Goal: Task Accomplishment & Management: Complete application form

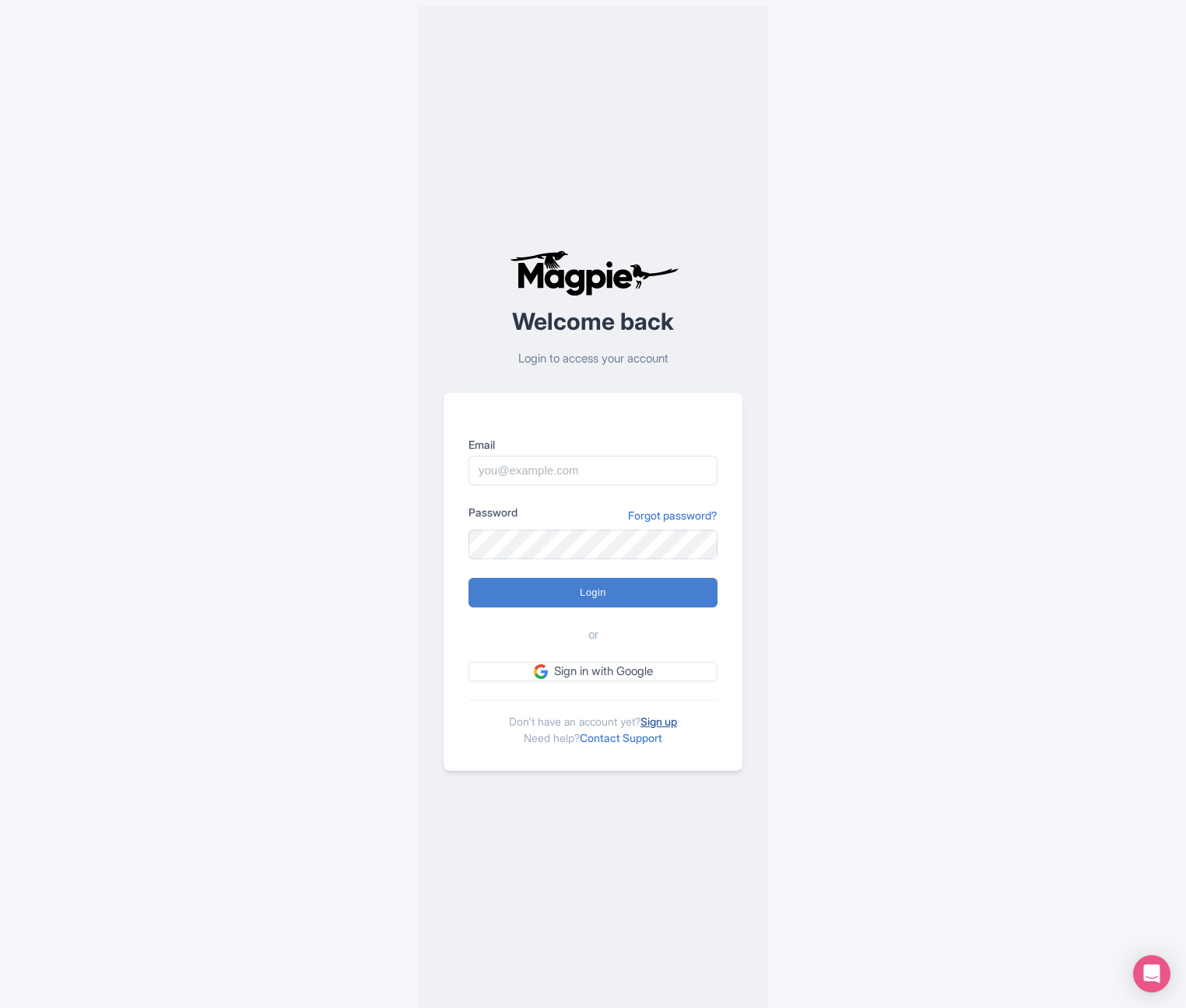
click at [675, 722] on link "Sign up" at bounding box center [659, 722] width 37 height 14
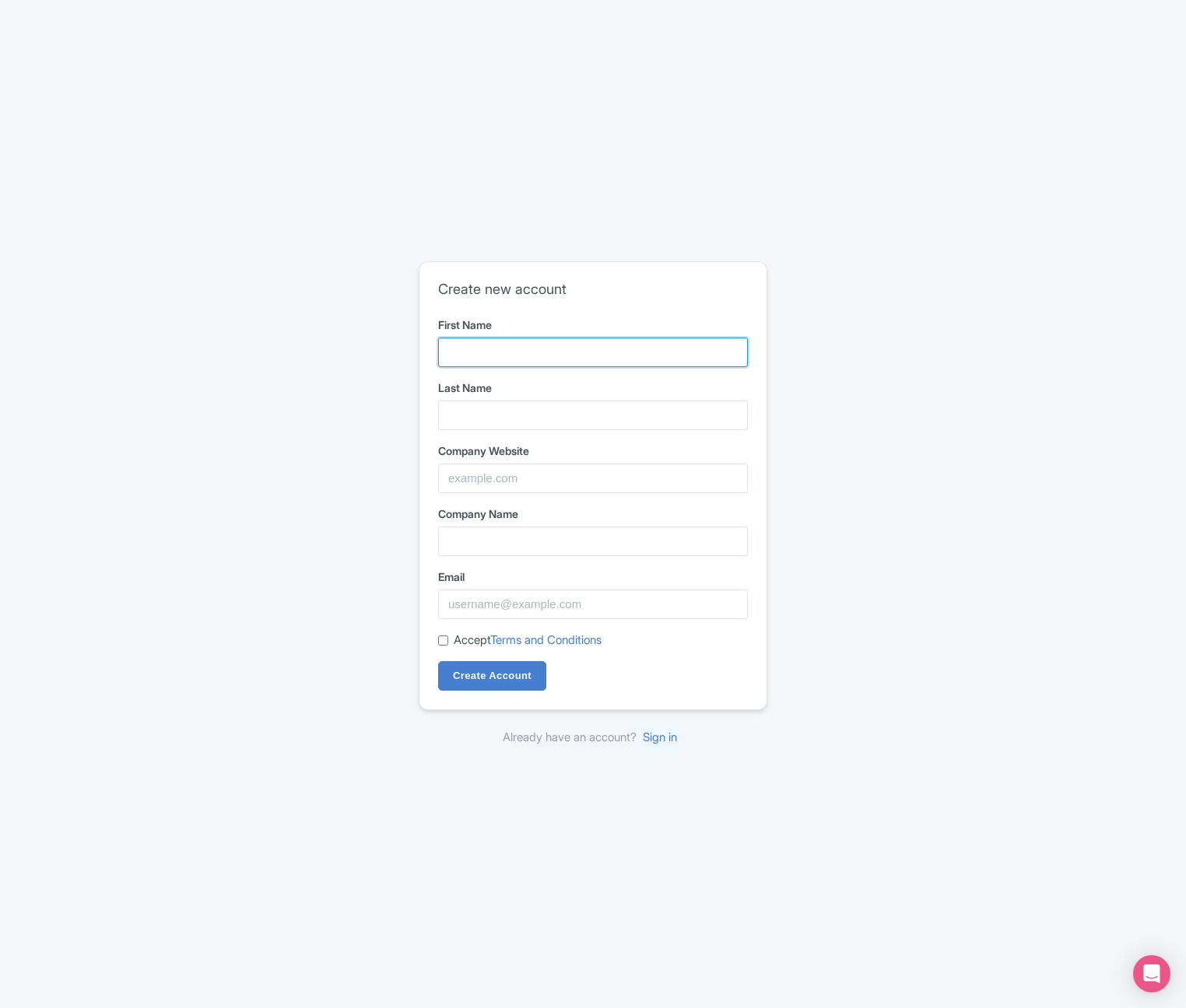
click at [514, 352] on input "First Name" at bounding box center [593, 353] width 310 height 29
click at [495, 351] on input "Elizabetrh" at bounding box center [593, 353] width 310 height 29
click at [496, 353] on input "Elizabetrh" at bounding box center [593, 353] width 310 height 29
type input "Elizabeth"
click at [542, 413] on input "Last Name" at bounding box center [593, 416] width 310 height 29
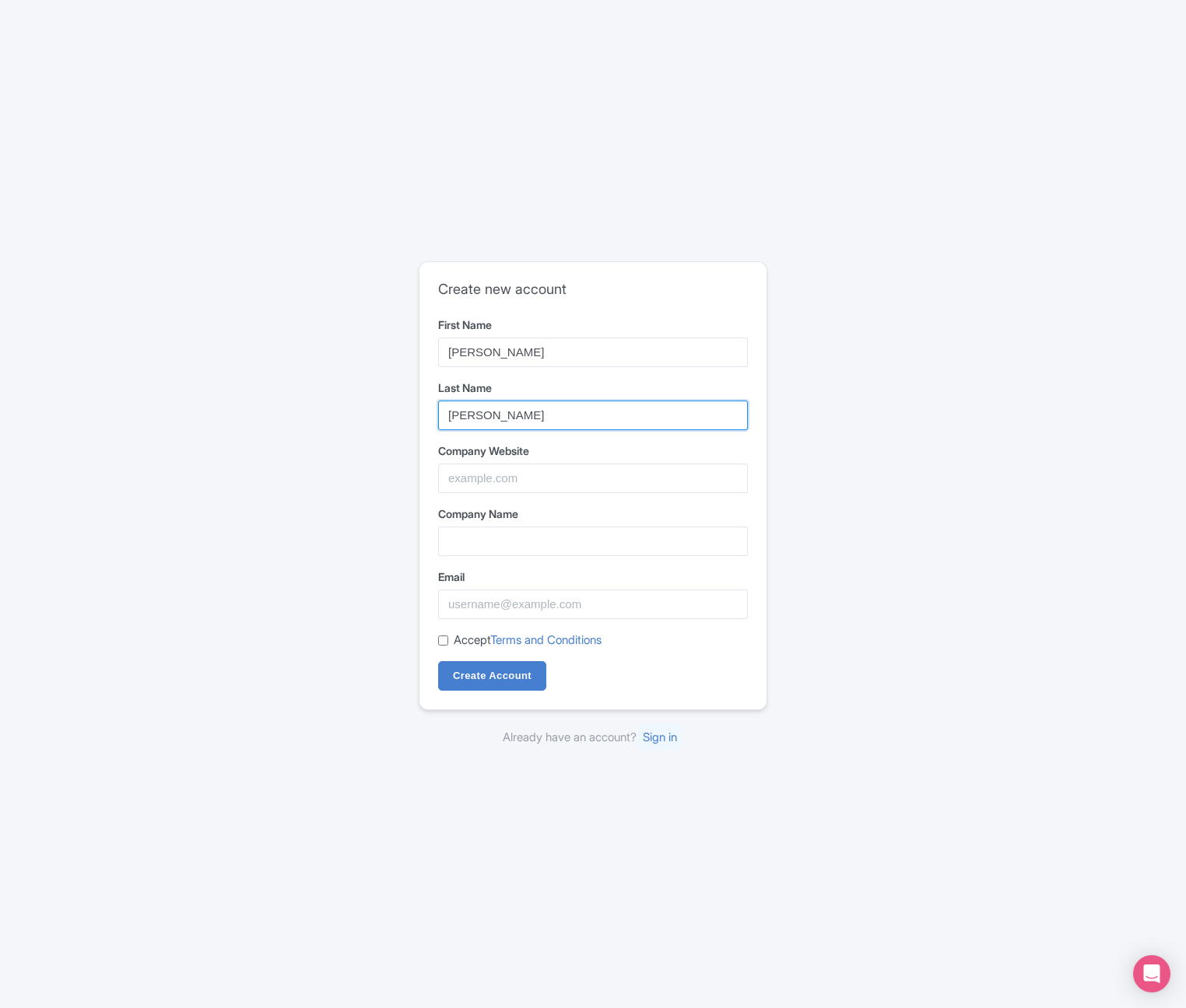
type input "Finn"
click at [543, 472] on input "Company Website" at bounding box center [593, 479] width 310 height 29
click at [753, 502] on div "Create new account First Name Elizabeth Last Name Finn Company Website Company …" at bounding box center [593, 486] width 347 height 448
click at [734, 481] on input "Company Website" at bounding box center [593, 479] width 310 height 29
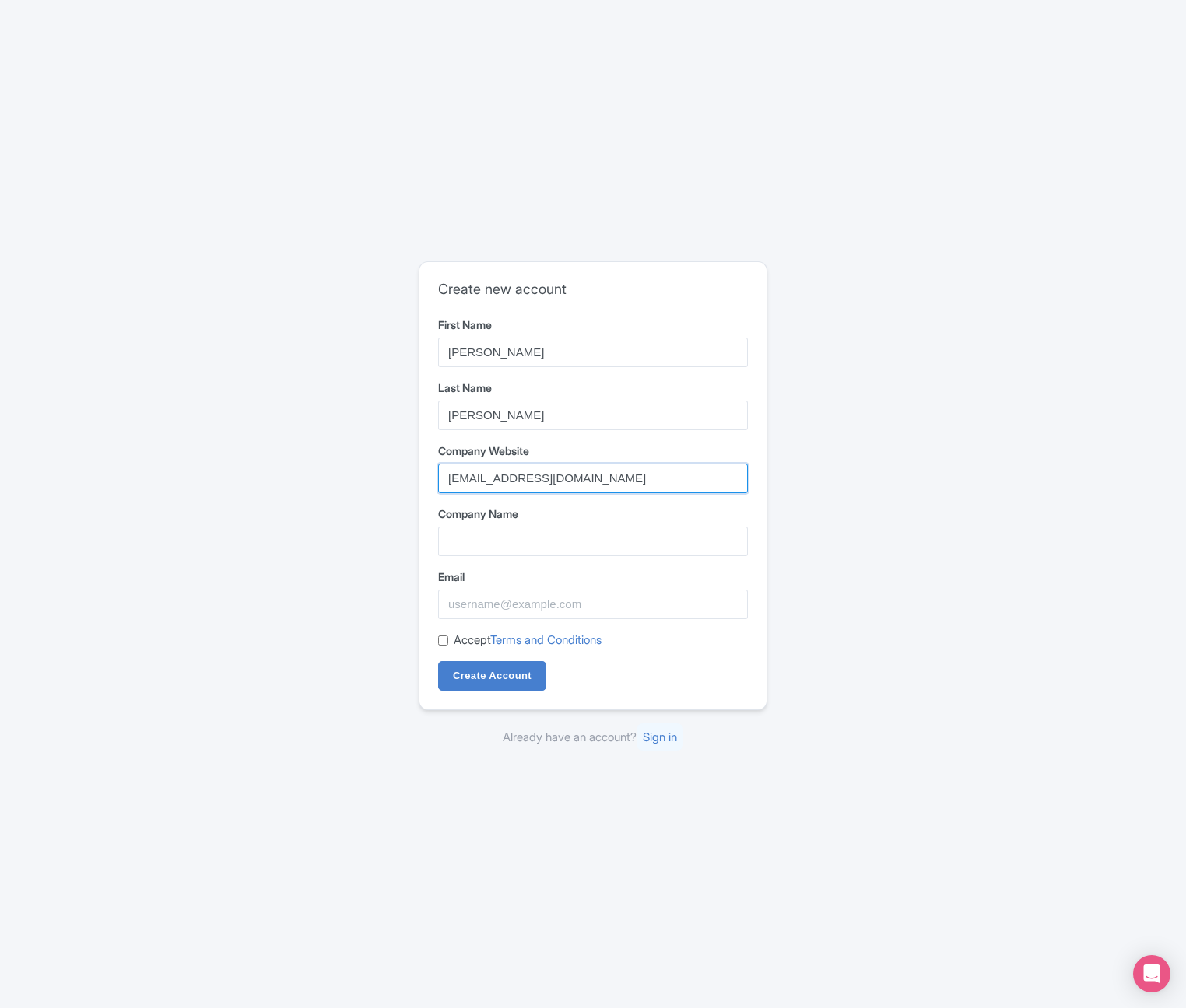
type input "hi@bye.com"
type input "Hifinn"
click at [503, 601] on input "Email" at bounding box center [593, 604] width 310 height 29
click at [470, 478] on input "hi@bye.com" at bounding box center [593, 479] width 310 height 29
drag, startPoint x: 476, startPoint y: 479, endPoint x: 422, endPoint y: 482, distance: 54.1
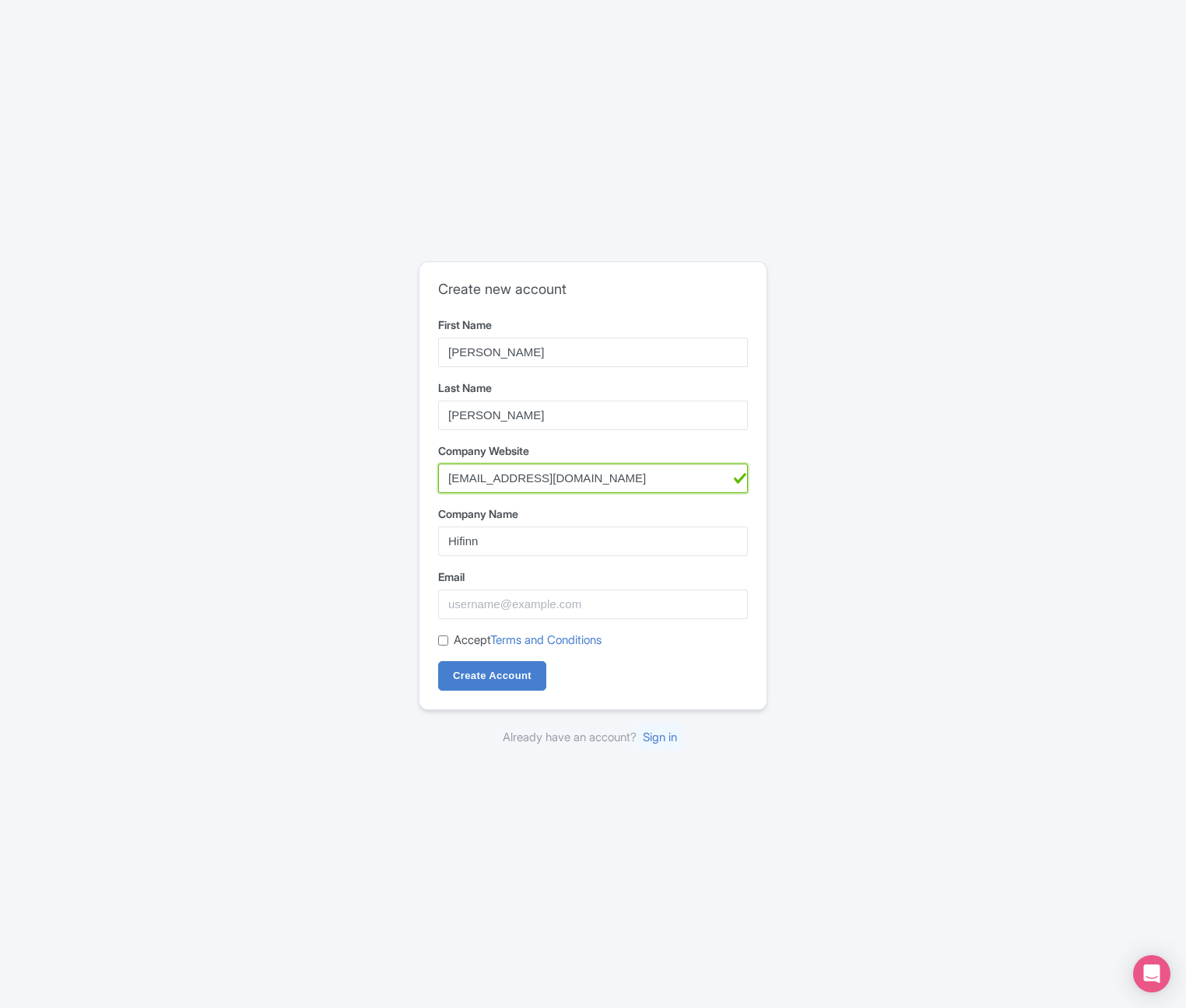
click at [422, 482] on div "Create new account First Name Elizabeth Last Name Finn Company Website hi@bye.c…" at bounding box center [593, 486] width 347 height 448
type input "finno.com"
click at [473, 601] on input "Email" at bounding box center [593, 604] width 310 height 29
click at [470, 538] on input "Hifinn" at bounding box center [593, 541] width 310 height 29
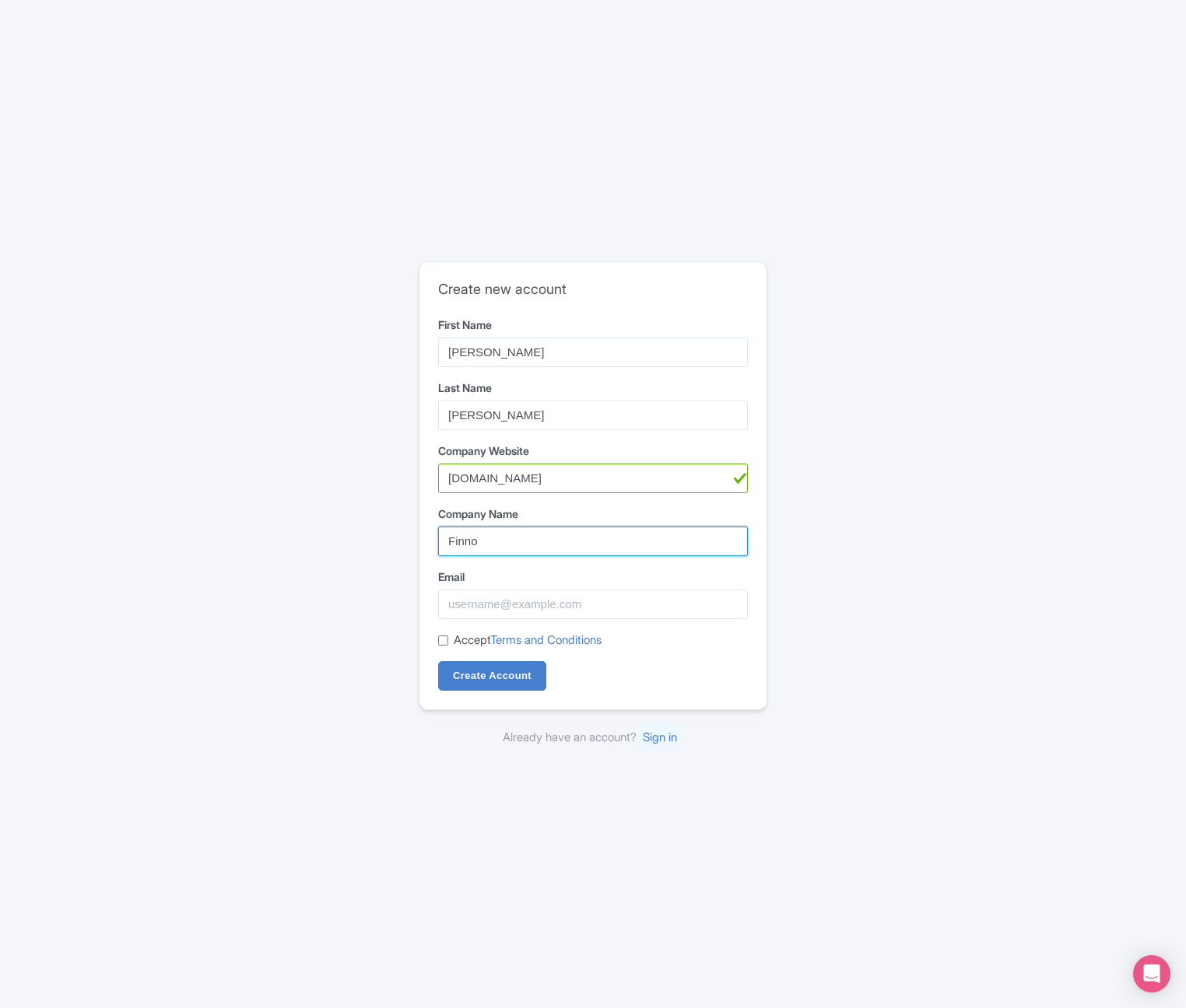
type input "Finno"
click at [566, 606] on input "Email" at bounding box center [593, 604] width 310 height 29
type input "f"
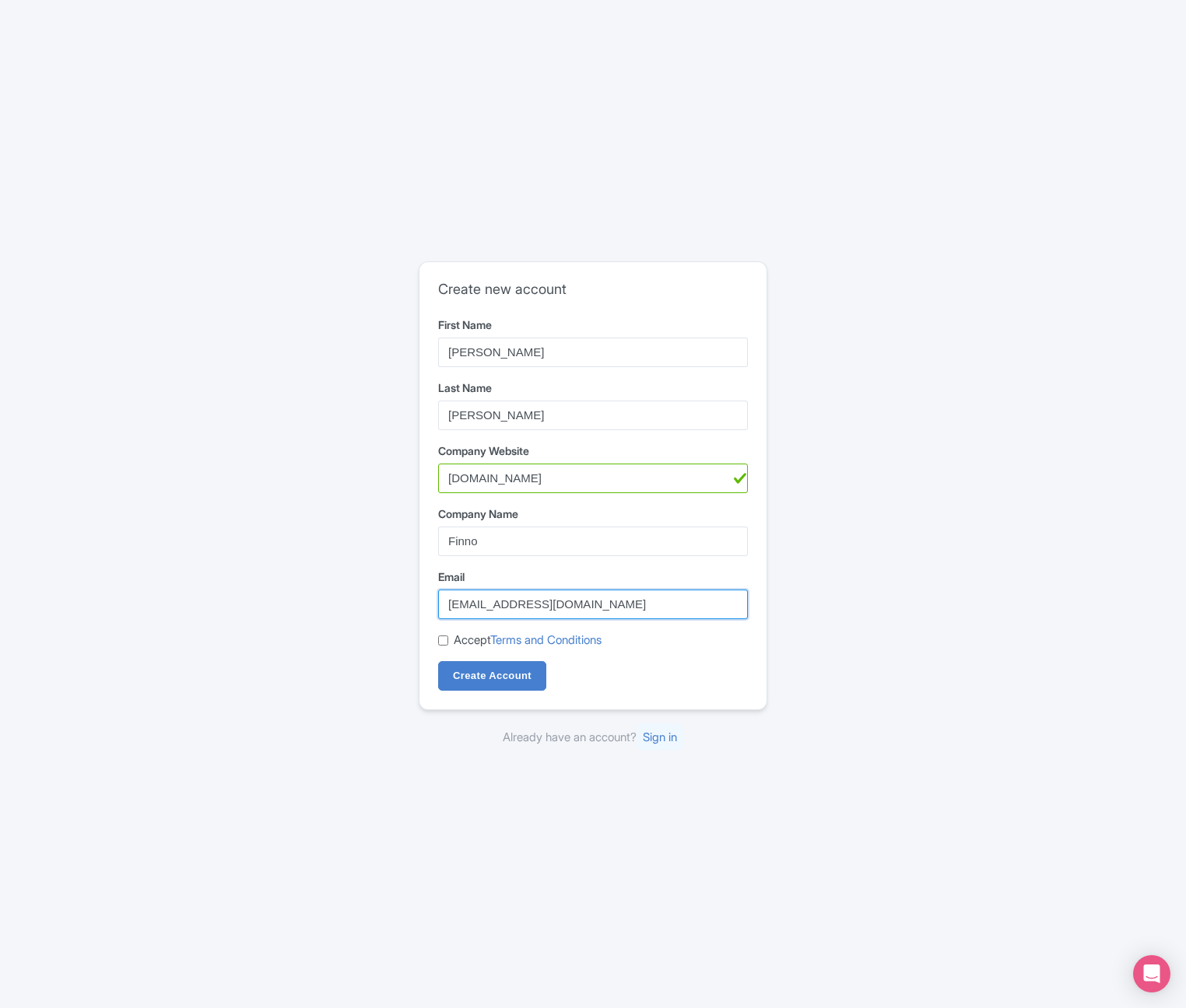
type input "hi@finno.com"
click at [448, 645] on div "Accept Terms and Conditions" at bounding box center [593, 641] width 310 height 17
click at [444, 643] on input "Accept Terms and Conditions" at bounding box center [443, 641] width 10 height 10
checkbox input "true"
click at [468, 677] on input "Create Account" at bounding box center [491, 676] width 108 height 29
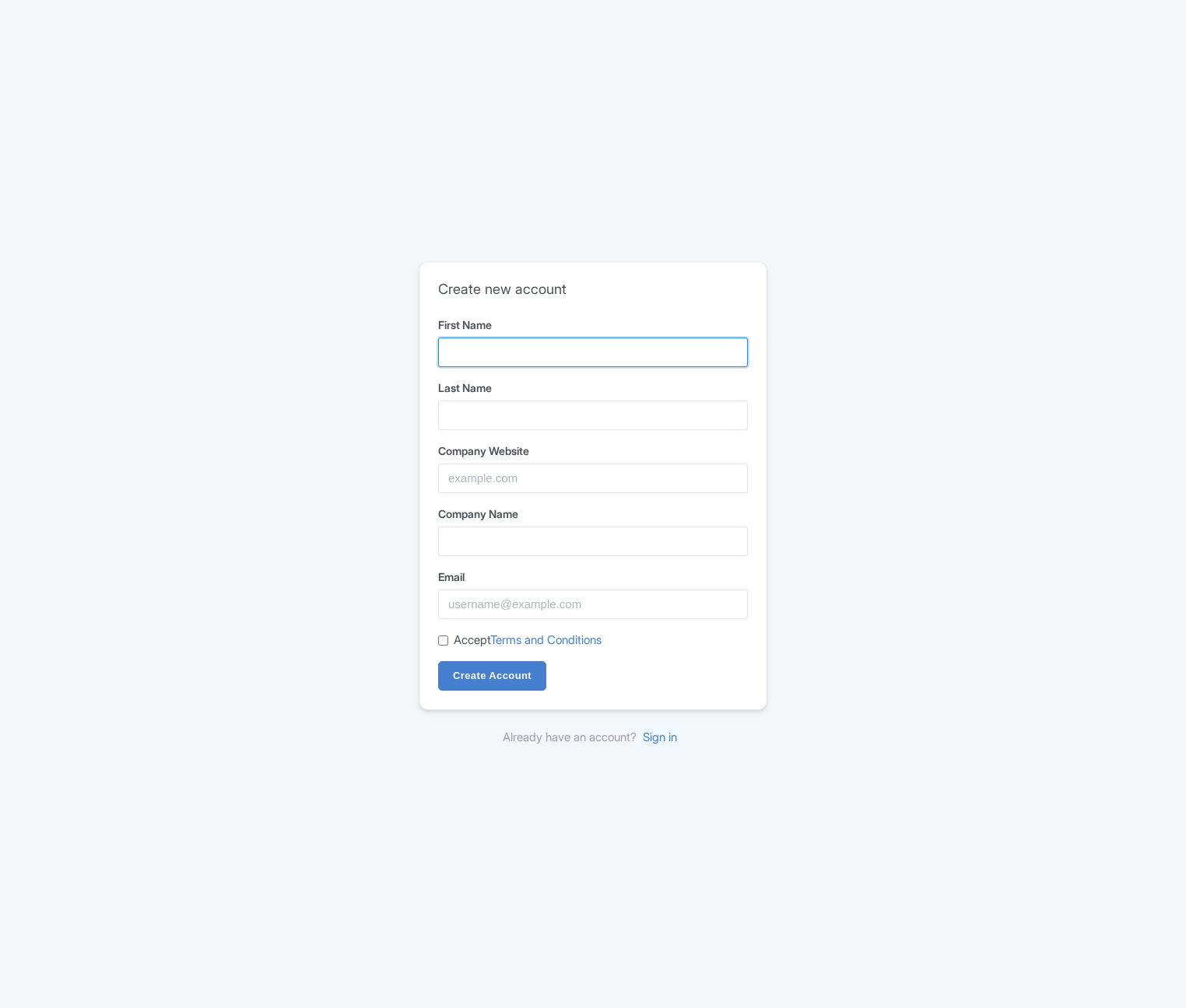
click at [583, 357] on input "First Name" at bounding box center [593, 353] width 310 height 29
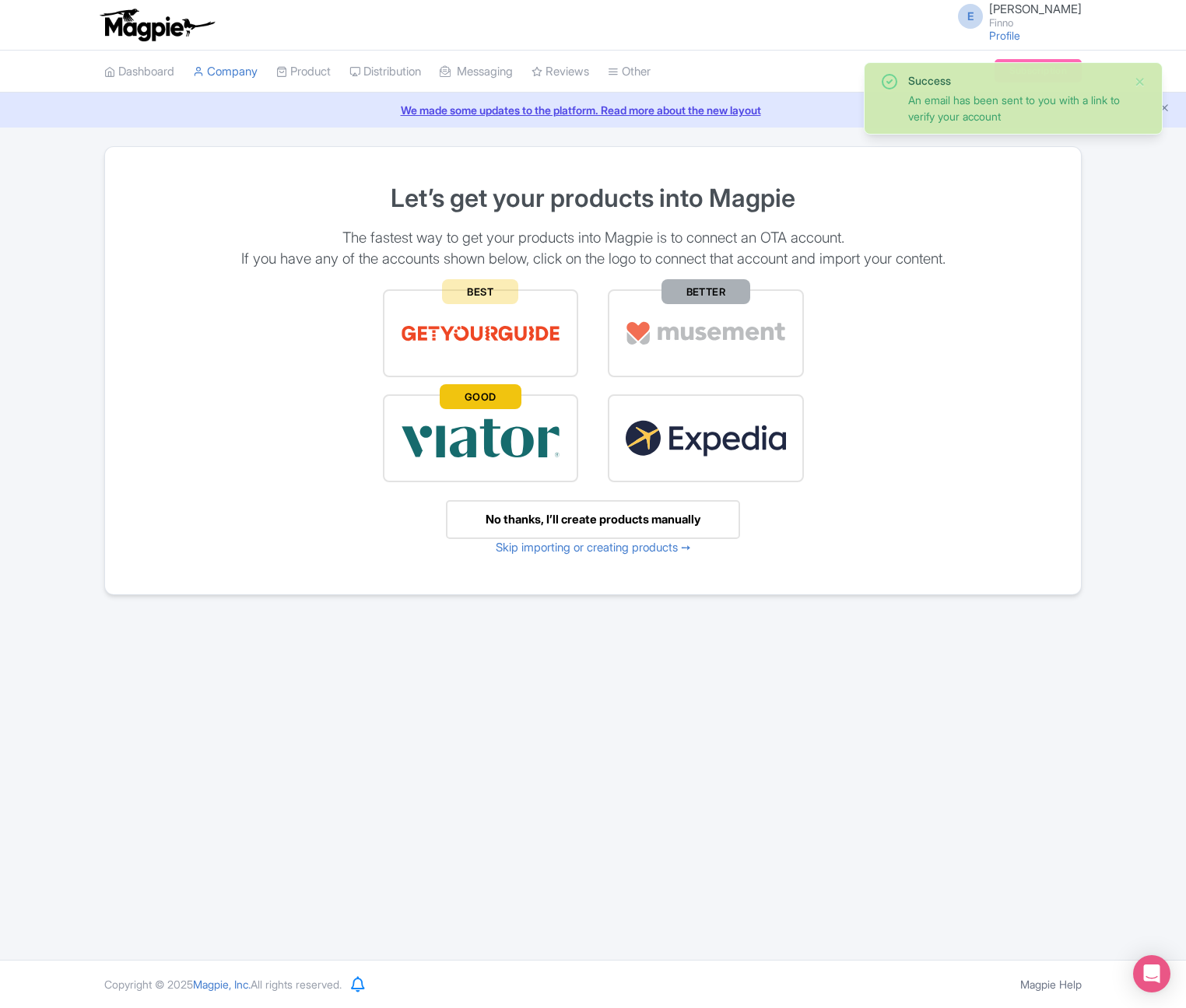
click at [972, 644] on div "E [PERSON_NAME] [PERSON_NAME] Profile Users Settings Sign out Dashboard Company…" at bounding box center [593, 480] width 1186 height 960
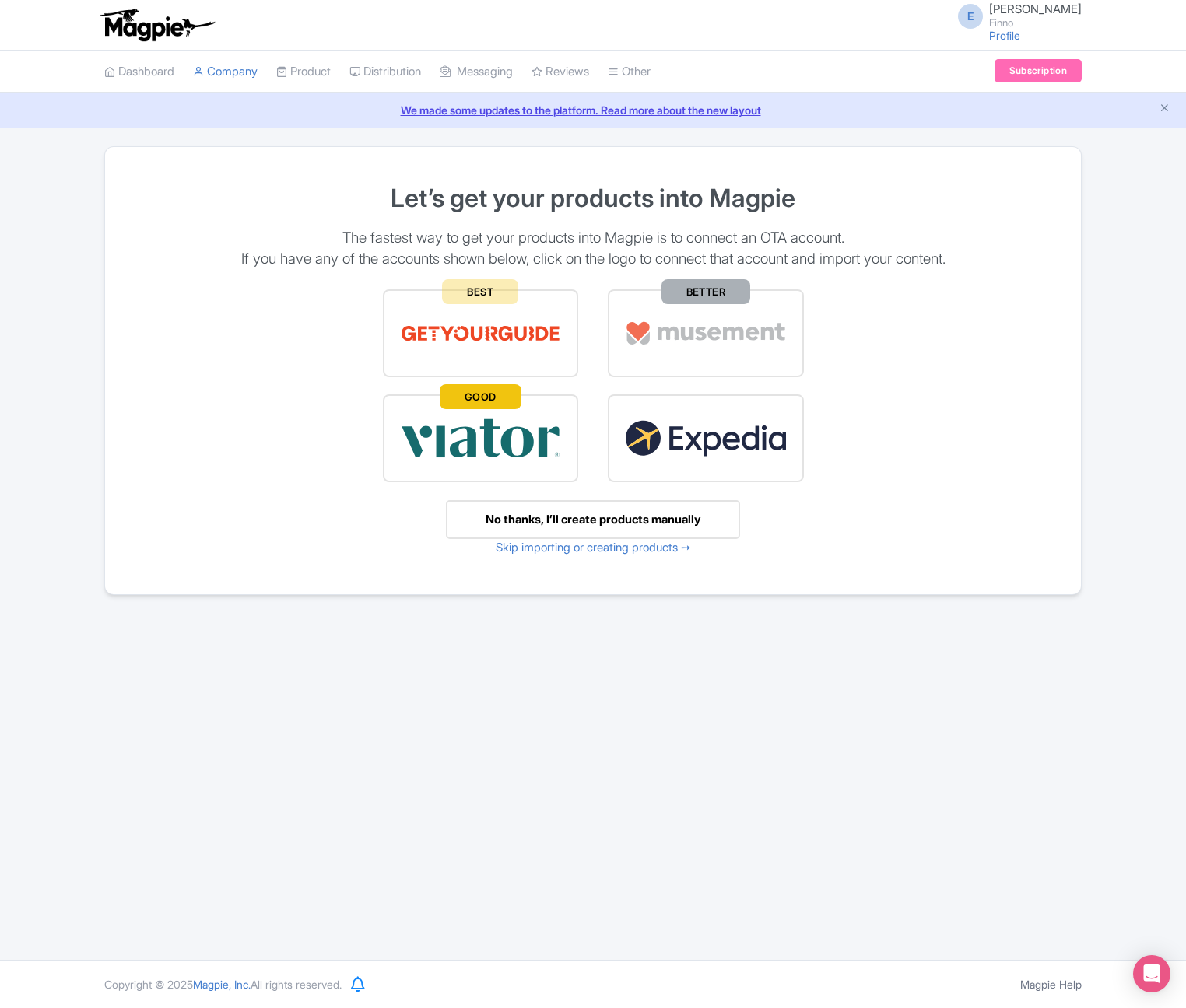
click at [593, 519] on div "No thanks, I’ll create products manually" at bounding box center [593, 520] width 294 height 40
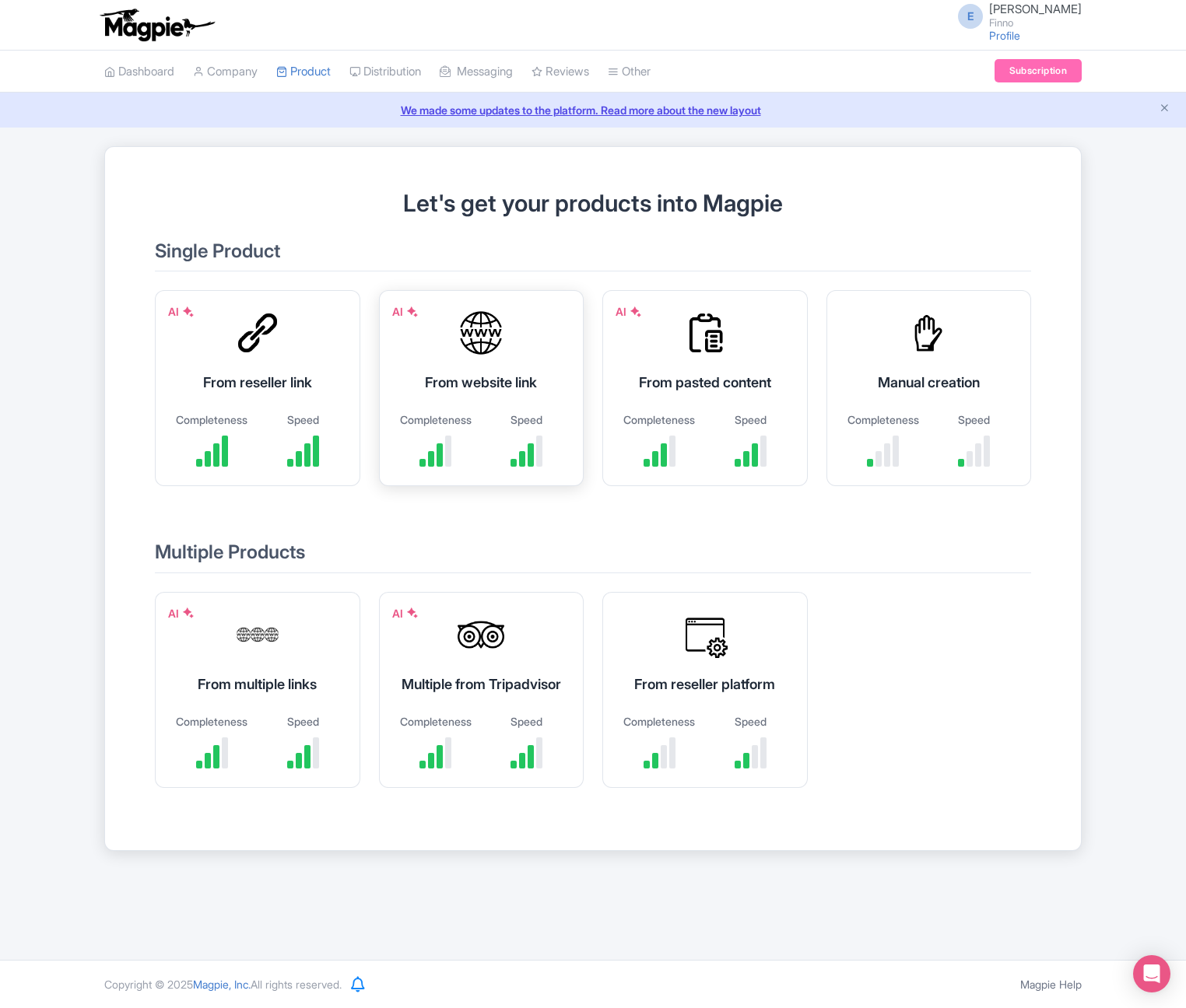
click at [453, 377] on div "From website link" at bounding box center [481, 383] width 166 height 21
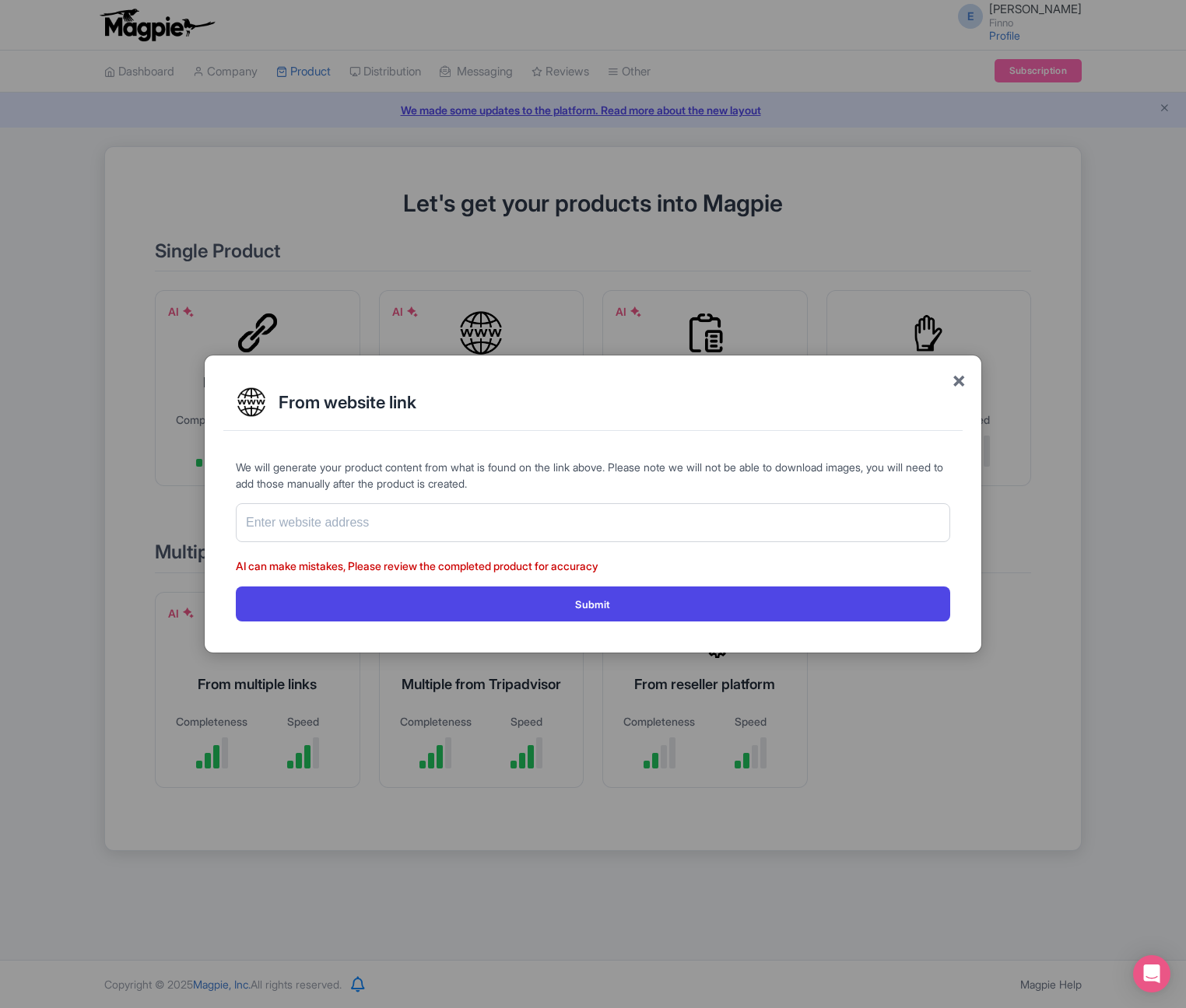
click at [961, 376] on span "×" at bounding box center [959, 380] width 14 height 33
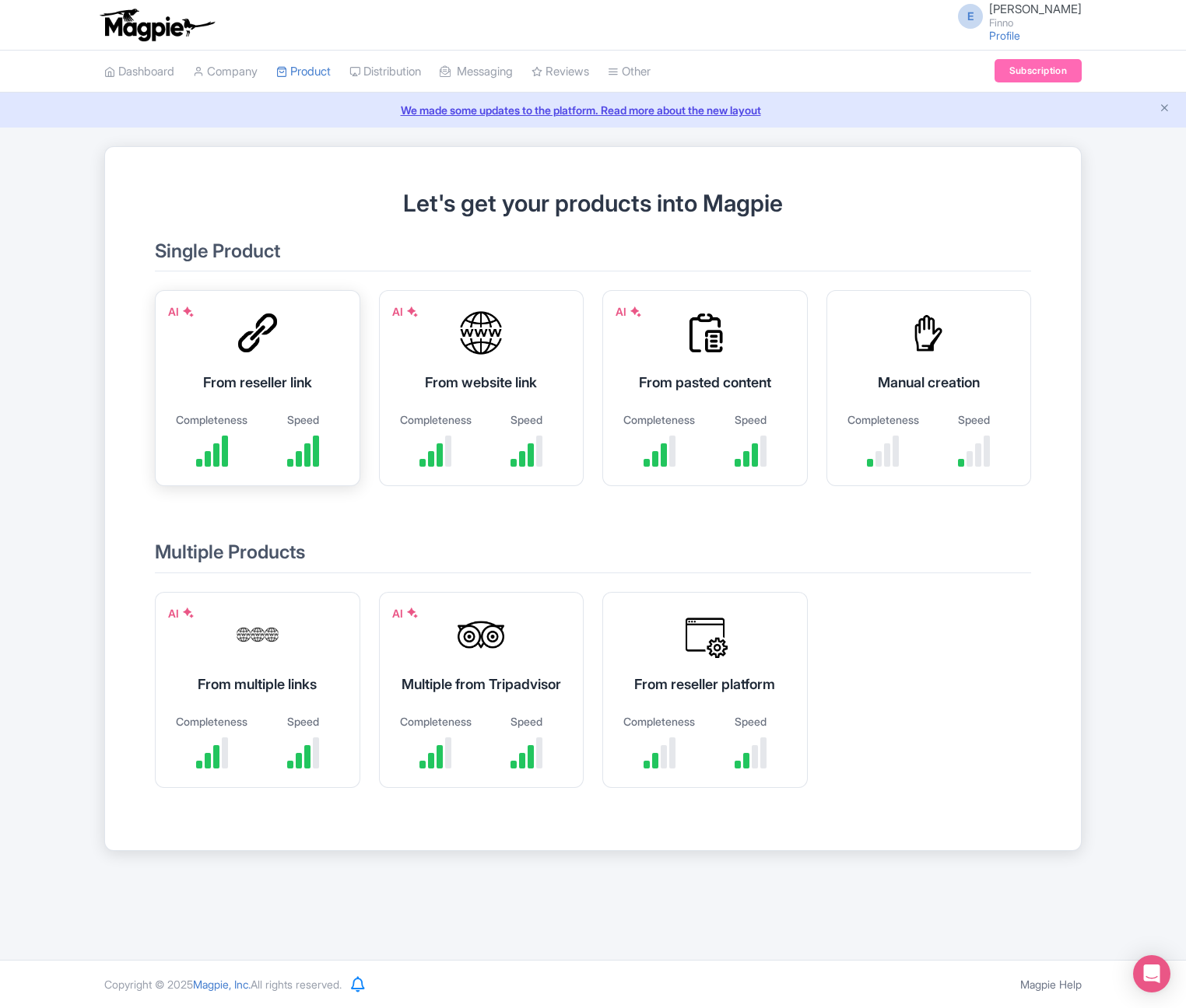
click at [260, 358] on div "AI From reseller link Completeness Speed" at bounding box center [257, 388] width 206 height 196
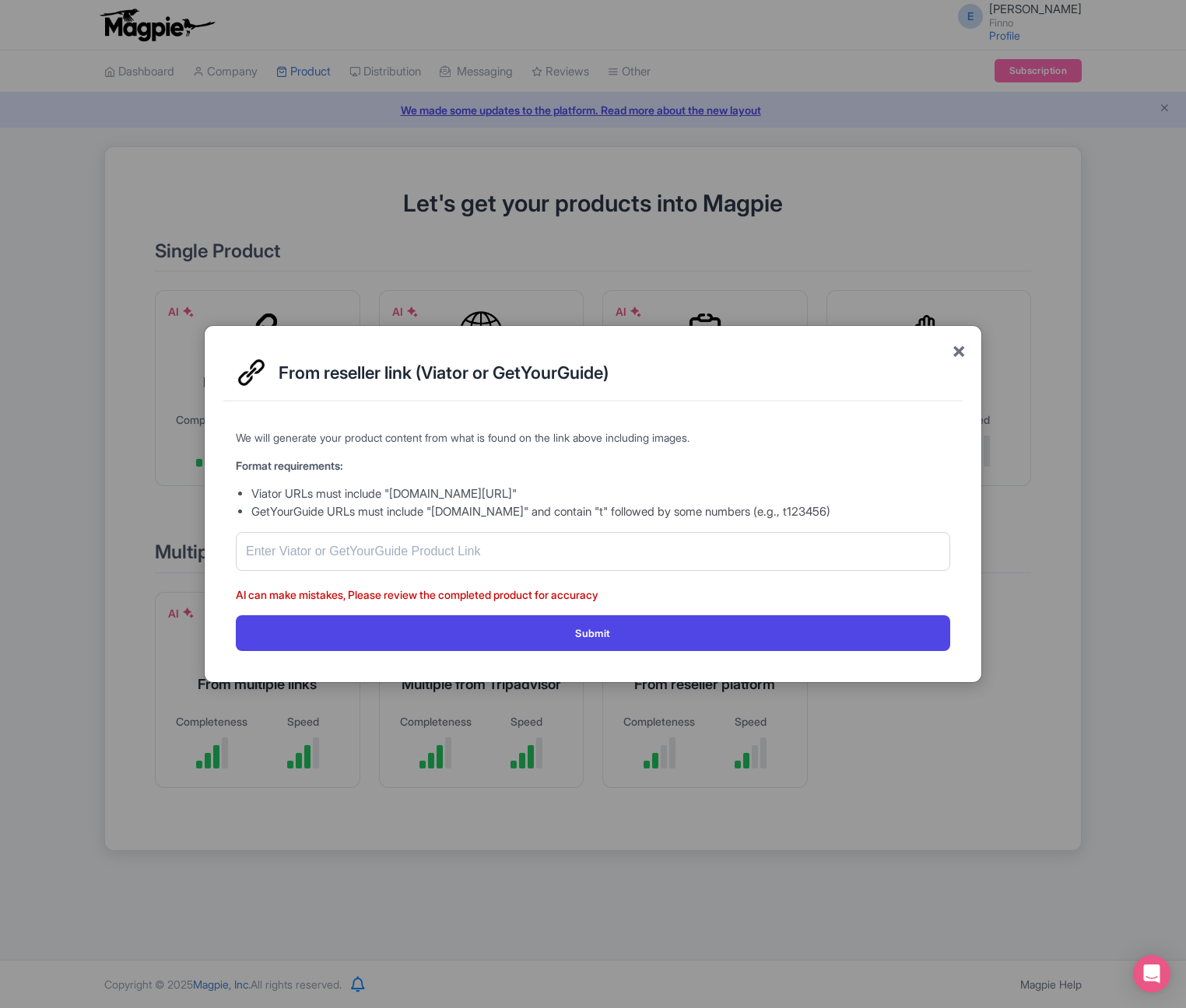
click at [957, 350] on span "×" at bounding box center [959, 351] width 14 height 33
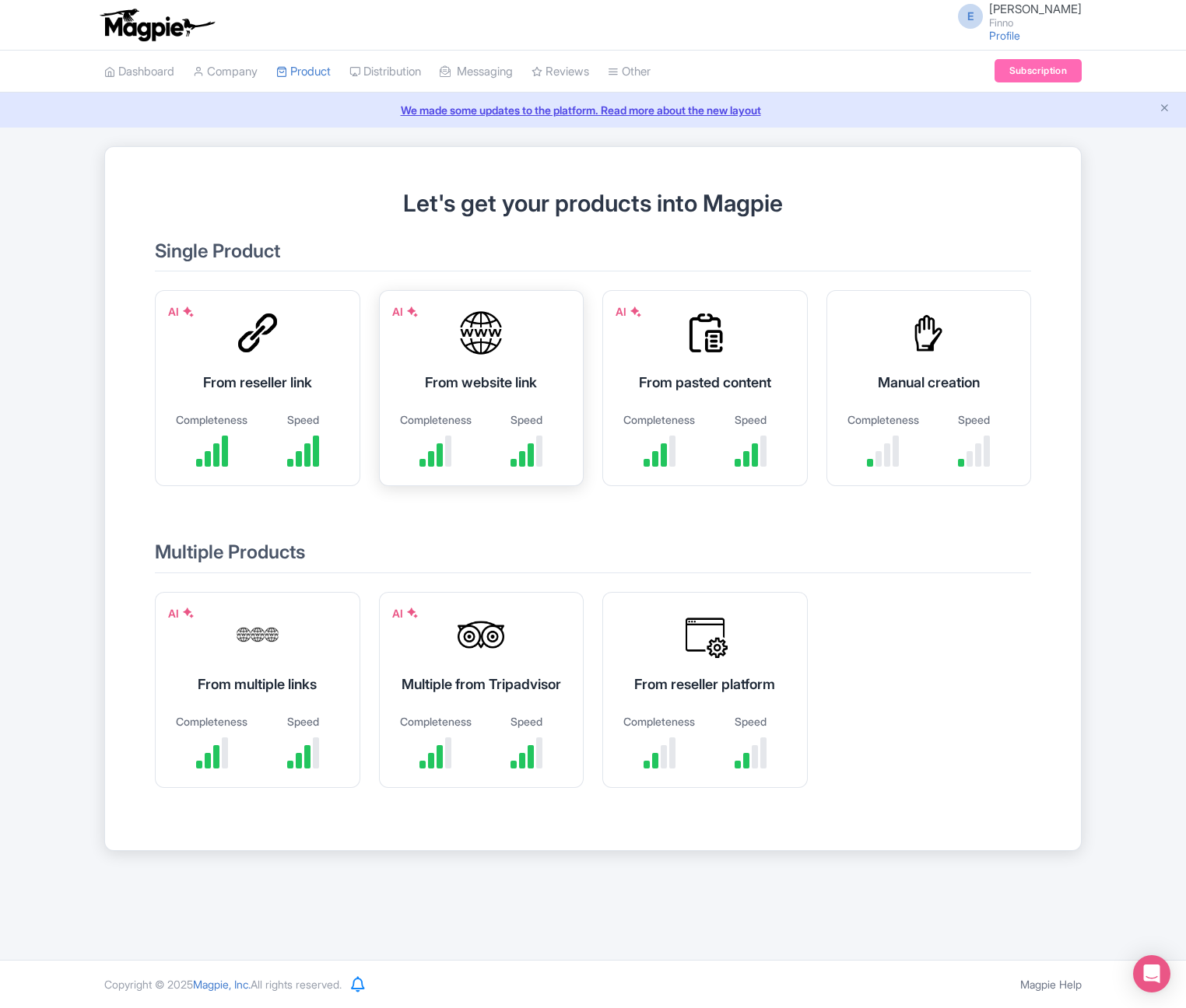
click at [481, 349] on div at bounding box center [481, 333] width 47 height 47
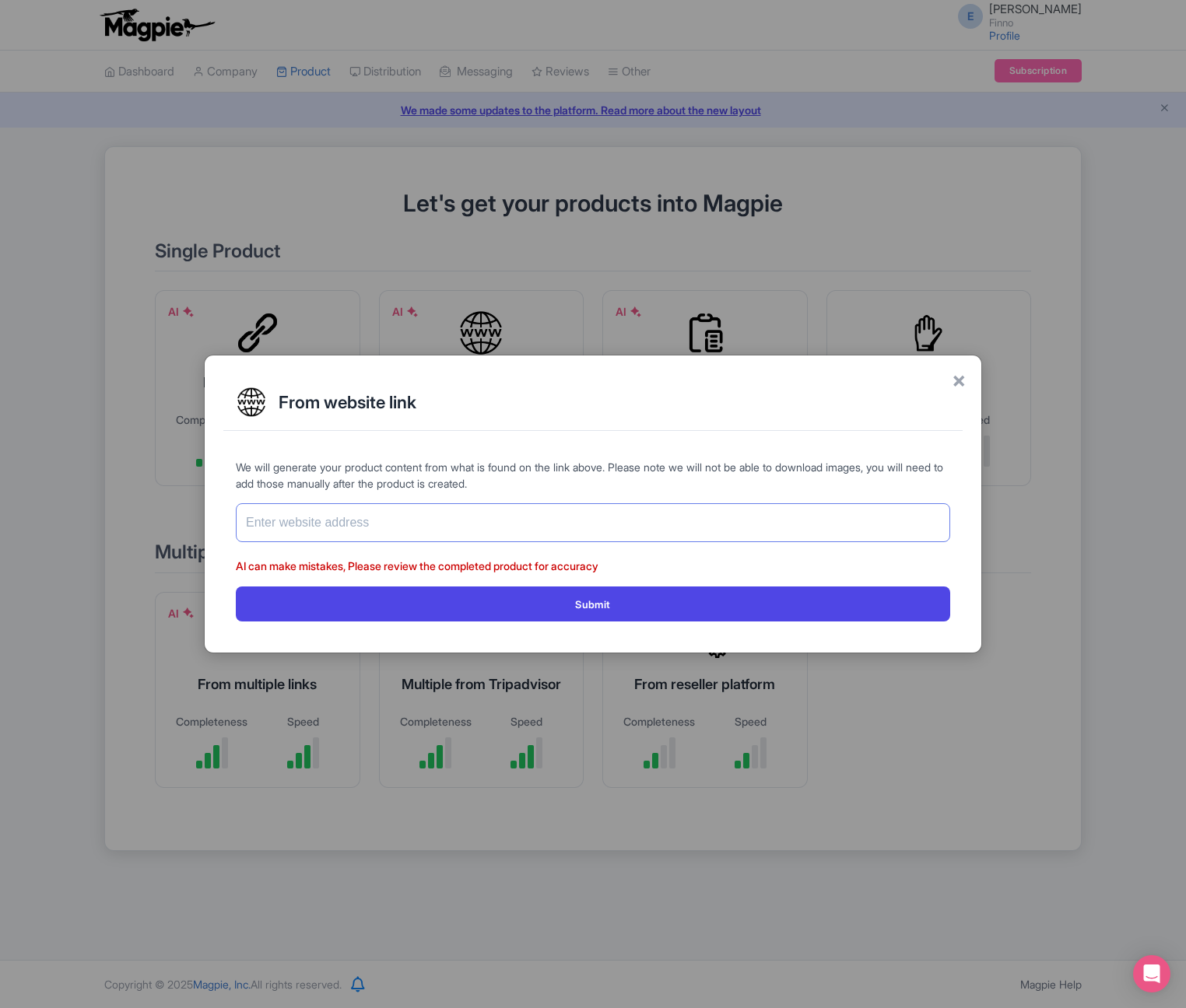
click at [356, 526] on input "text" at bounding box center [593, 522] width 715 height 39
paste input "[URL][DOMAIN_NAME]"
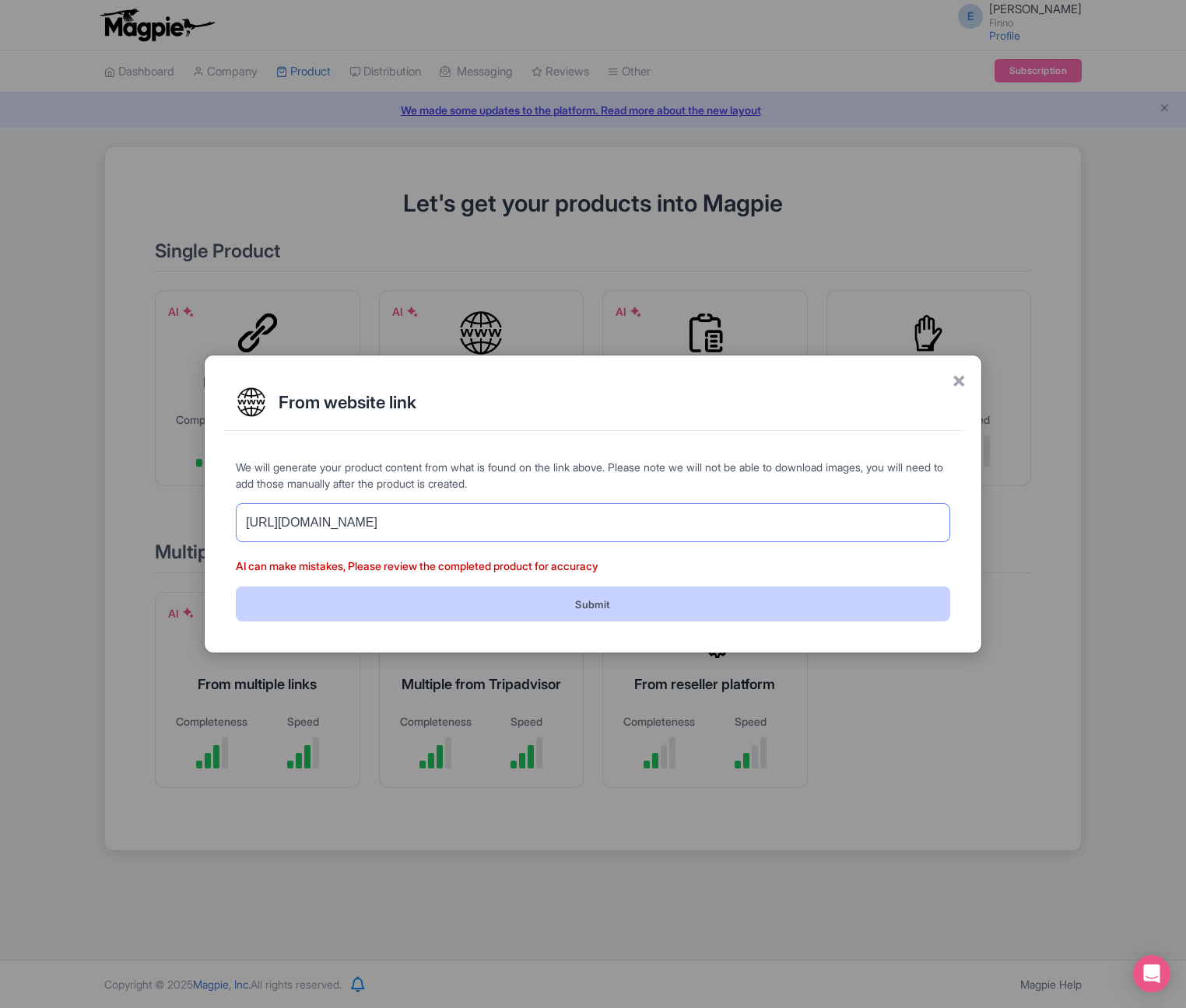
type input "[URL][DOMAIN_NAME]"
click at [388, 603] on button "Submit" at bounding box center [593, 604] width 715 height 35
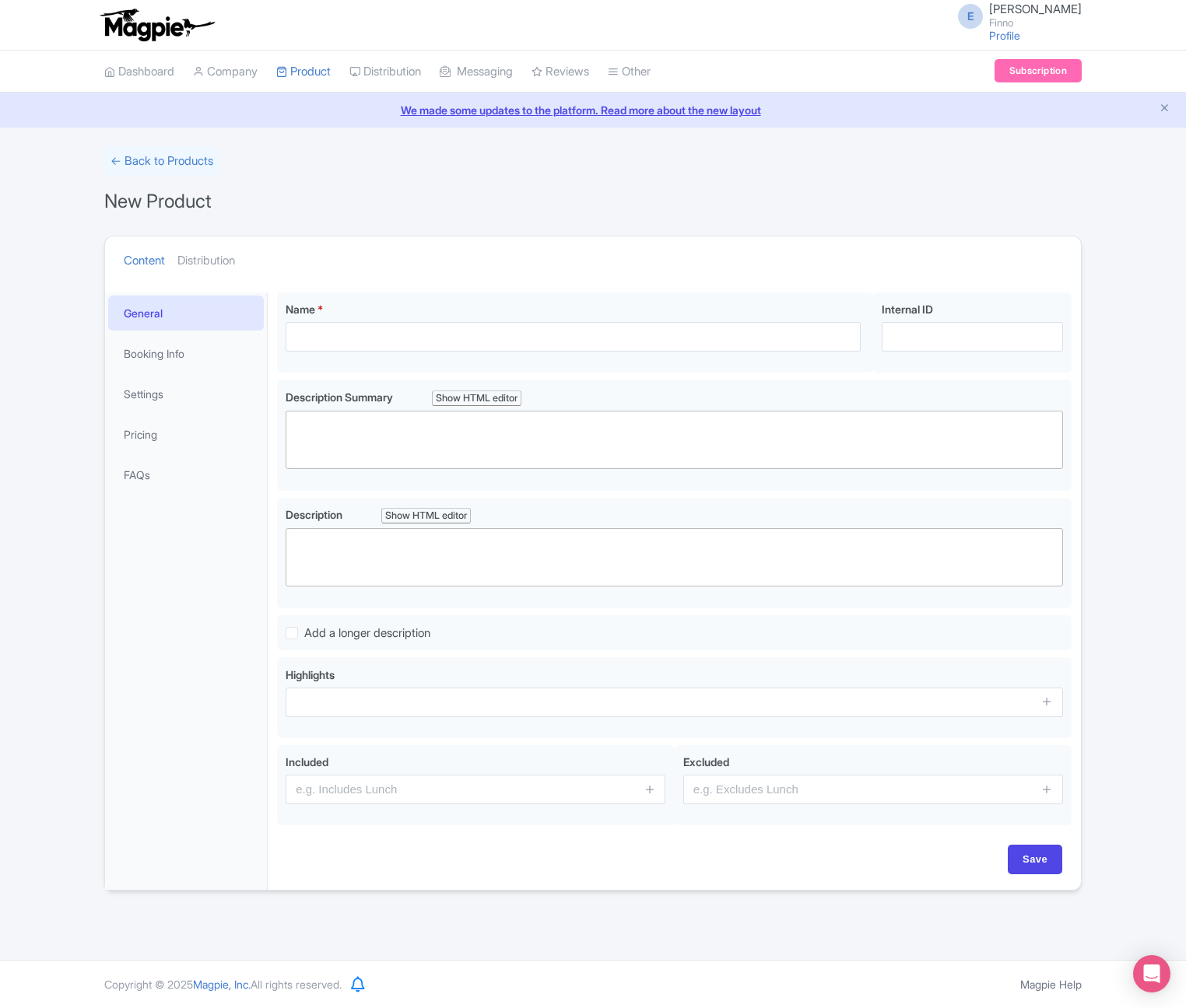
click at [1156, 525] on div "← Back to Products New Product Content Distribution Confirm Copy Operation Yes,…" at bounding box center [593, 519] width 1186 height 745
click at [206, 254] on link "Distribution" at bounding box center [206, 261] width 57 height 49
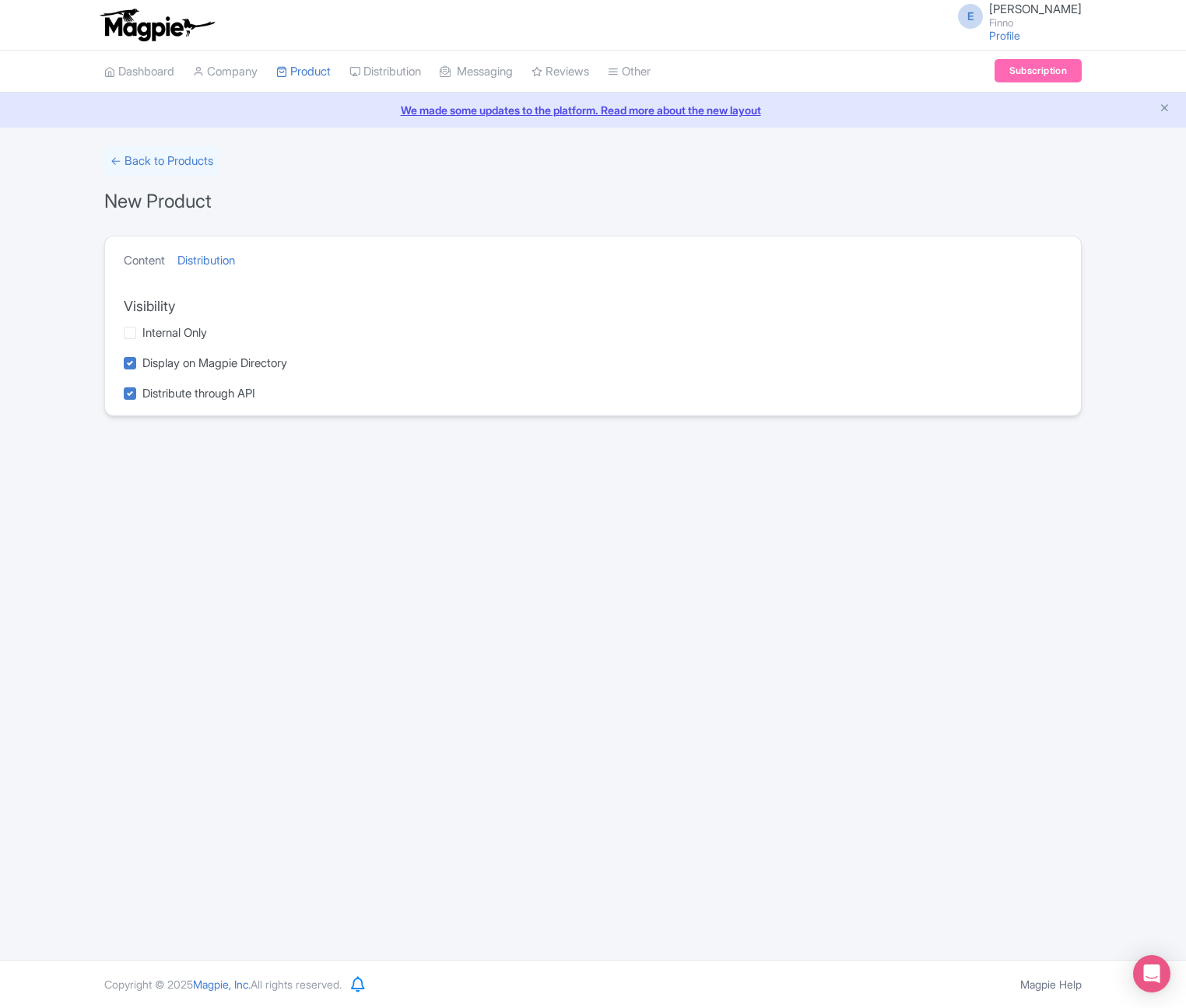
click at [140, 258] on link "Content" at bounding box center [144, 261] width 41 height 49
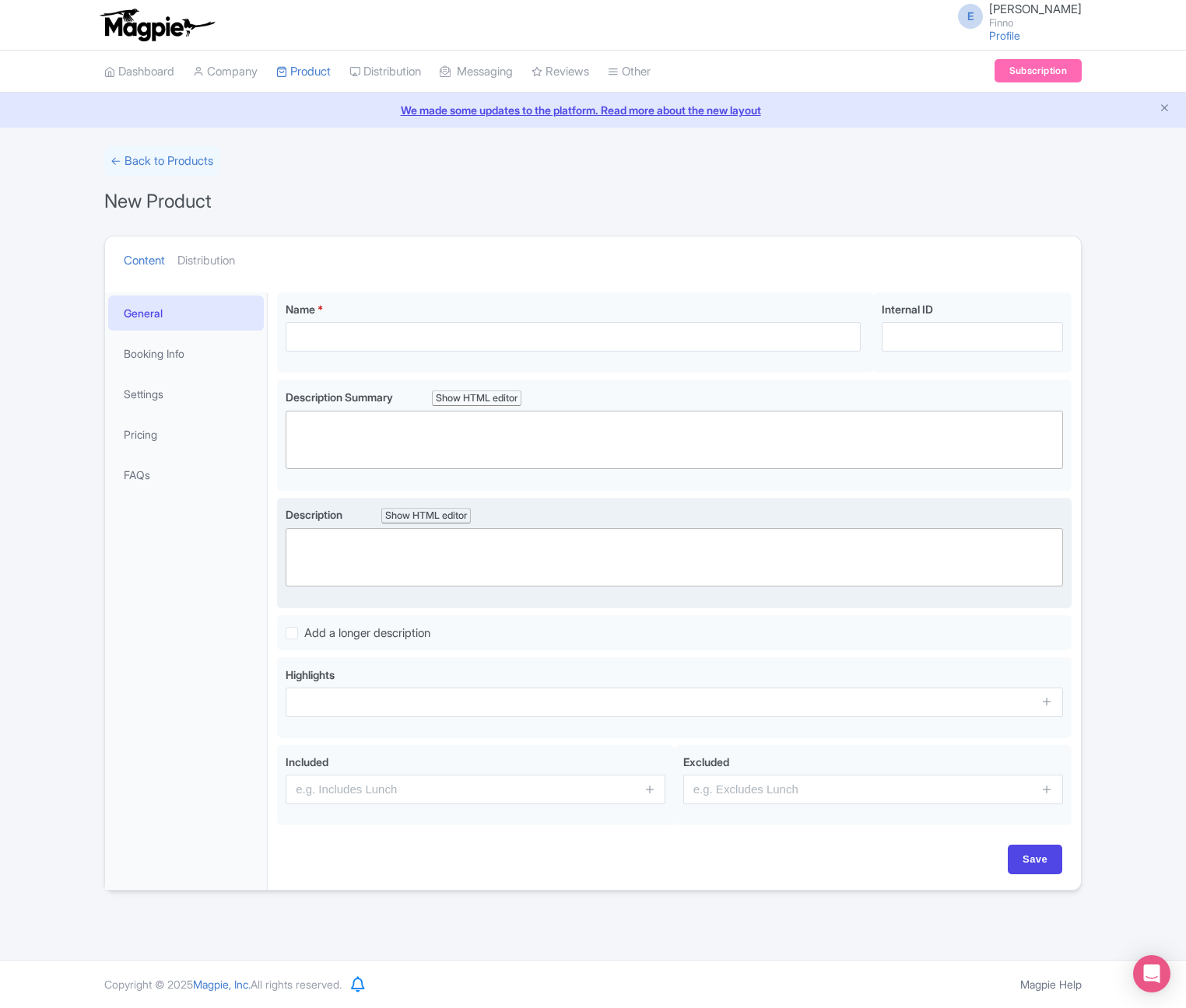
click at [403, 512] on div "Show HTML editor" at bounding box center [426, 516] width 89 height 17
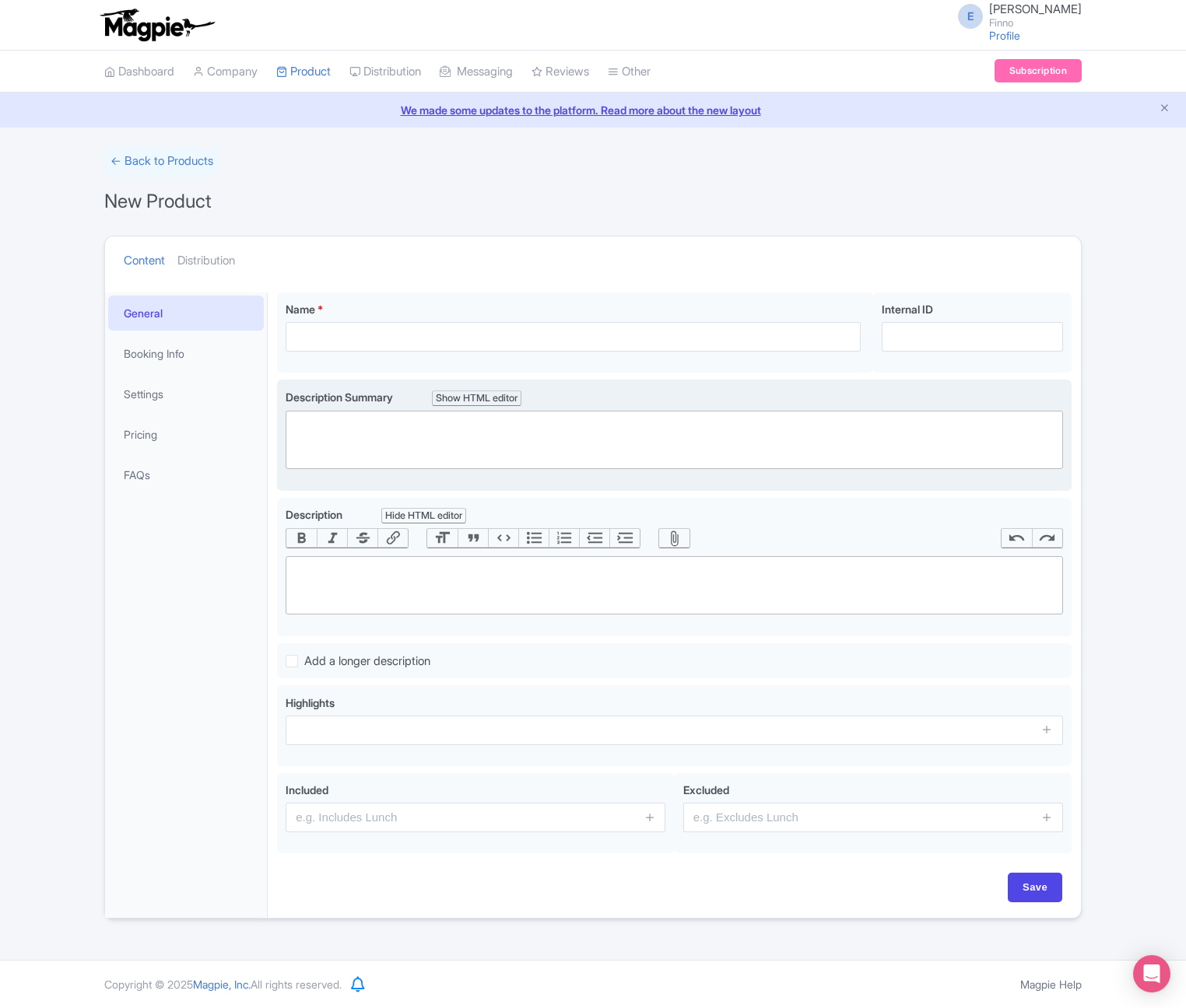
click at [501, 403] on div "Show HTML editor" at bounding box center [477, 398] width 89 height 17
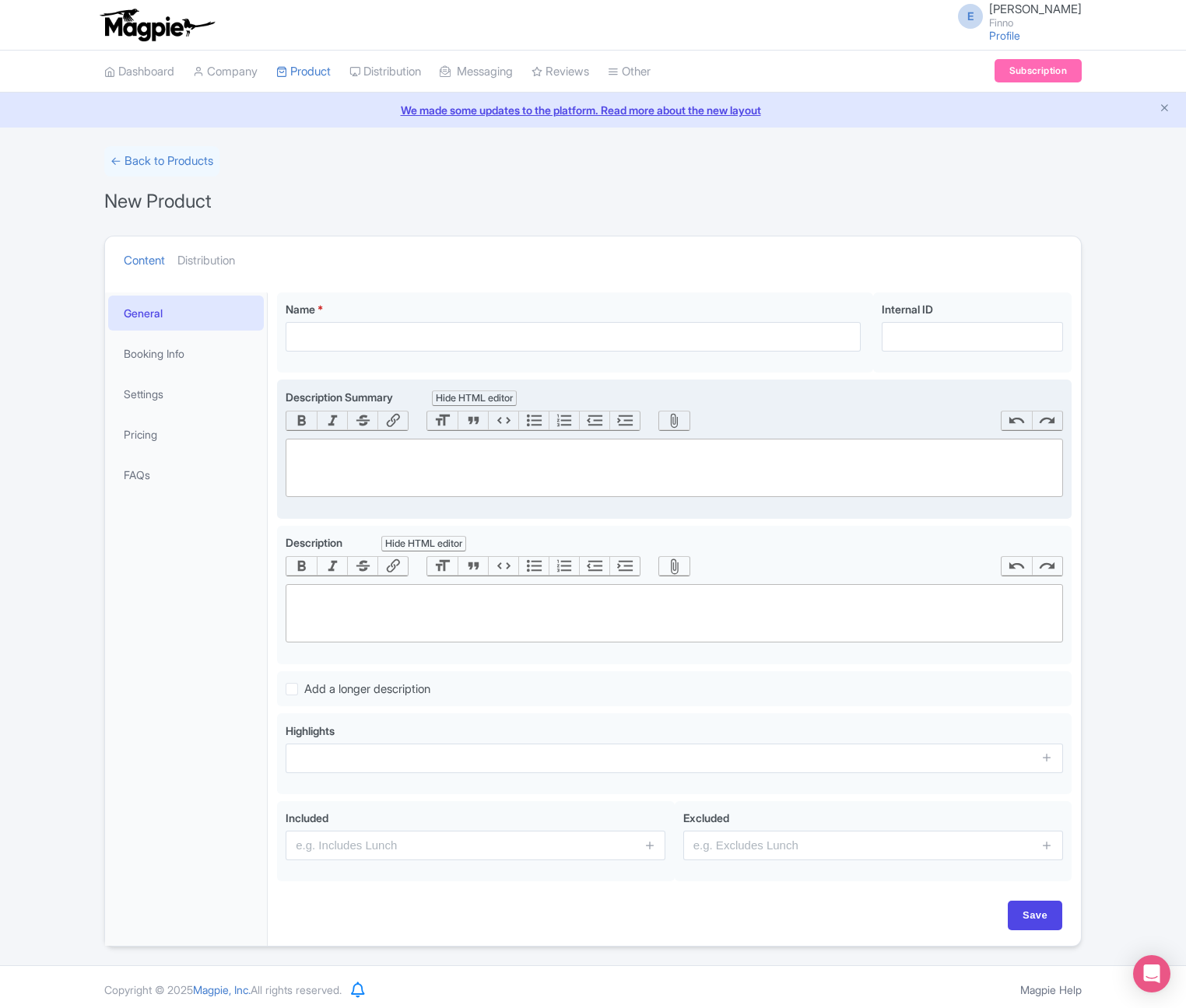
click at [504, 397] on div "Hide HTML editor" at bounding box center [474, 398] width 85 height 17
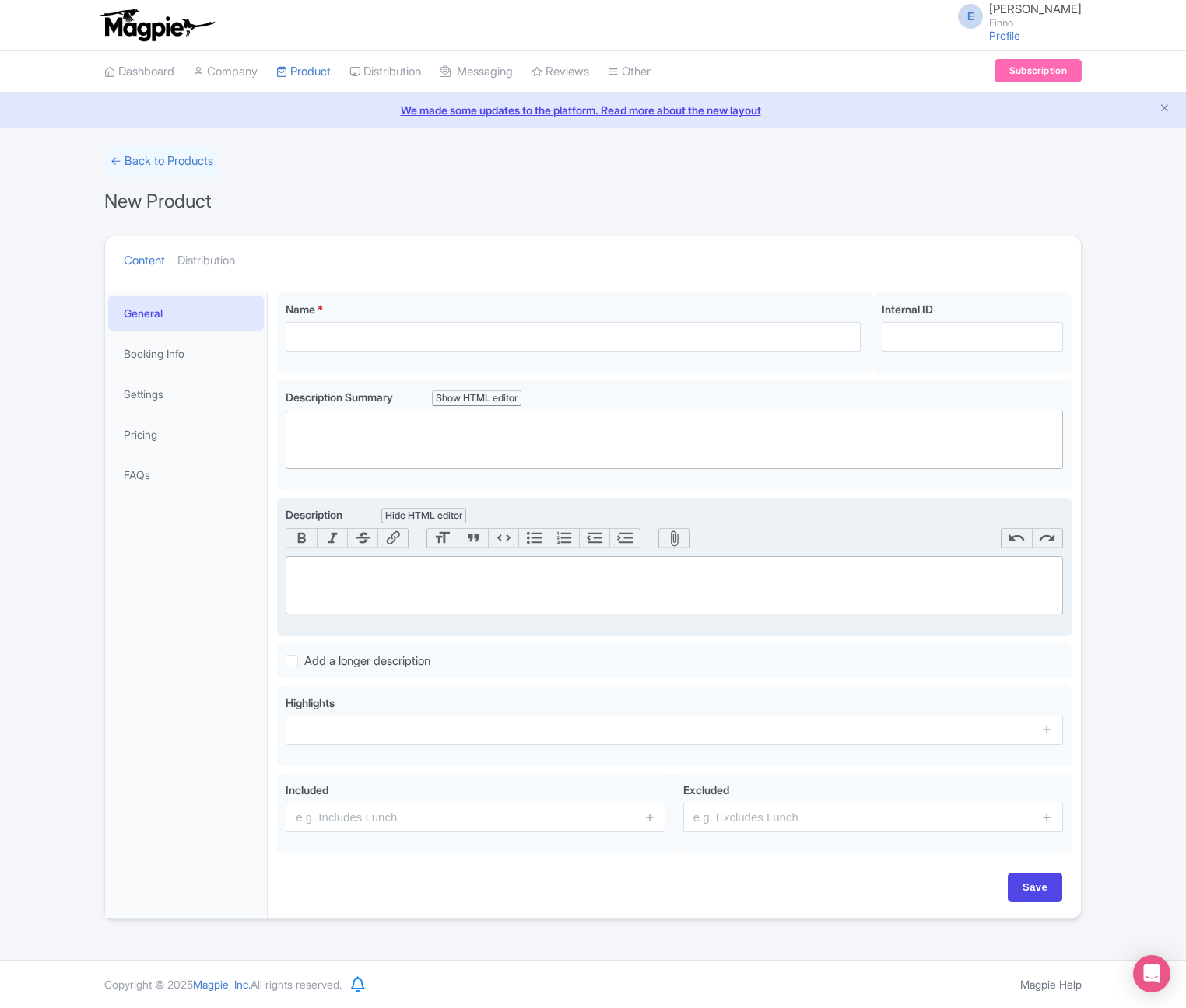
click at [447, 511] on div "Hide HTML editor" at bounding box center [424, 516] width 85 height 17
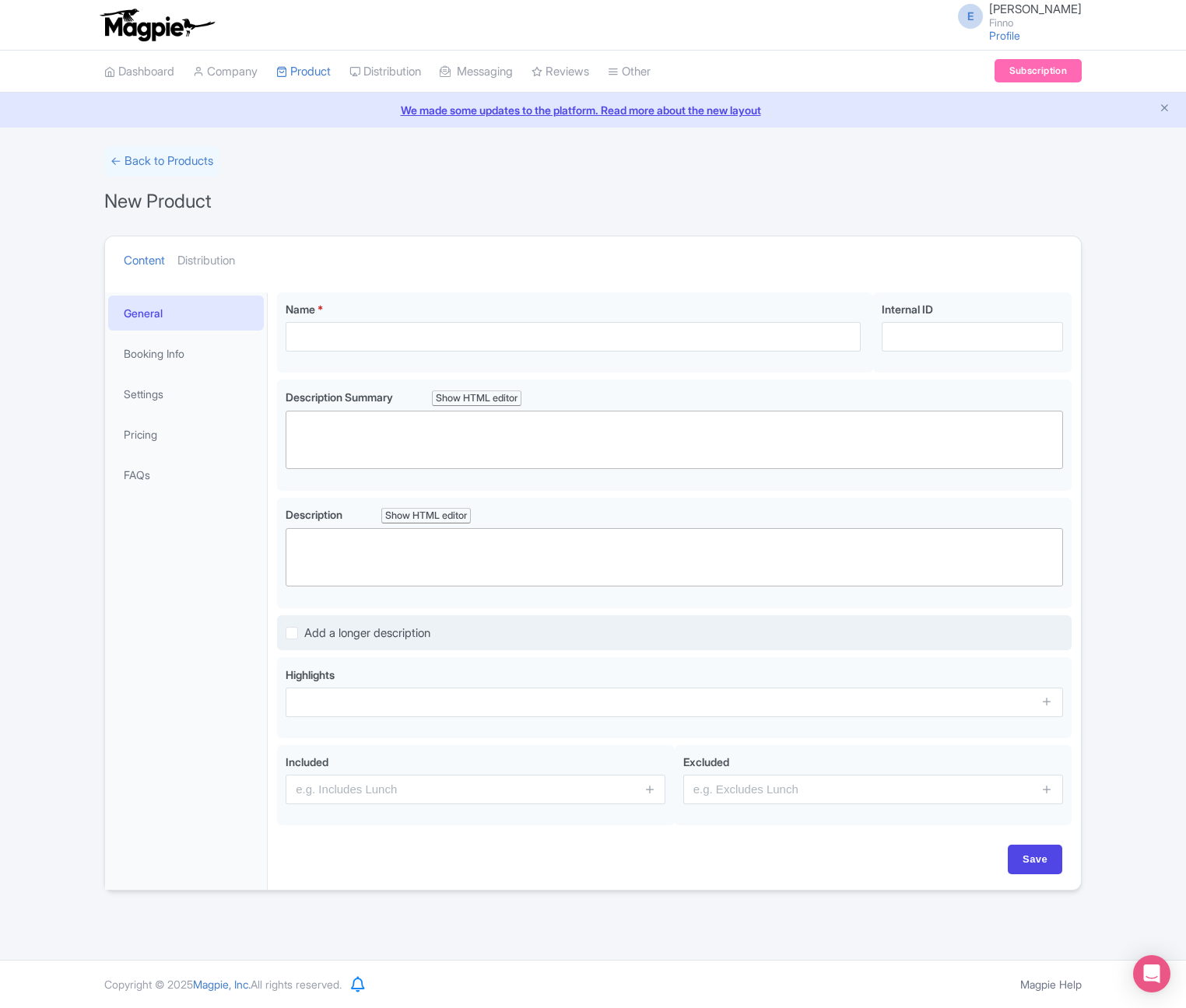
click at [400, 621] on div "Add a longer description" at bounding box center [674, 634] width 795 height 37
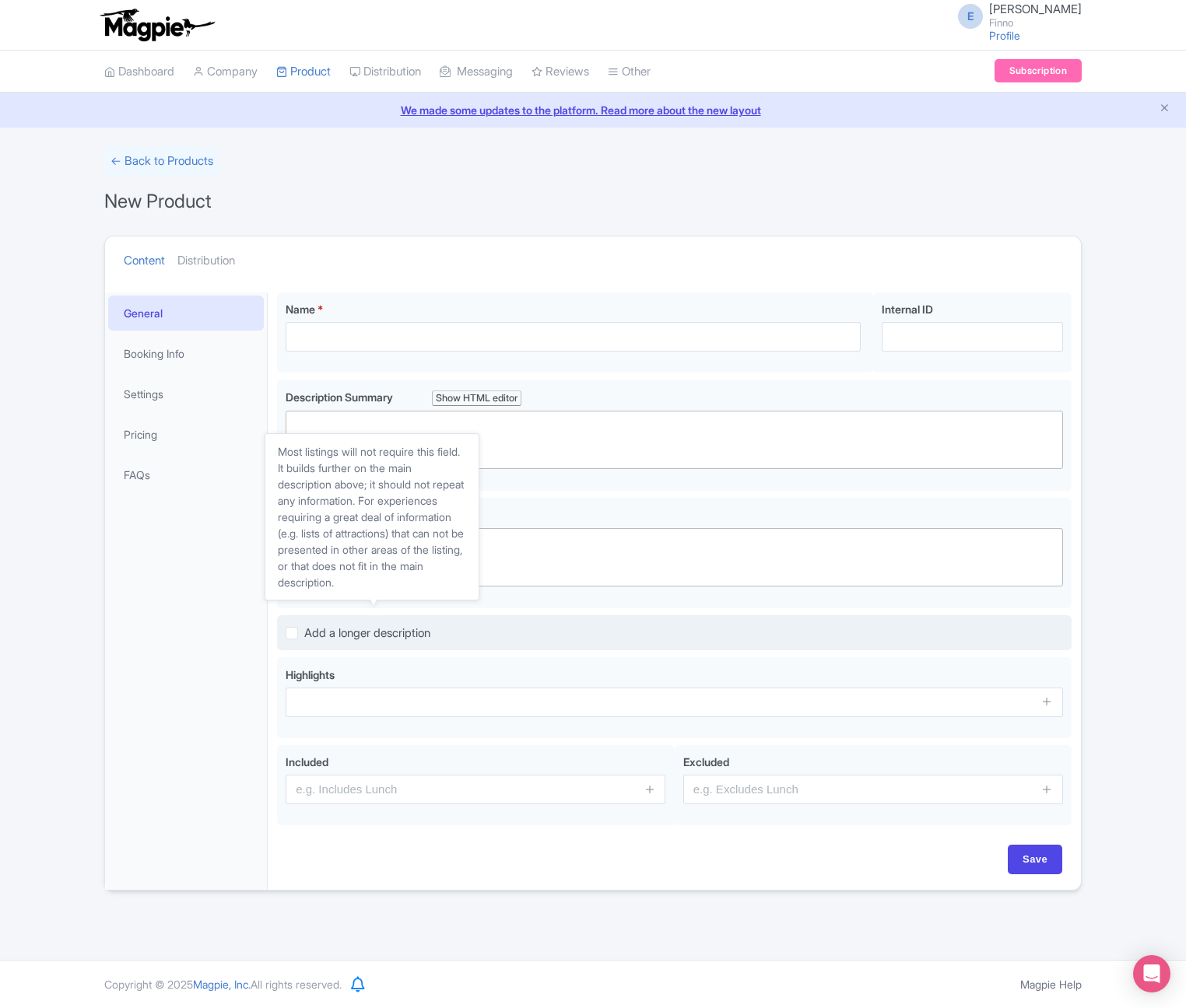
click at [374, 630] on span "Add a longer description" at bounding box center [367, 632] width 126 height 15
click at [315, 630] on input "Add a longer description" at bounding box center [309, 629] width 10 height 10
checkbox input "true"
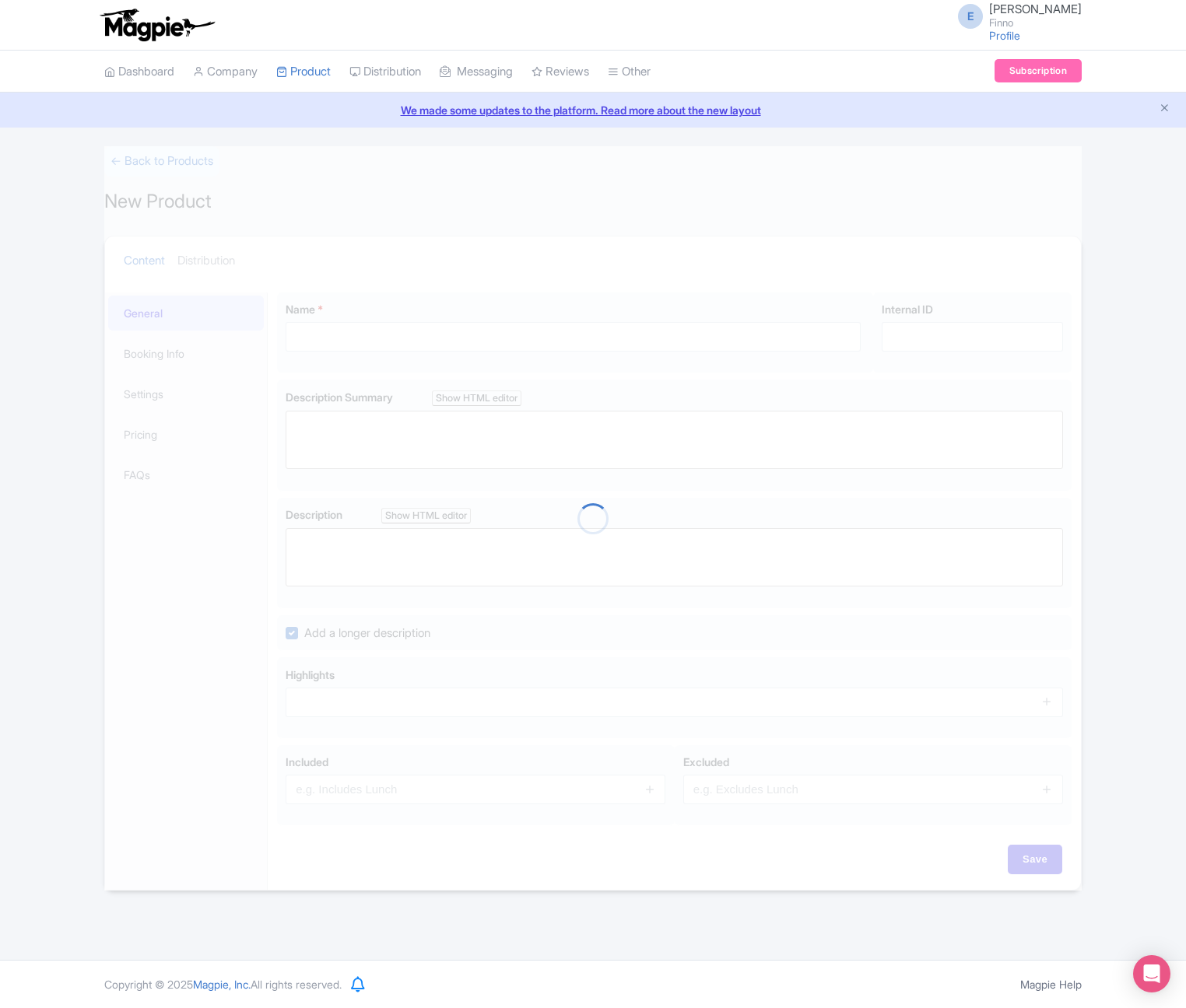
click at [730, 796] on div at bounding box center [593, 519] width 977 height 745
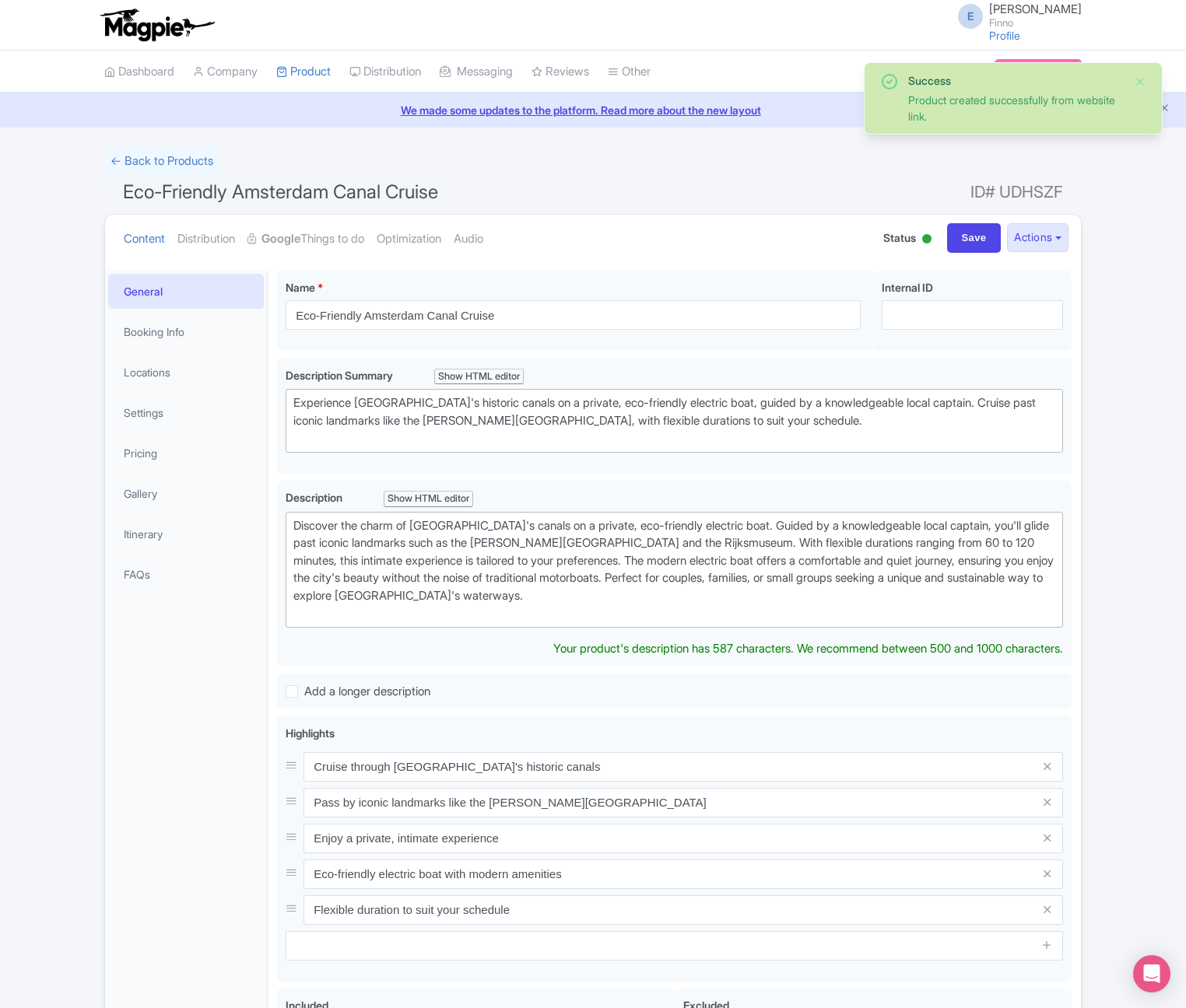
type trix-editor "<div>Discover the charm of [GEOGRAPHIC_DATA]'s canals on a private, eco-friendl…"
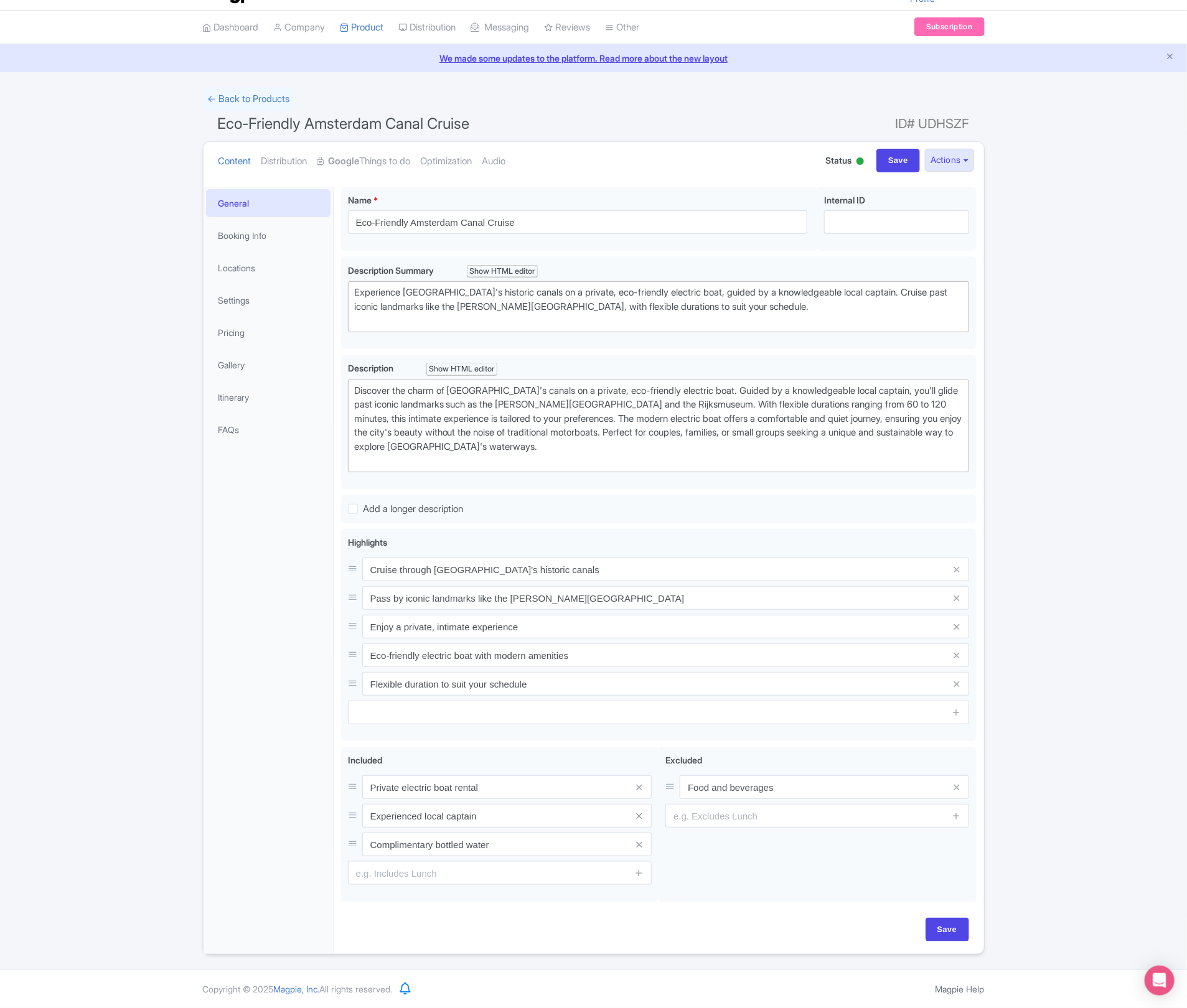
scroll to position [45, 0]
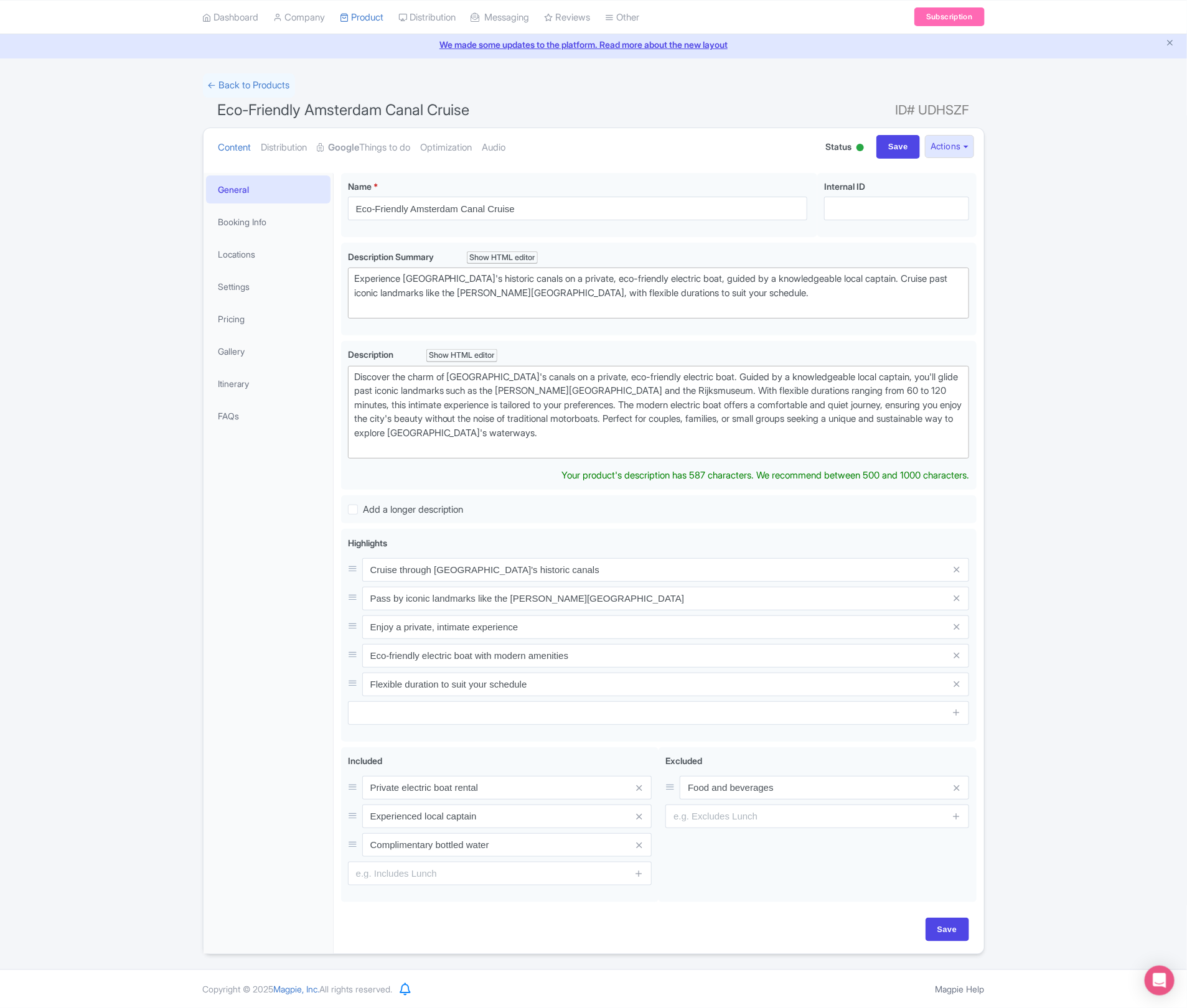
click at [124, 685] on div "Success Product created successfully from website link. ← Back to Products Eco-…" at bounding box center [594, 514] width 1187 height 881
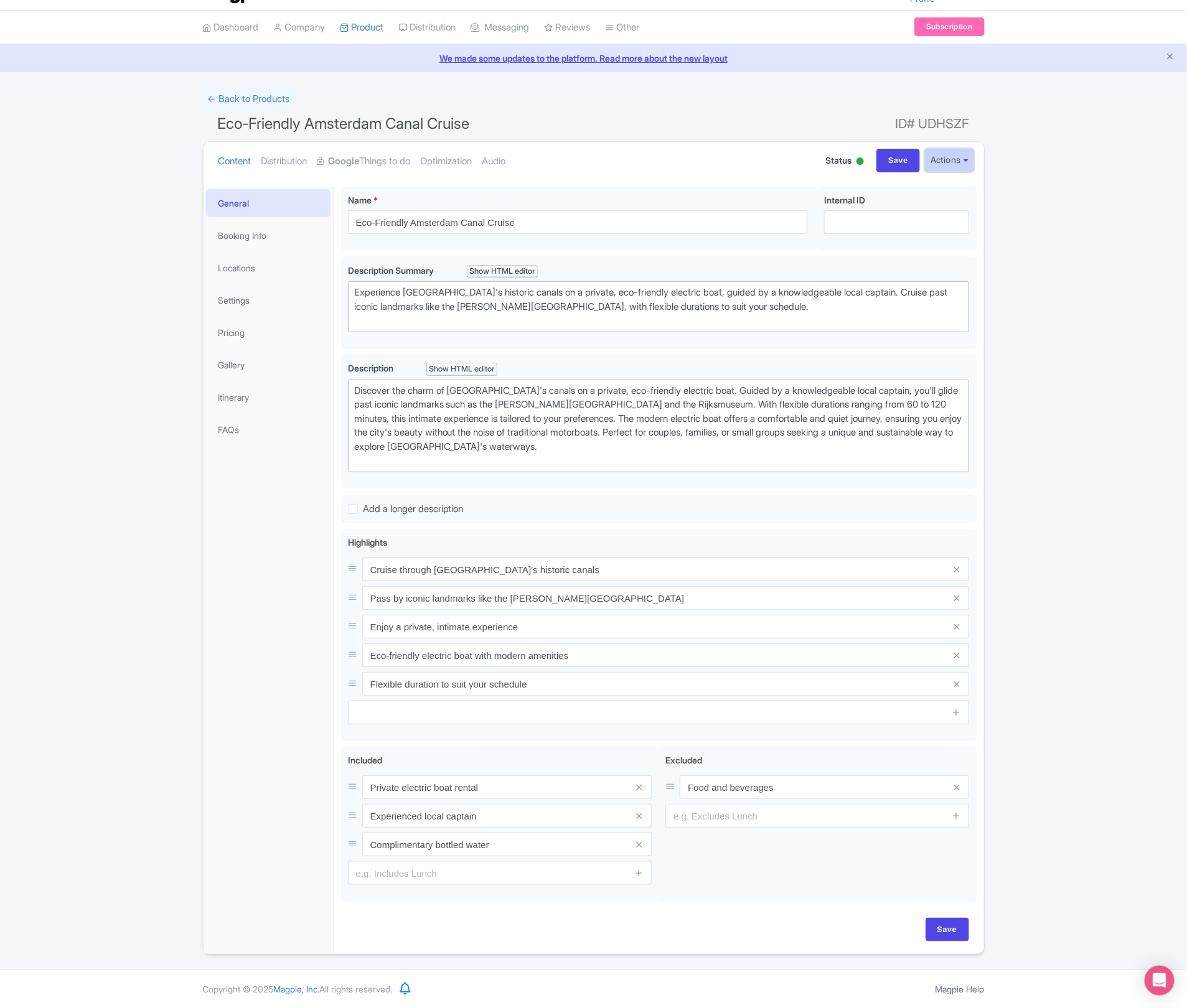
click at [948, 158] on button "Actions" at bounding box center [949, 160] width 49 height 23
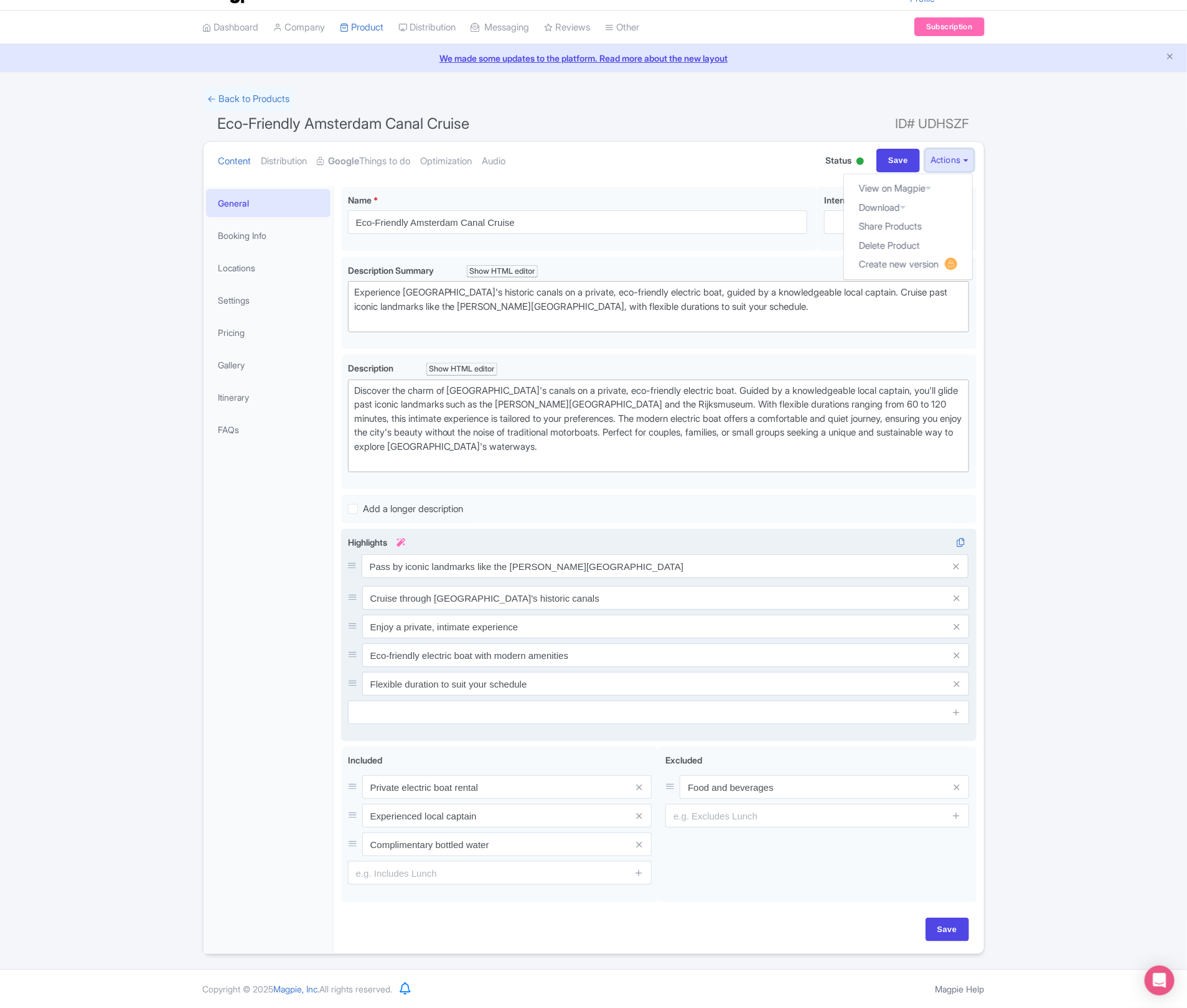
scroll to position [8, 0]
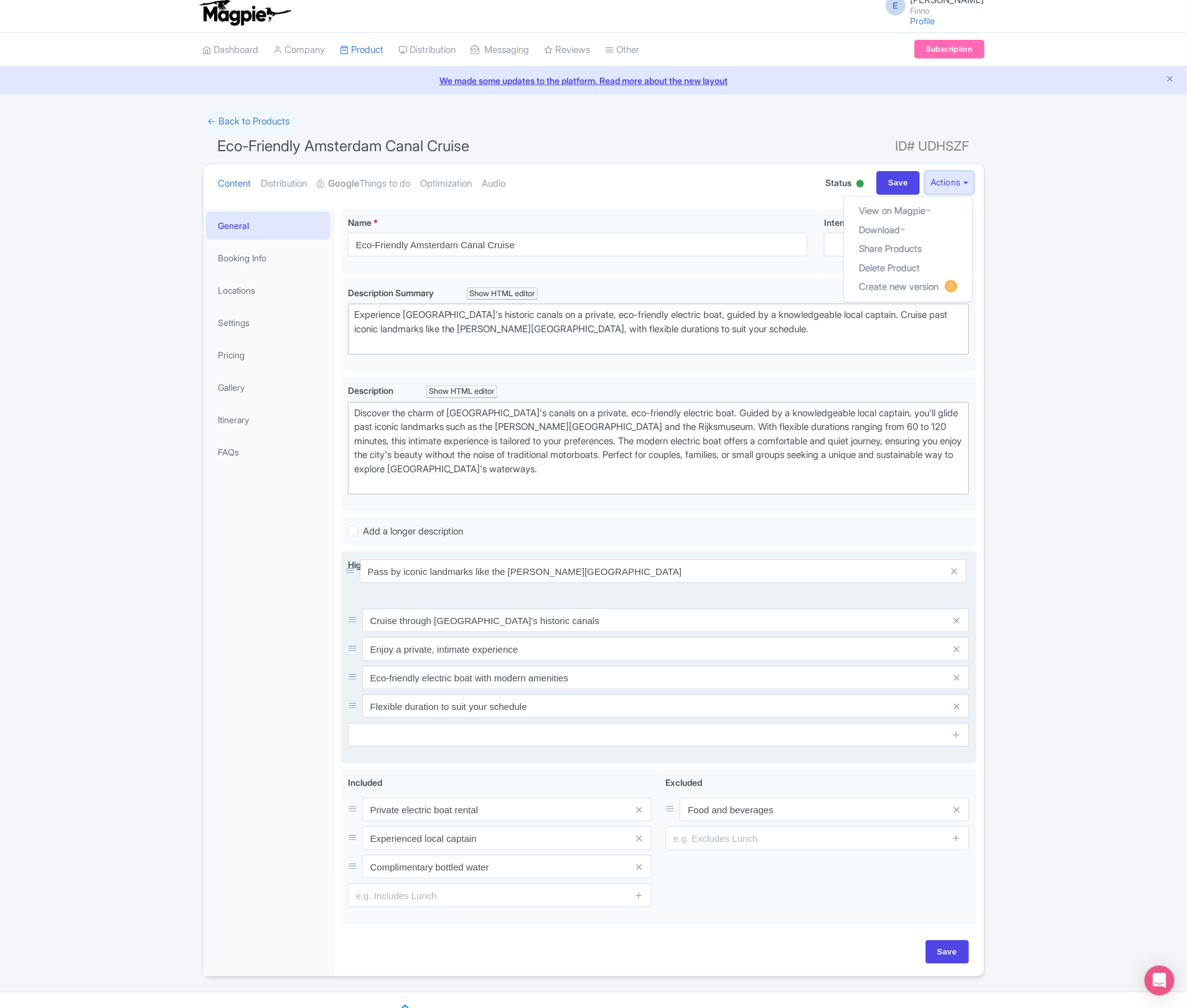
drag, startPoint x: 352, startPoint y: 596, endPoint x: 349, endPoint y: 572, distance: 24.2
click at [948, 242] on div "Success Product created successfully from website link. ← Back to Products Eco-…" at bounding box center [594, 543] width 1187 height 867
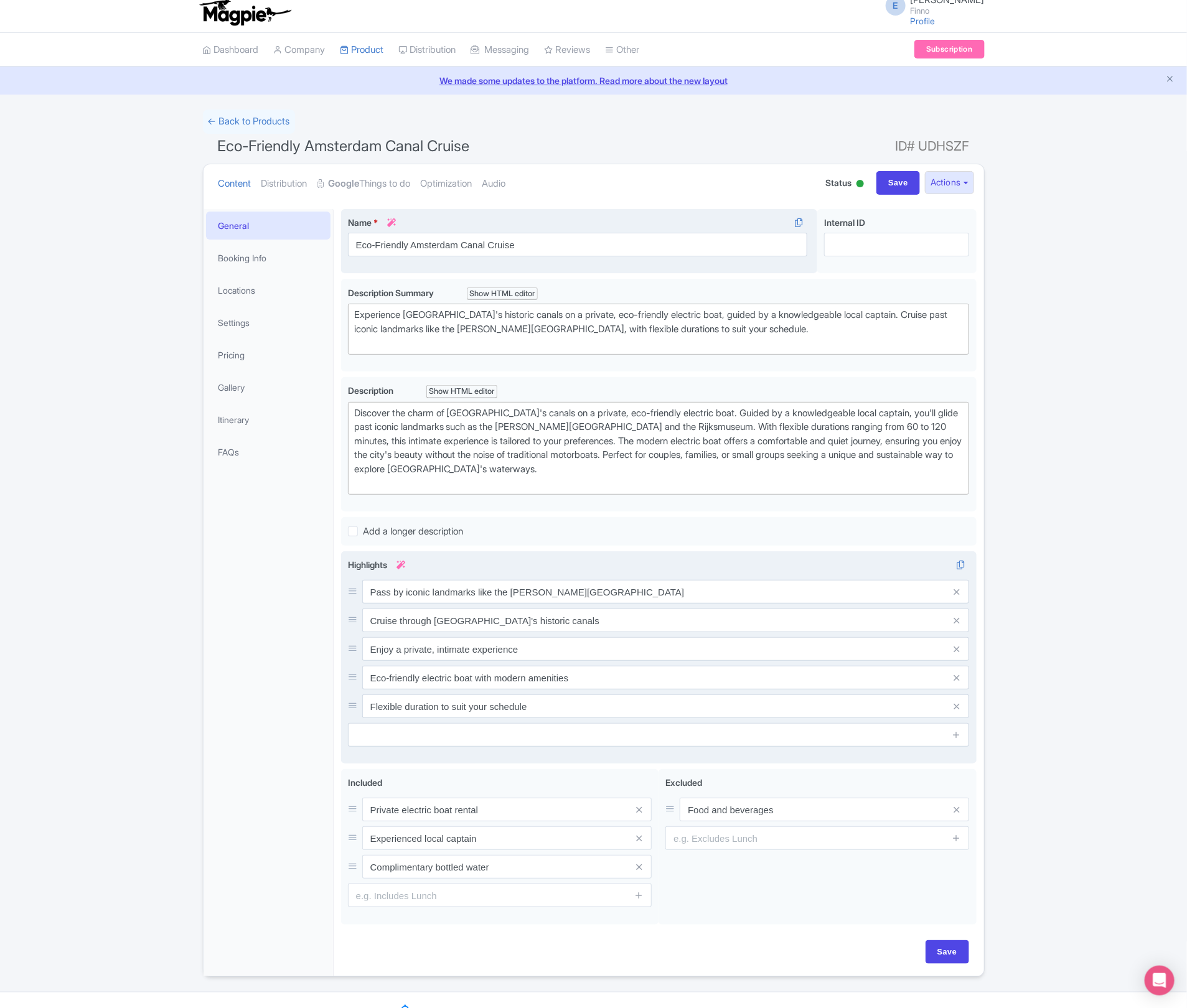
click at [392, 222] on icon at bounding box center [391, 222] width 9 height 9
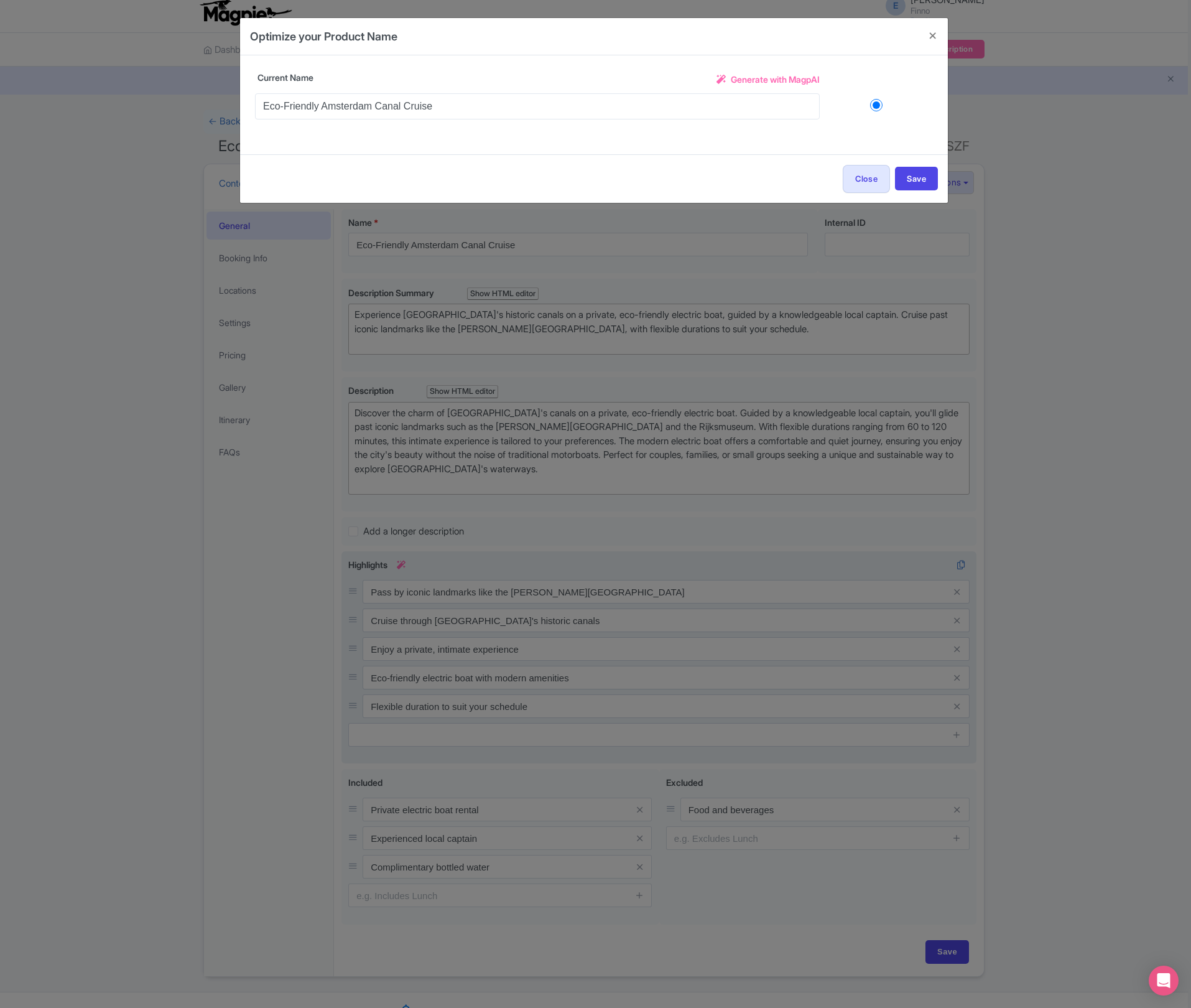
click at [875, 106] on input "radio" at bounding box center [877, 105] width 113 height 12
click at [786, 79] on span "Generate with MagpAI" at bounding box center [775, 79] width 89 height 13
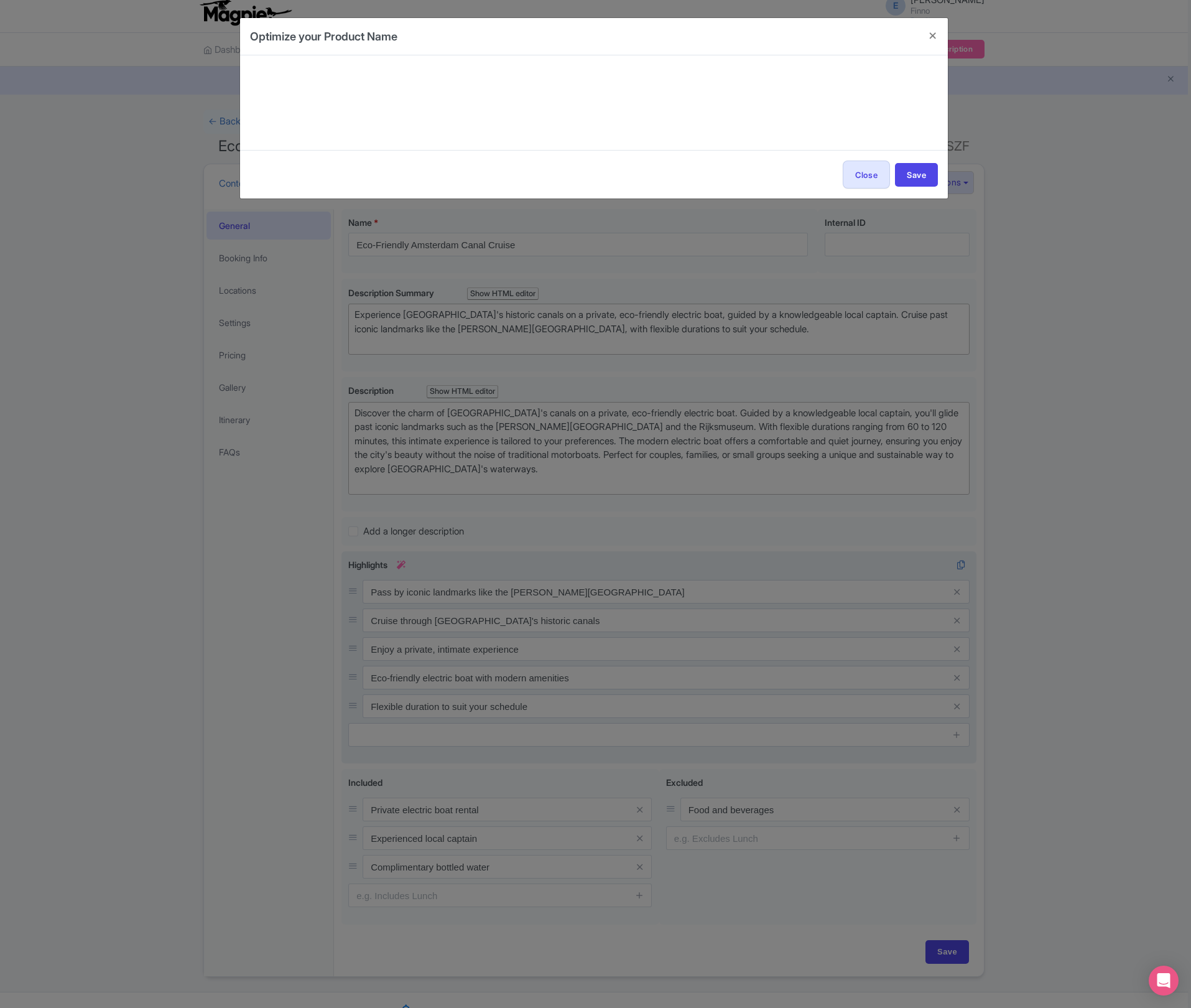
click at [770, 90] on div at bounding box center [594, 103] width 688 height 75
click at [608, 104] on div at bounding box center [613, 103] width 11 height 50
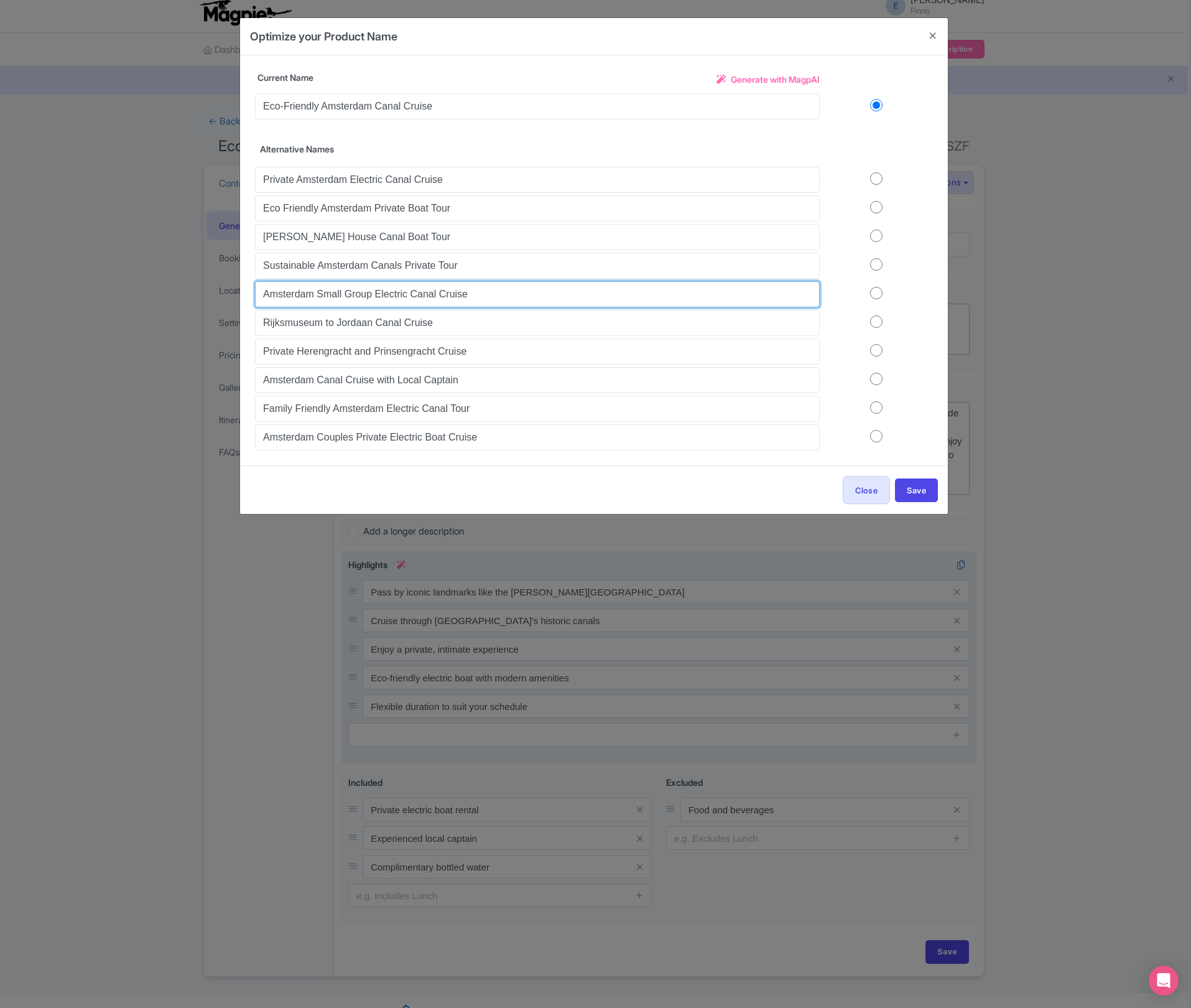
click at [494, 294] on input "Amsterdam Small Group Electric Canal Cruise" at bounding box center [536, 294] width 564 height 26
click at [874, 185] on input "radio" at bounding box center [877, 179] width 113 height 12
radio input "true"
click at [923, 495] on button "Save" at bounding box center [916, 490] width 43 height 23
type input "Rijksmuseum to Jordaan Canal Cruise"
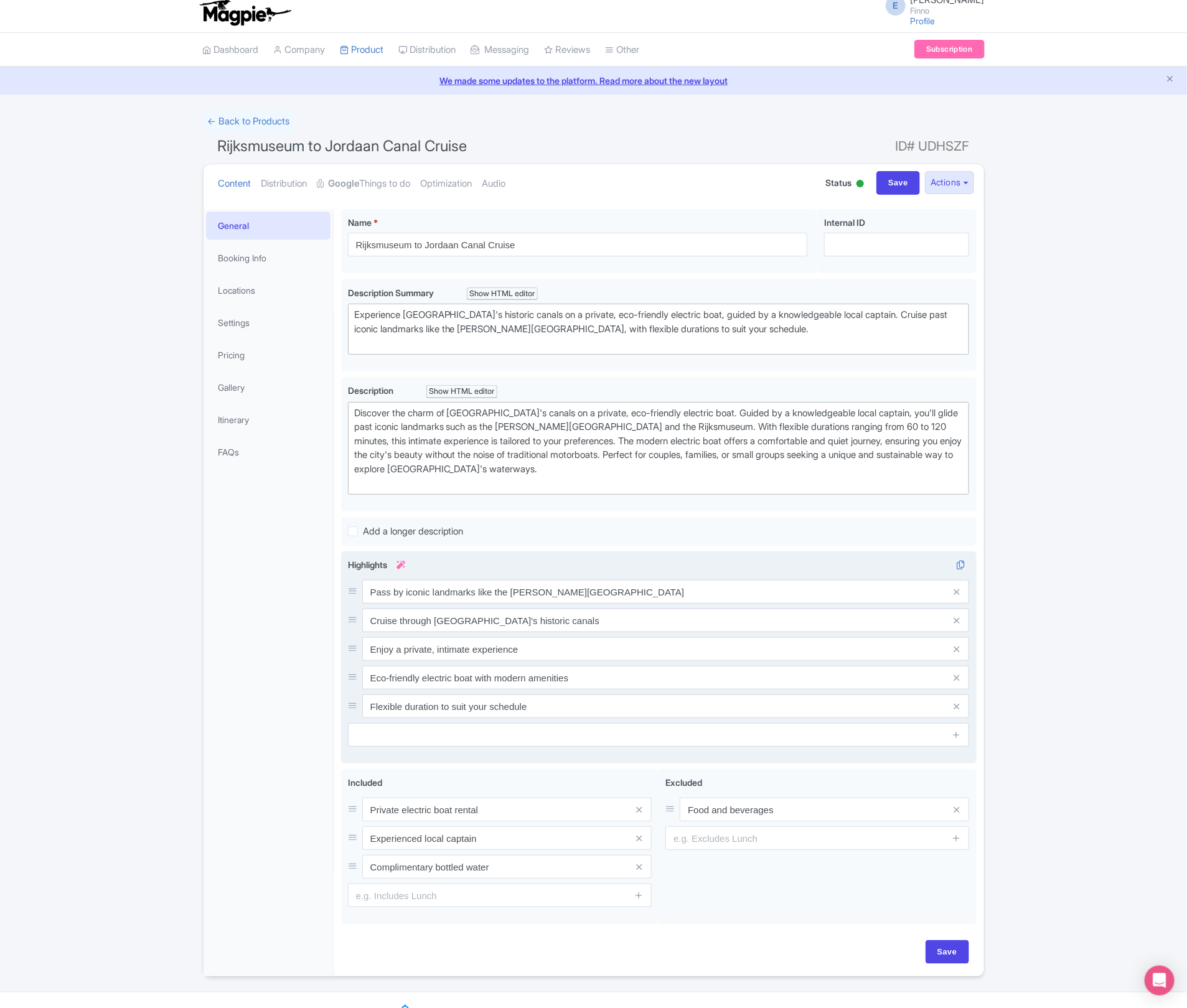
click at [856, 185] on div at bounding box center [860, 184] width 8 height 8
click at [948, 294] on icon at bounding box center [960, 293] width 17 height 11
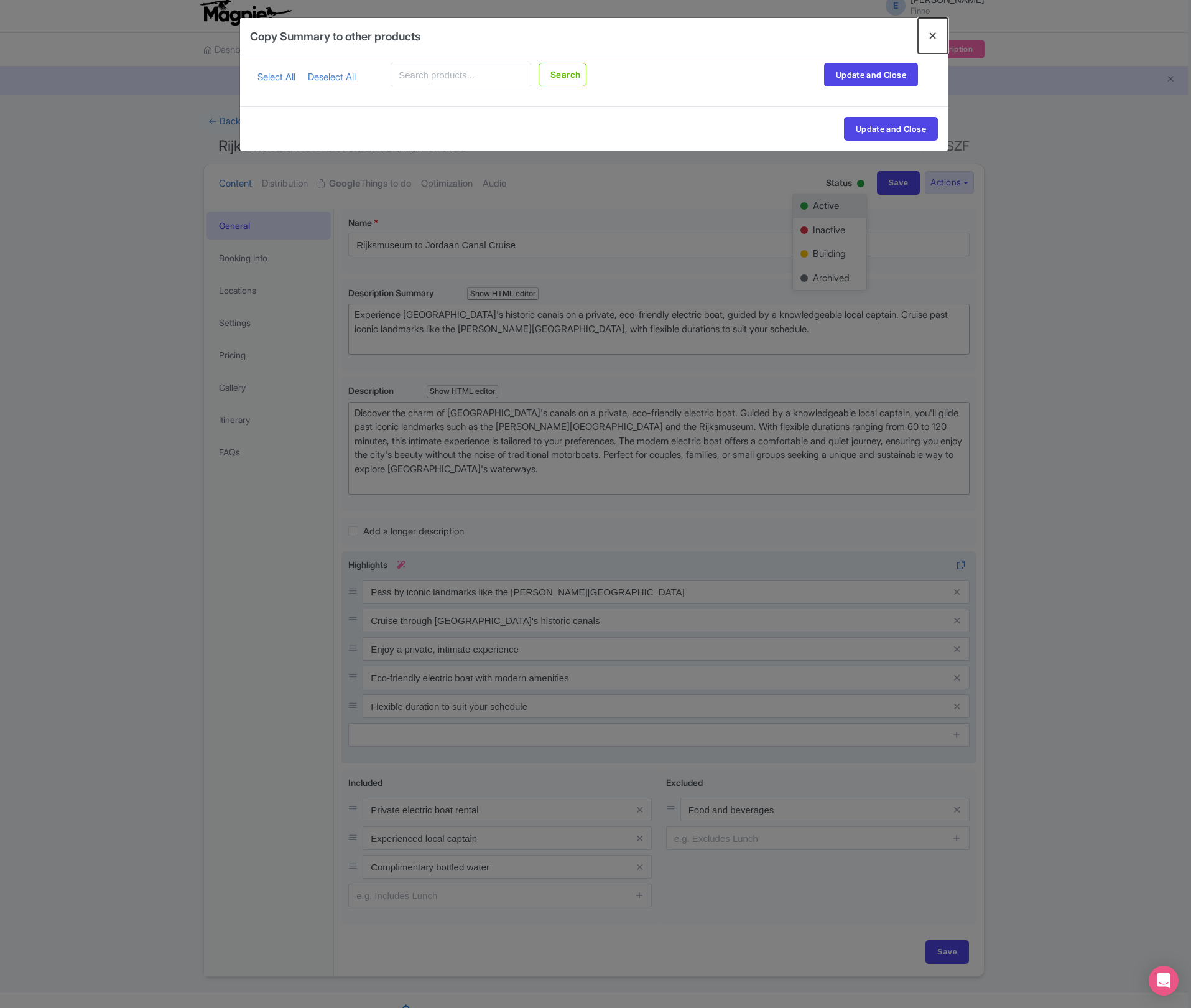
click at [932, 36] on button "Close" at bounding box center [933, 36] width 30 height 36
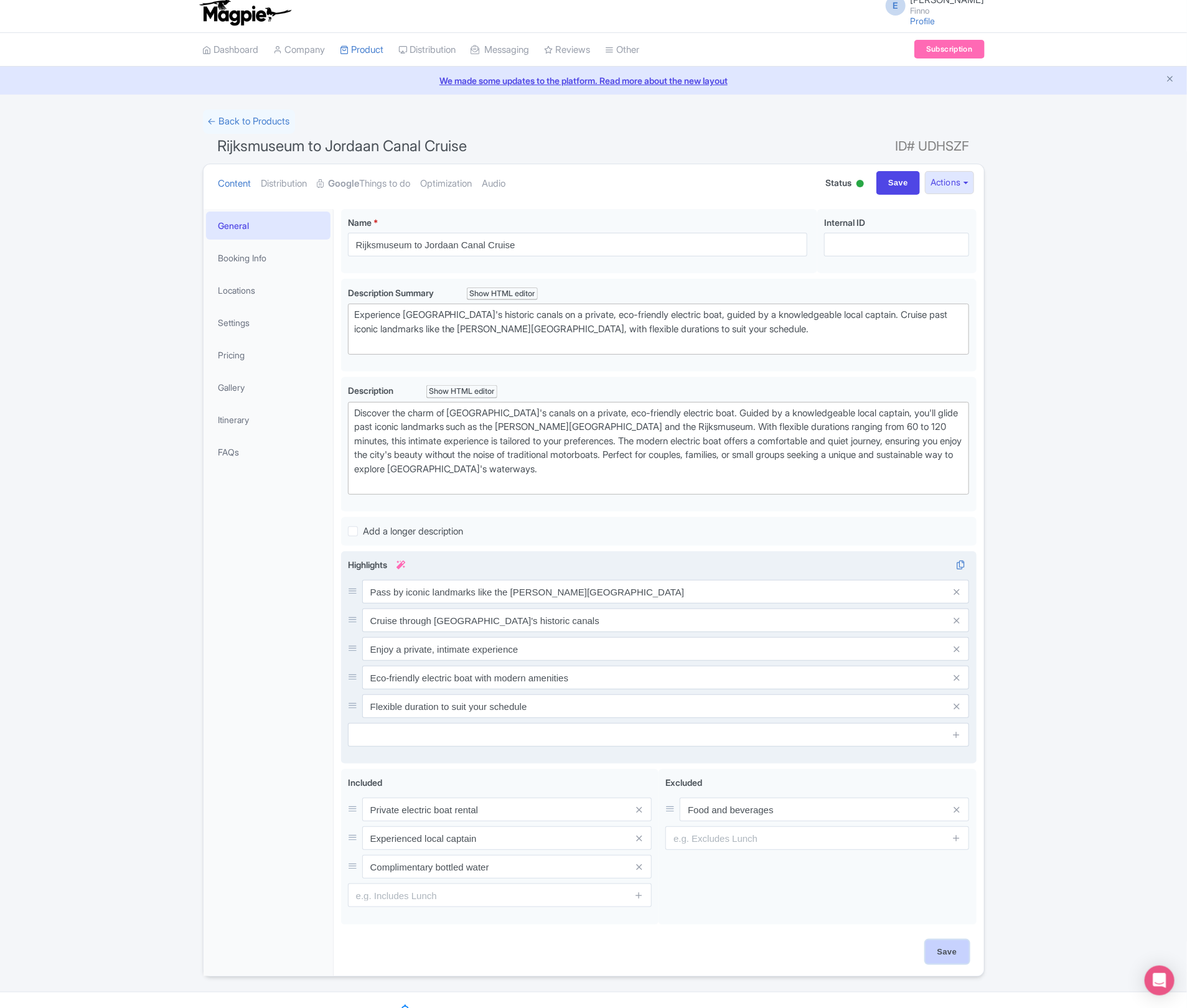
click at [938, 806] on input "Save" at bounding box center [947, 952] width 44 height 23
type input "Saving..."
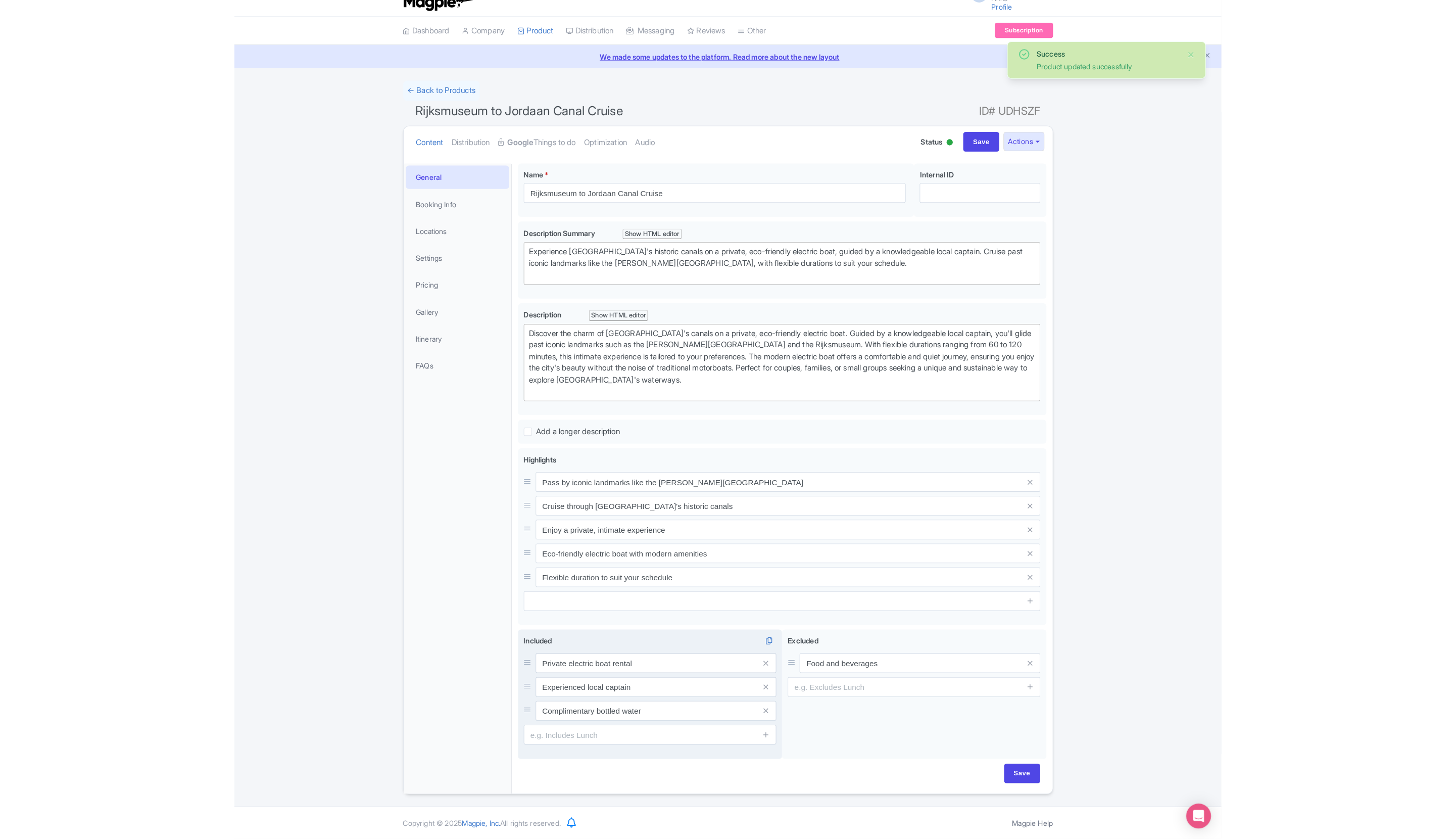
scroll to position [18, 0]
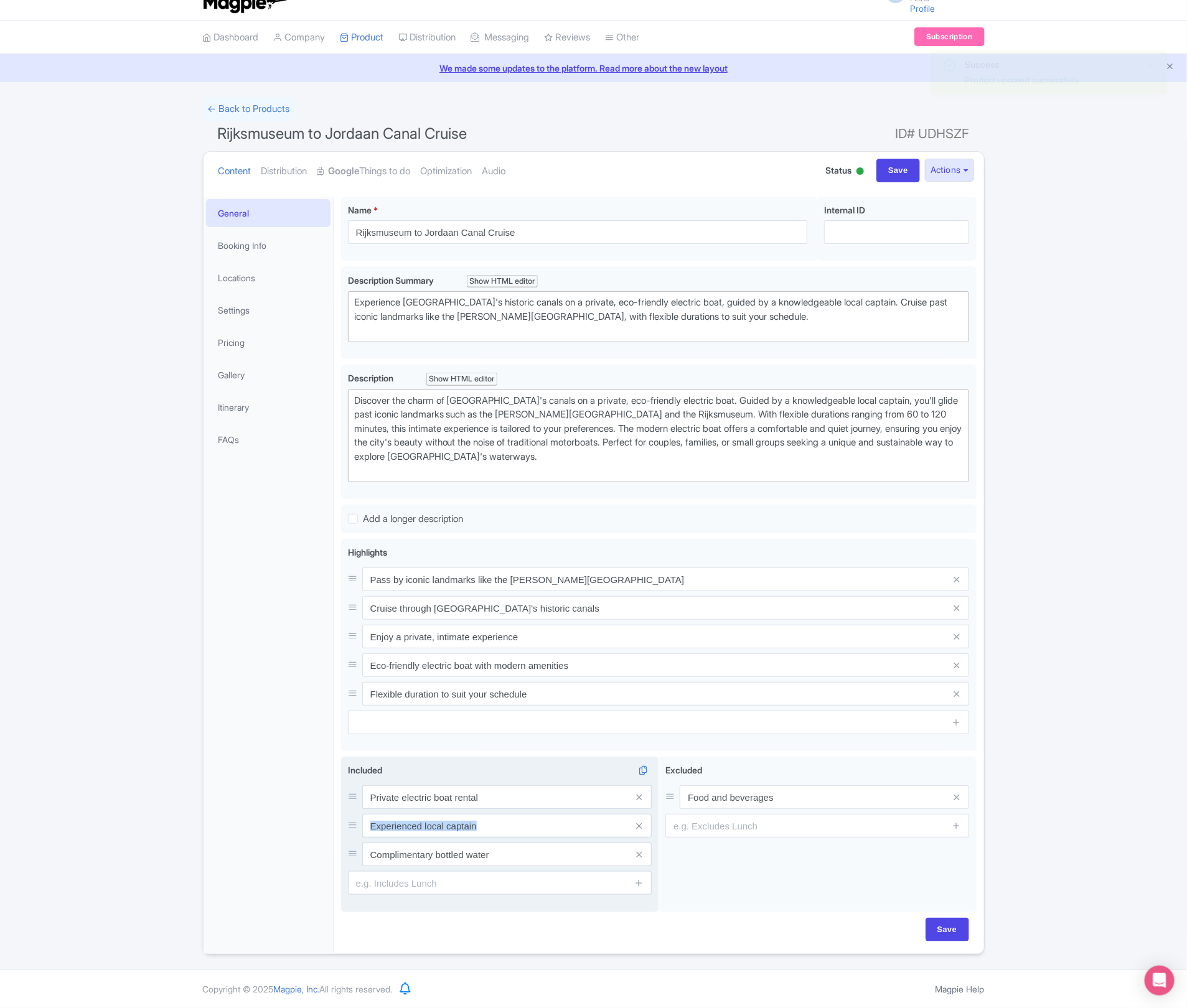
drag, startPoint x: 357, startPoint y: 851, endPoint x: 357, endPoint y: 831, distance: 20.0
click at [357, 831] on div "Private electric boat rental Experienced local captain Complimentary bottled wa…" at bounding box center [500, 826] width 304 height 81
click at [86, 609] on div "Success Product updated successfully ← Back to Products Rijksmuseum to Jordaan …" at bounding box center [594, 526] width 1187 height 857
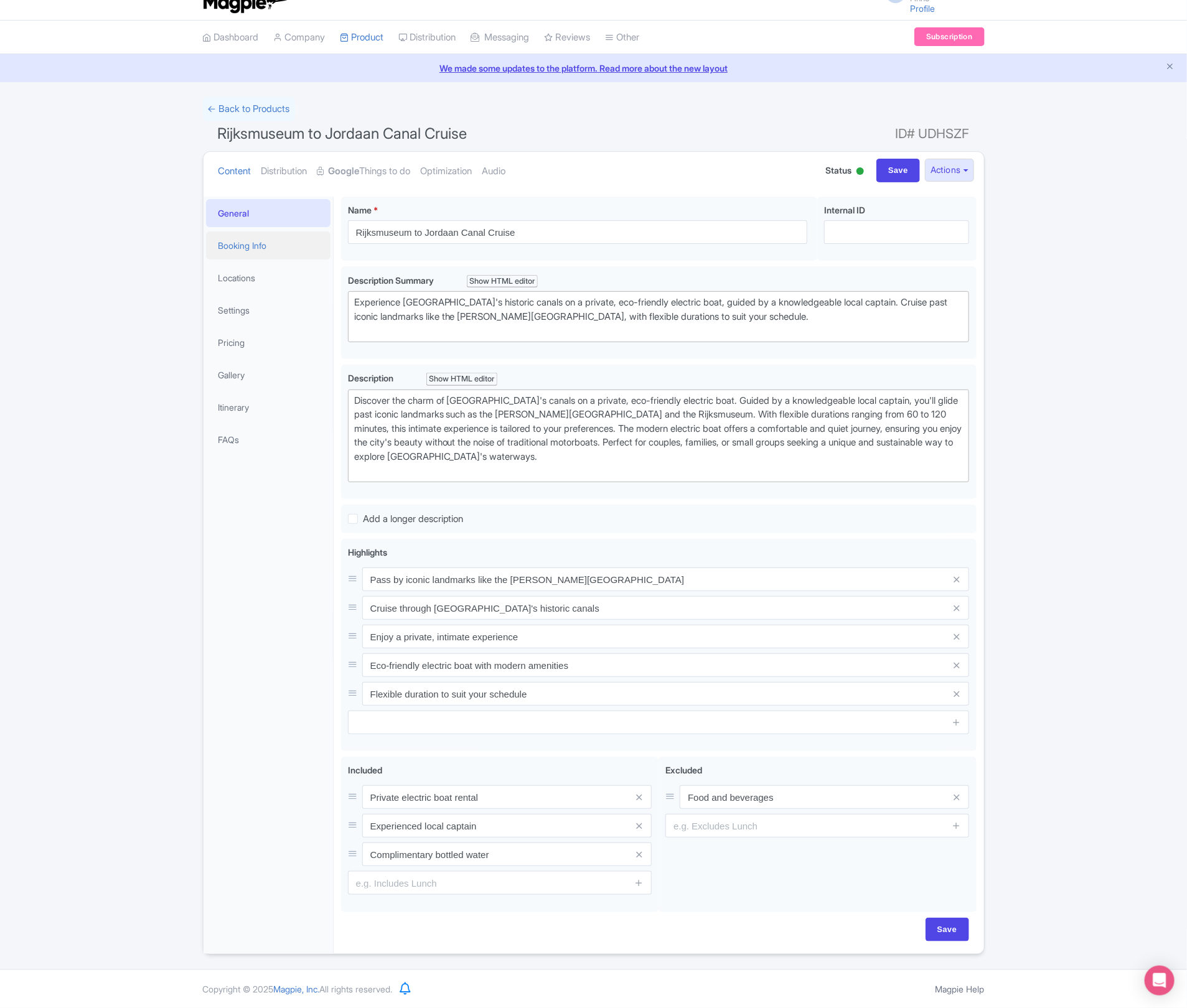
click at [229, 238] on link "Booking Info" at bounding box center [268, 245] width 124 height 28
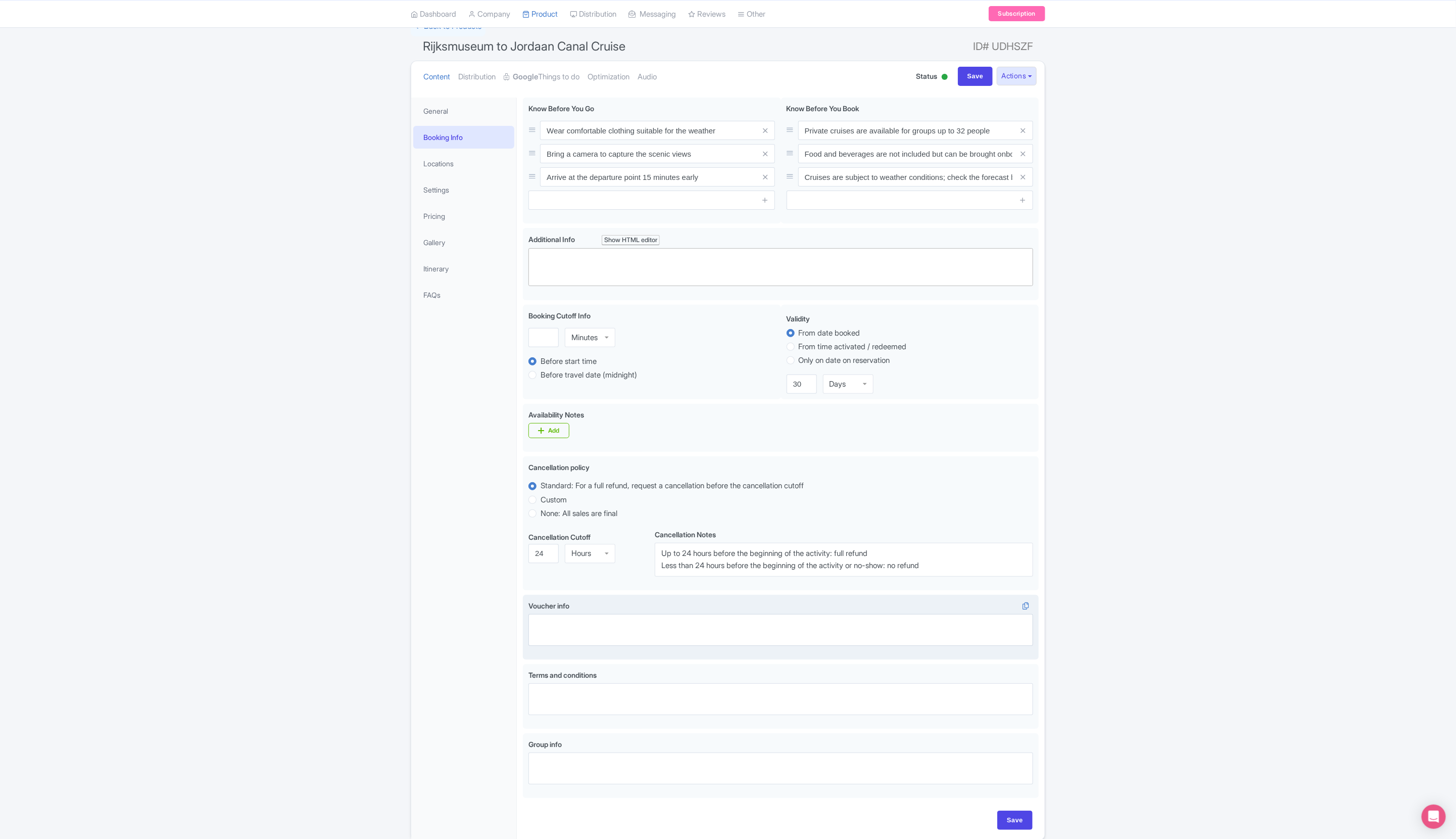
scroll to position [70, 0]
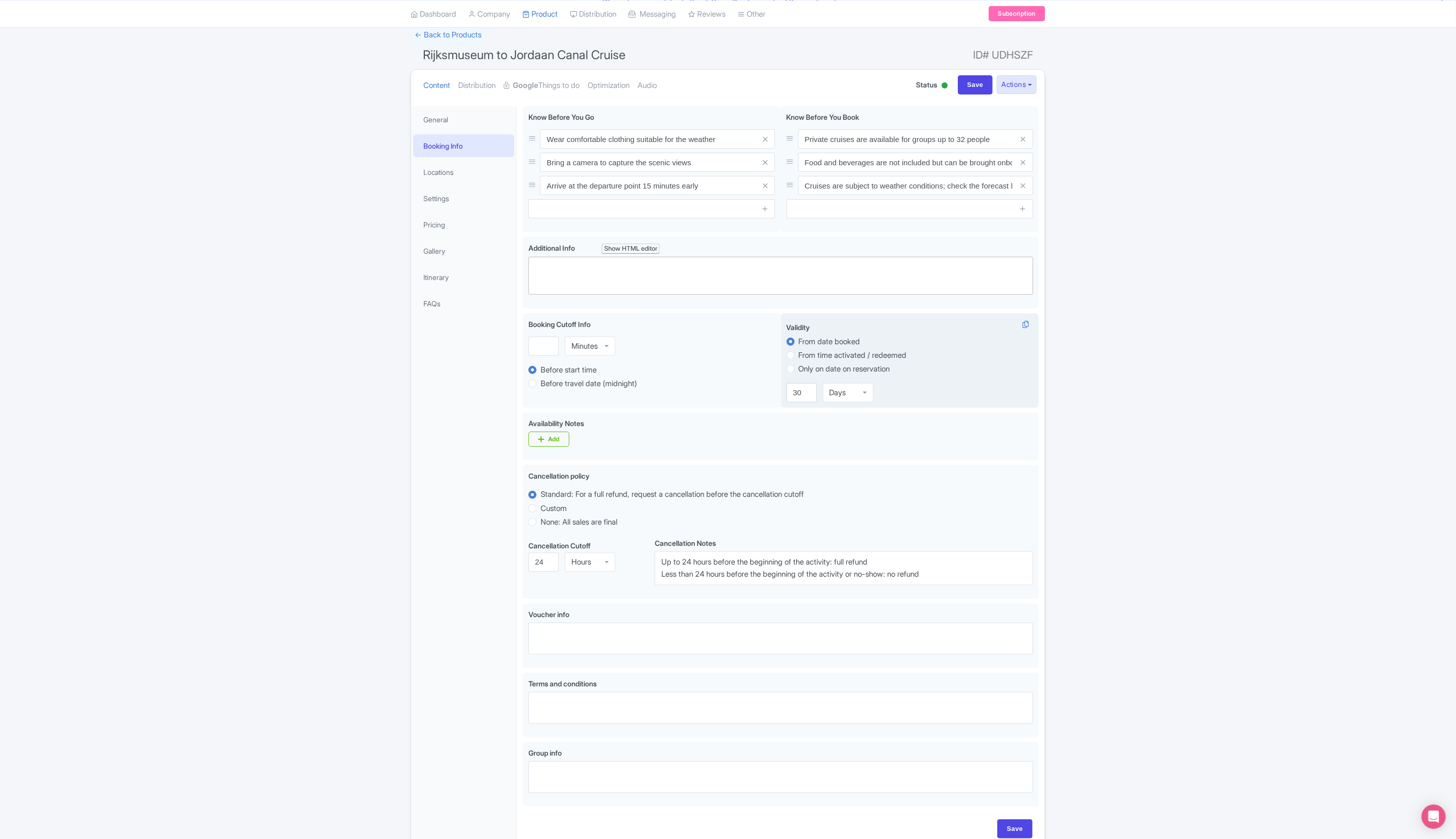
click at [802, 356] on label "From time activated / redeemed" at bounding box center [853, 355] width 108 height 11
click at [802, 356] on input "From time activated / redeemed" at bounding box center [804, 355] width 10 height 10
radio input "true"
click at [814, 341] on label "From date booked" at bounding box center [830, 342] width 62 height 11
click at [809, 341] on input "From date booked" at bounding box center [804, 341] width 10 height 10
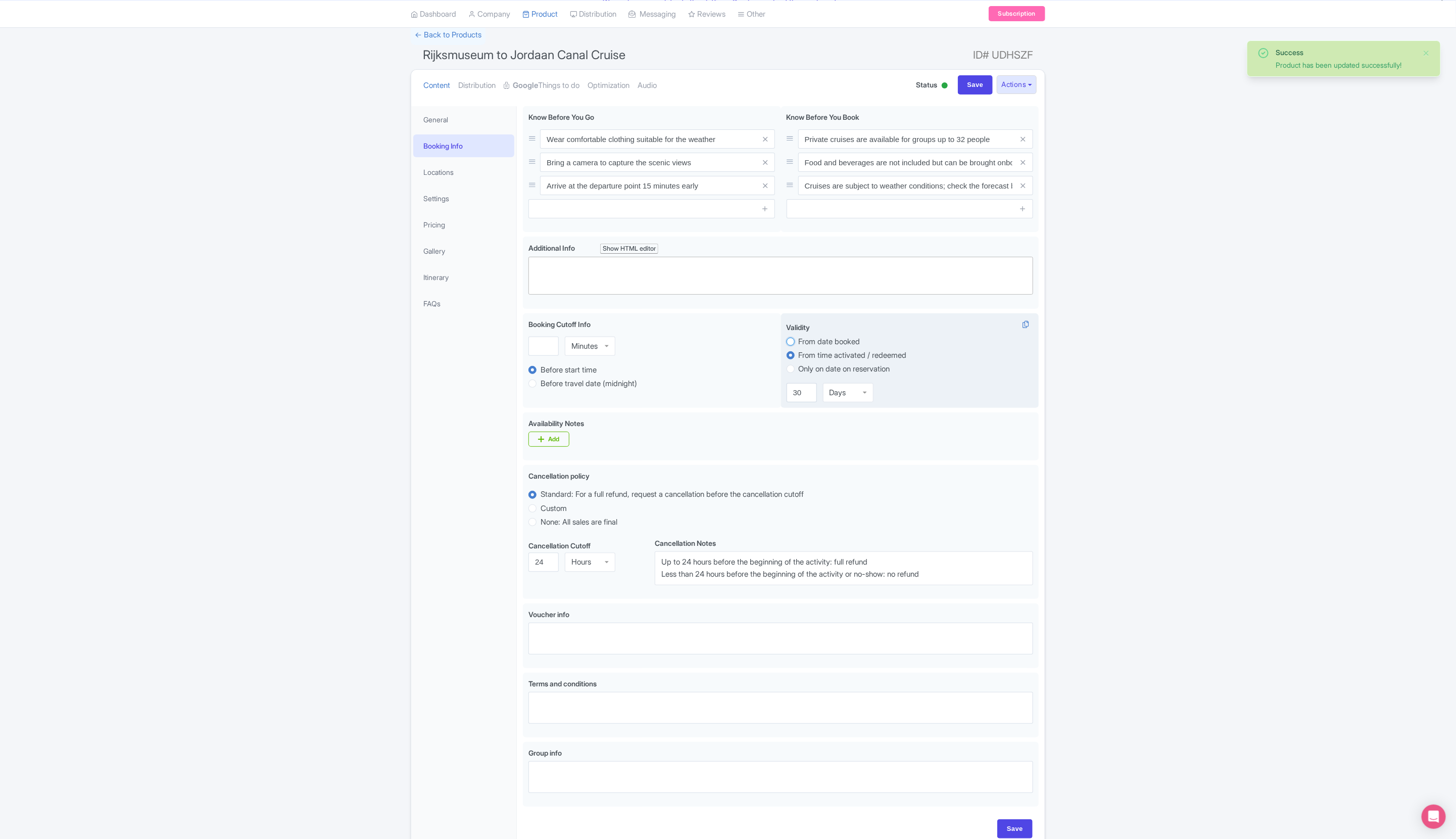
radio input "true"
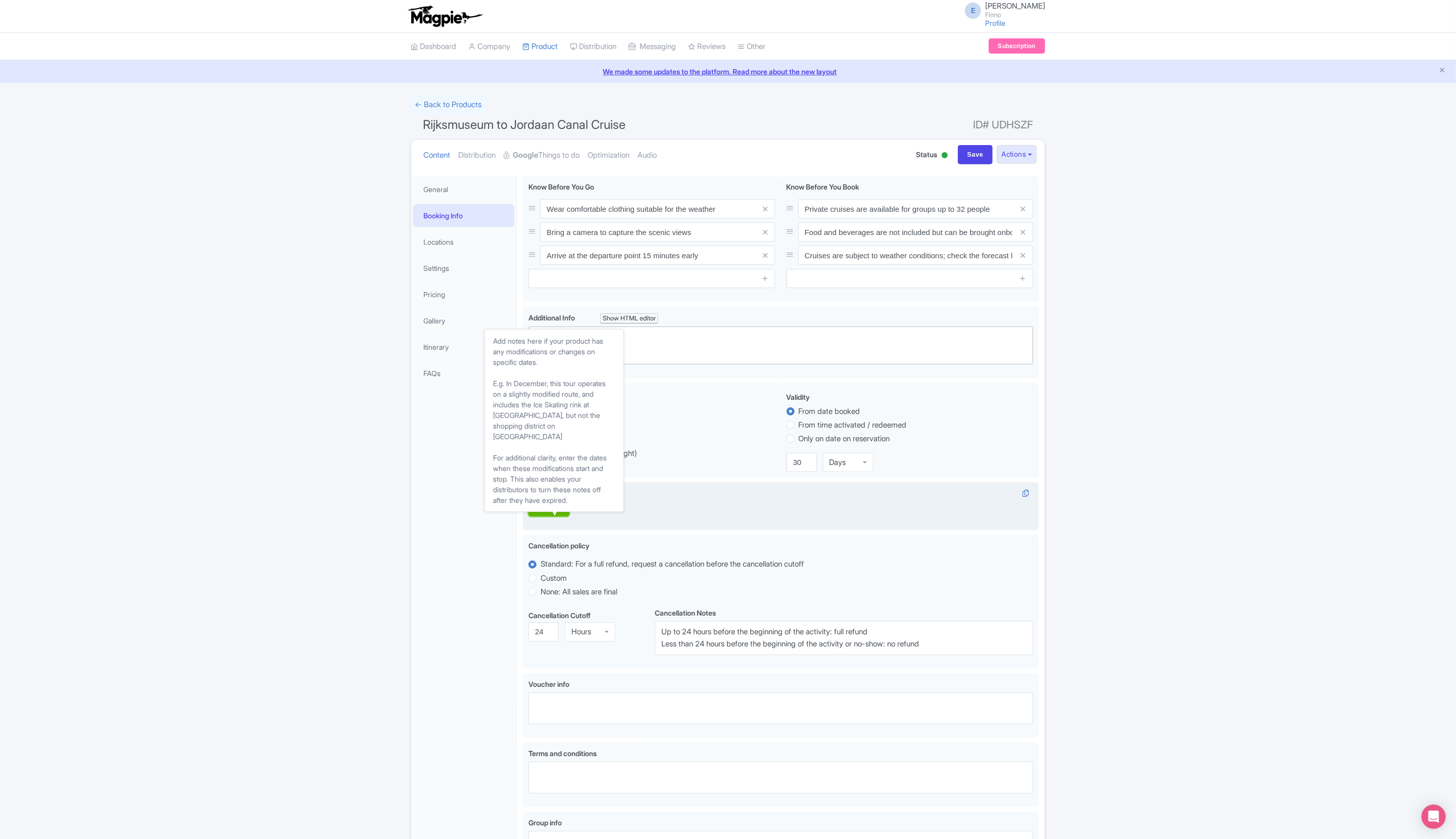
click at [559, 510] on div "Add" at bounding box center [554, 508] width 11 height 8
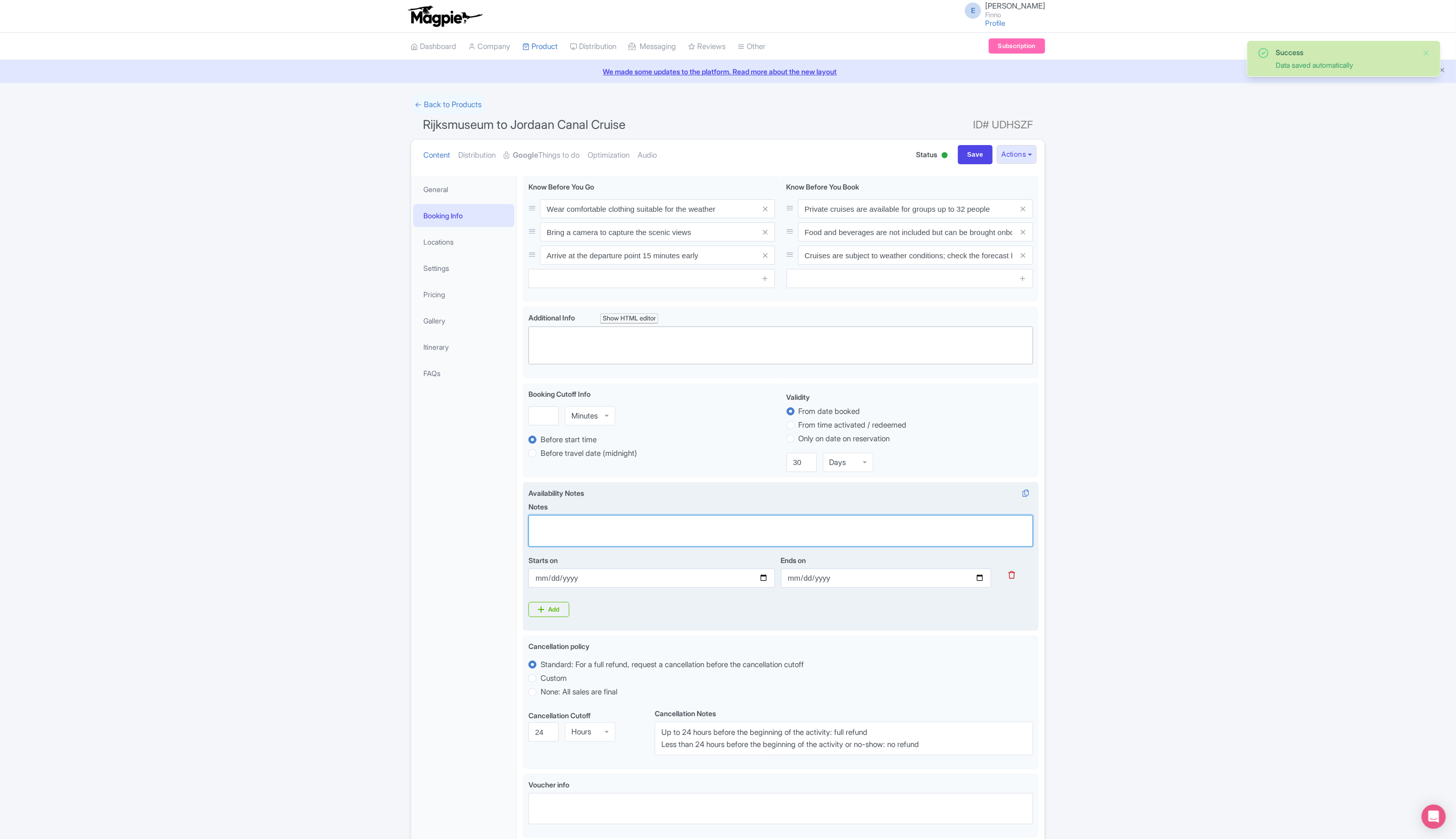
click at [577, 520] on textarea "Notes" at bounding box center [781, 531] width 504 height 32
click at [576, 527] on textarea "DIfferent dates in January" at bounding box center [781, 531] width 504 height 32
click at [576, 579] on input "Starts on" at bounding box center [651, 578] width 246 height 19
click at [619, 611] on div "Availability Notes i Notes DIfferent start times in January Starts on Ends on A…" at bounding box center [781, 552] width 504 height 129
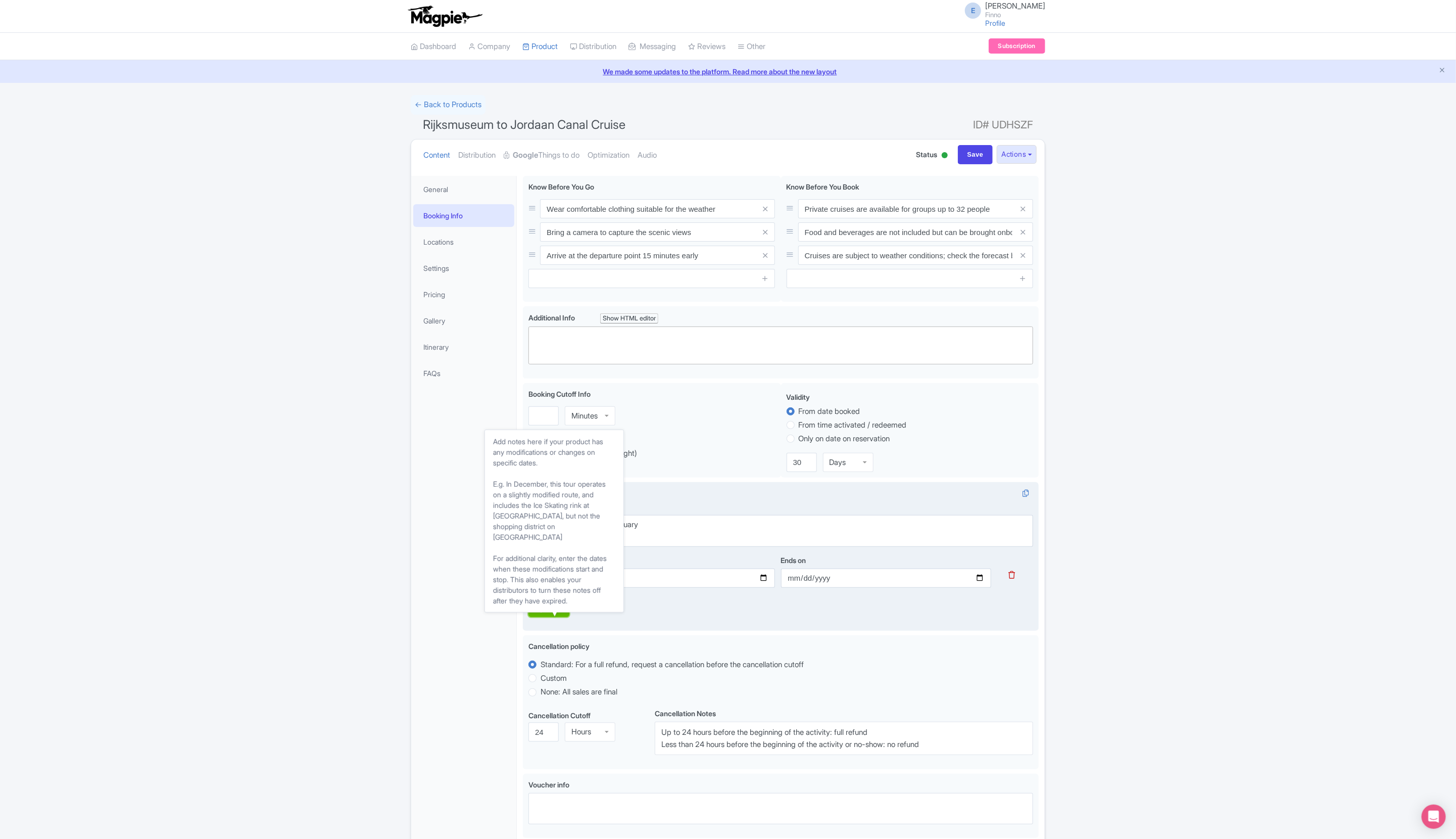
click at [549, 611] on div "Add" at bounding box center [554, 609] width 11 height 8
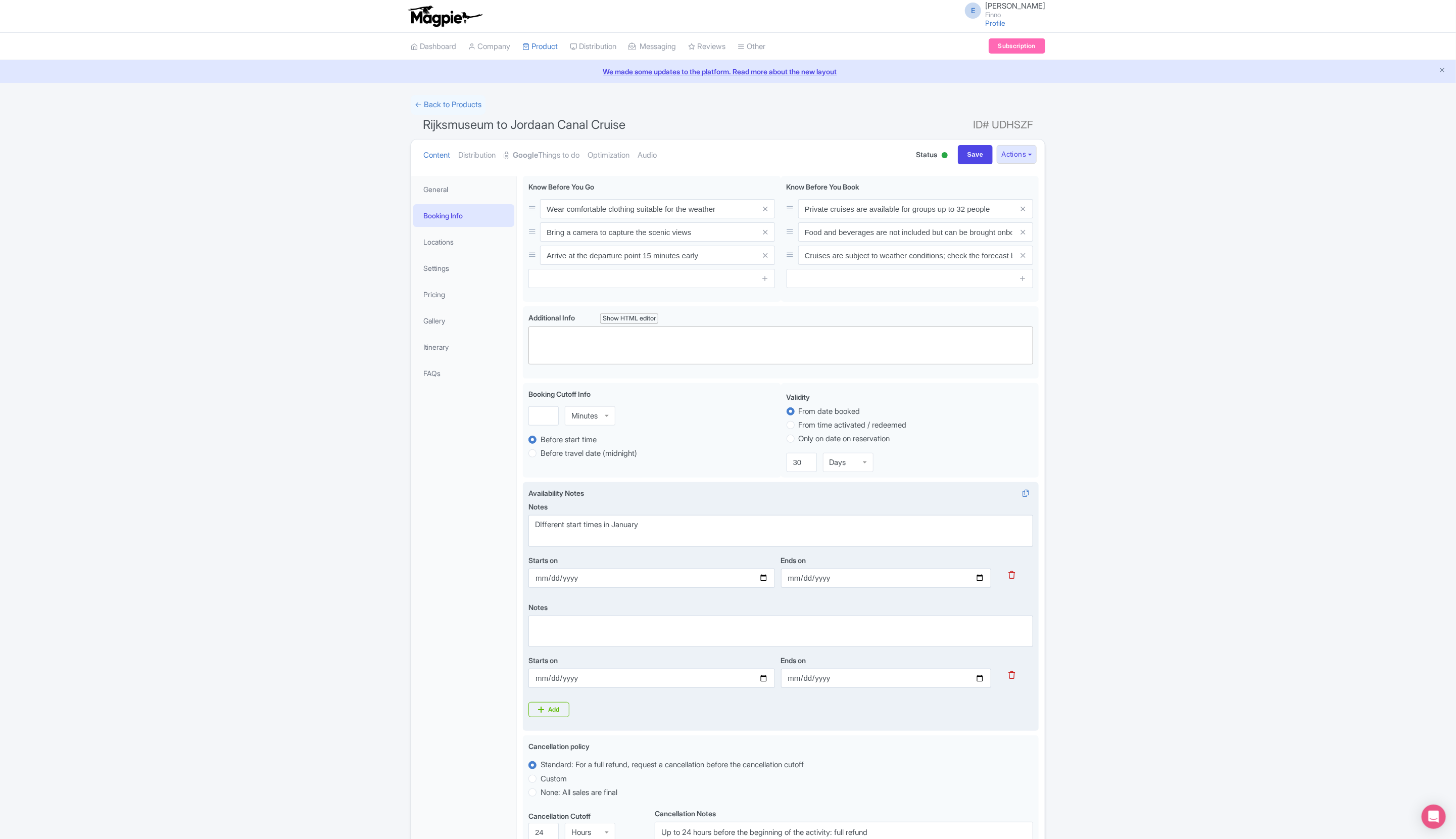
click at [963, 676] on icon at bounding box center [1012, 675] width 6 height 8
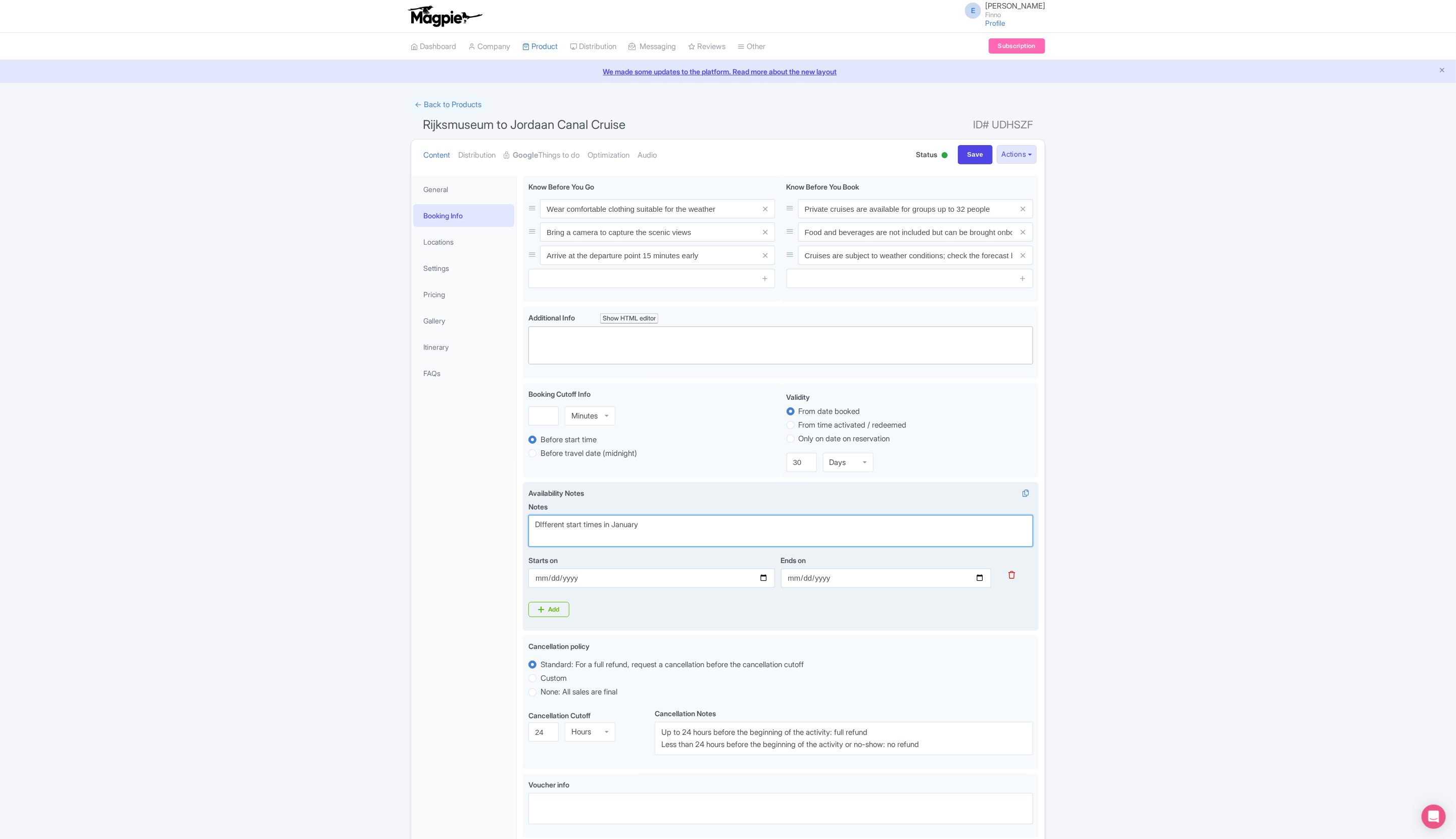
click at [544, 527] on textarea "DIfferent start times in January" at bounding box center [781, 531] width 504 height 32
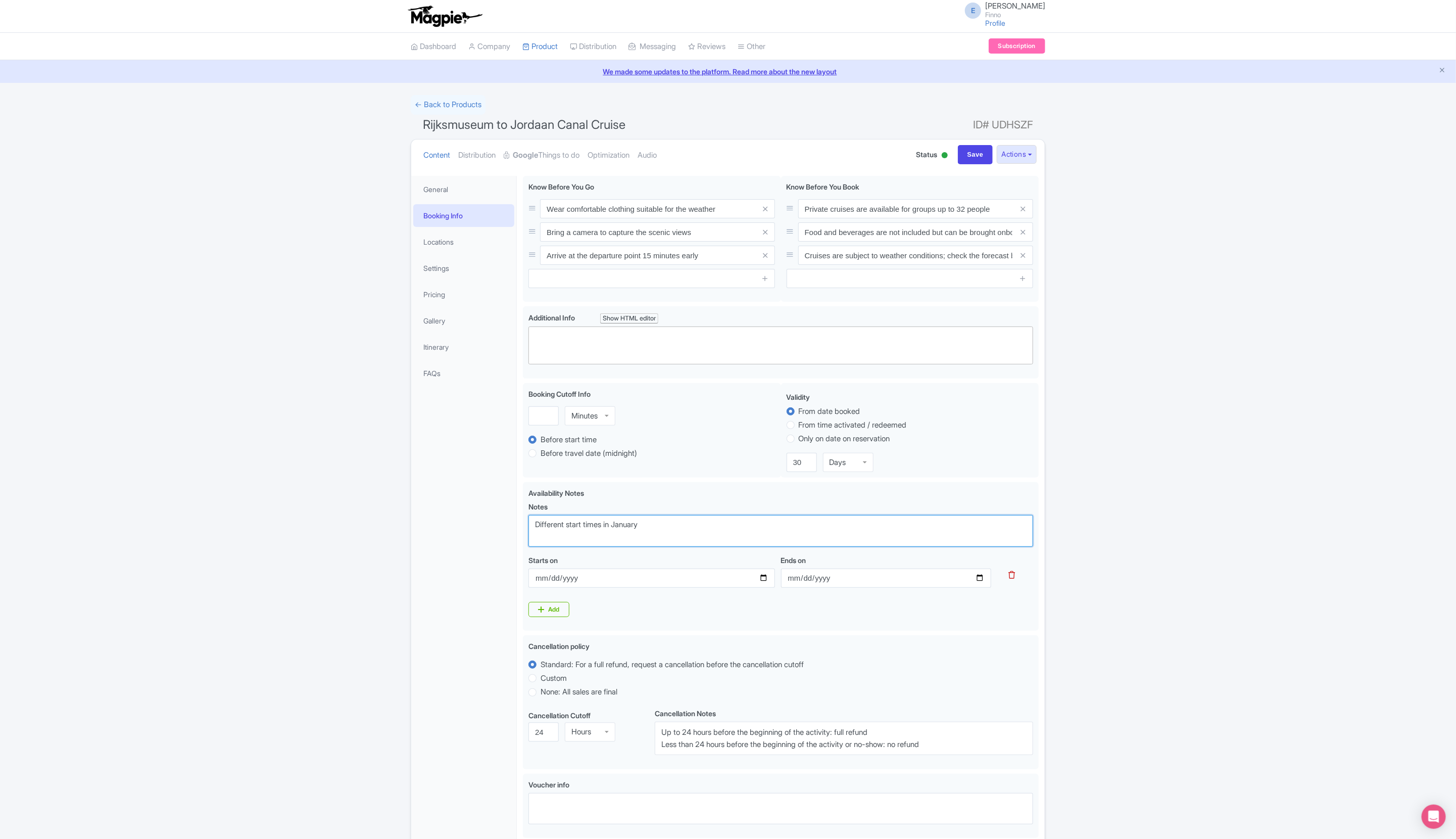
type textarea "Different start times in January"
click at [395, 619] on div "Success Data saved automatically ← Back to Products Rijksmuseum to Jordaan Cana…" at bounding box center [728, 557] width 1456 height 924
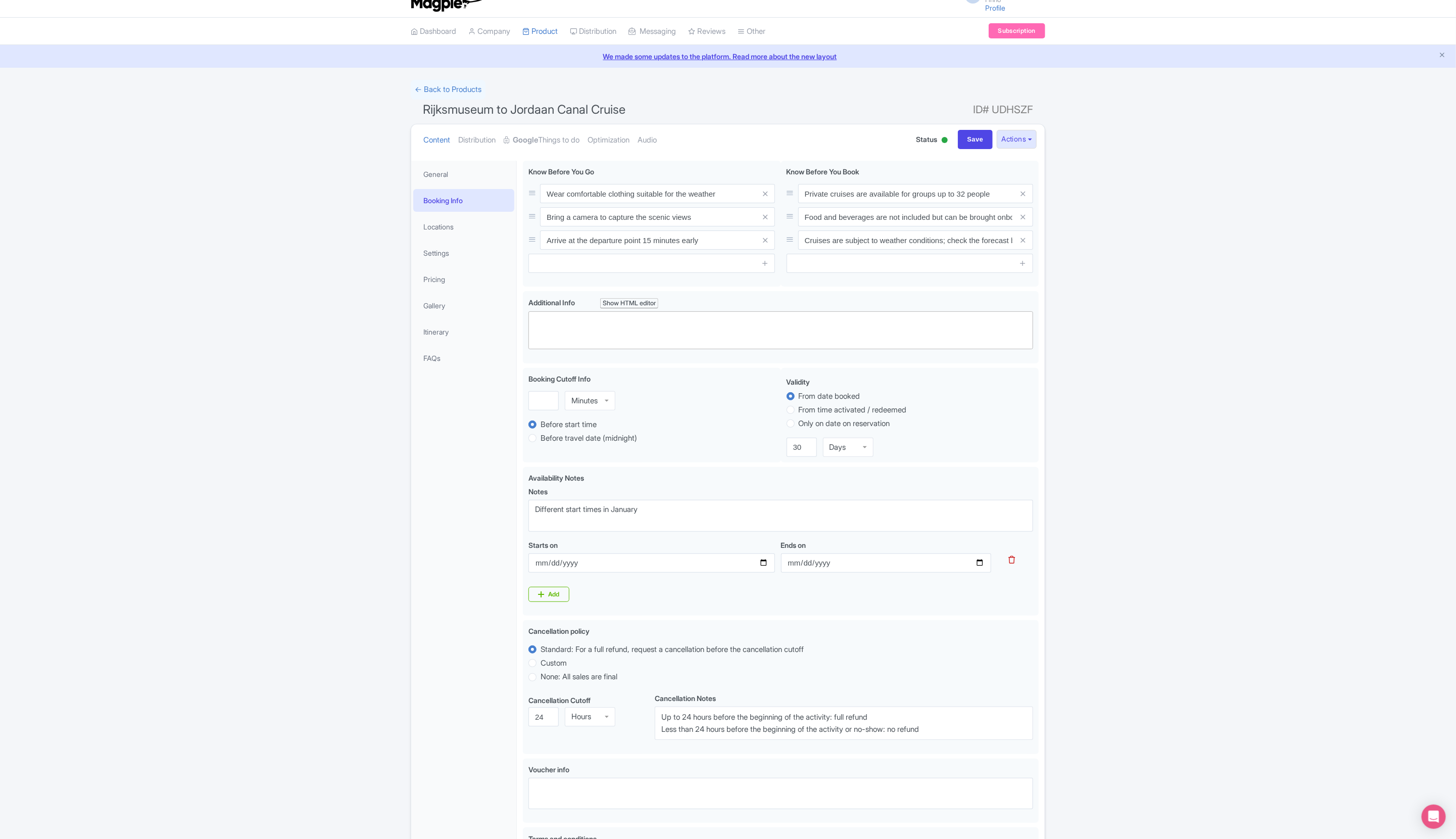
scroll to position [103, 0]
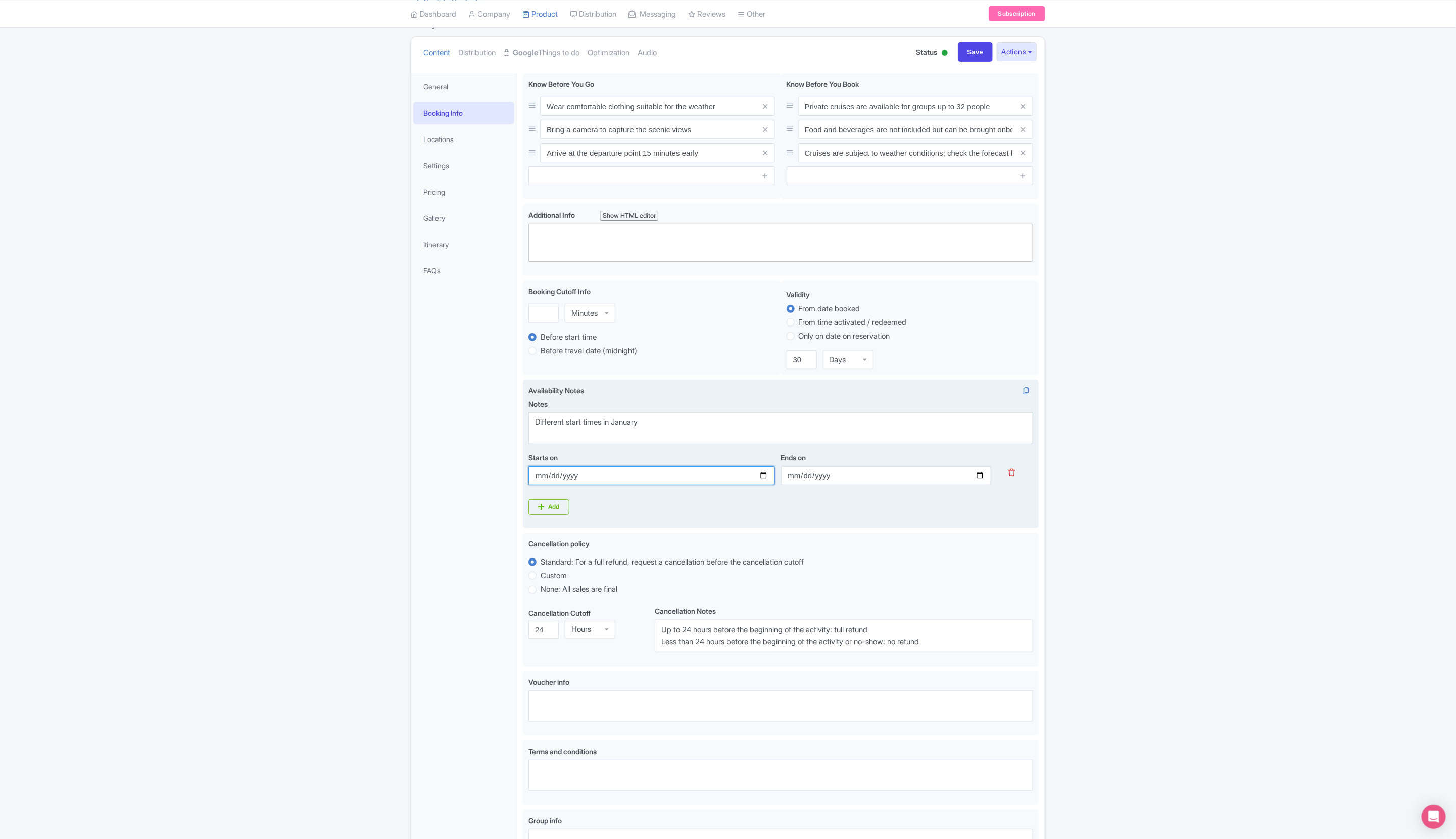
click at [572, 478] on input "Starts on" at bounding box center [651, 476] width 246 height 19
click at [762, 477] on input "Starts on" at bounding box center [651, 476] width 246 height 19
type input "[DATE]"
click at [651, 512] on div "Availability Notes i Notes Different start times in January Starts on 2026-01-0…" at bounding box center [781, 450] width 504 height 129
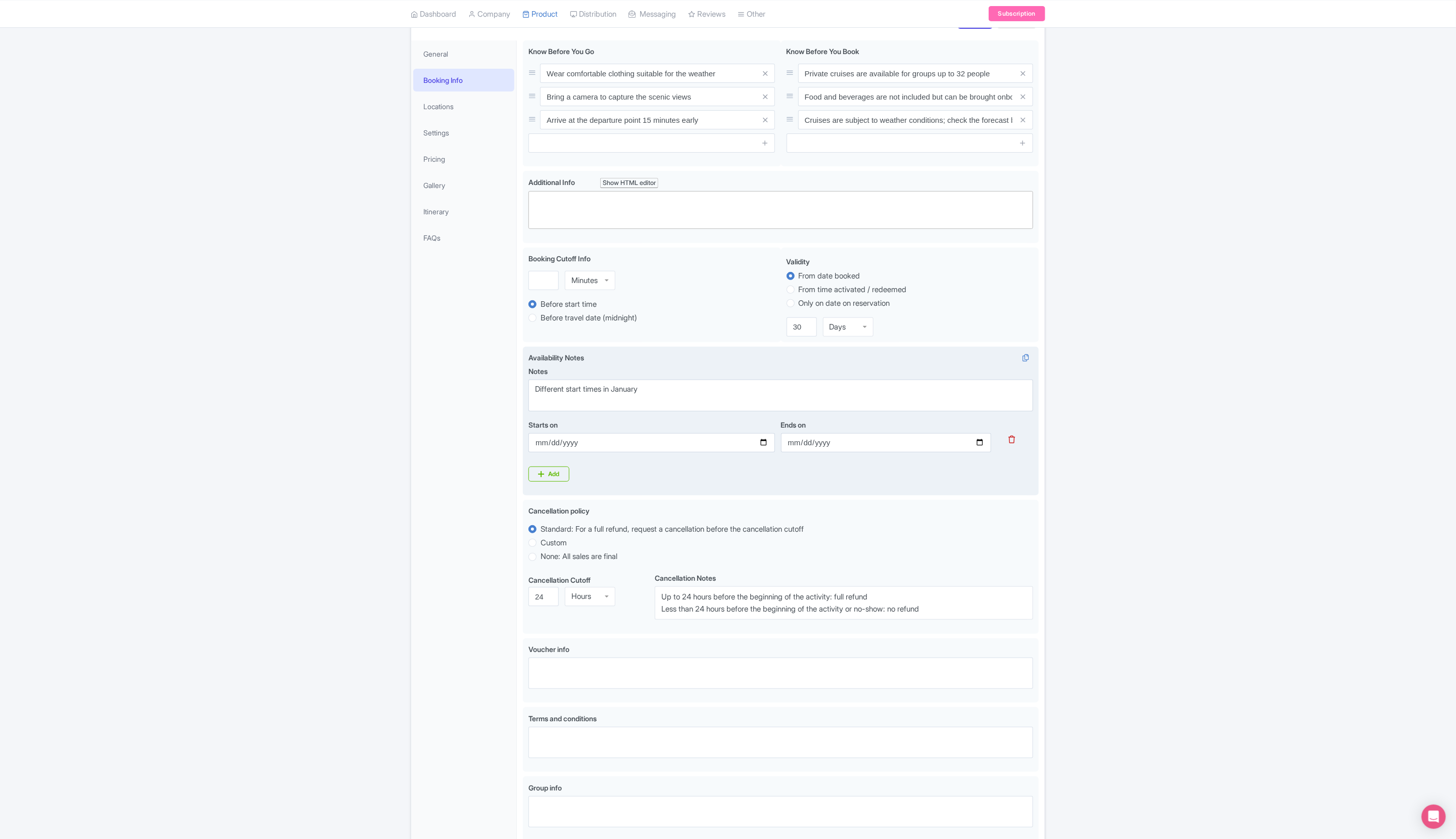
scroll to position [0, 0]
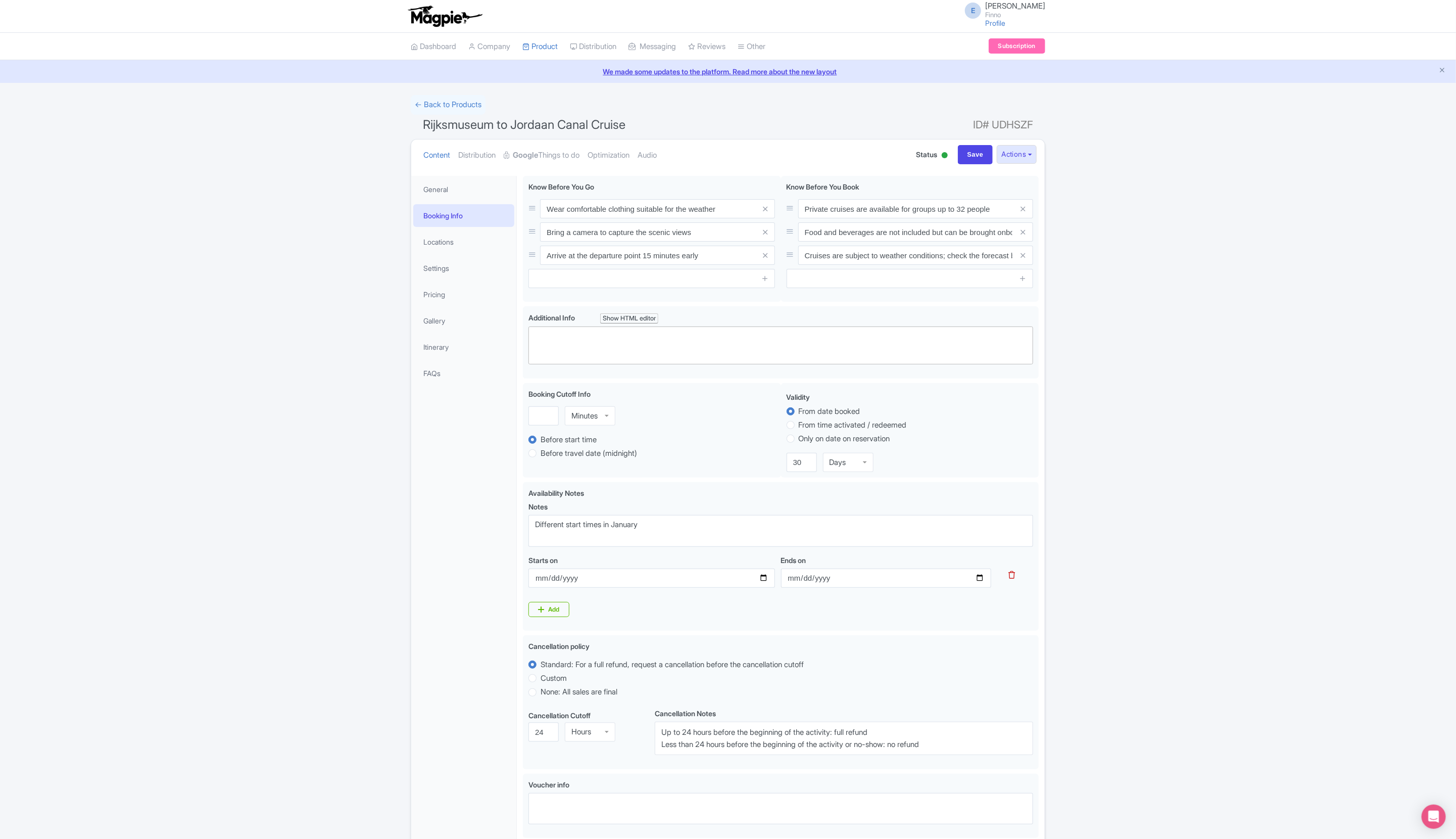
click at [963, 556] on div "Success Data saved automatically ← Back to Products Rijksmuseum to Jordaan Cana…" at bounding box center [728, 557] width 1456 height 924
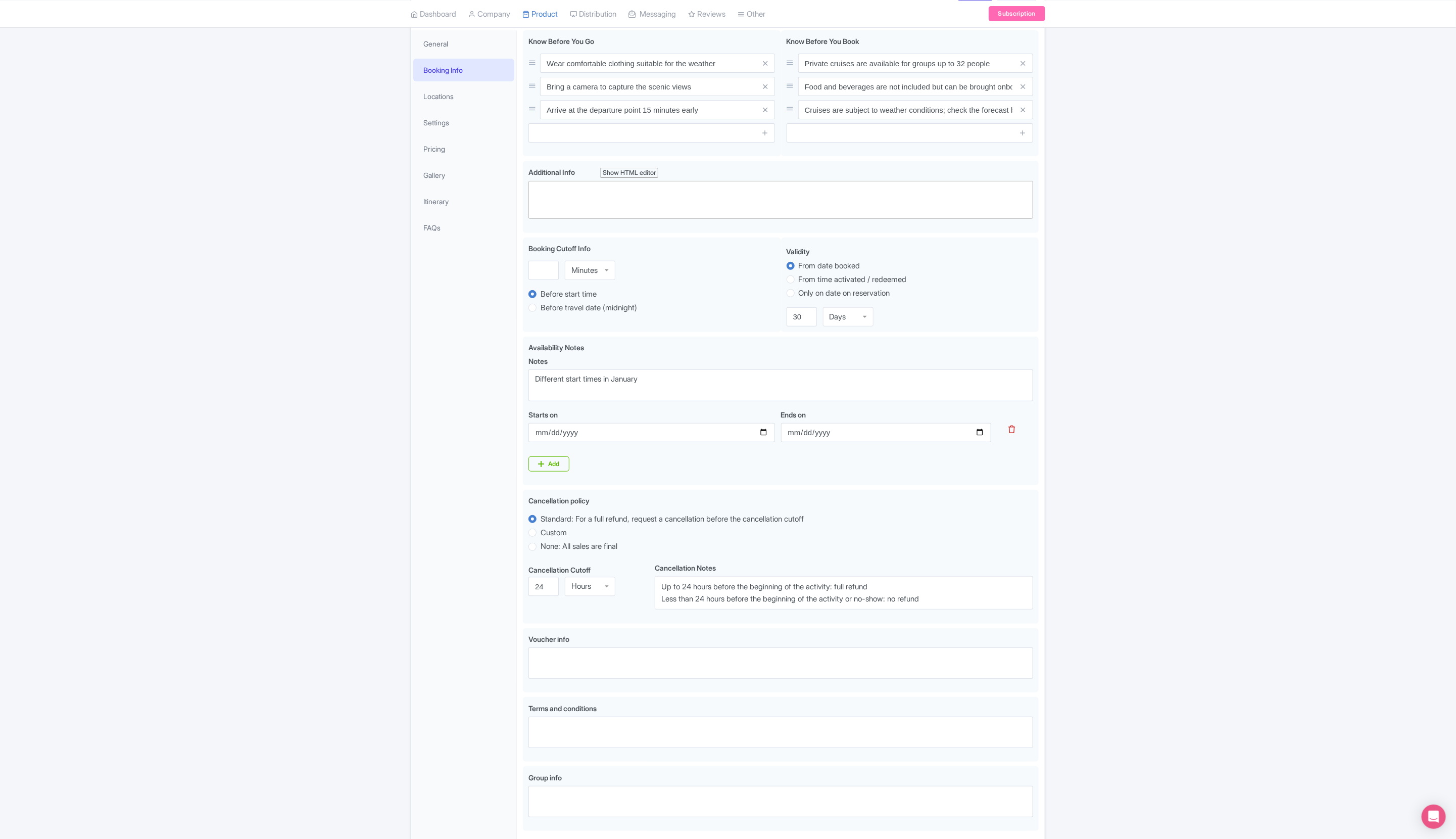
scroll to position [197, 0]
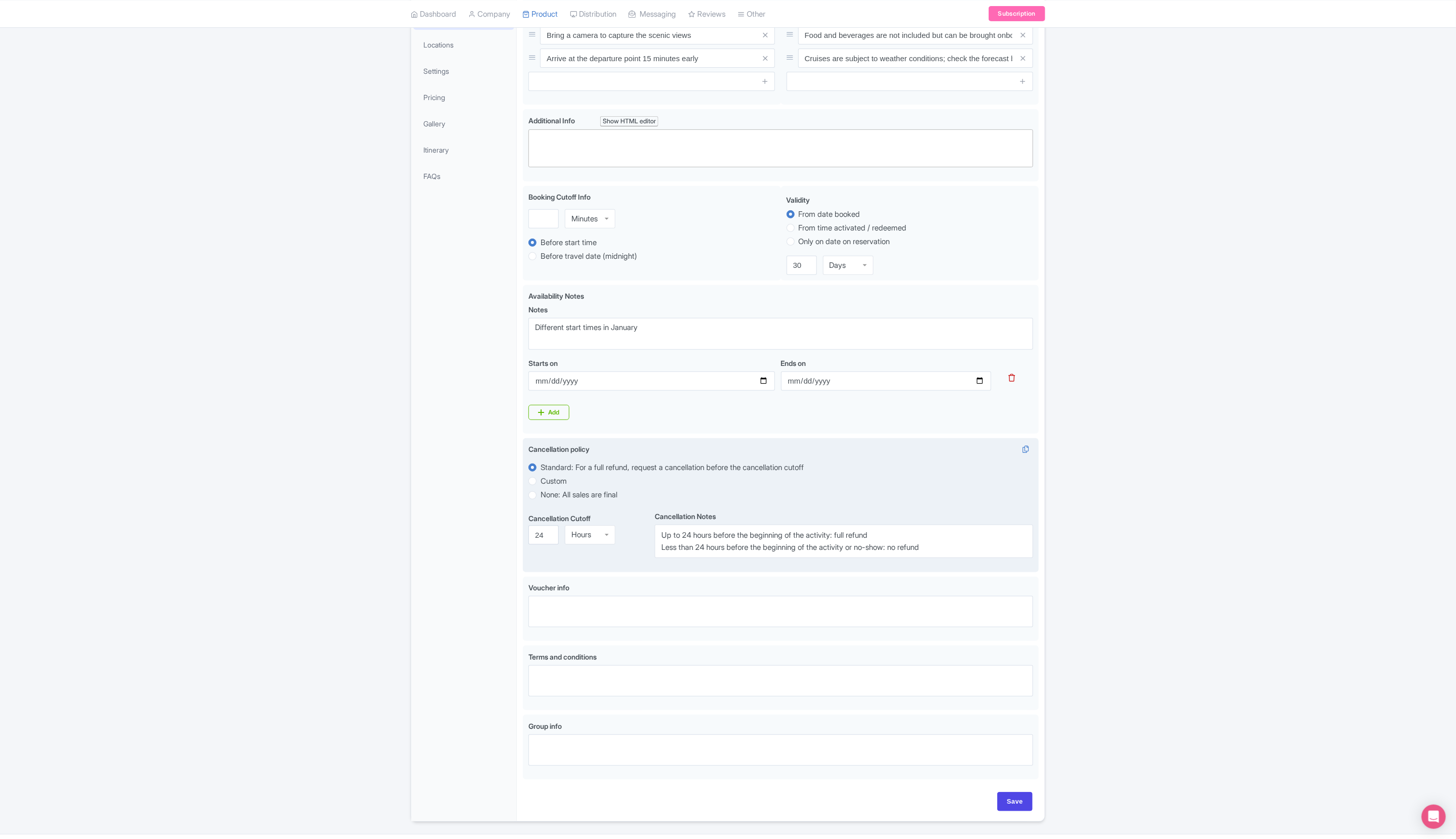
click at [558, 484] on label "Custom" at bounding box center [554, 481] width 26 height 11
click at [550, 484] on input "Custom" at bounding box center [545, 480] width 10 height 10
radio input "true"
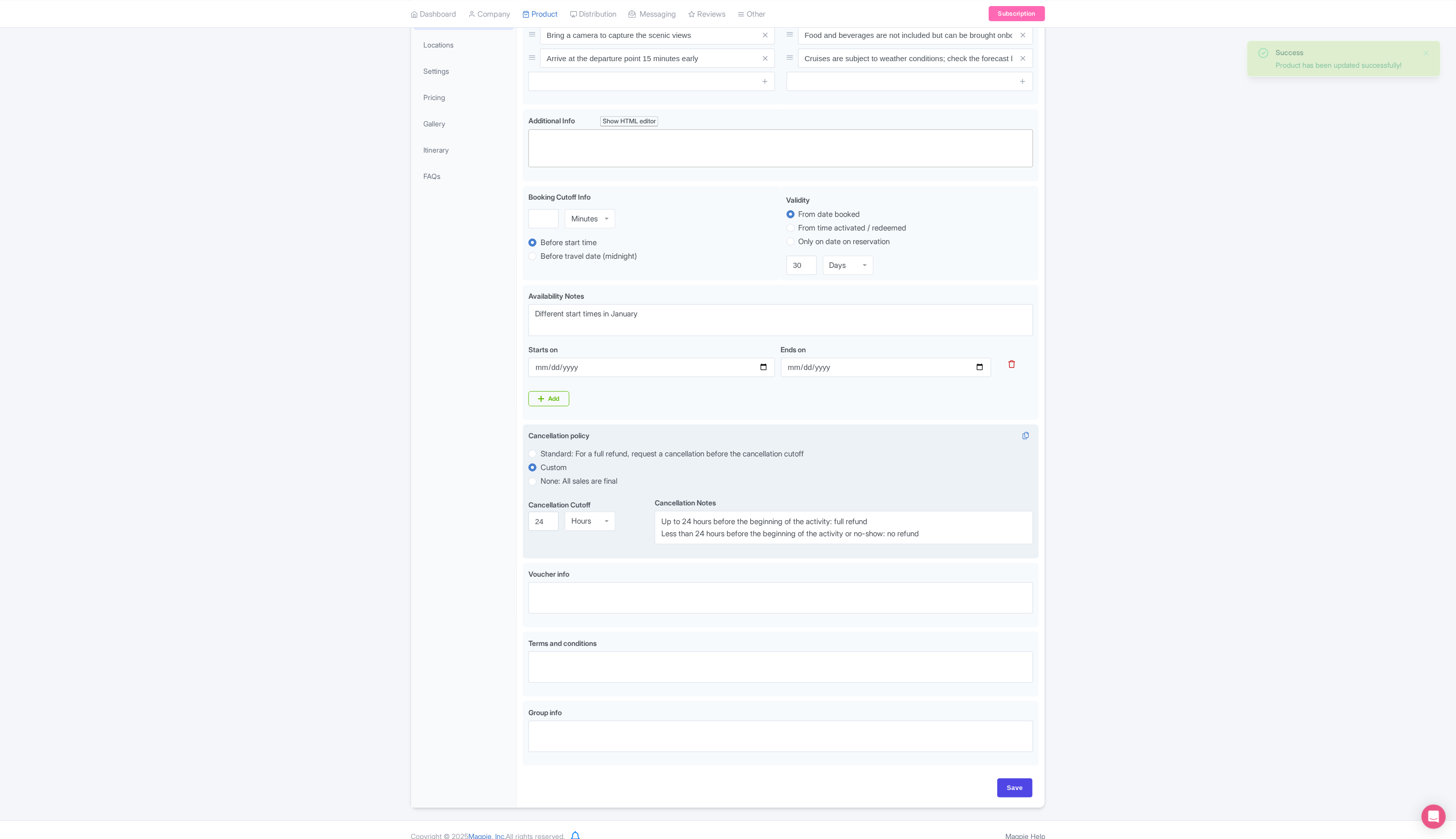
click at [569, 454] on label "Standard: For a full refund, request a cancellation before the cancellation cut…" at bounding box center [672, 454] width 263 height 11
click at [550, 454] on input "Standard: For a full refund, request a cancellation before the cancellation cut…" at bounding box center [545, 453] width 10 height 10
radio input "true"
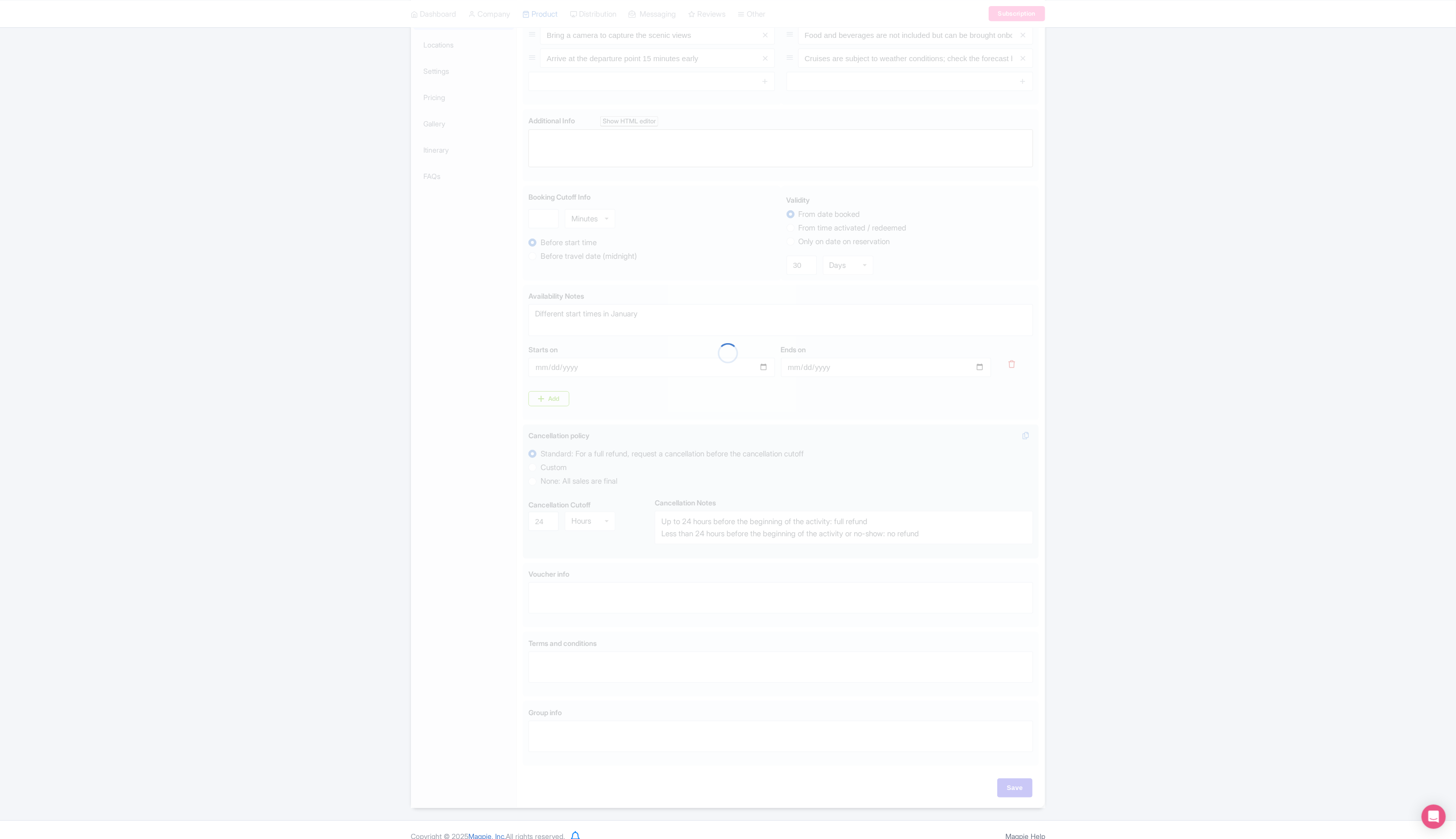
scroll to position [0, 0]
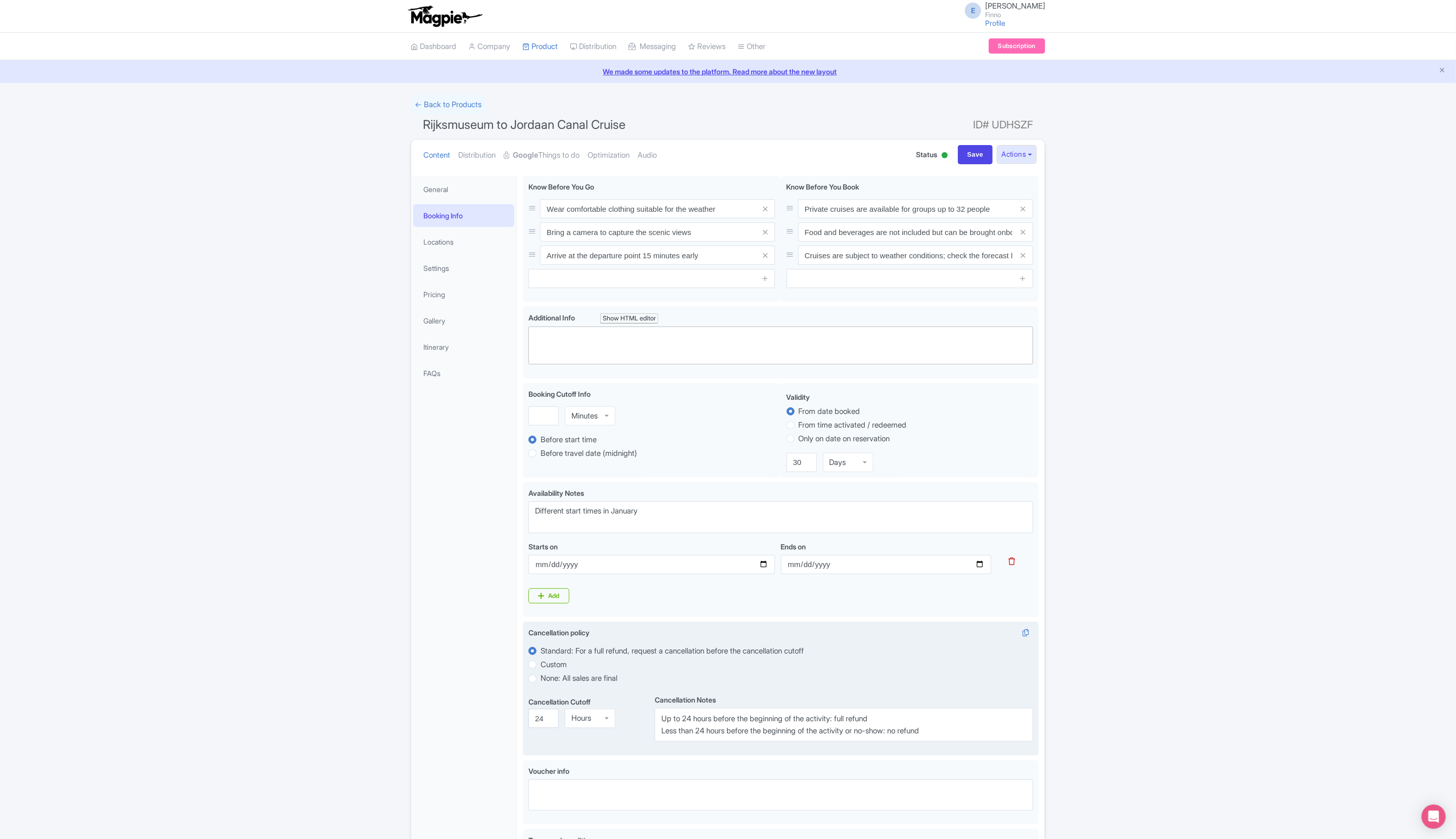
click at [553, 668] on label "Custom" at bounding box center [554, 665] width 26 height 11
click at [550, 668] on input "Custom" at bounding box center [545, 664] width 10 height 10
radio input "true"
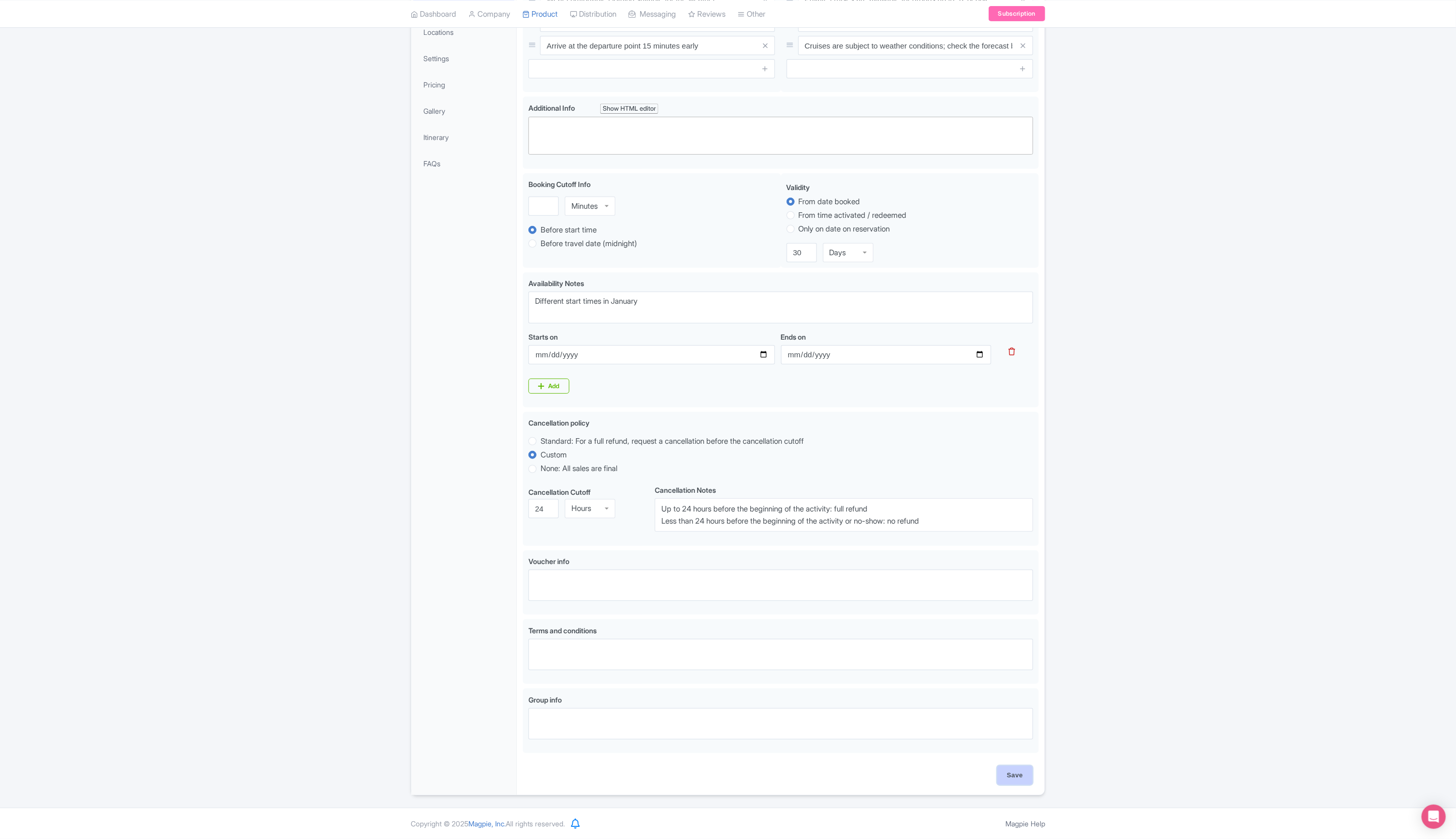
click at [963, 774] on input "Save" at bounding box center [1015, 775] width 35 height 19
type input "Update Product"
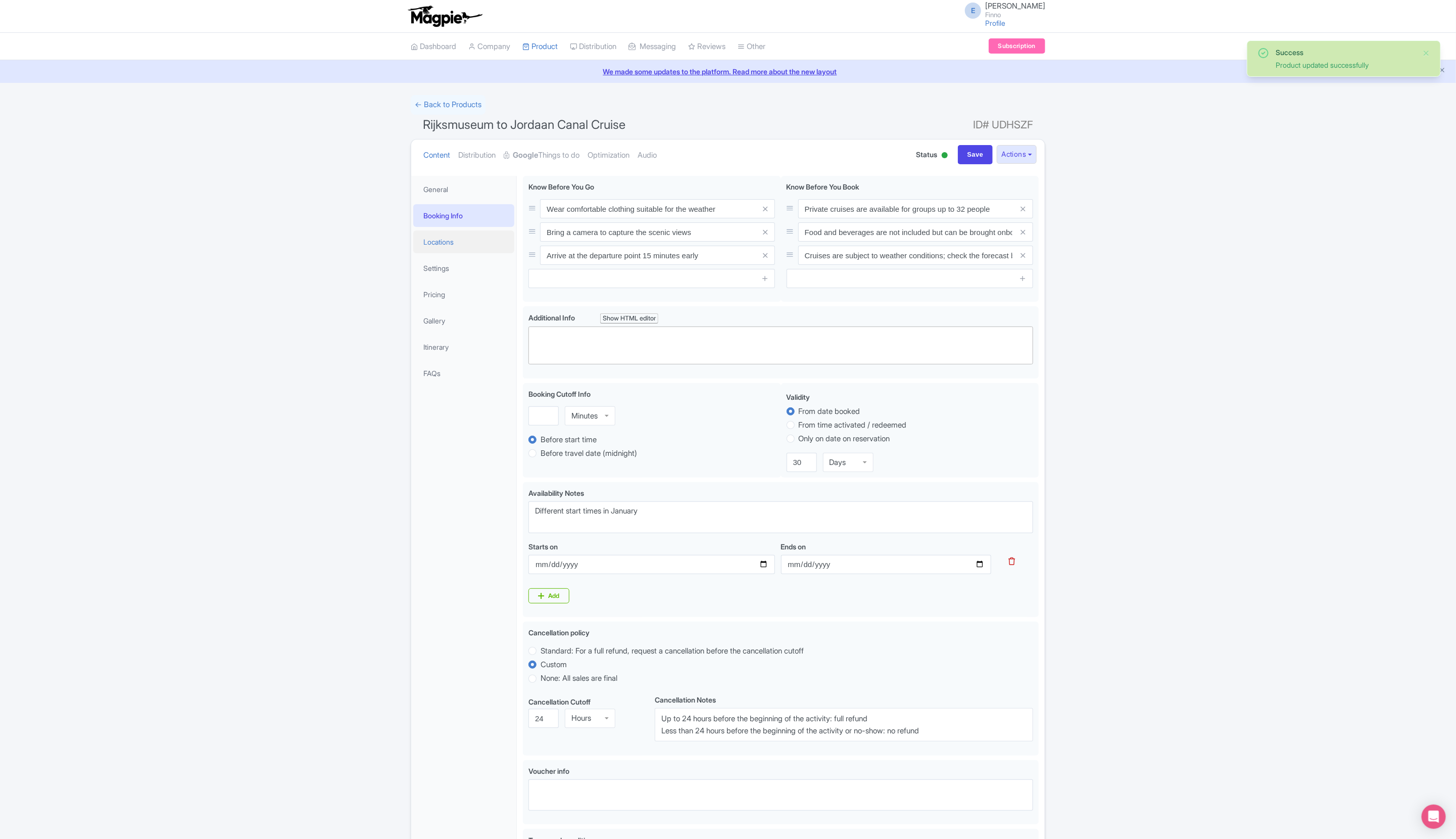
click at [453, 243] on link "Locations" at bounding box center [463, 242] width 101 height 23
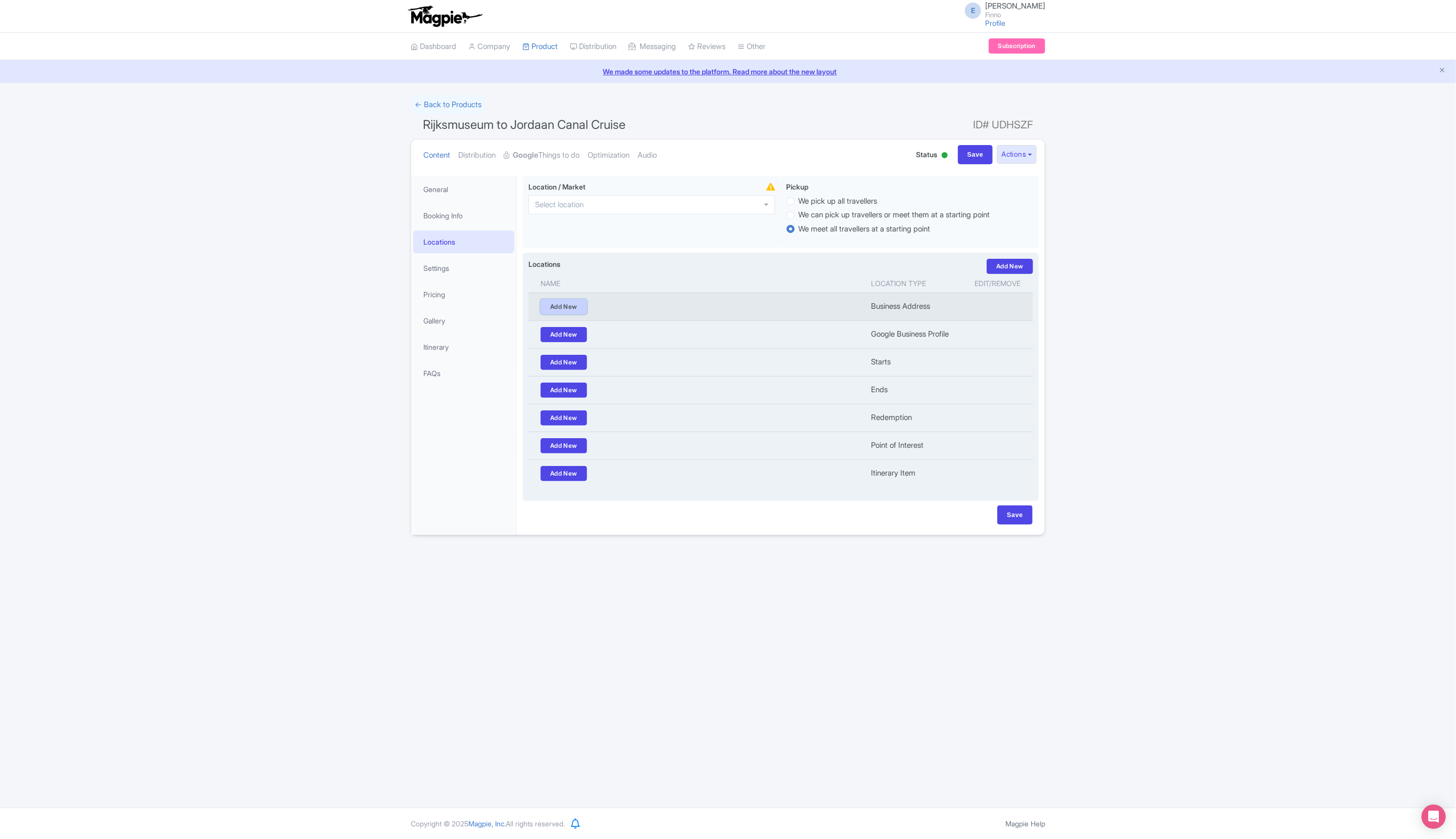
click at [552, 309] on link "Add New" at bounding box center [564, 307] width 47 height 15
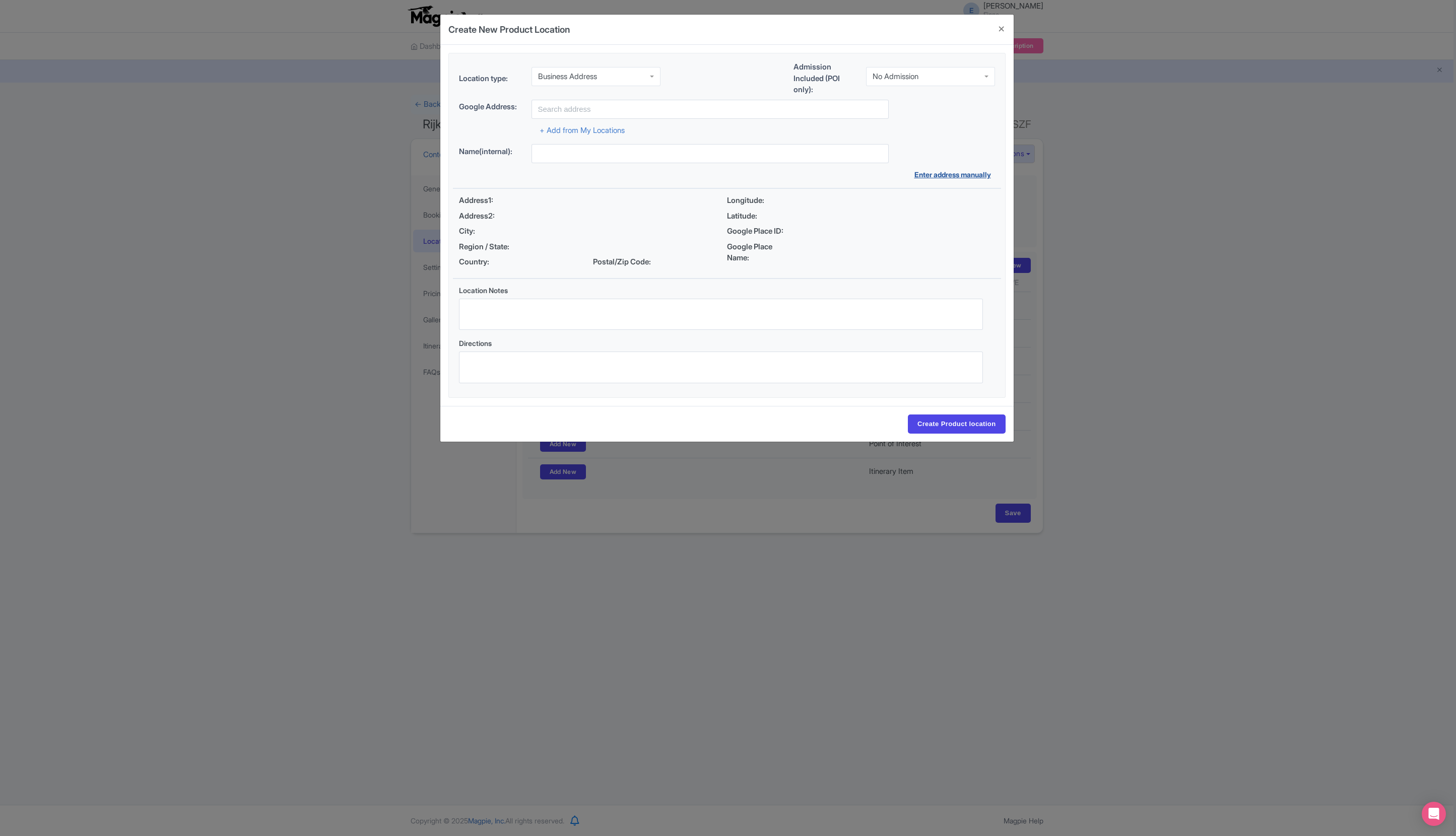
click at [962, 175] on link "Enter address manually" at bounding box center [955, 174] width 81 height 11
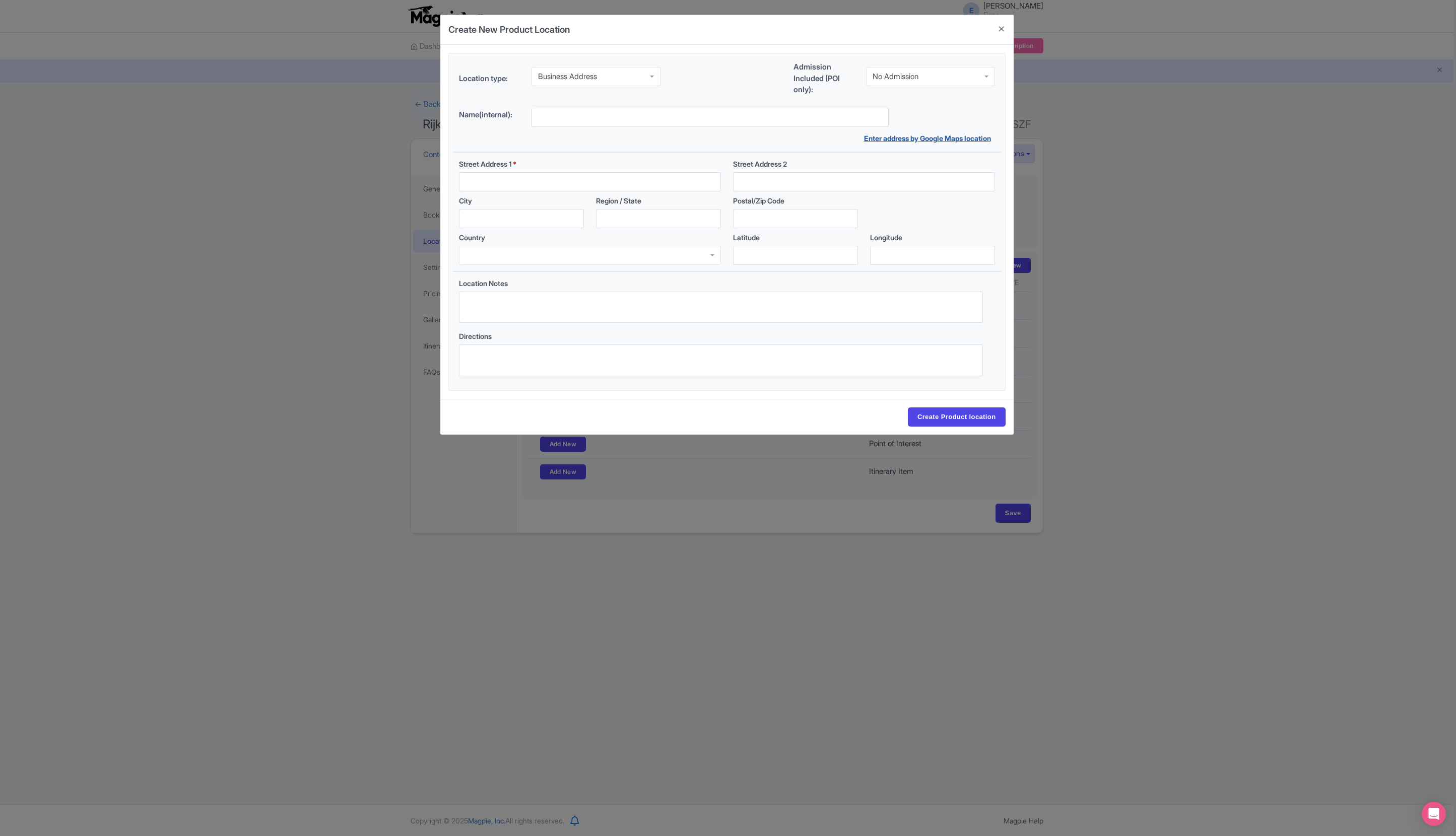
click at [971, 139] on link "Enter address by Google Maps location" at bounding box center [930, 138] width 131 height 11
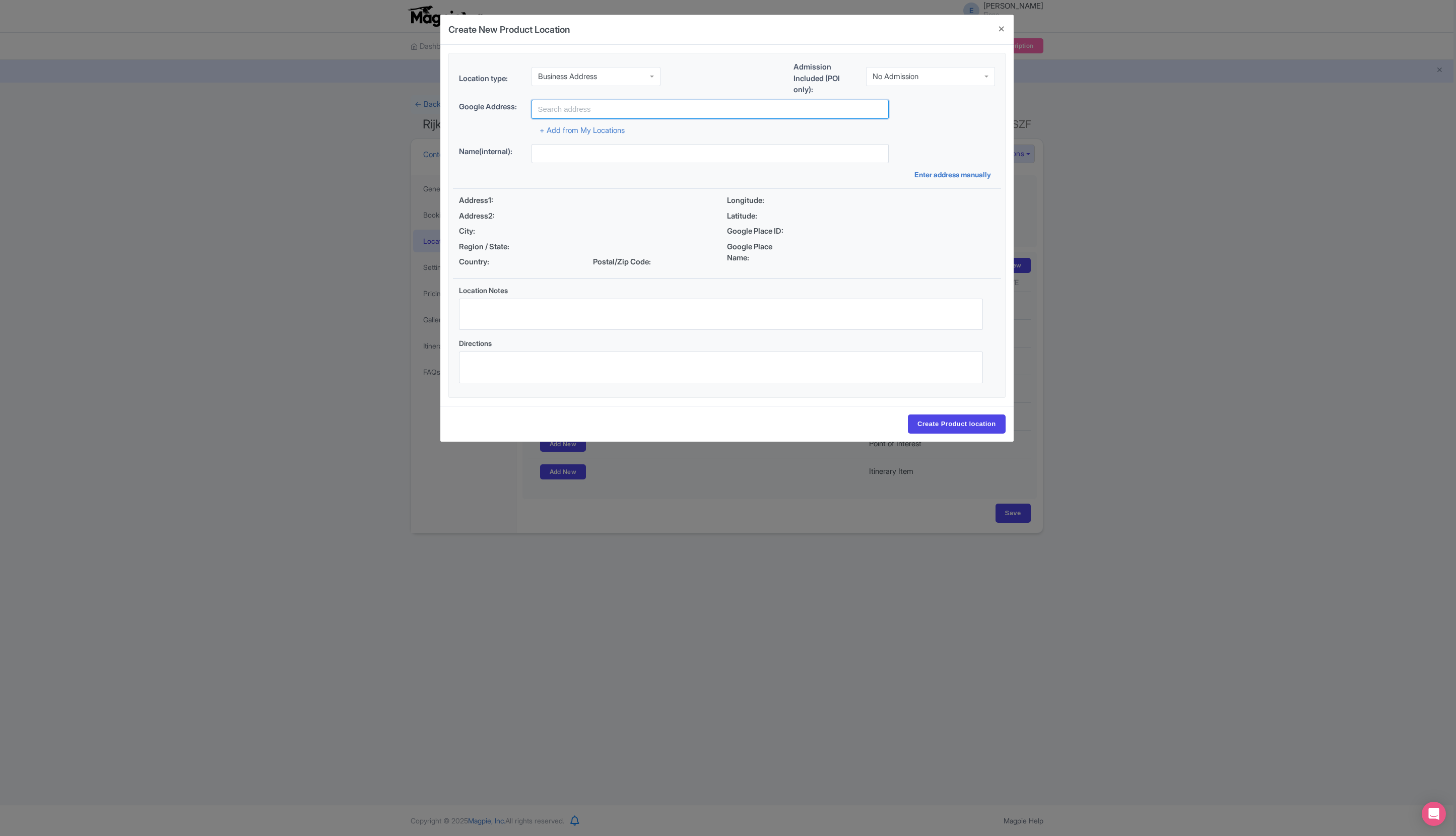
click at [559, 110] on input "text" at bounding box center [710, 109] width 357 height 19
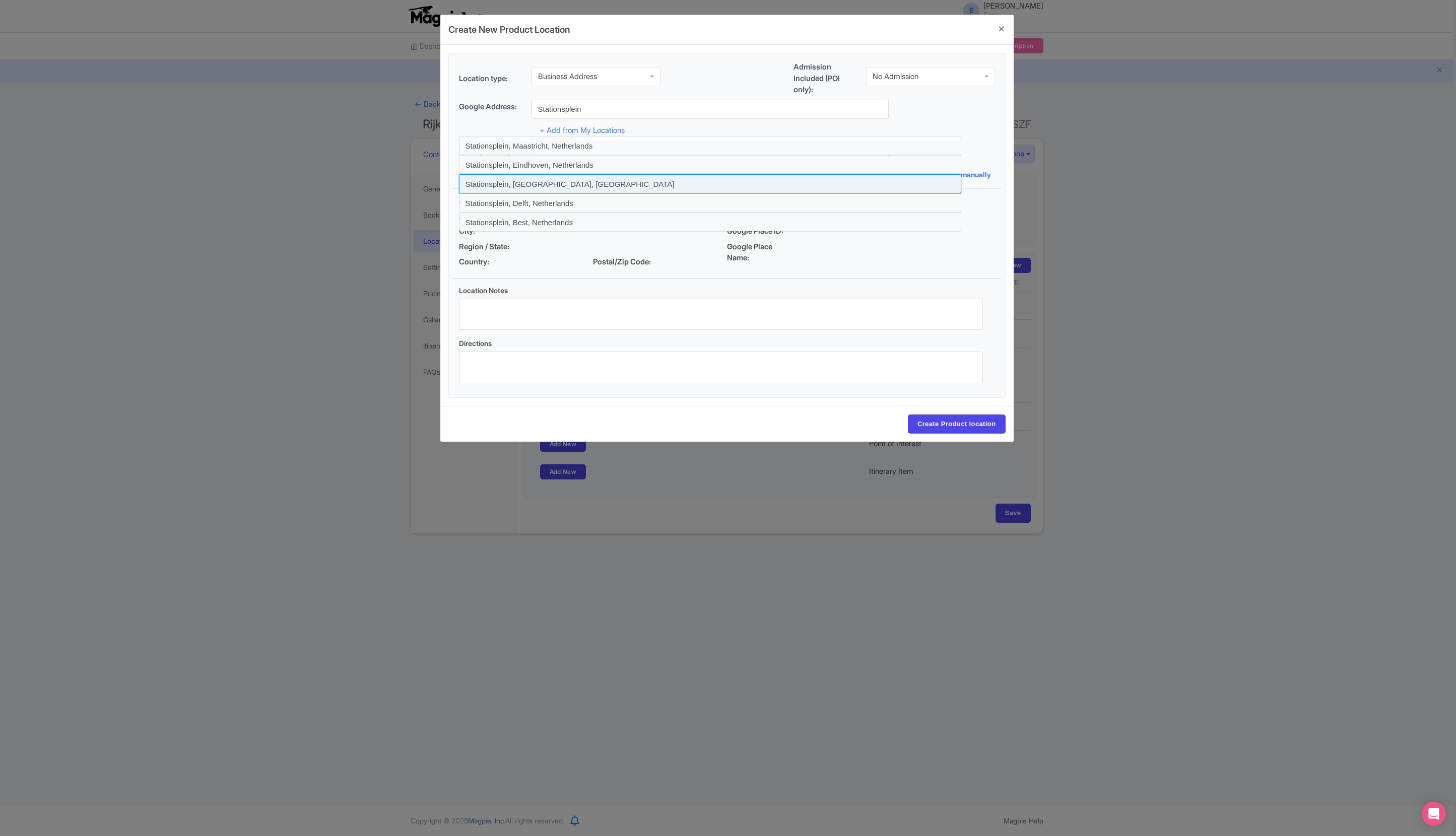
click at [536, 174] on input at bounding box center [710, 184] width 503 height 19
type input "Stationsplein, Deventer, Netherlands"
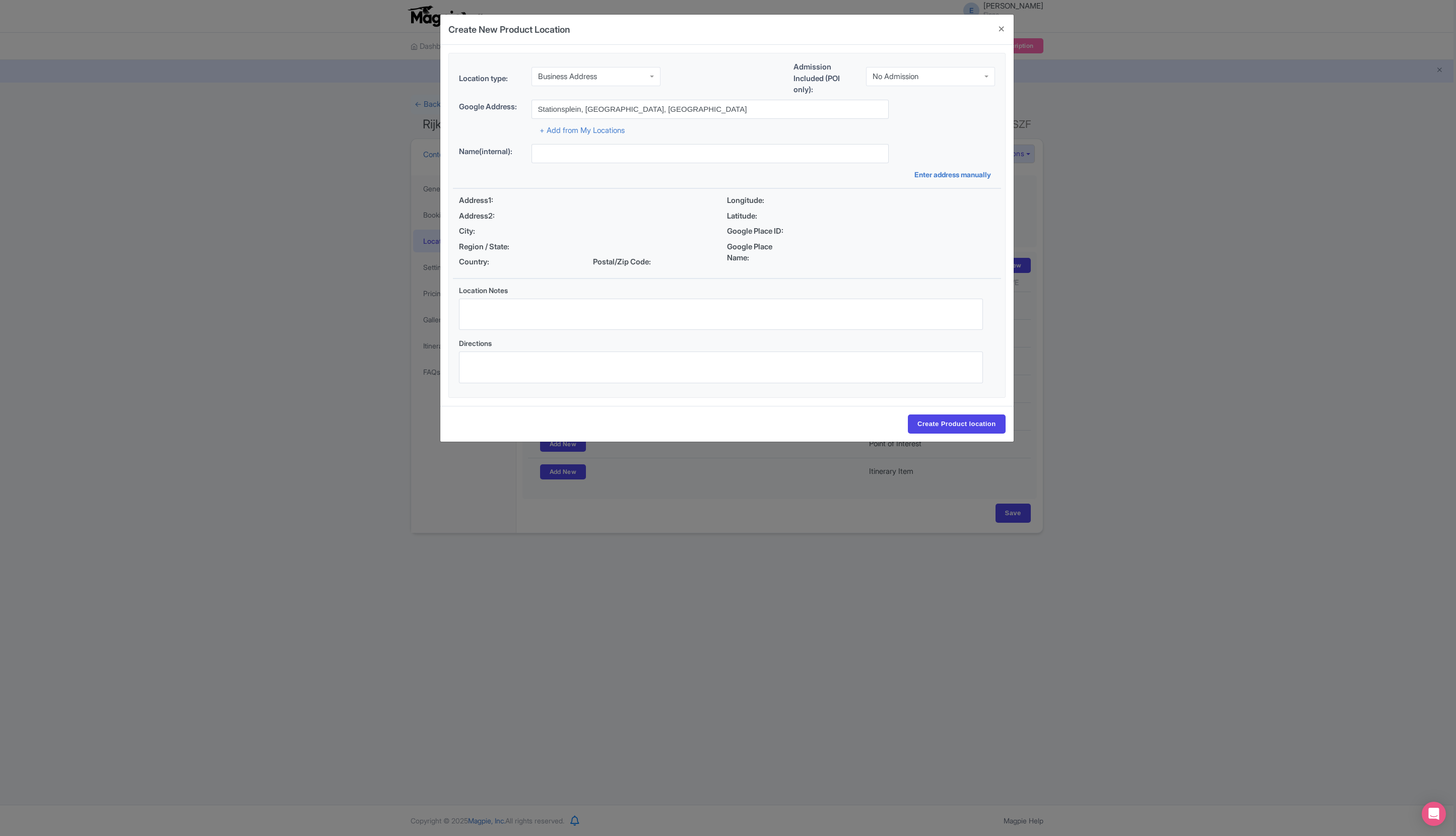
type input "Stationsplein, Deventer, Netherlands"
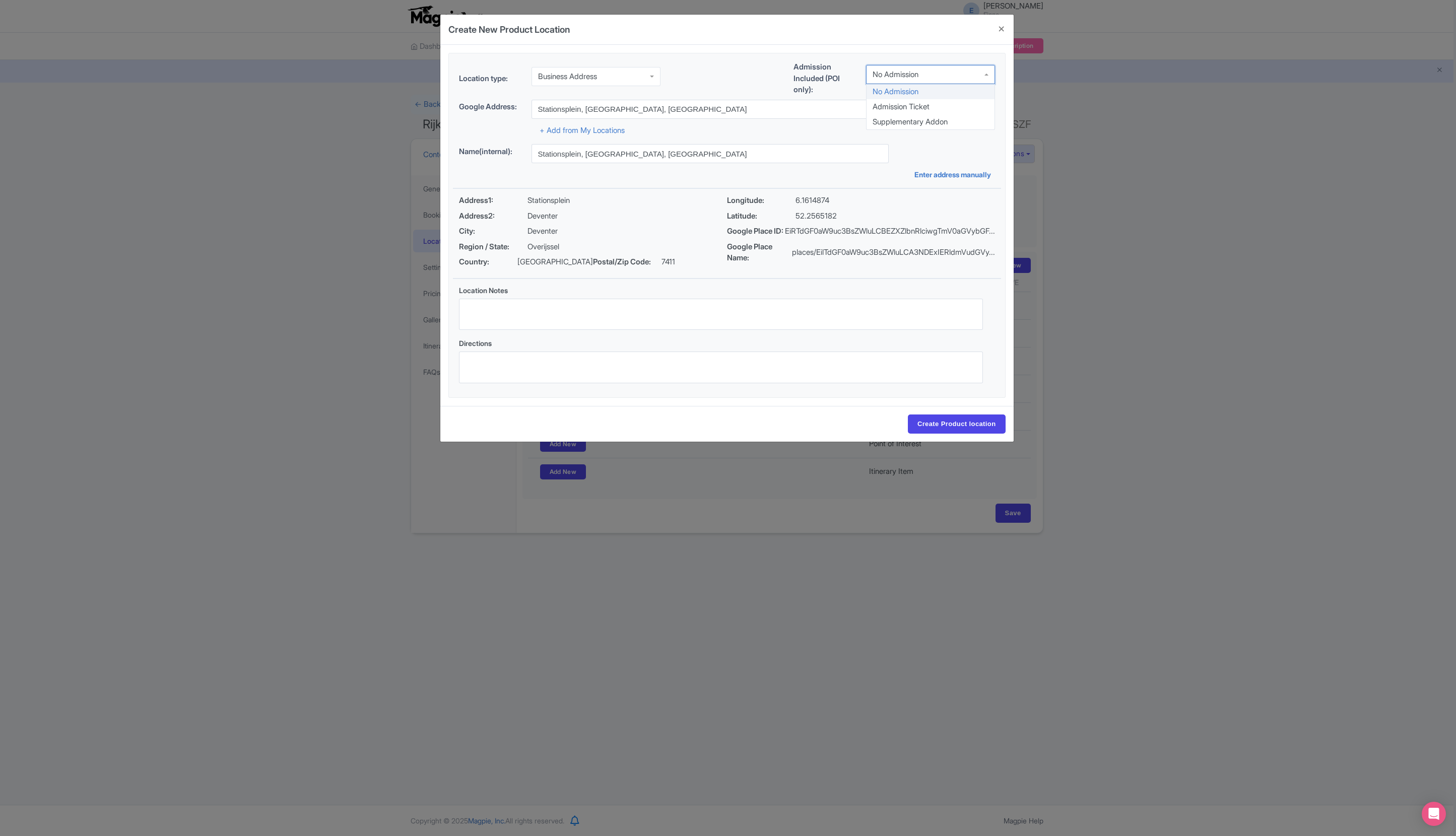
click at [898, 79] on div "No Admission" at bounding box center [896, 74] width 46 height 9
click at [770, 70] on div "Location type: Business Address Business Address Admission Included (POI only):…" at bounding box center [727, 80] width 548 height 38
click at [310, 414] on div "Create New Product Location Location type: Business Address Business Address Ad…" at bounding box center [728, 418] width 1456 height 836
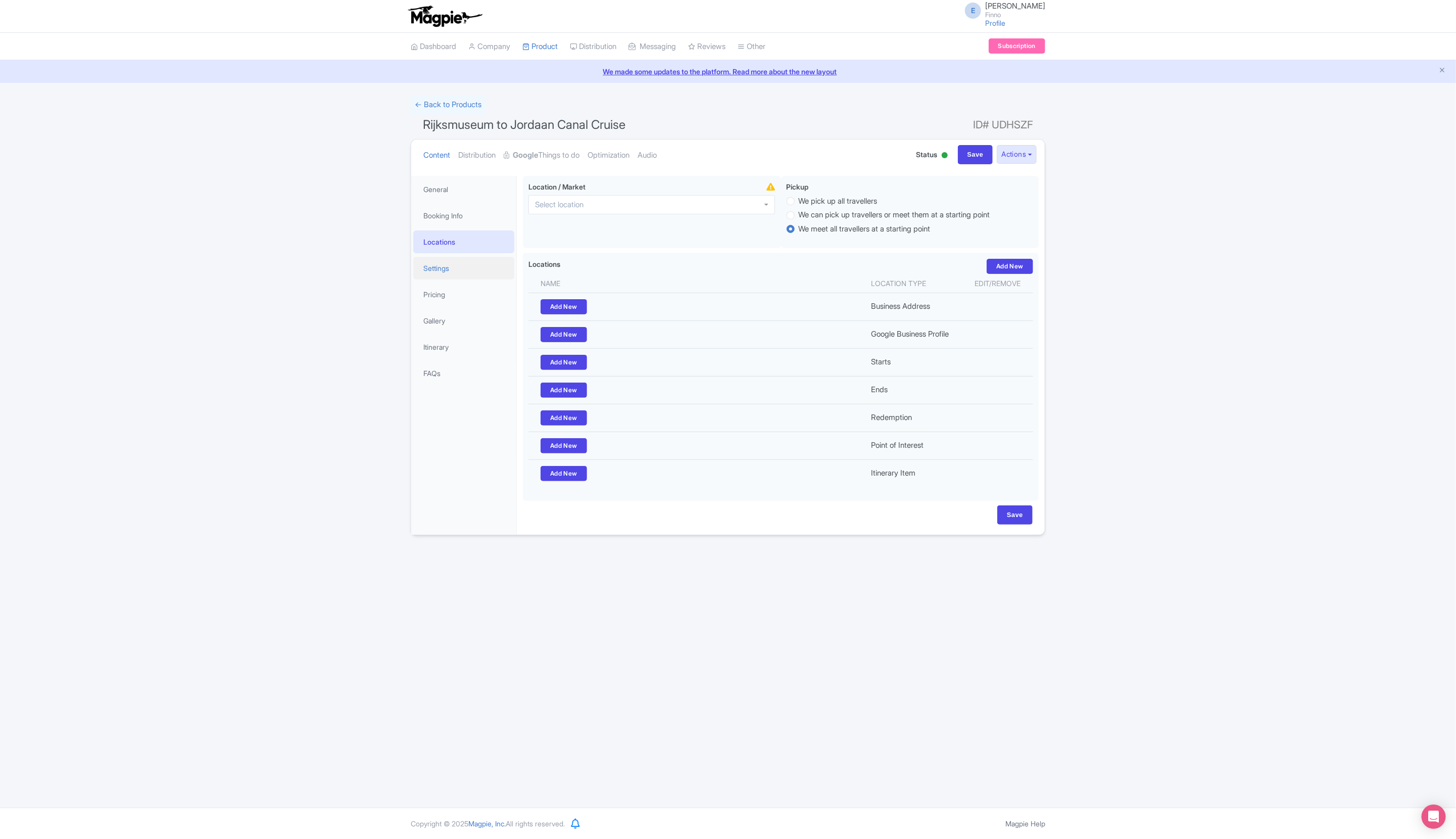
click at [453, 262] on link "Settings" at bounding box center [463, 268] width 101 height 23
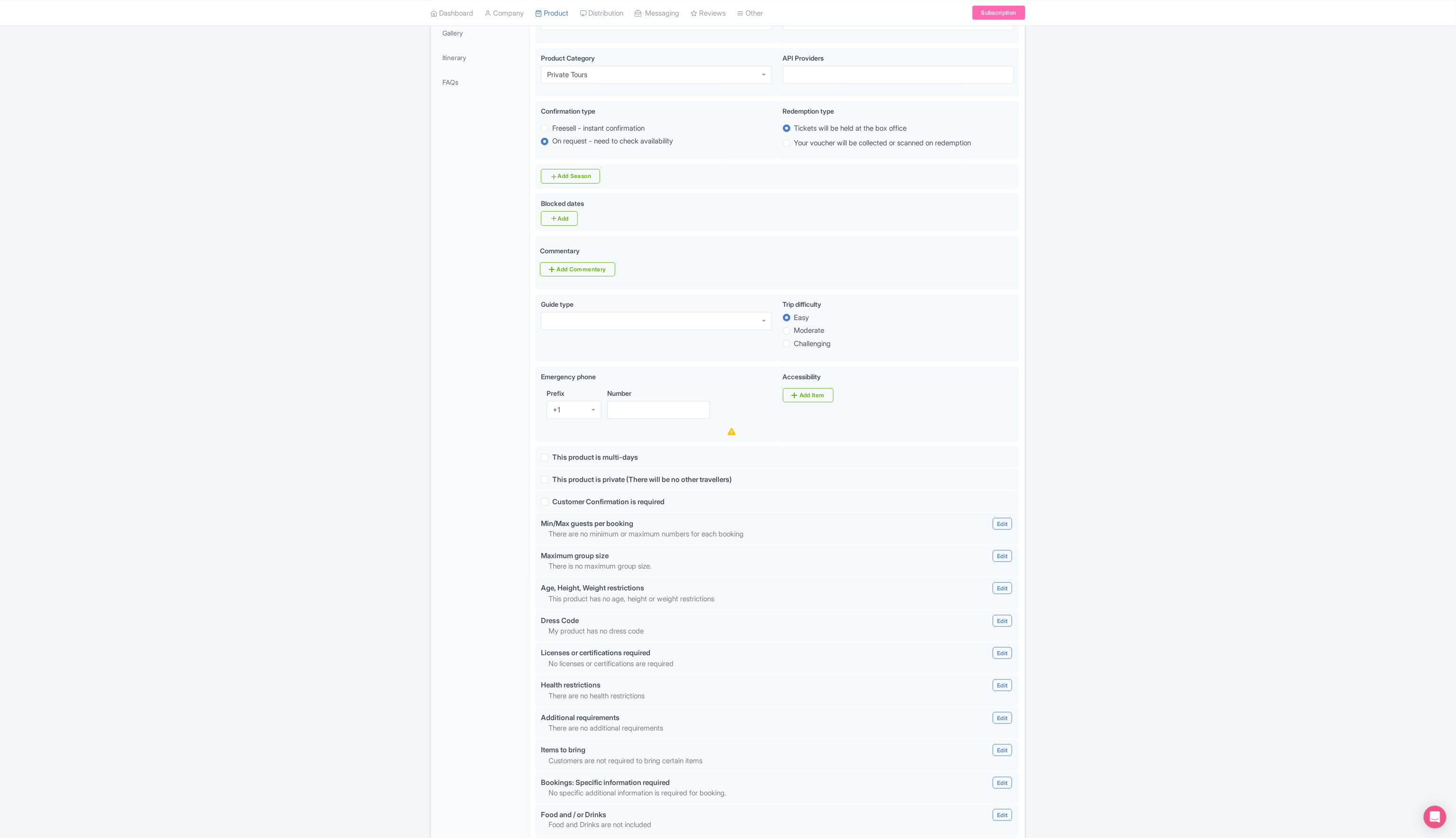
scroll to position [404, 0]
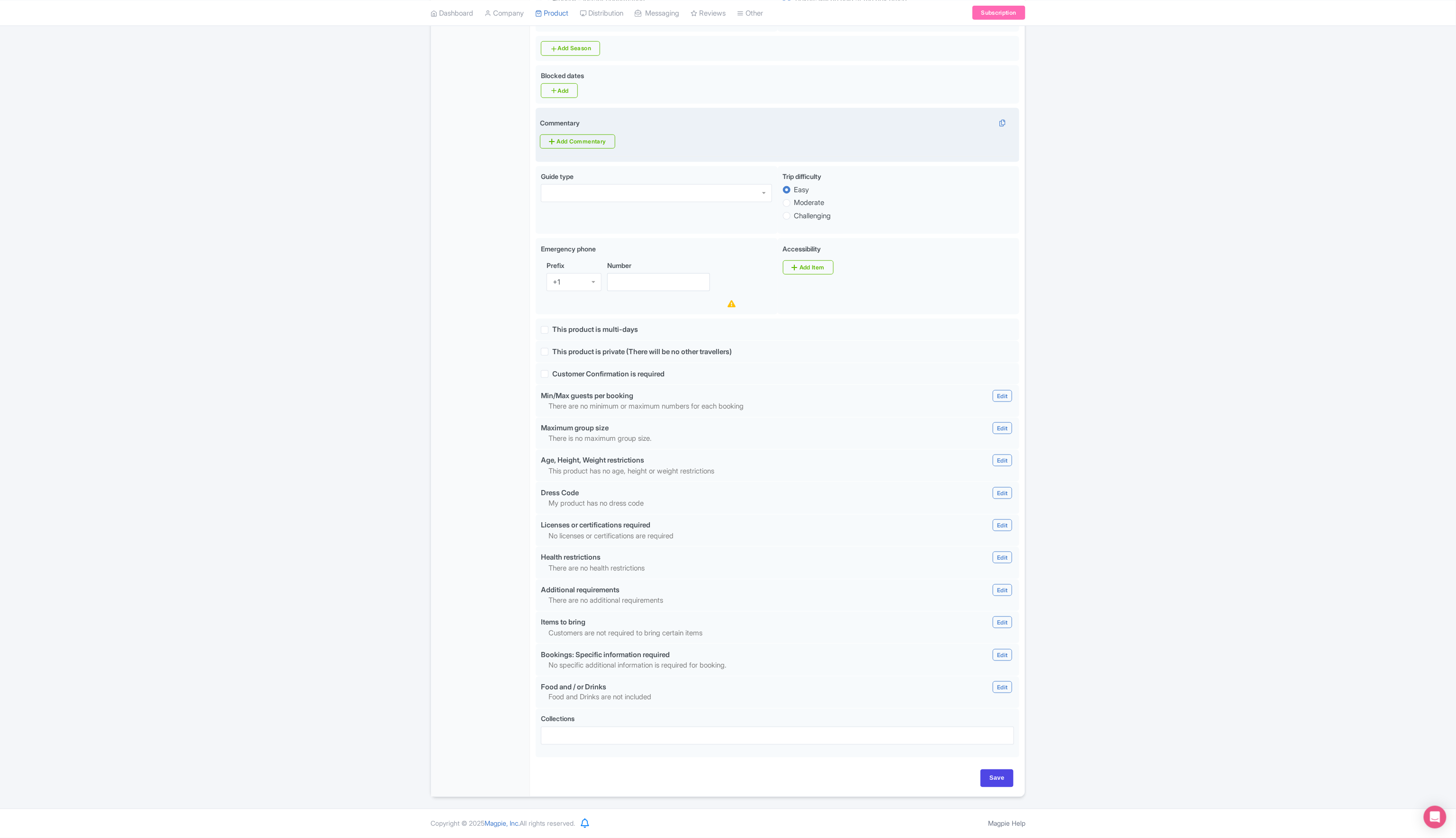
click at [578, 145] on div "Commentary i Add Commentary Commentaries Edit Add Commentary Done" at bounding box center [777, 135] width 475 height 34
click at [583, 138] on link "Add Commentary" at bounding box center [577, 142] width 75 height 14
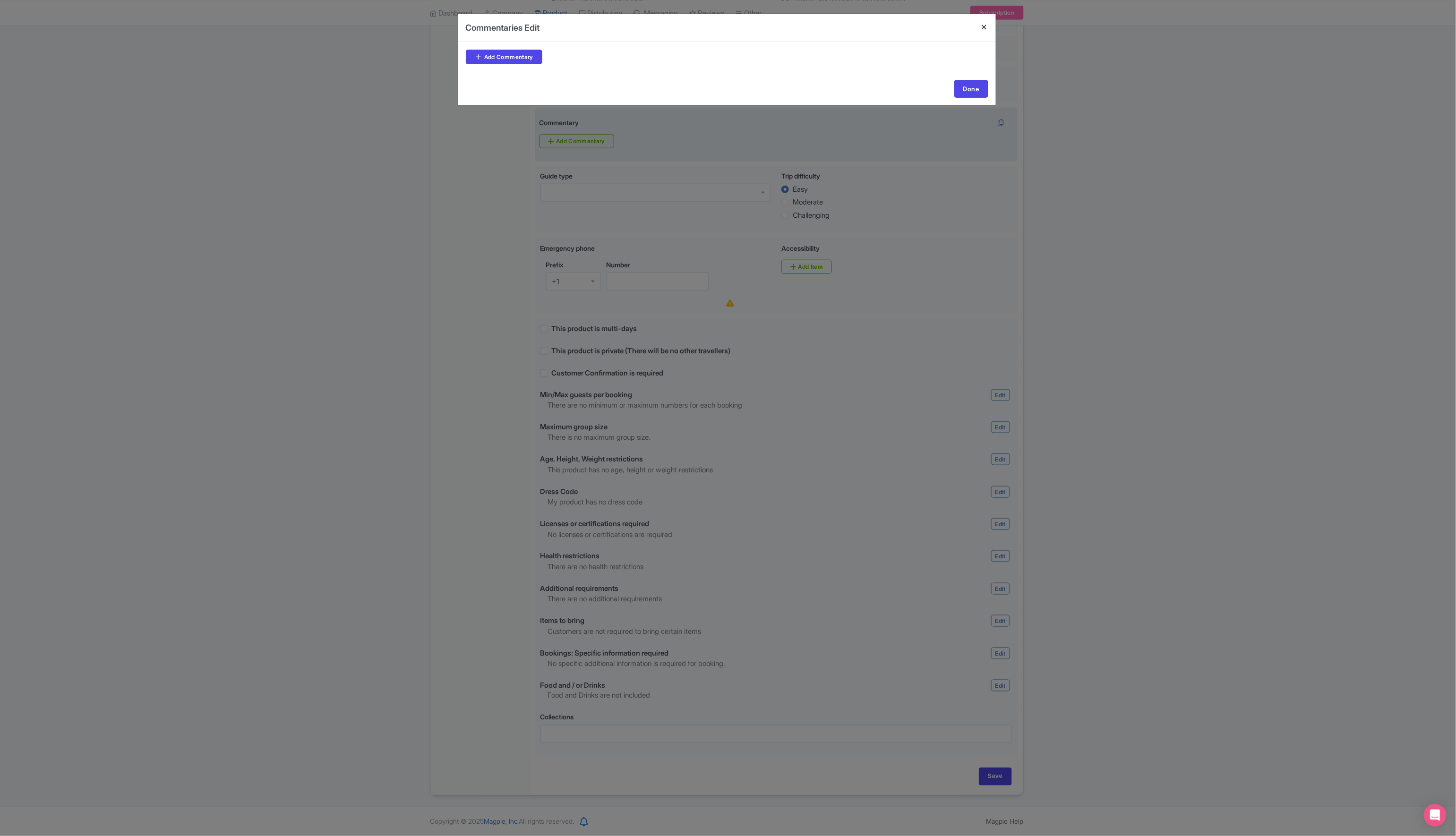
click at [985, 25] on h4 at bounding box center [984, 27] width 22 height 27
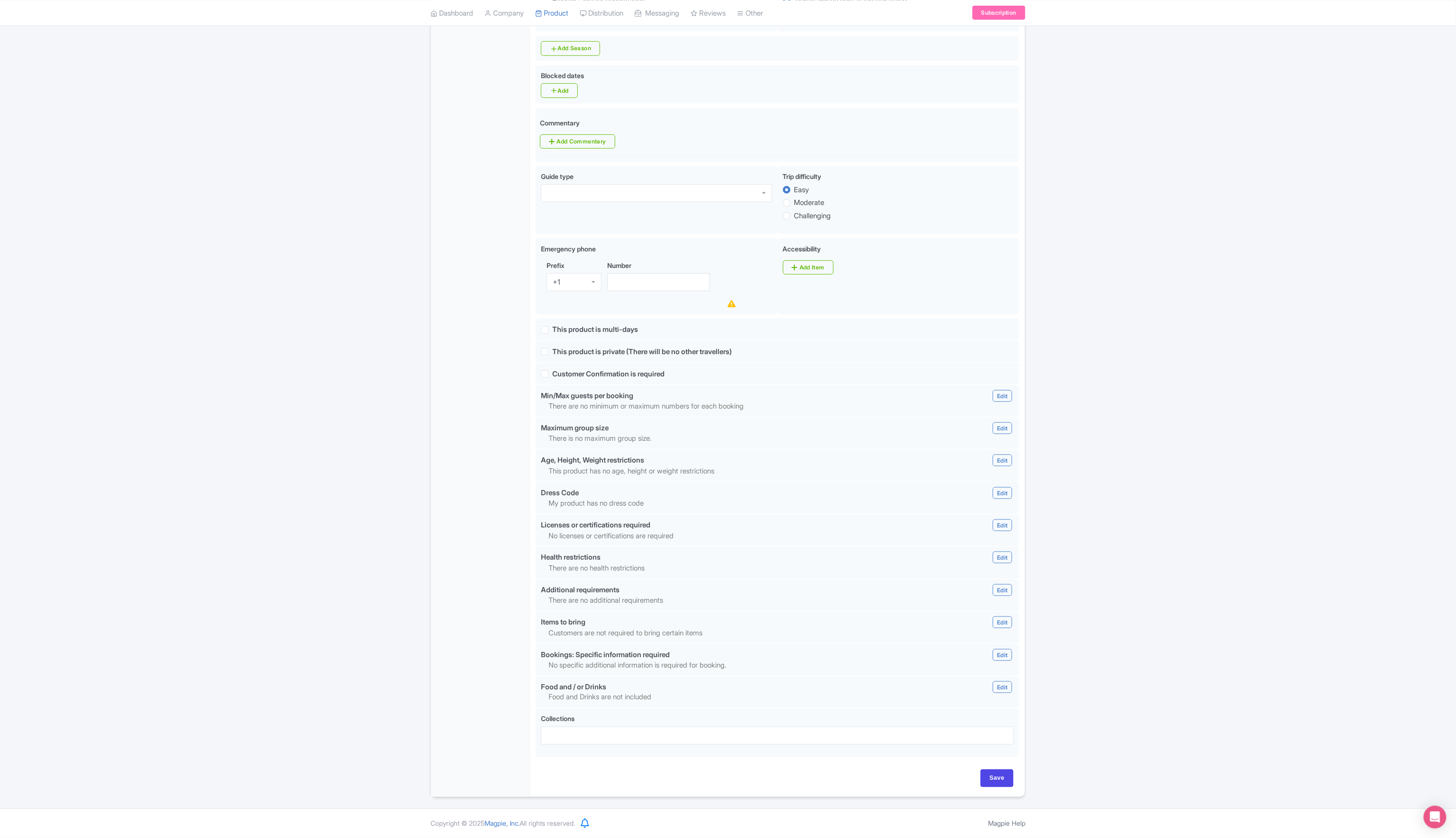
scroll to position [0, 0]
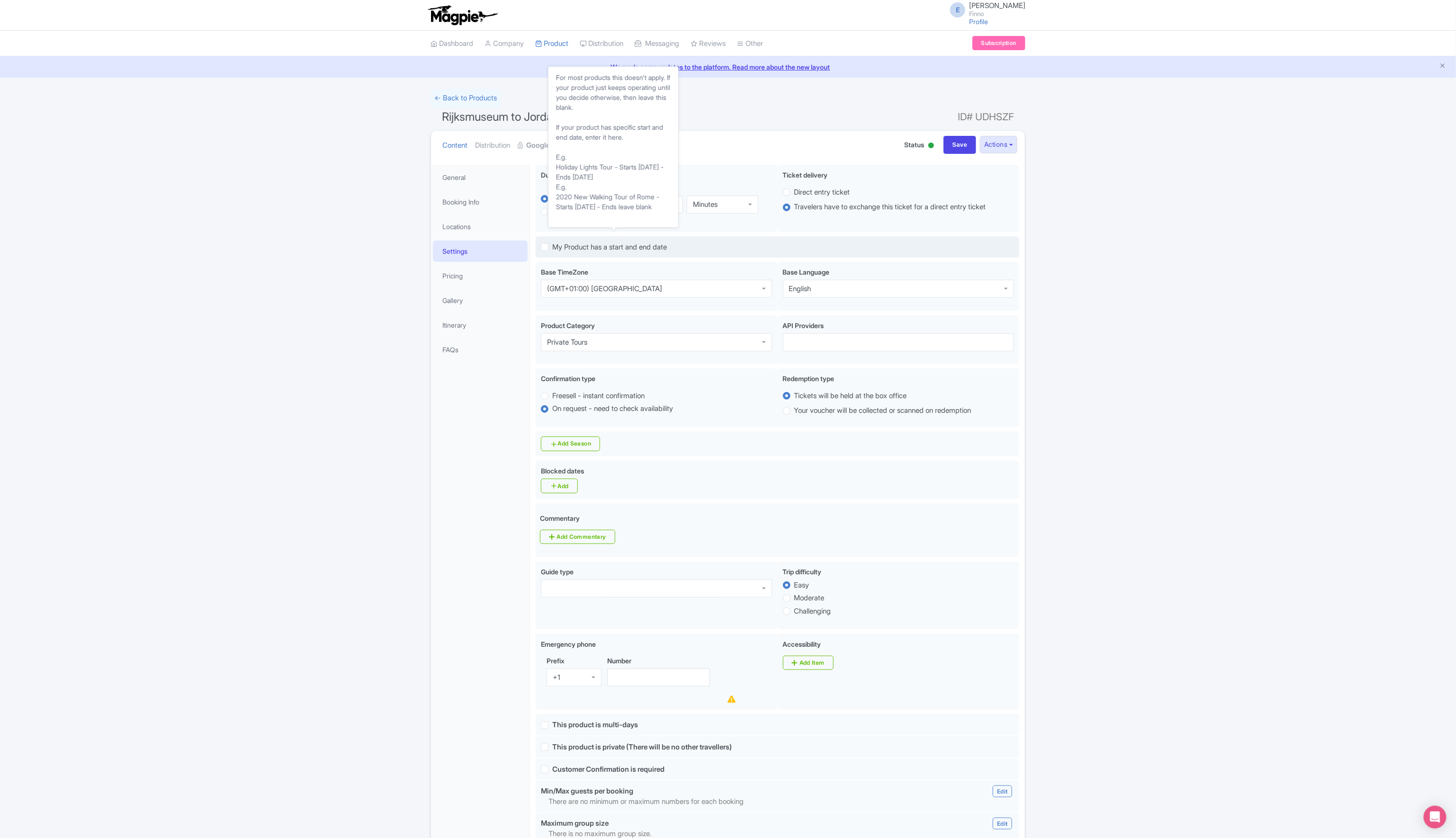
click at [600, 246] on span "My Product has a start and end date" at bounding box center [609, 246] width 115 height 9
click at [559, 246] on input "My Product has a start and end date" at bounding box center [555, 245] width 6 height 6
checkbox input "true"
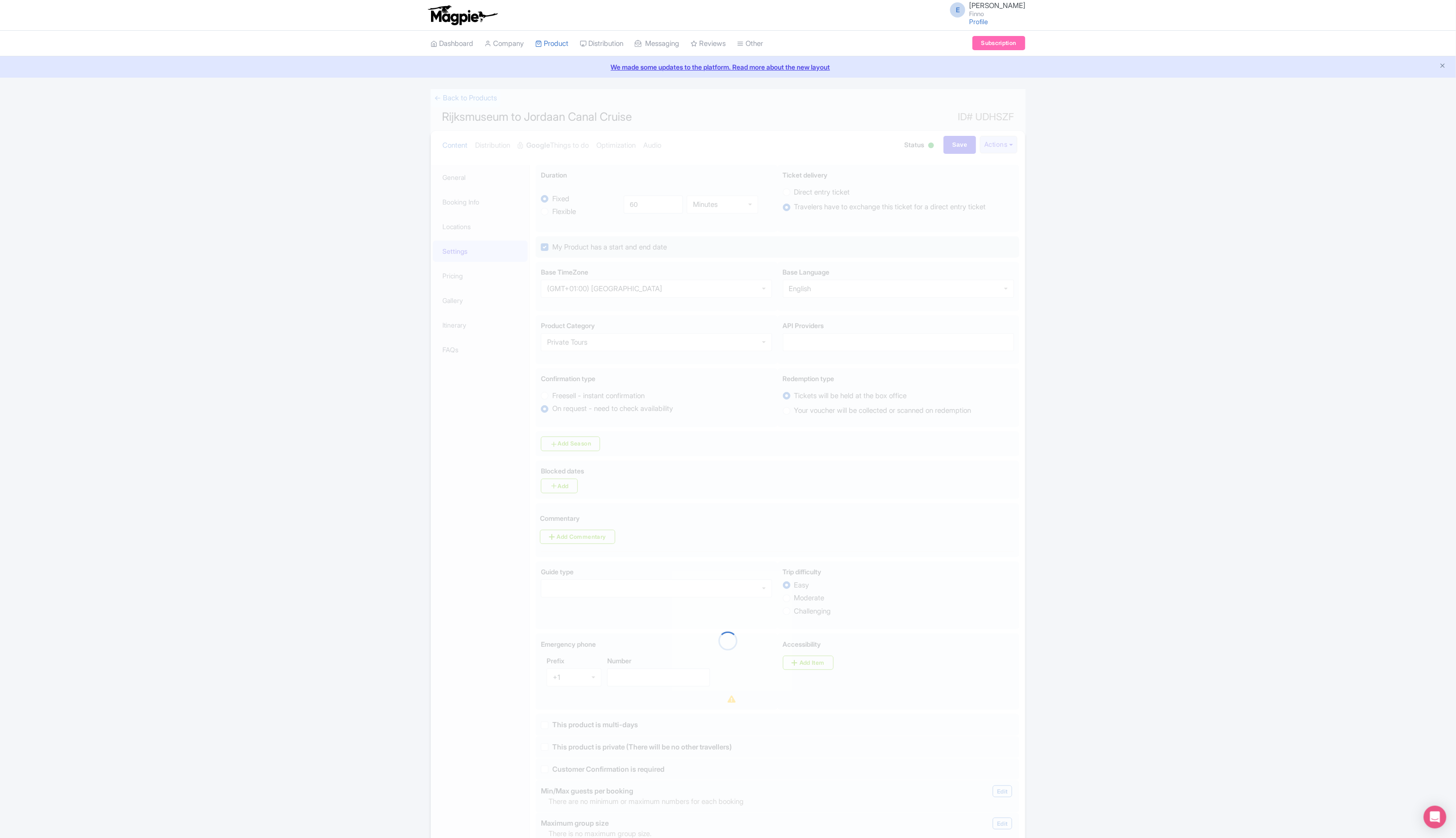
click at [600, 246] on div at bounding box center [728, 641] width 595 height 1104
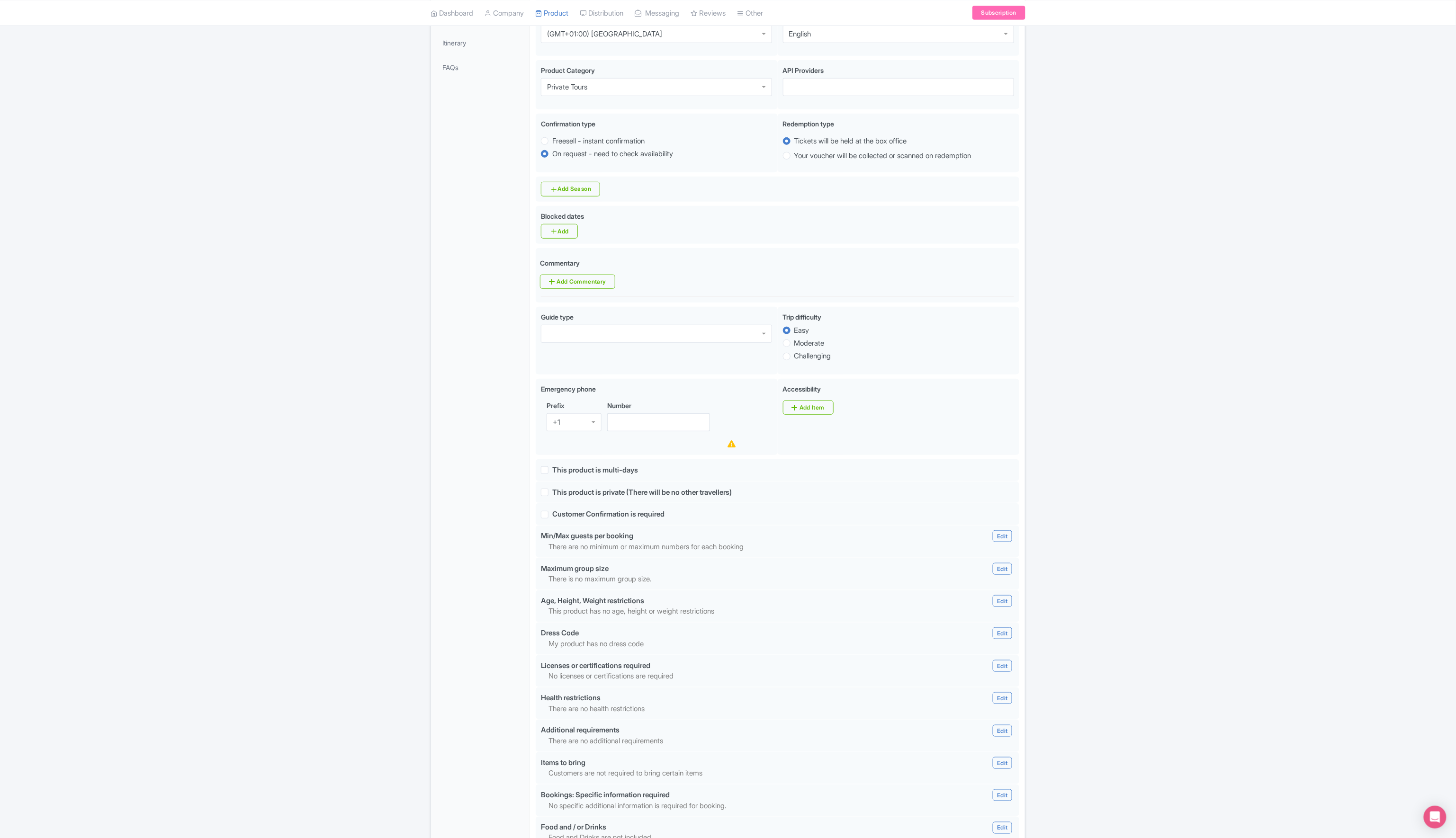
scroll to position [431, 0]
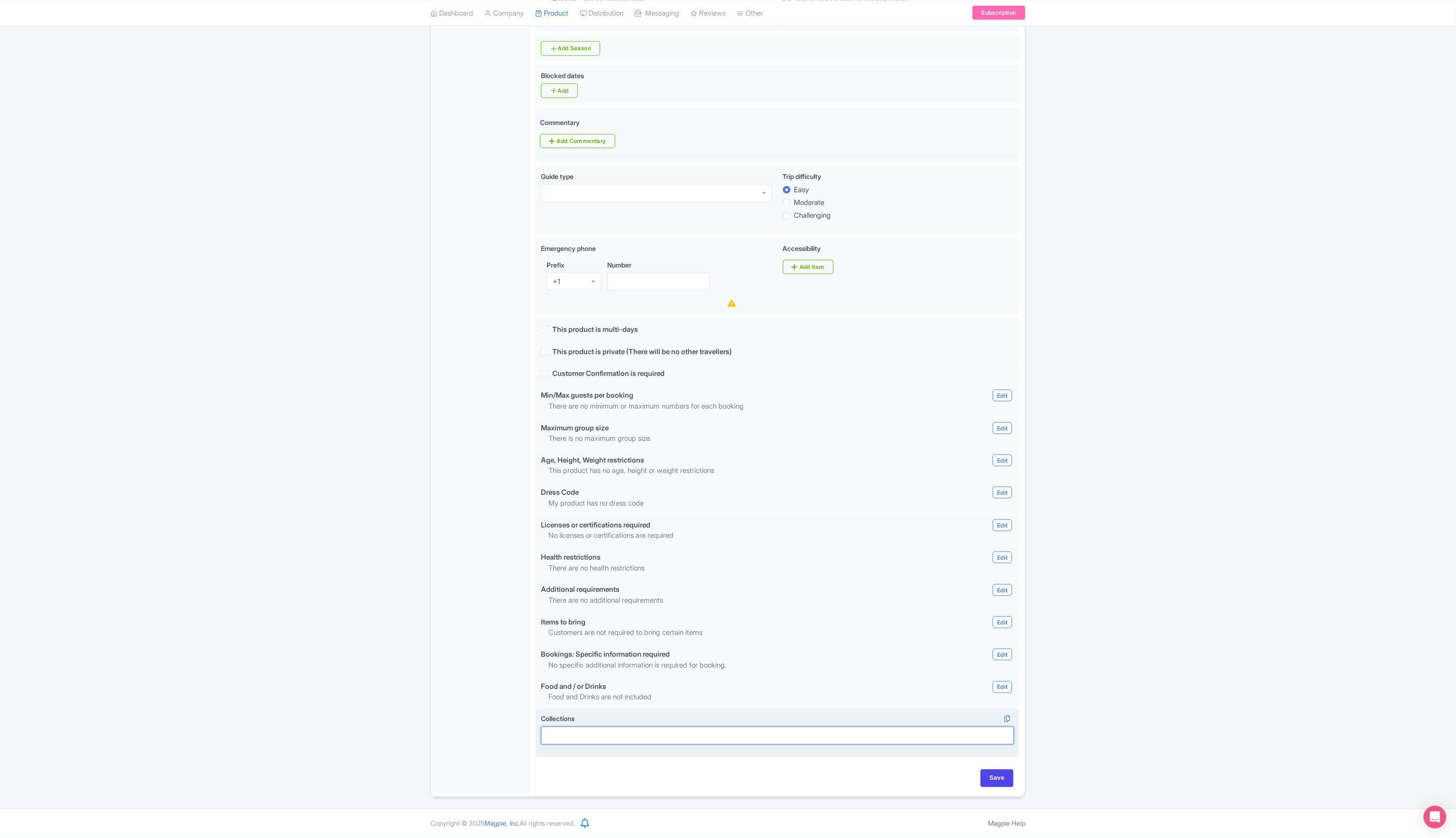
click at [566, 735] on div at bounding box center [777, 736] width 473 height 18
type input "Water activities"
type input "Update Product"
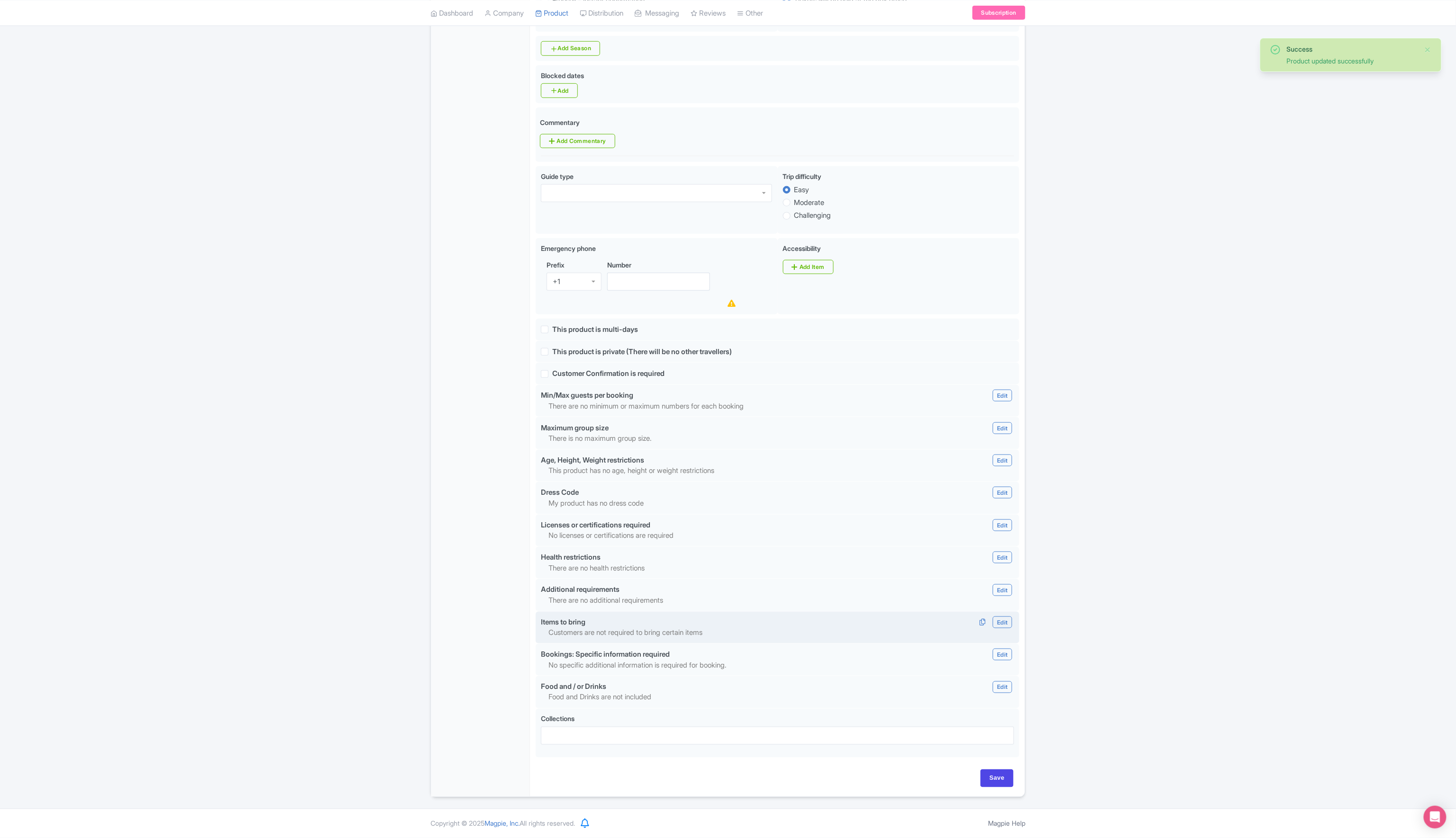
scroll to position [415, 0]
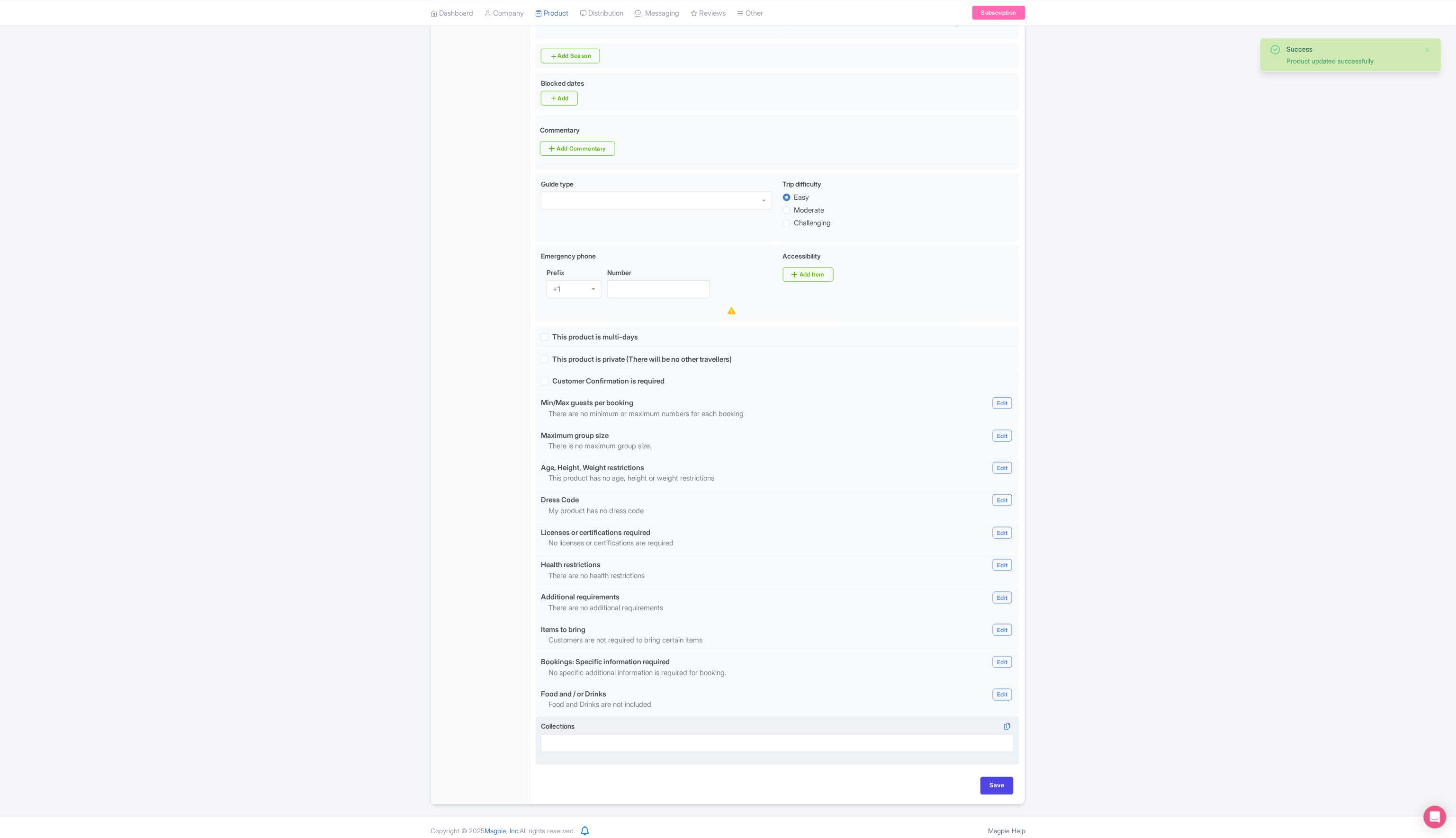
click at [628, 744] on div at bounding box center [777, 743] width 473 height 18
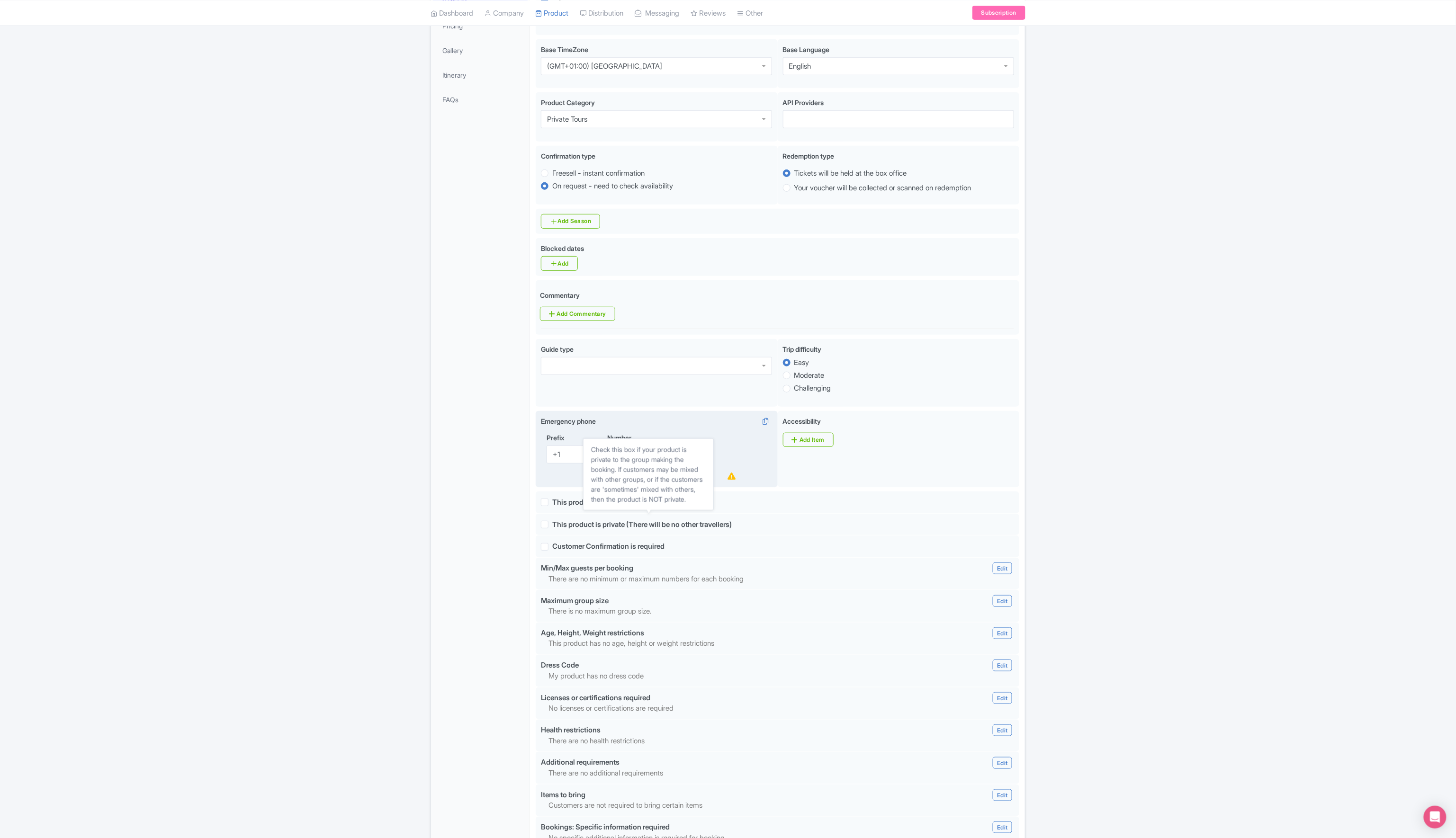
scroll to position [0, 0]
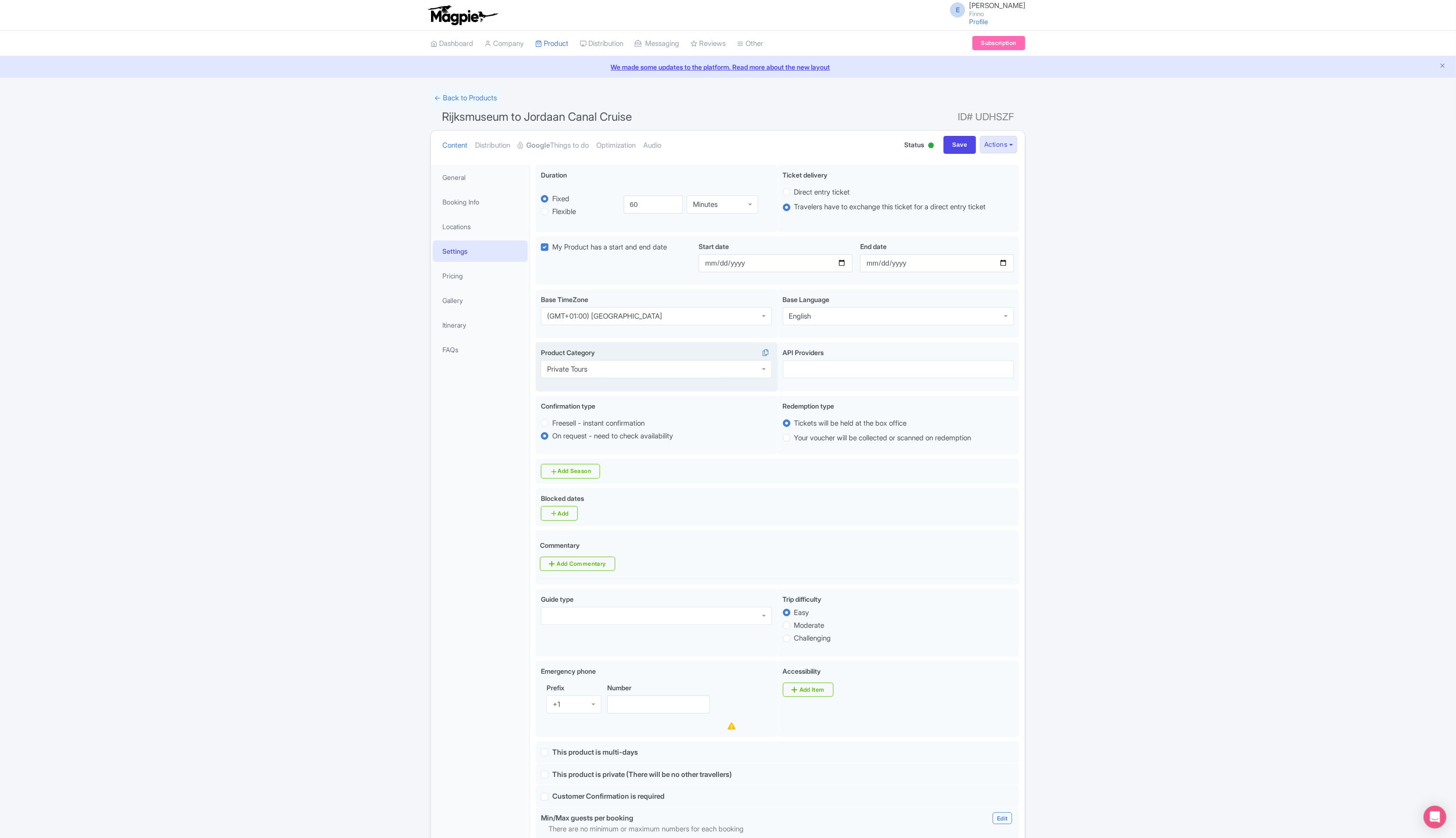
type input "Water activities 2"
click at [576, 373] on div "Private Tours" at bounding box center [567, 369] width 40 height 8
click at [624, 371] on div "Day Trips & Excursions" at bounding box center [656, 369] width 231 height 18
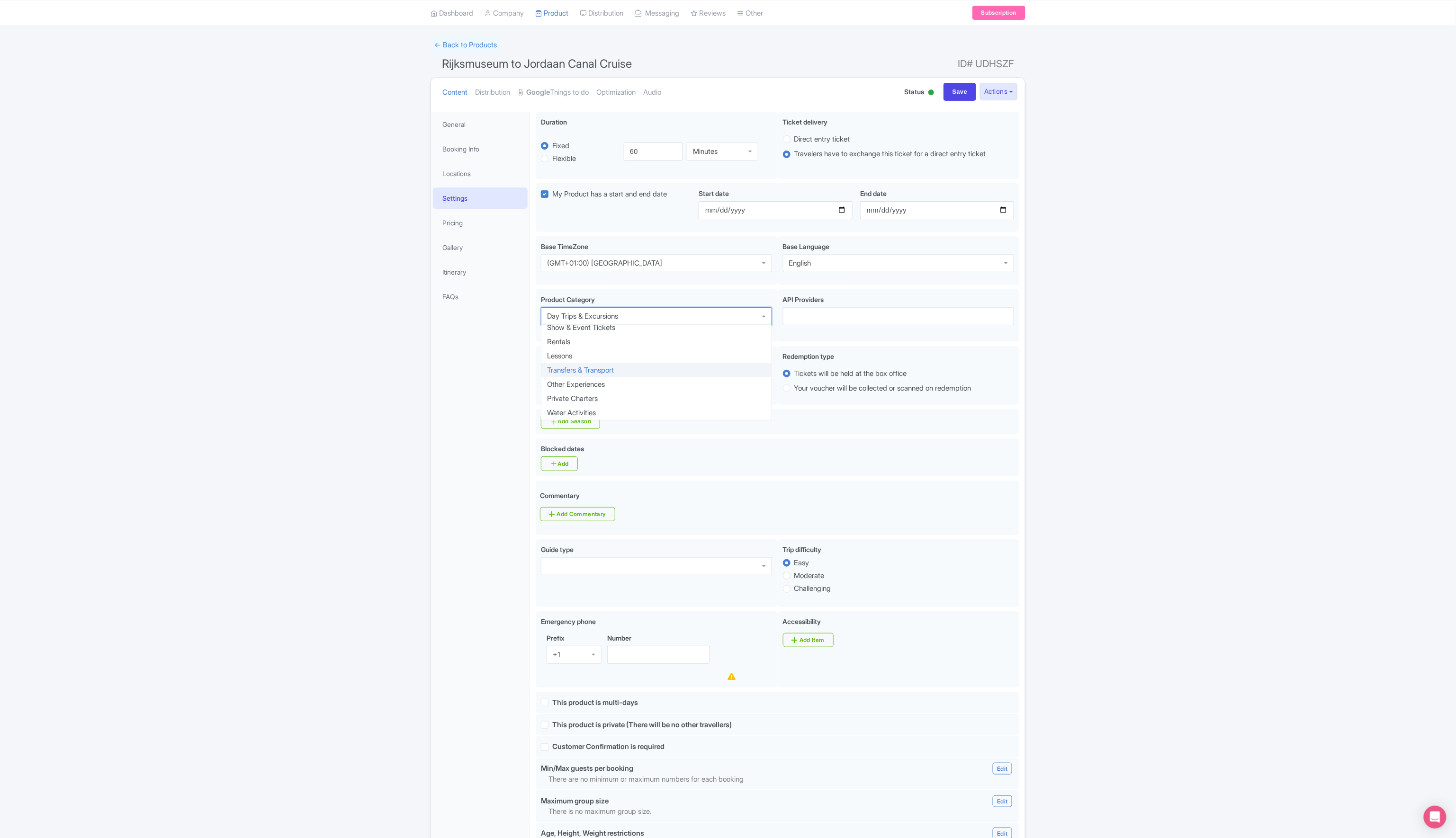
scroll to position [434, 0]
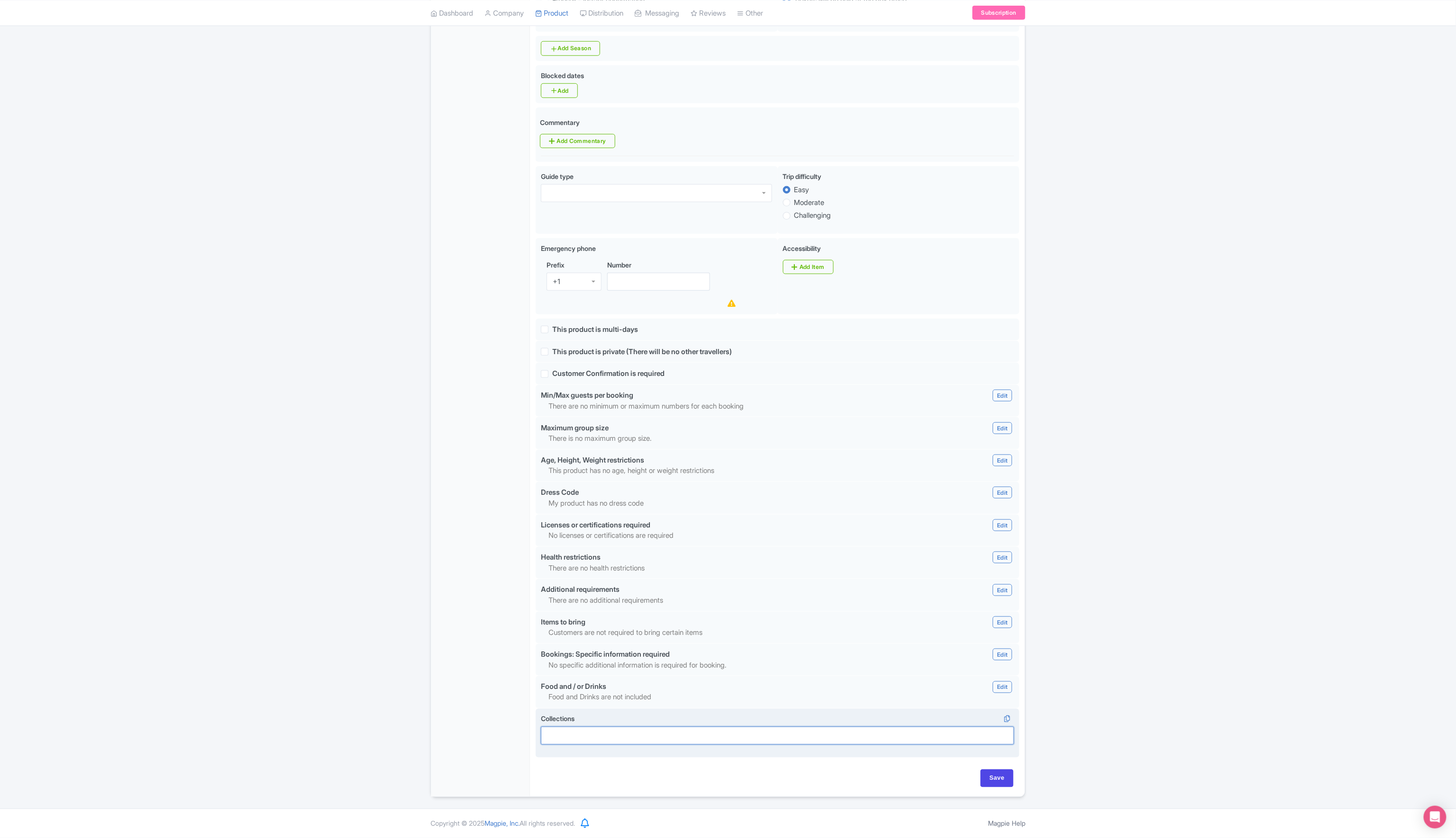
click at [635, 738] on div at bounding box center [777, 736] width 473 height 18
type input "Fun Stuff"
type input "Saving..."
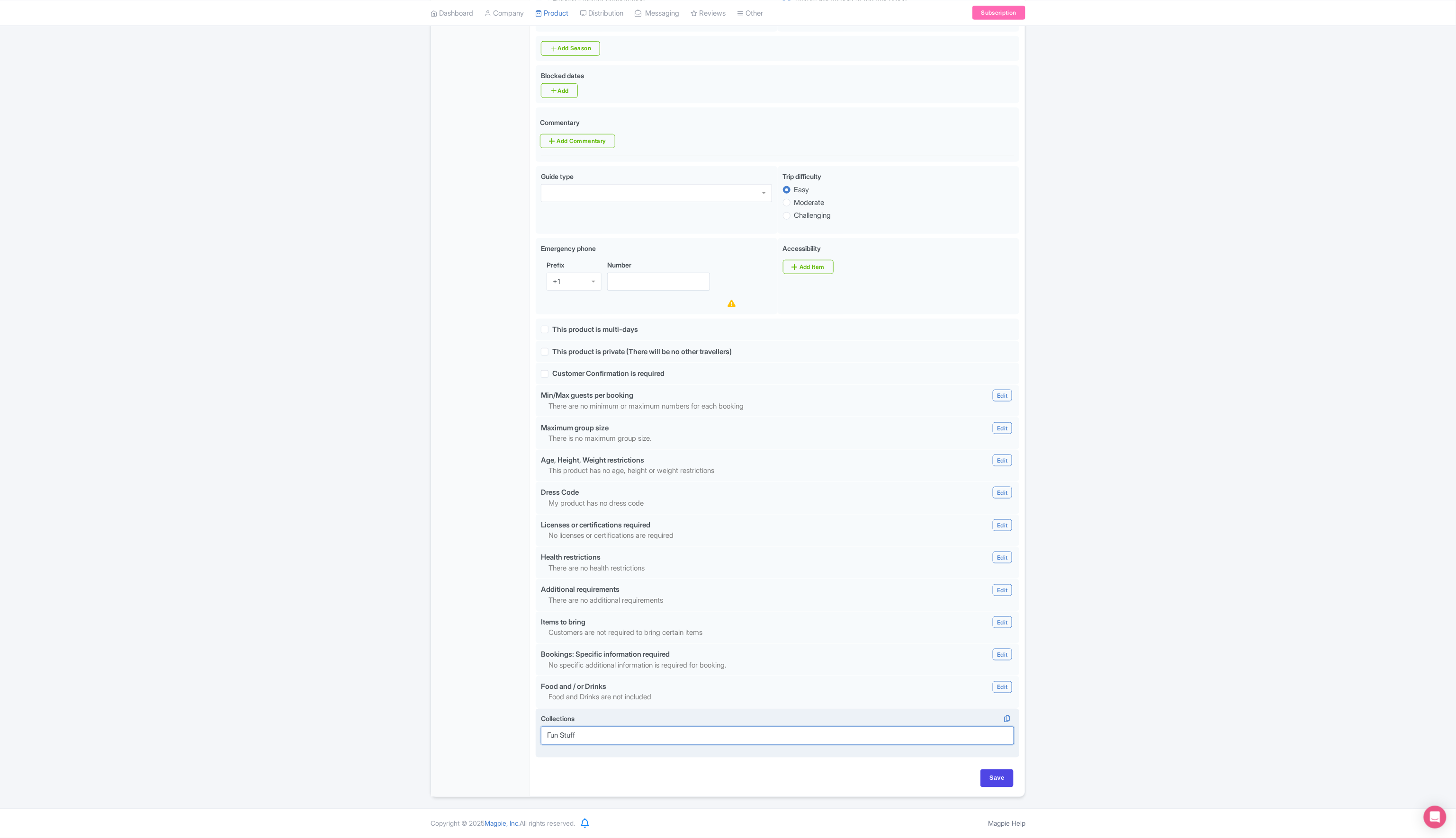
type input "Saving..."
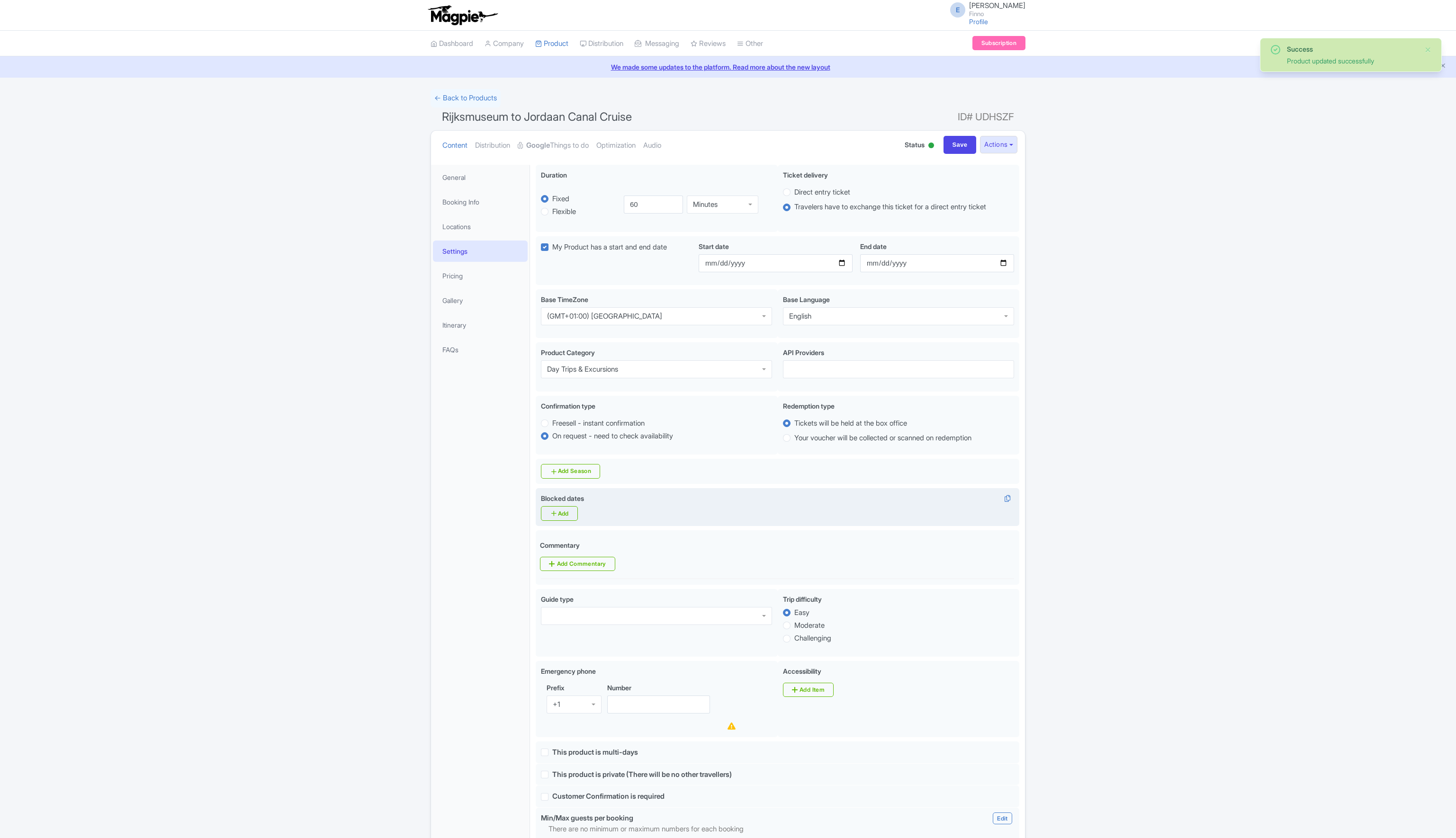
scroll to position [165, 0]
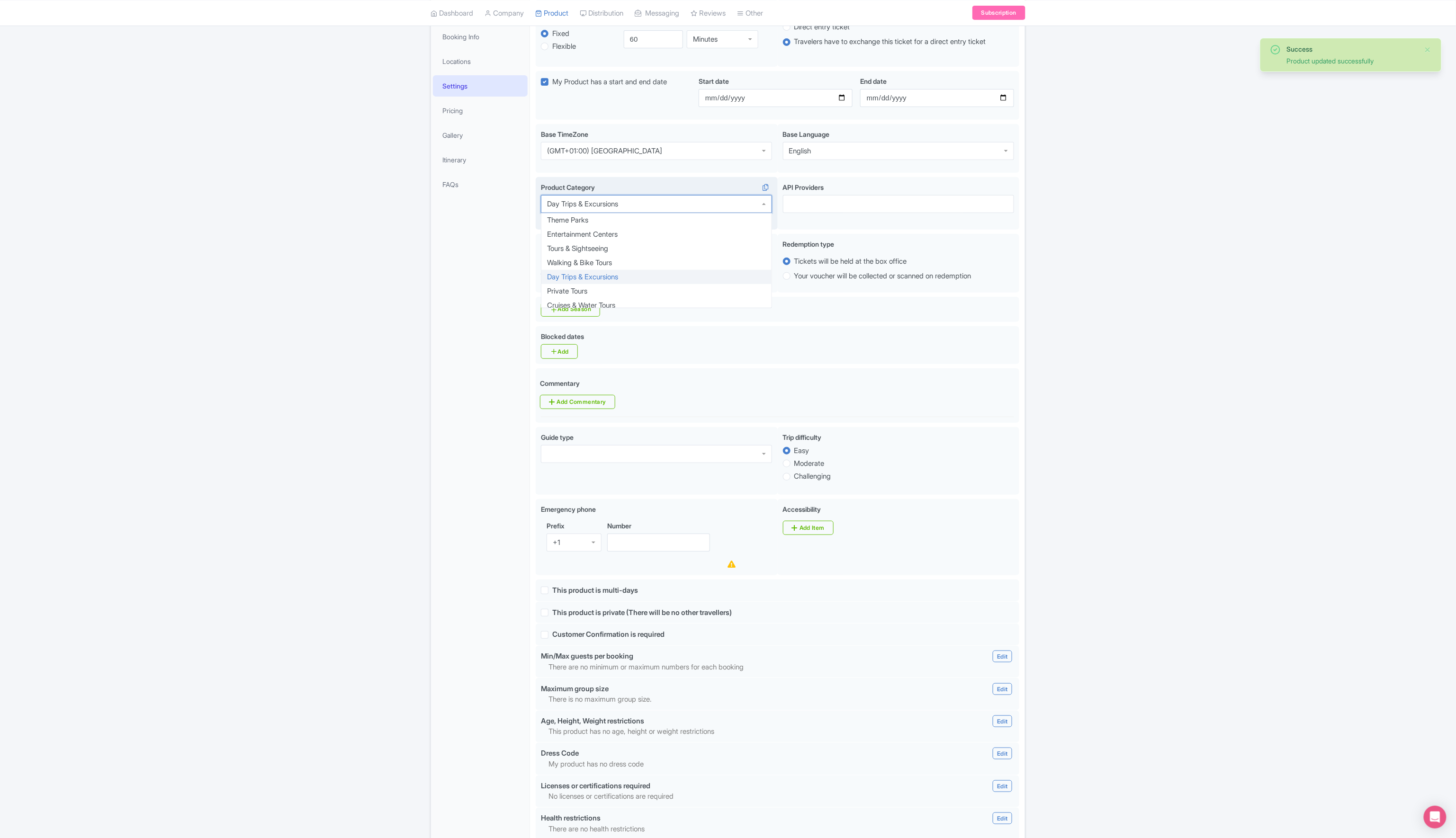
click at [609, 203] on div "Day Trips & Excursions" at bounding box center [582, 204] width 71 height 8
click at [586, 204] on div "Day Trips & Excursions" at bounding box center [582, 204] width 71 height 8
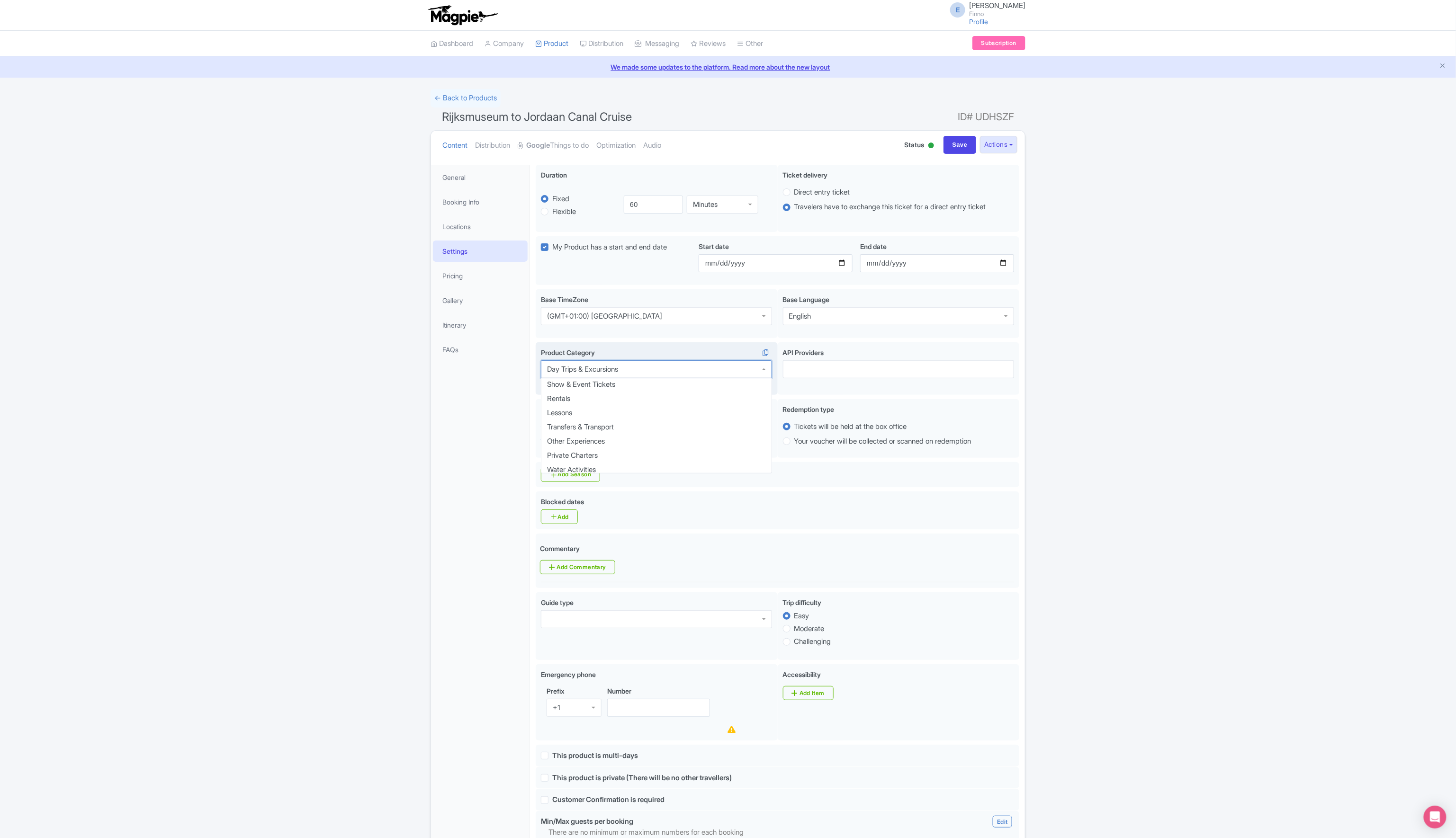
scroll to position [218, 0]
click at [399, 435] on div "Success Product updated successfully ← Back to Products Rijksmuseum to Jordaan …" at bounding box center [728, 657] width 1456 height 1135
click at [453, 276] on link "Pricing" at bounding box center [480, 276] width 95 height 21
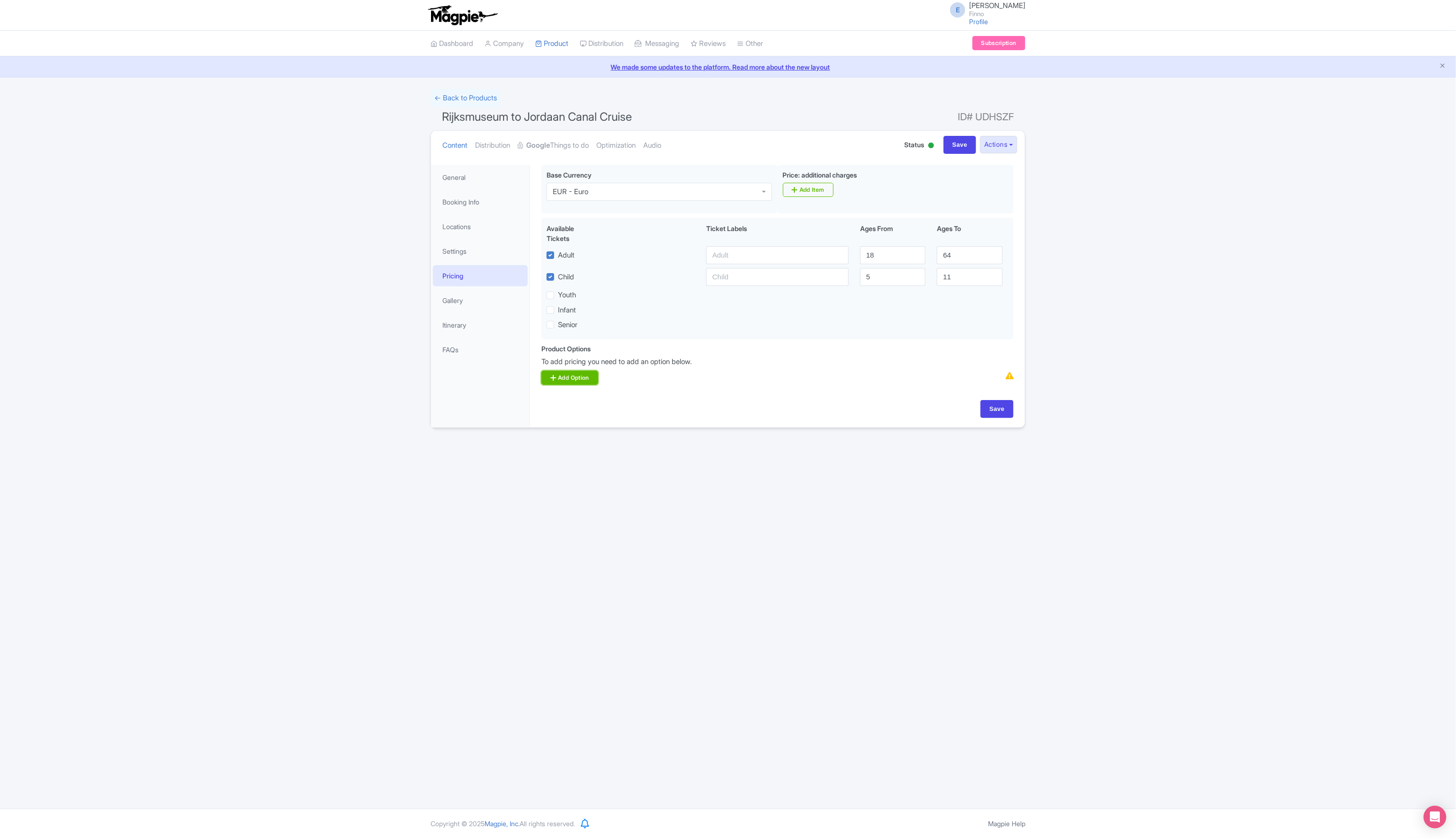
click at [577, 375] on link "Add Option" at bounding box center [570, 378] width 57 height 14
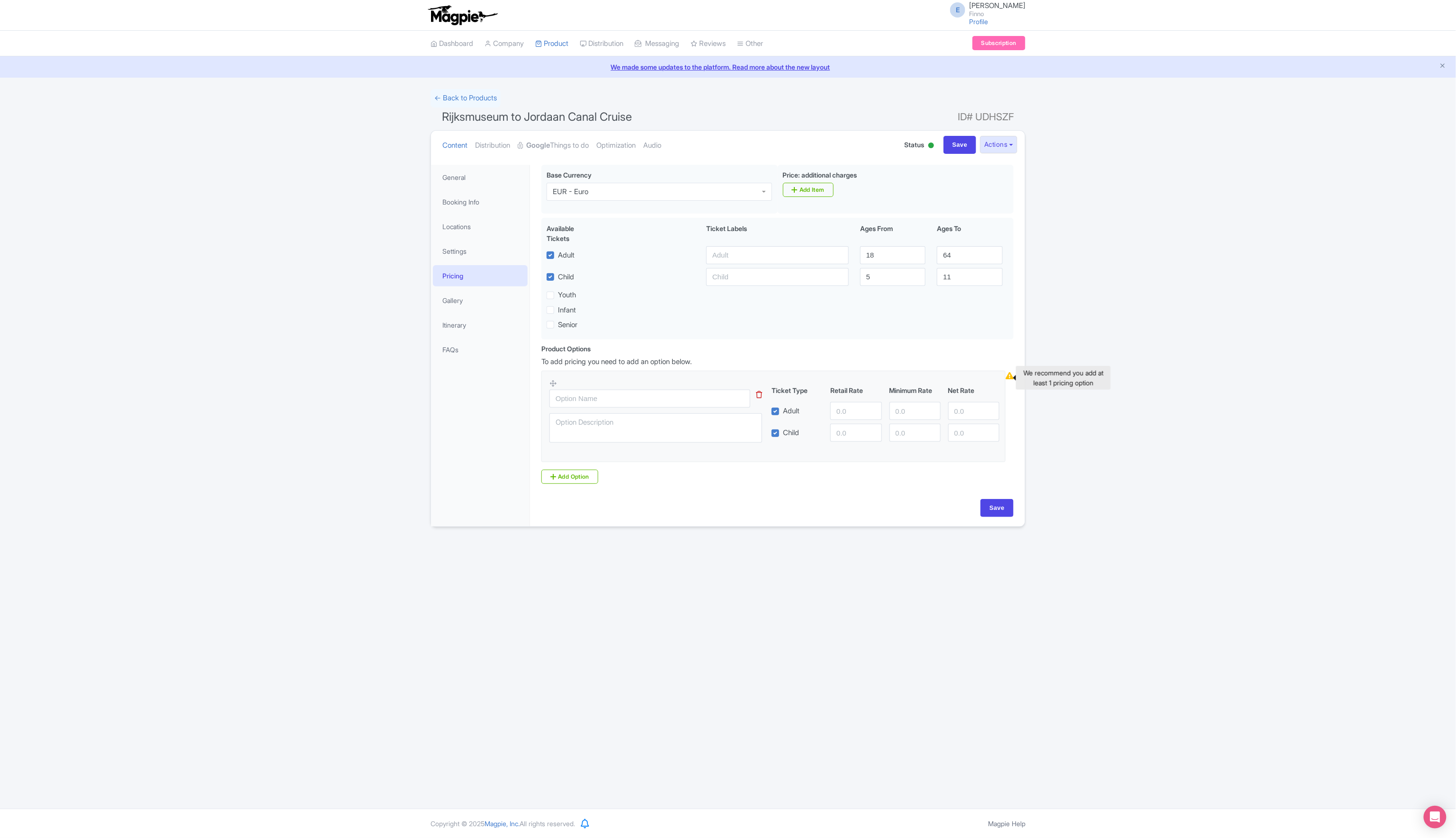
click at [1010, 379] on icon at bounding box center [1010, 376] width 8 height 7
click at [567, 402] on input "text" at bounding box center [650, 398] width 201 height 18
type input "Regular"
click at [838, 413] on input "number" at bounding box center [856, 411] width 51 height 18
type input "1"
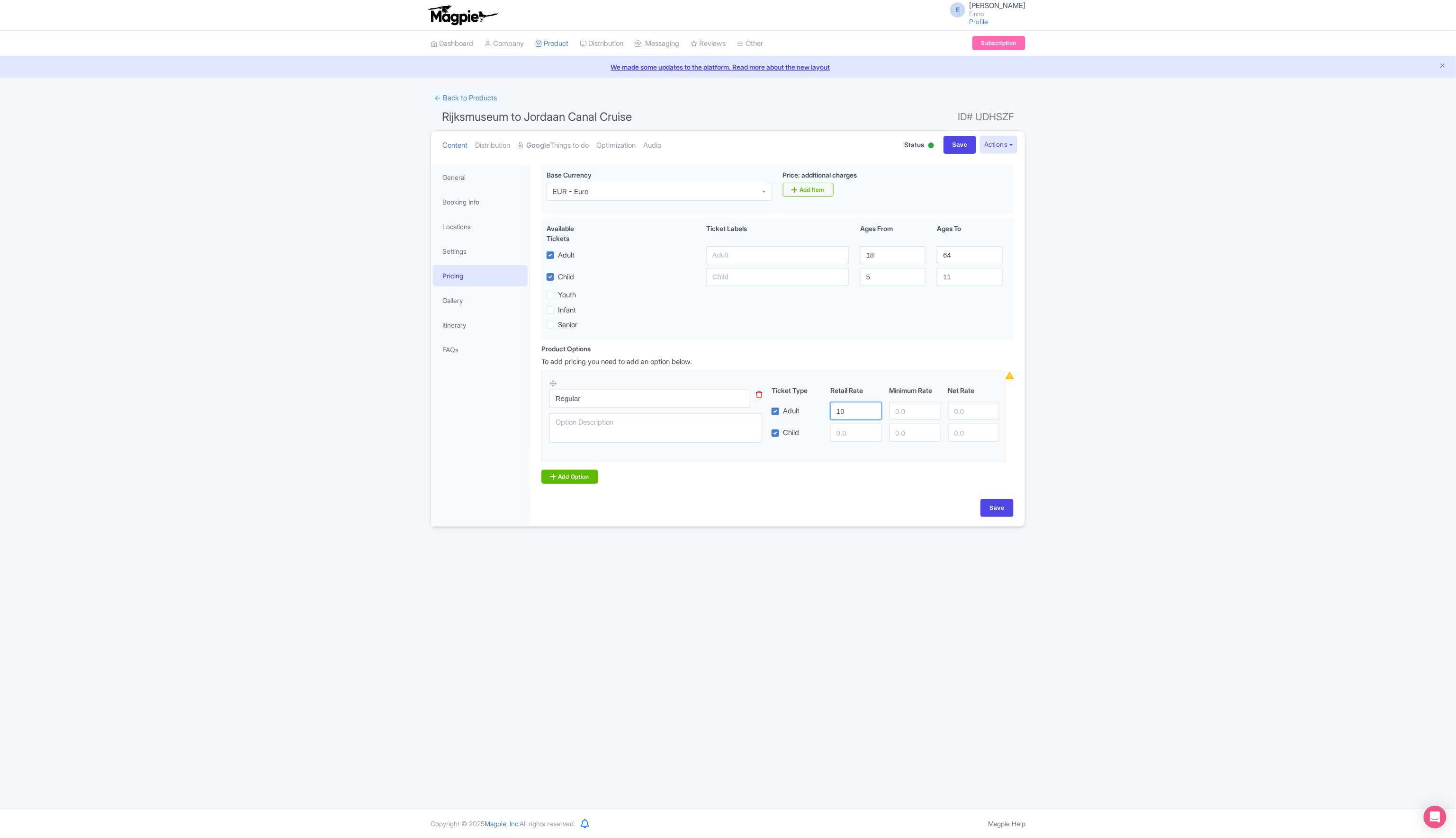
type input "10"
click at [582, 480] on link "Add Option" at bounding box center [570, 477] width 57 height 14
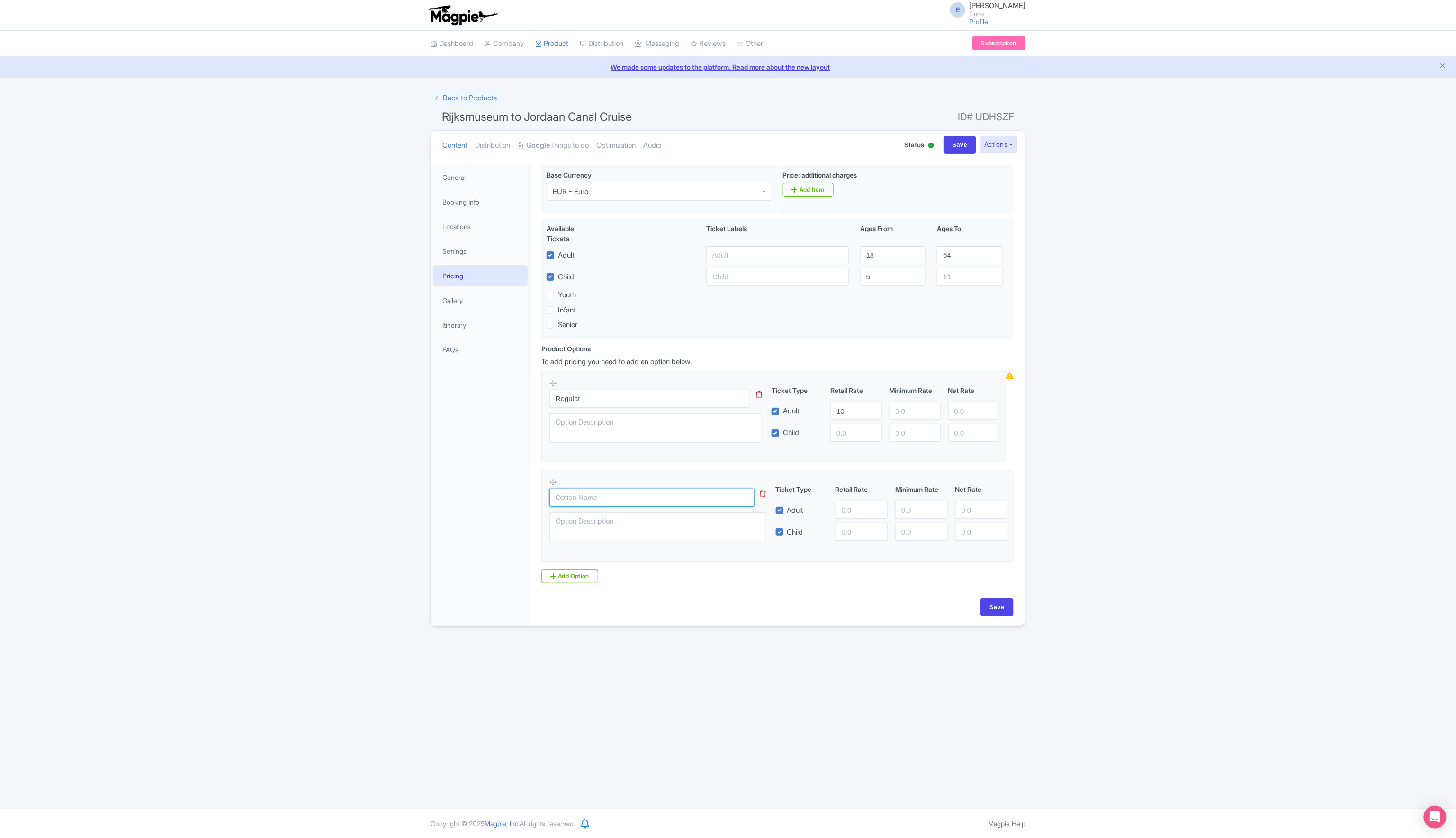
click at [578, 496] on input "text" at bounding box center [651, 498] width 205 height 18
type input "VIP"
click at [857, 514] on input "number" at bounding box center [861, 510] width 52 height 18
click at [847, 411] on input "10" at bounding box center [856, 411] width 51 height 18
click at [845, 514] on input "22" at bounding box center [861, 510] width 52 height 18
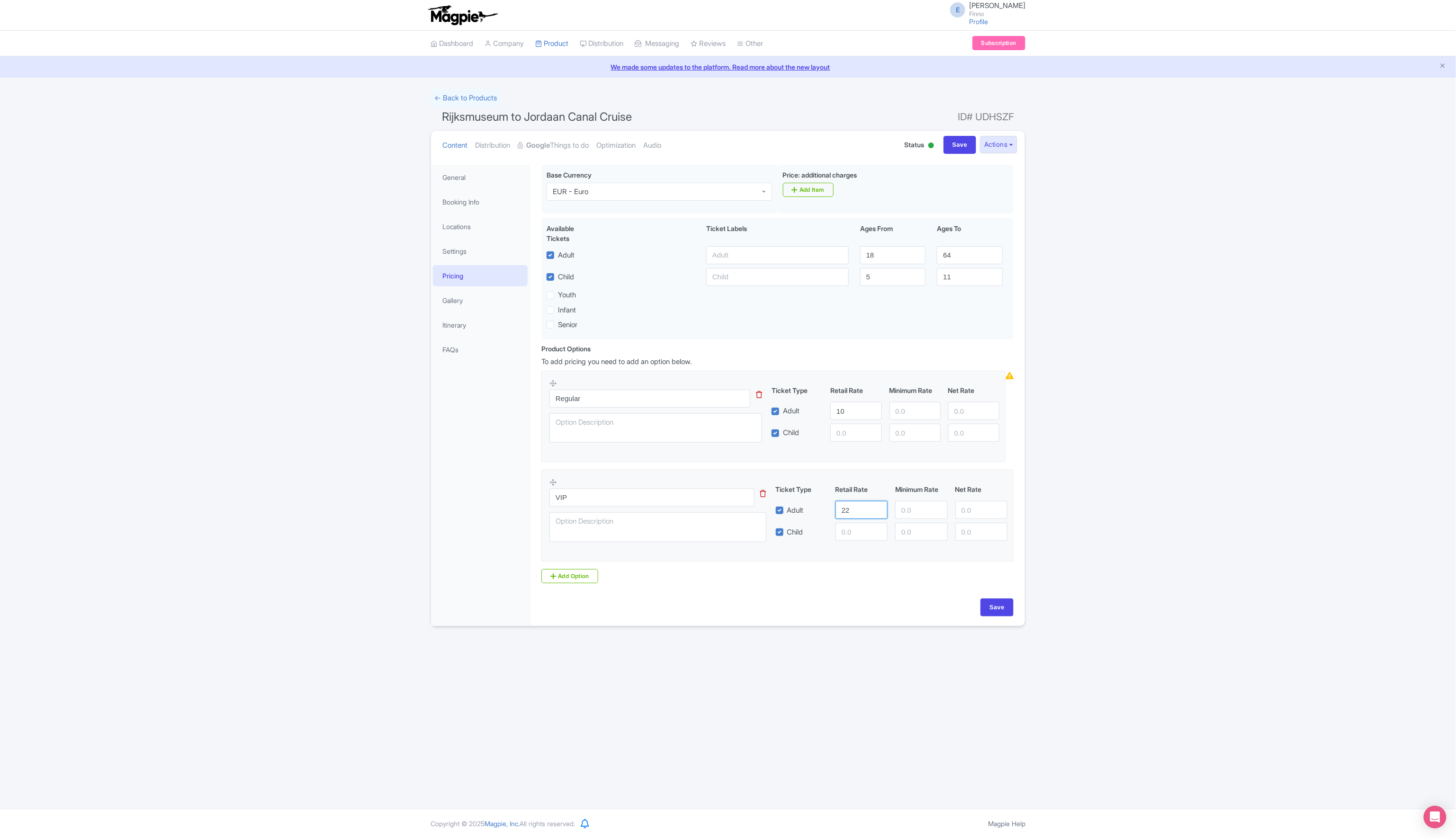
click at [845, 514] on input "22" at bounding box center [861, 510] width 52 height 18
type input "20"
click at [846, 436] on input "number" at bounding box center [856, 433] width 51 height 18
type input "8"
click at [851, 531] on input "number" at bounding box center [861, 532] width 52 height 18
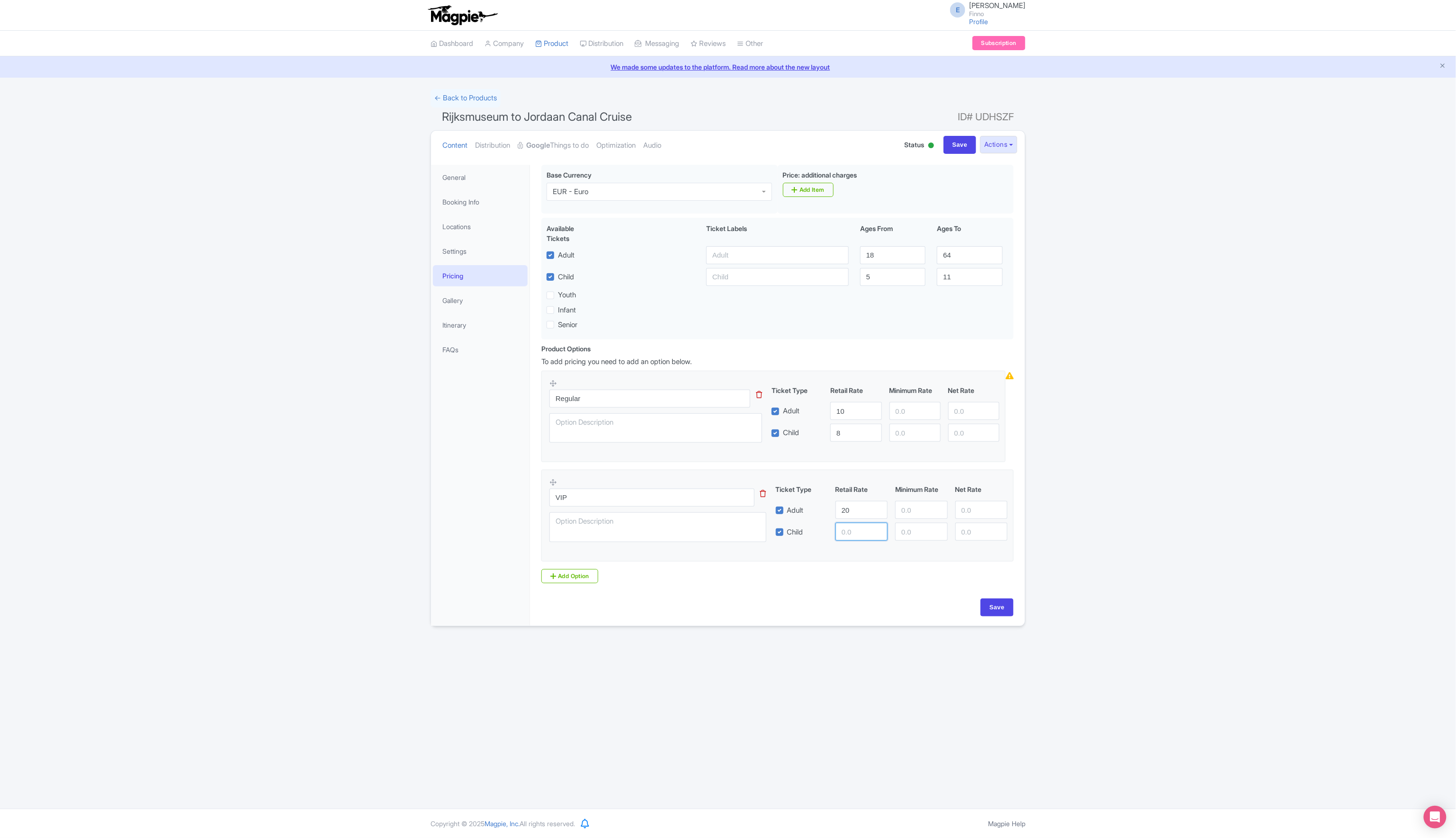
type input "1"
type input "12"
click at [726, 605] on div "Save" at bounding box center [777, 608] width 472 height 18
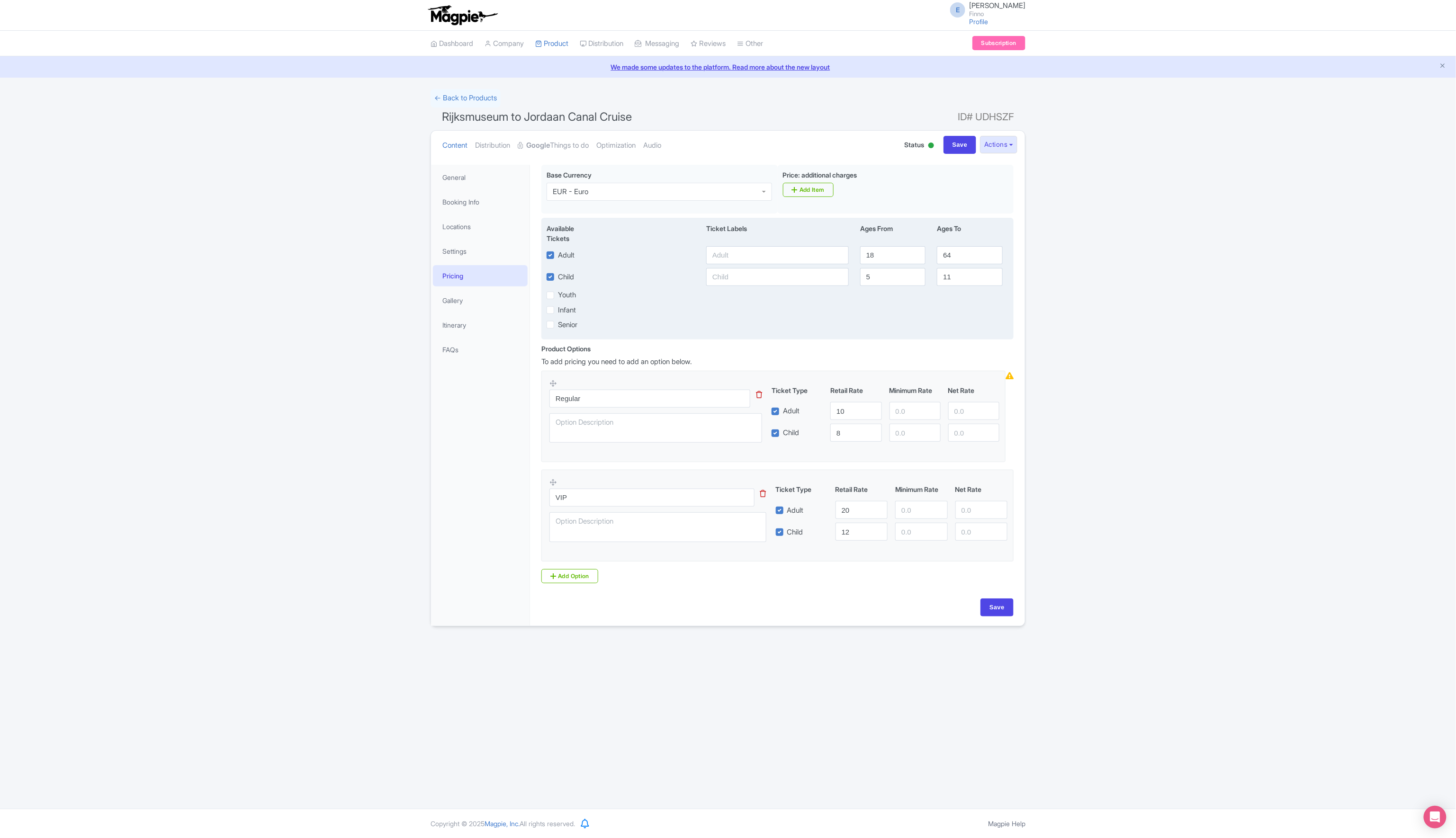
click at [566, 313] on label "Infant" at bounding box center [567, 310] width 18 height 11
click at [564, 311] on input "Infant" at bounding box center [561, 307] width 6 height 6
checkbox input "true"
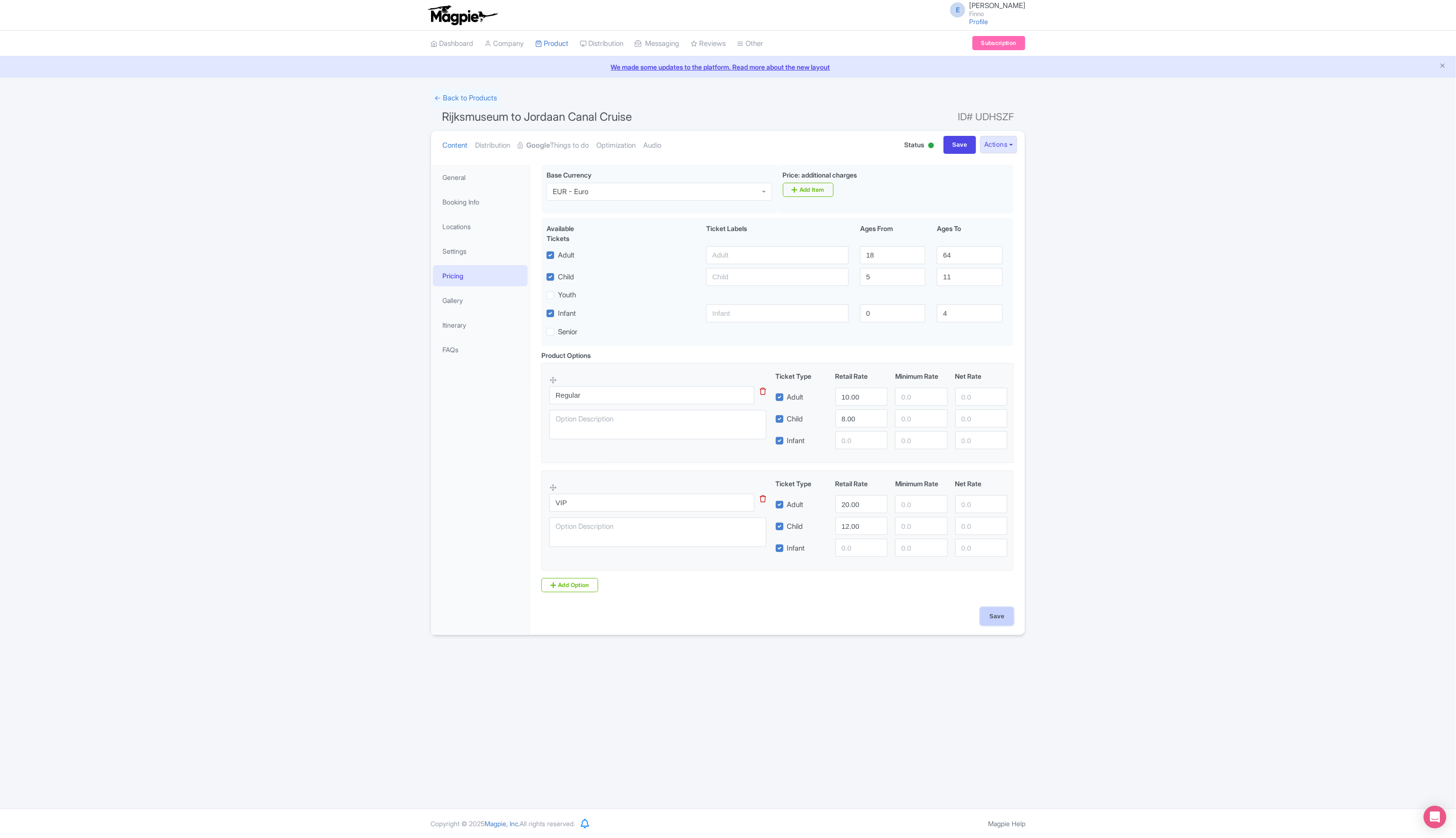
click at [996, 624] on input "Save" at bounding box center [997, 616] width 33 height 18
type input "Update Product"
click at [818, 191] on link "Add Item" at bounding box center [808, 190] width 51 height 14
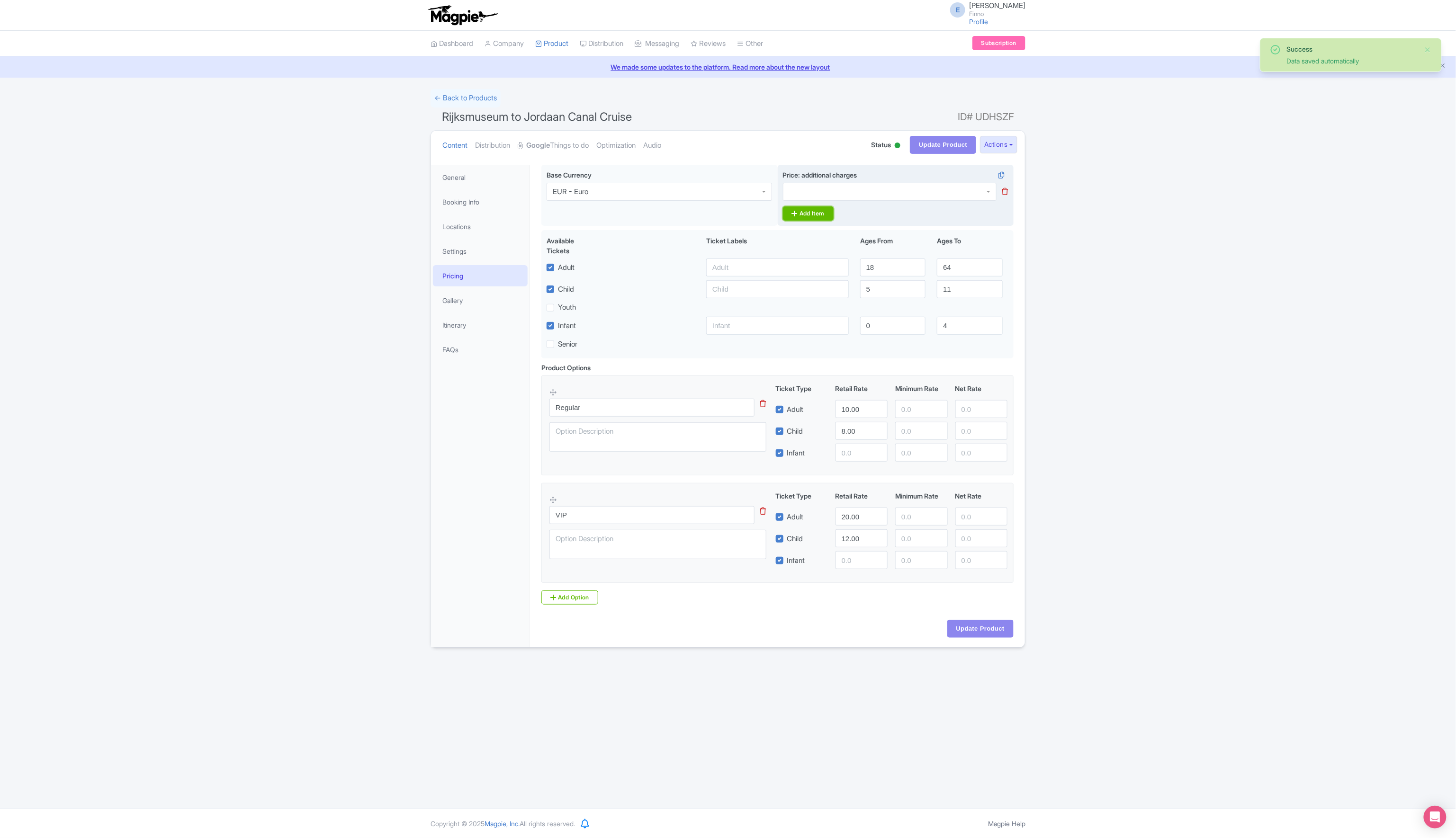
click at [820, 212] on link "Add Item" at bounding box center [808, 213] width 51 height 14
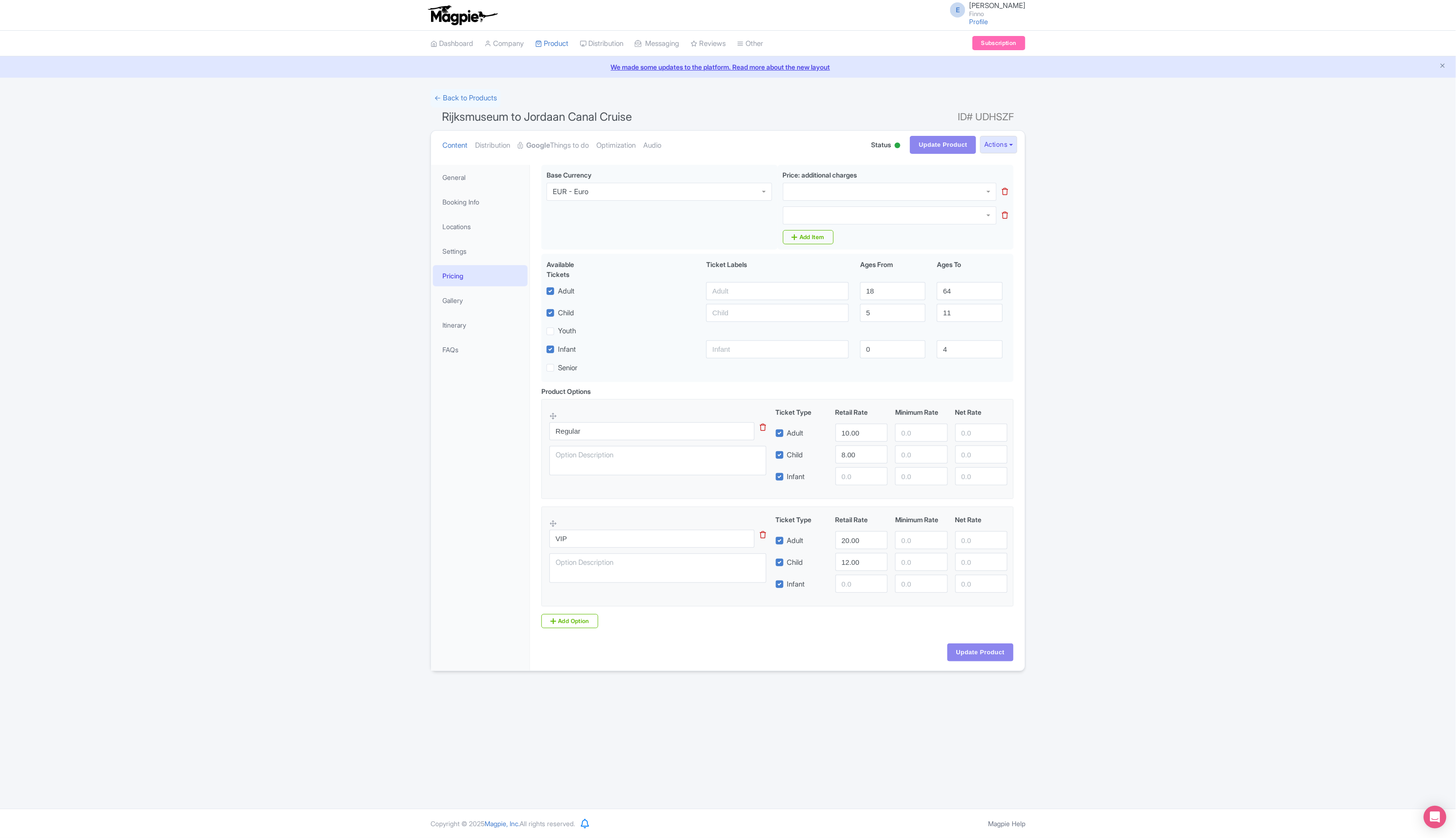
click at [1026, 274] on div "Success Data saved automatically ← Back to Products Rijksmuseum to Jordaan Cana…" at bounding box center [728, 380] width 607 height 582
click at [770, 633] on div "Product Options i Regular This tip has not data. Code: tip_option_name Ticket T…" at bounding box center [777, 511] width 484 height 249
click at [1004, 192] on icon at bounding box center [1005, 191] width 6 height 7
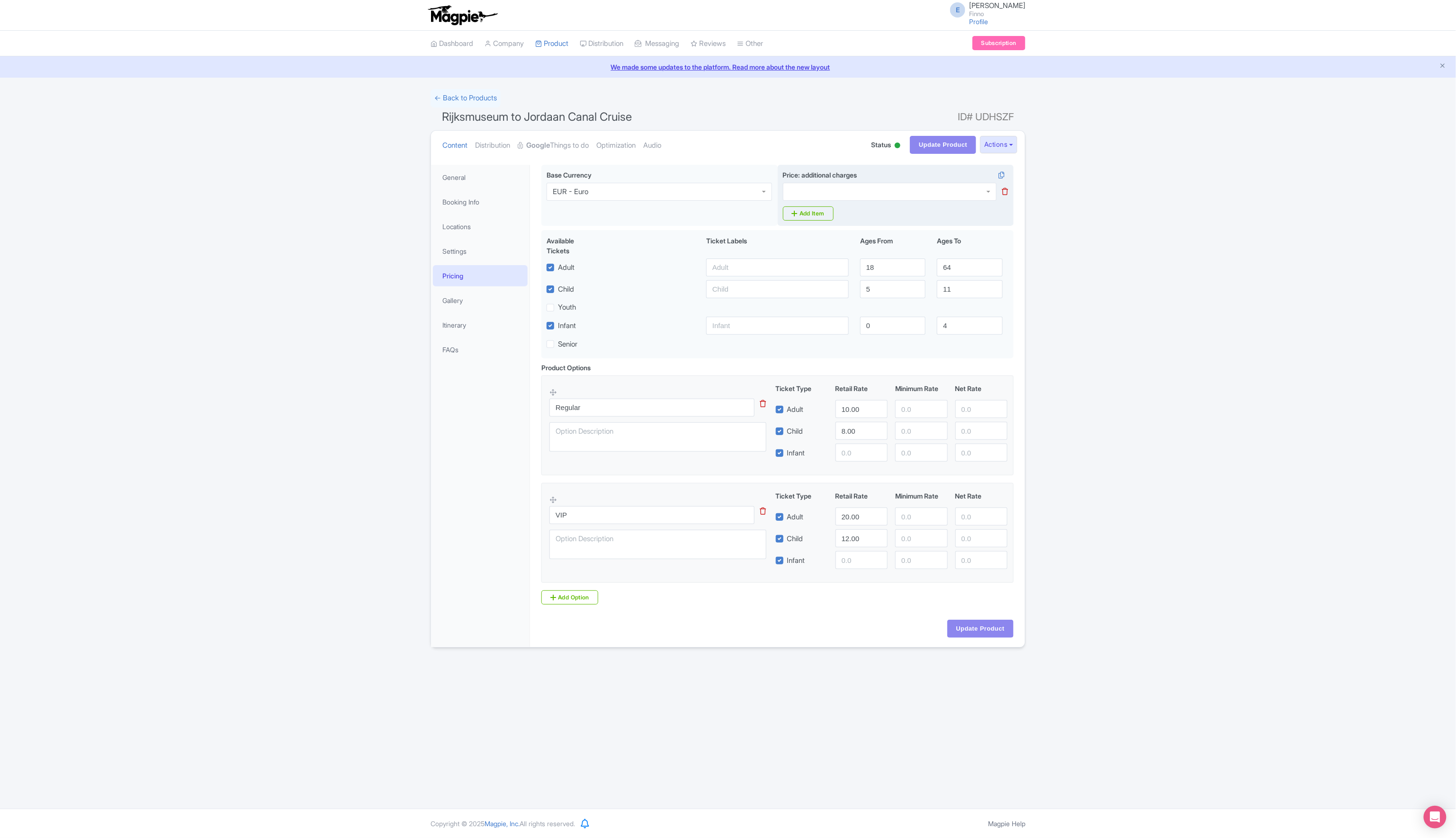
click at [1004, 192] on icon at bounding box center [1005, 191] width 6 height 7
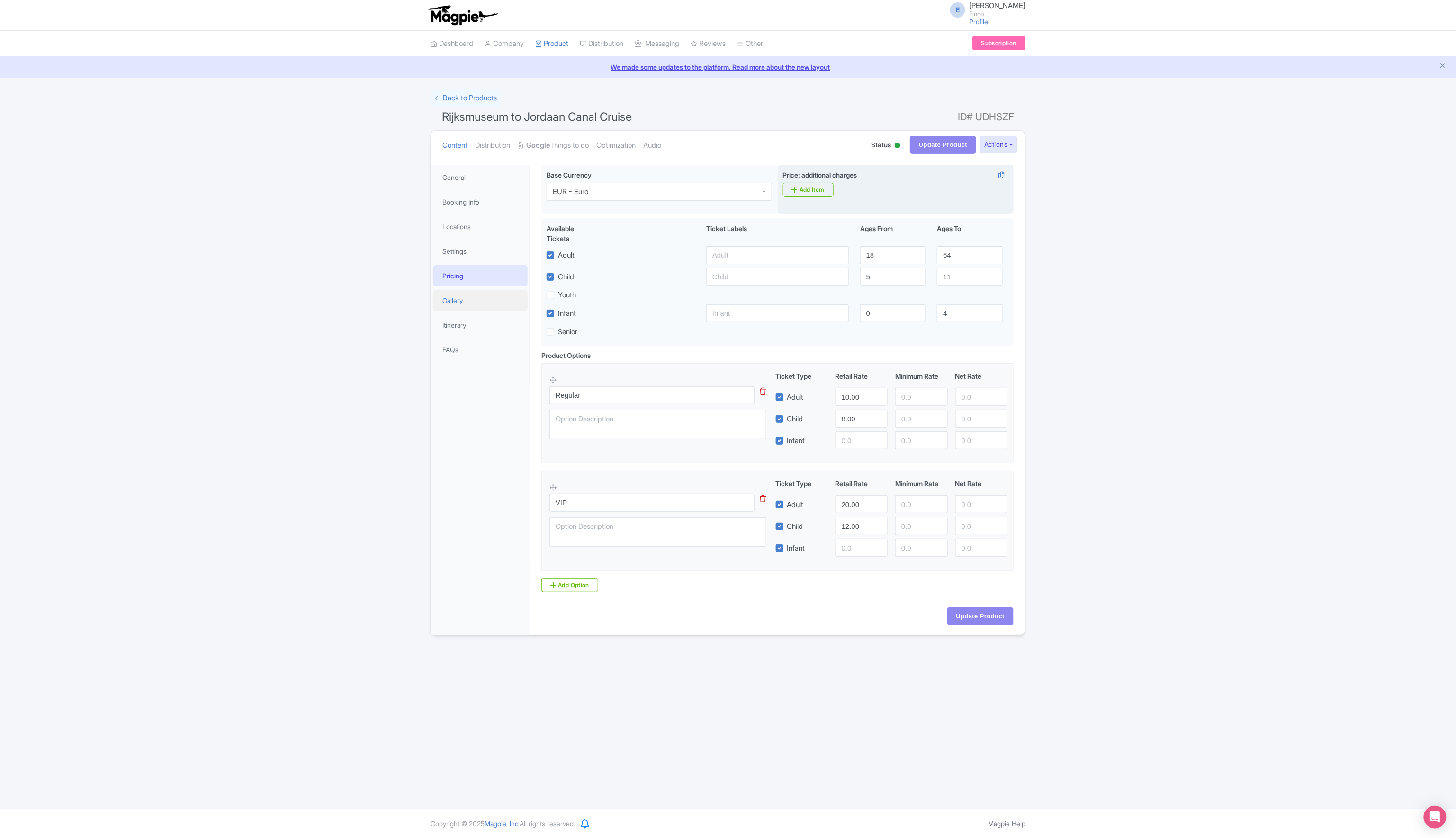
click at [471, 298] on link "Gallery" at bounding box center [480, 300] width 95 height 21
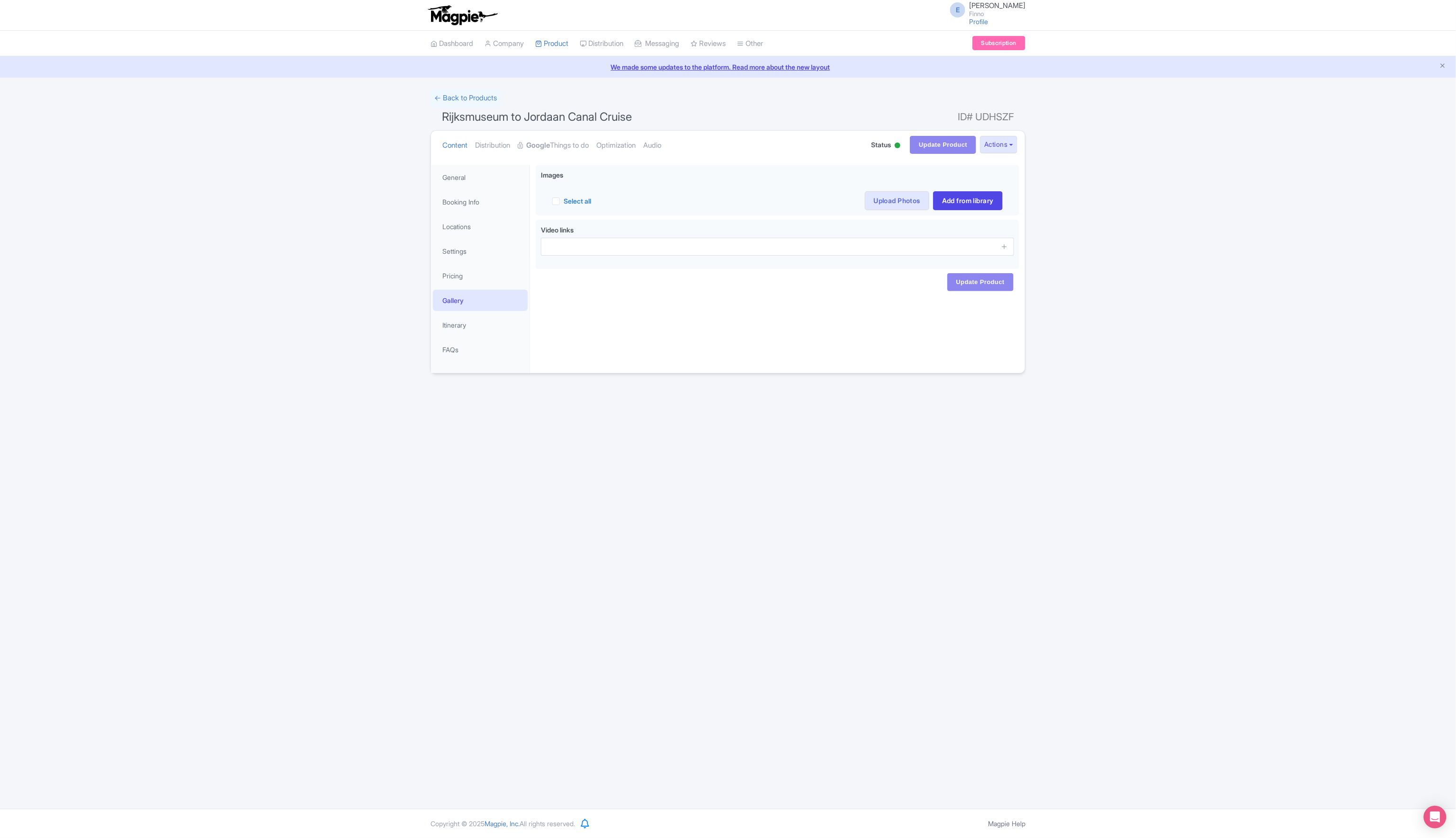
drag, startPoint x: 569, startPoint y: 456, endPoint x: 569, endPoint y: 471, distance: 15.0
click at [569, 471] on div "E Elizabeth Finn Finno Profile Users Settings Sign out Dashboard Company Produc…" at bounding box center [728, 404] width 1456 height 808
click at [583, 200] on label "Select all" at bounding box center [577, 201] width 27 height 10
click at [570, 200] on input "Select all" at bounding box center [566, 198] width 6 height 6
click at [583, 200] on label "Select all" at bounding box center [577, 201] width 27 height 10
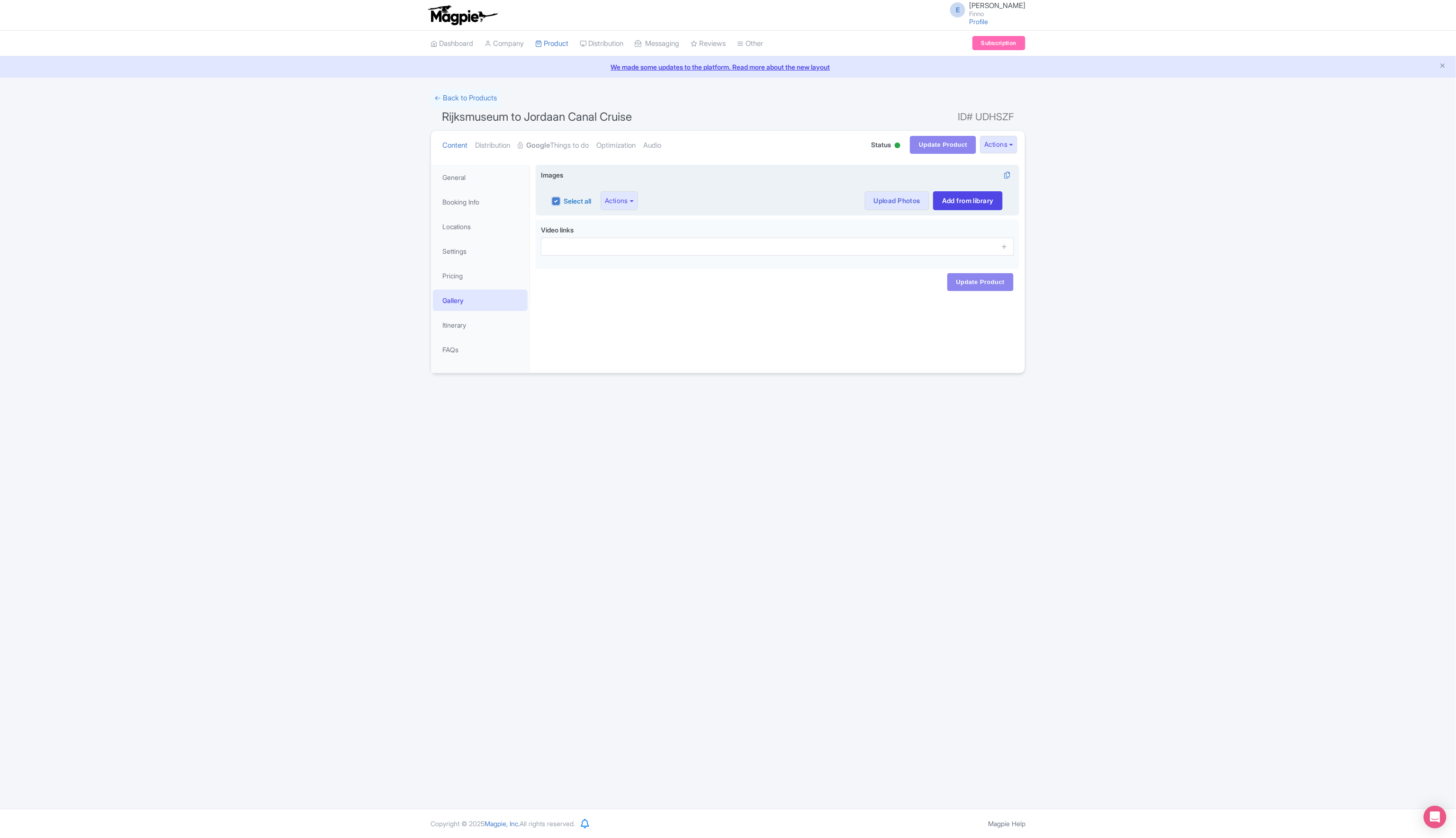
click at [570, 200] on input "Select all" at bounding box center [566, 198] width 6 height 6
click at [581, 201] on label "Select all" at bounding box center [577, 201] width 27 height 10
click at [570, 201] on input "Select all" at bounding box center [566, 198] width 6 height 6
click at [625, 202] on button "Actions" at bounding box center [619, 201] width 37 height 19
click at [569, 199] on label "Select all" at bounding box center [577, 201] width 27 height 10
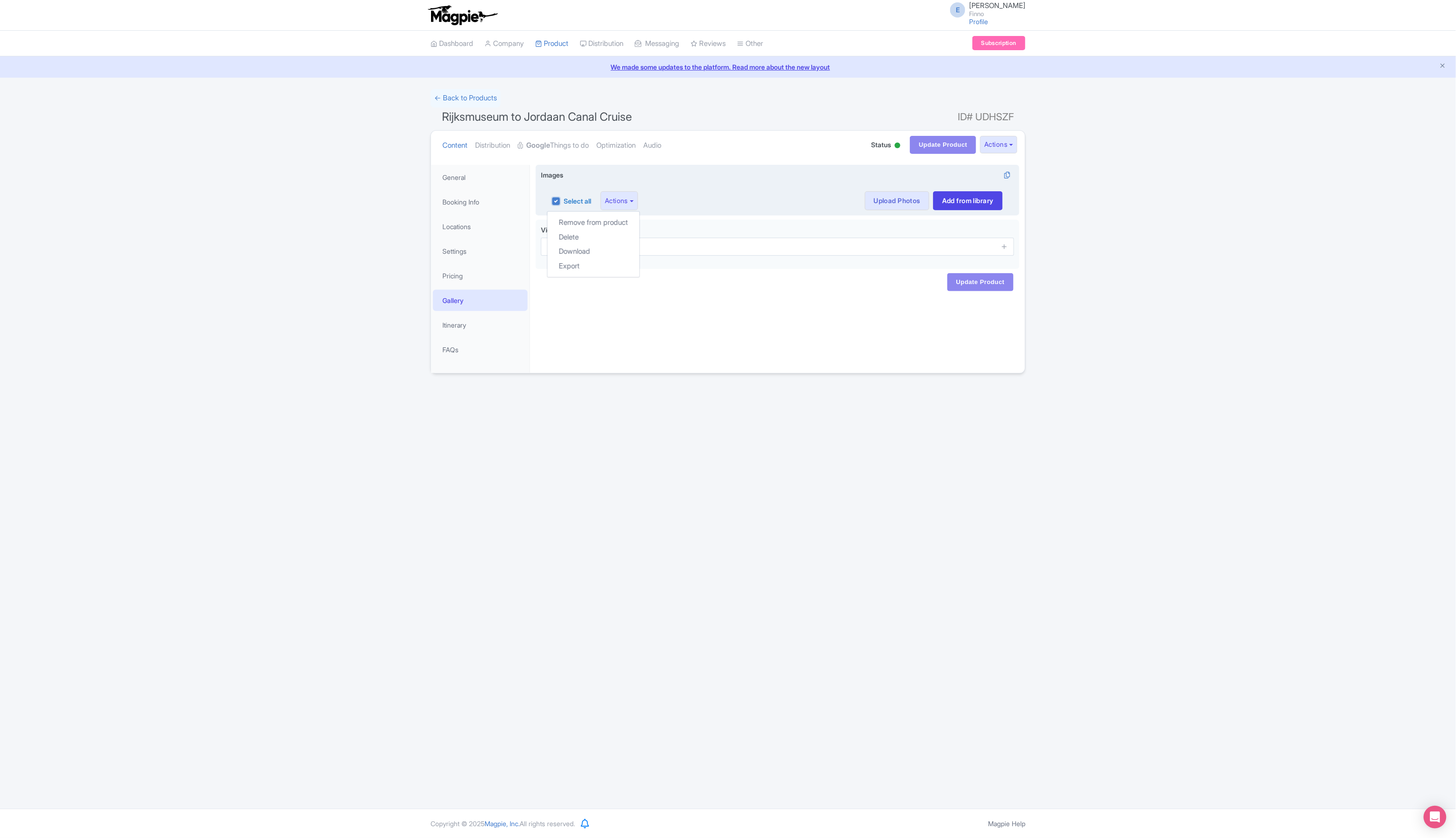
click at [569, 199] on input "Select all" at bounding box center [566, 198] width 6 height 6
checkbox input "false"
click at [878, 205] on link "Upload Photos" at bounding box center [897, 201] width 64 height 19
click at [902, 198] on link "Upload Photos" at bounding box center [897, 201] width 64 height 19
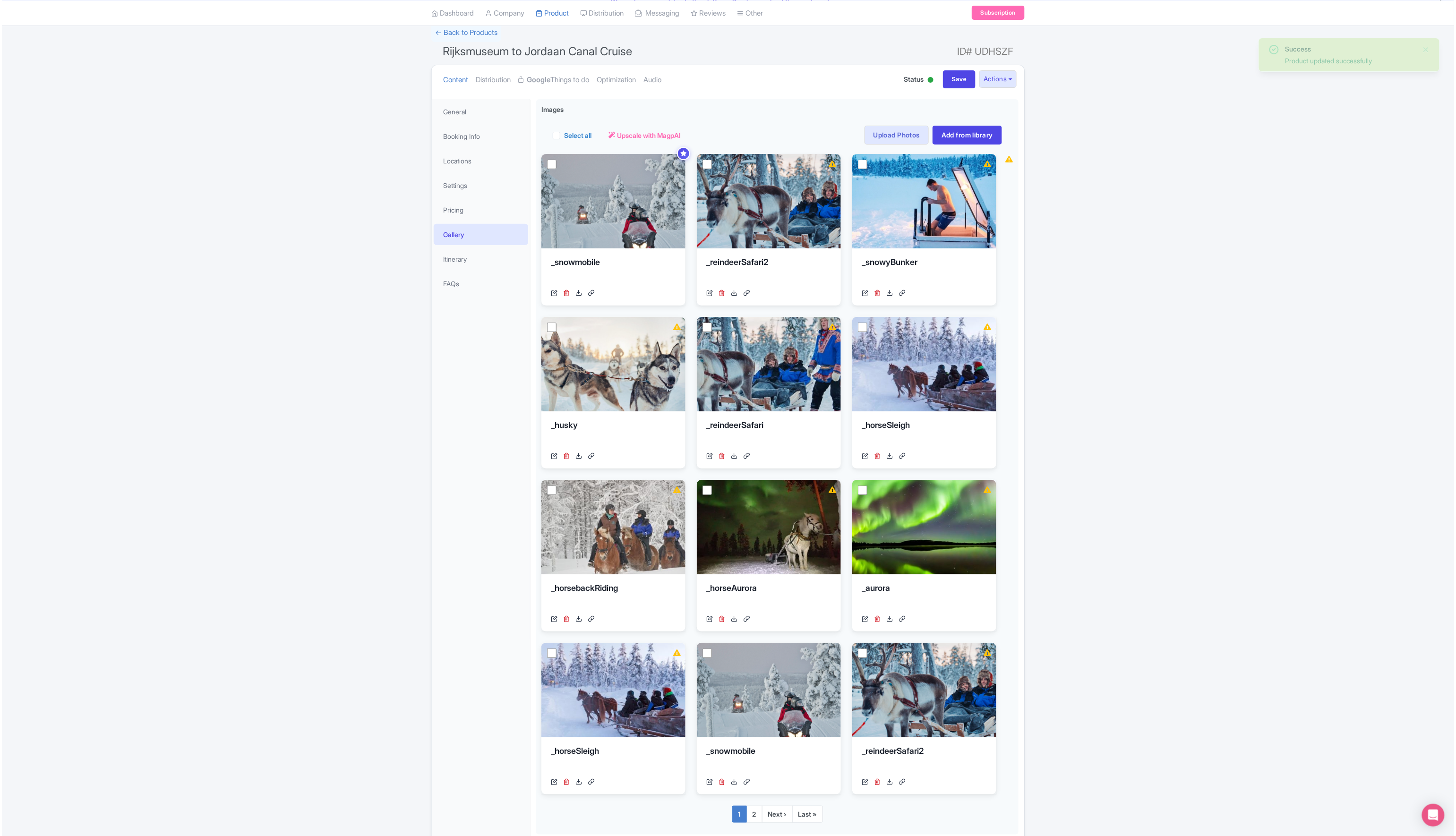
scroll to position [74, 0]
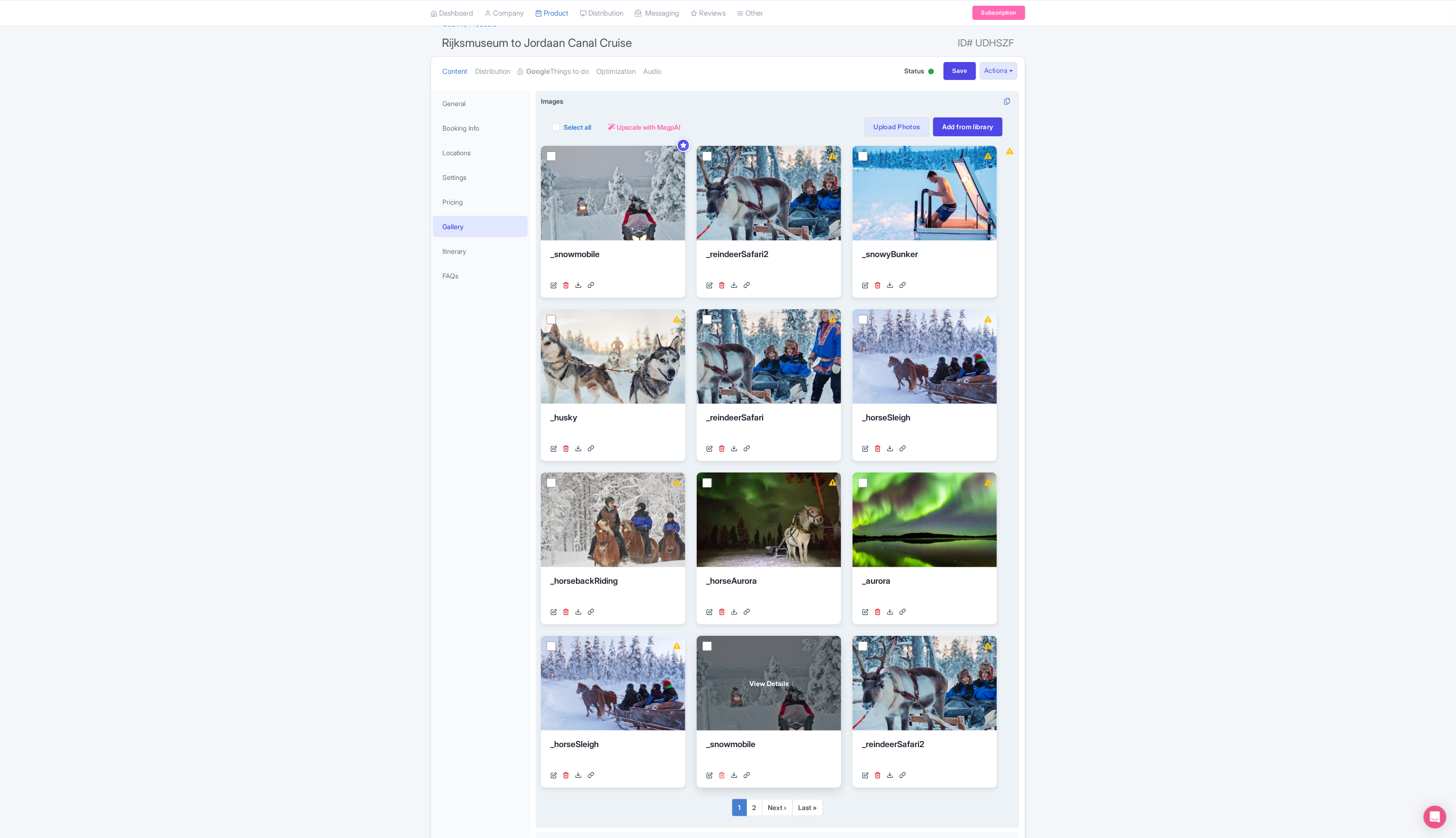
click at [721, 772] on icon at bounding box center [721, 775] width 7 height 7
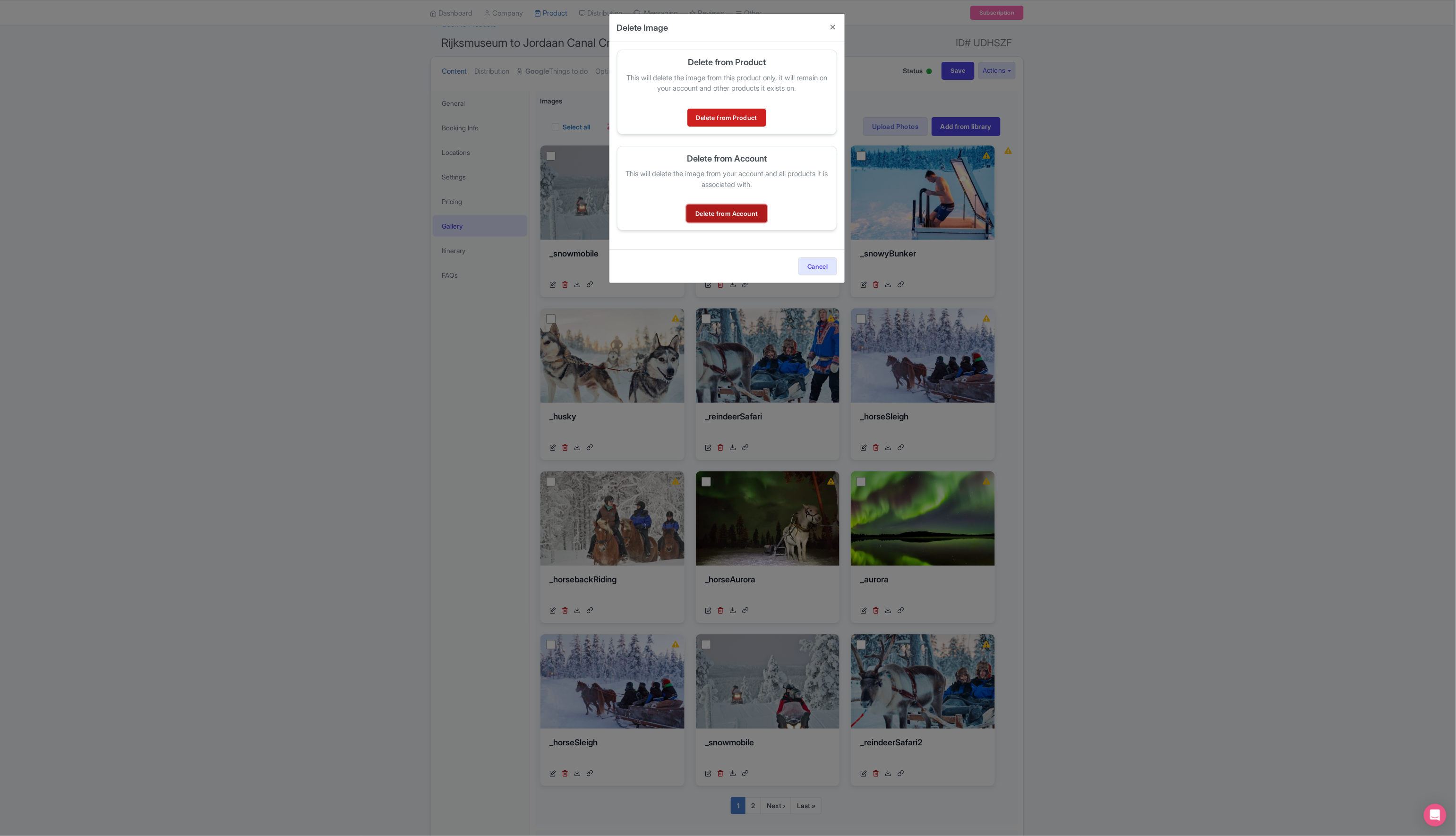
click at [713, 217] on link "Delete from Account" at bounding box center [727, 213] width 80 height 18
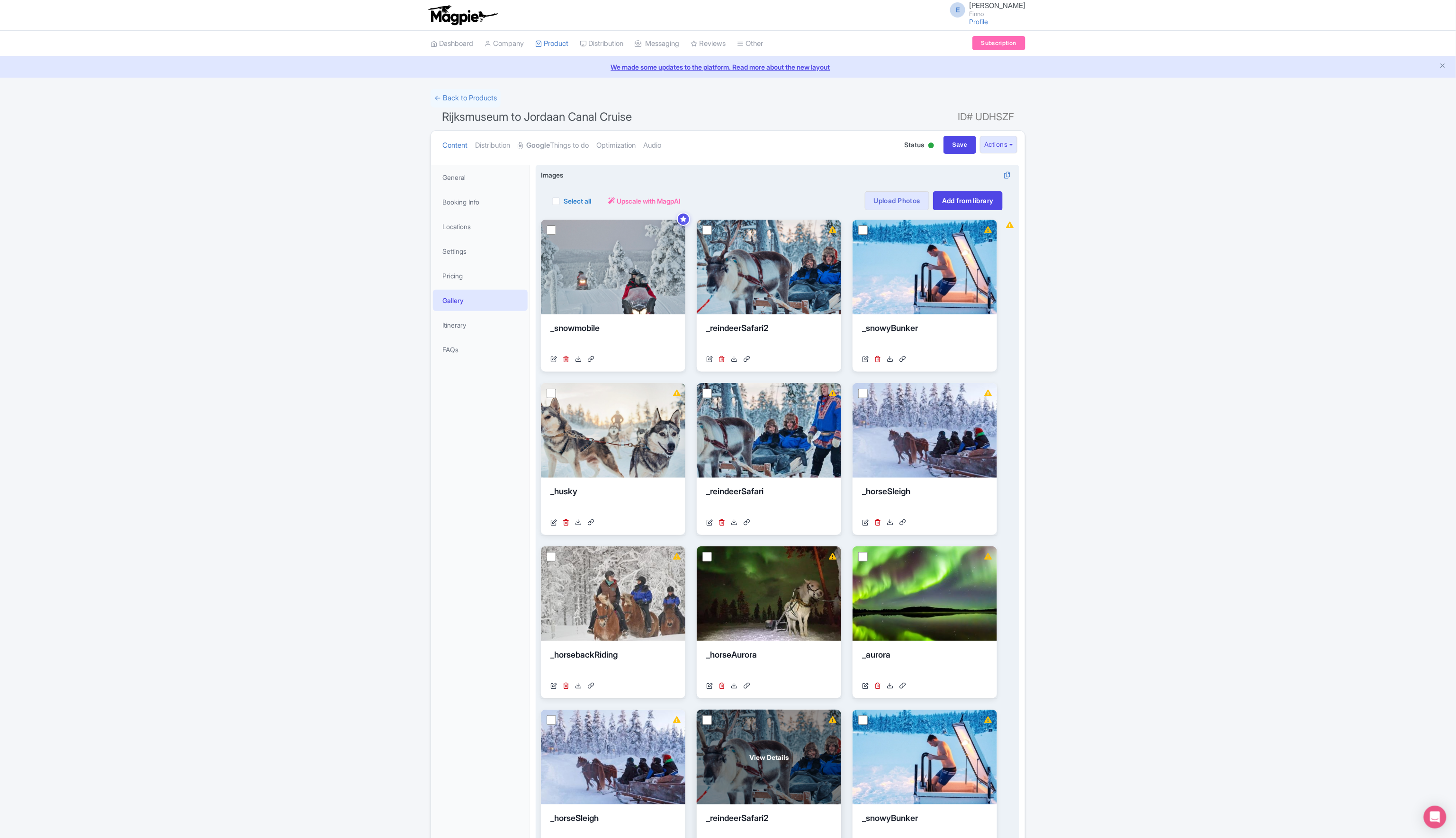
scroll to position [192, 0]
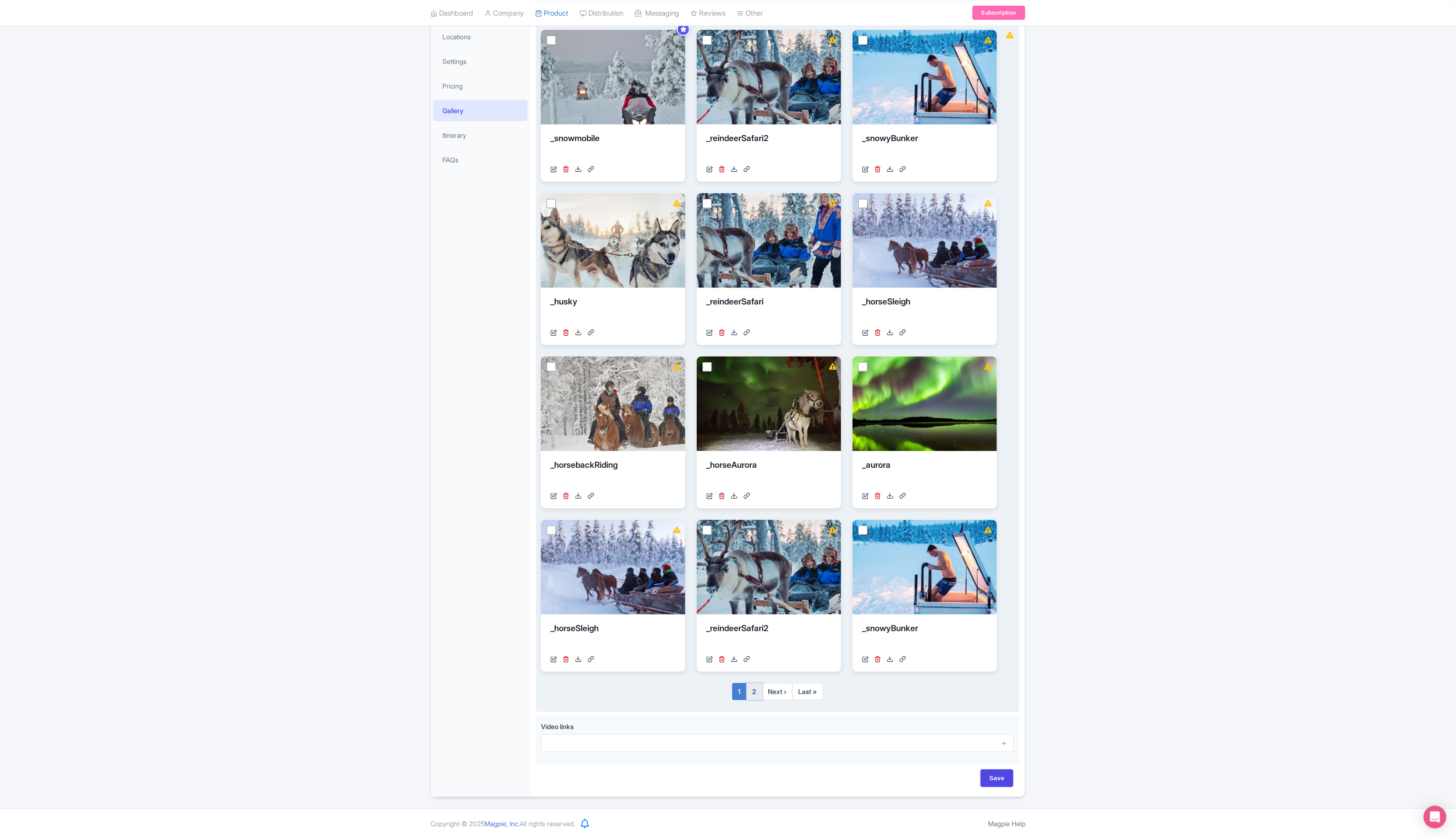
click at [752, 692] on link "2" at bounding box center [754, 691] width 16 height 17
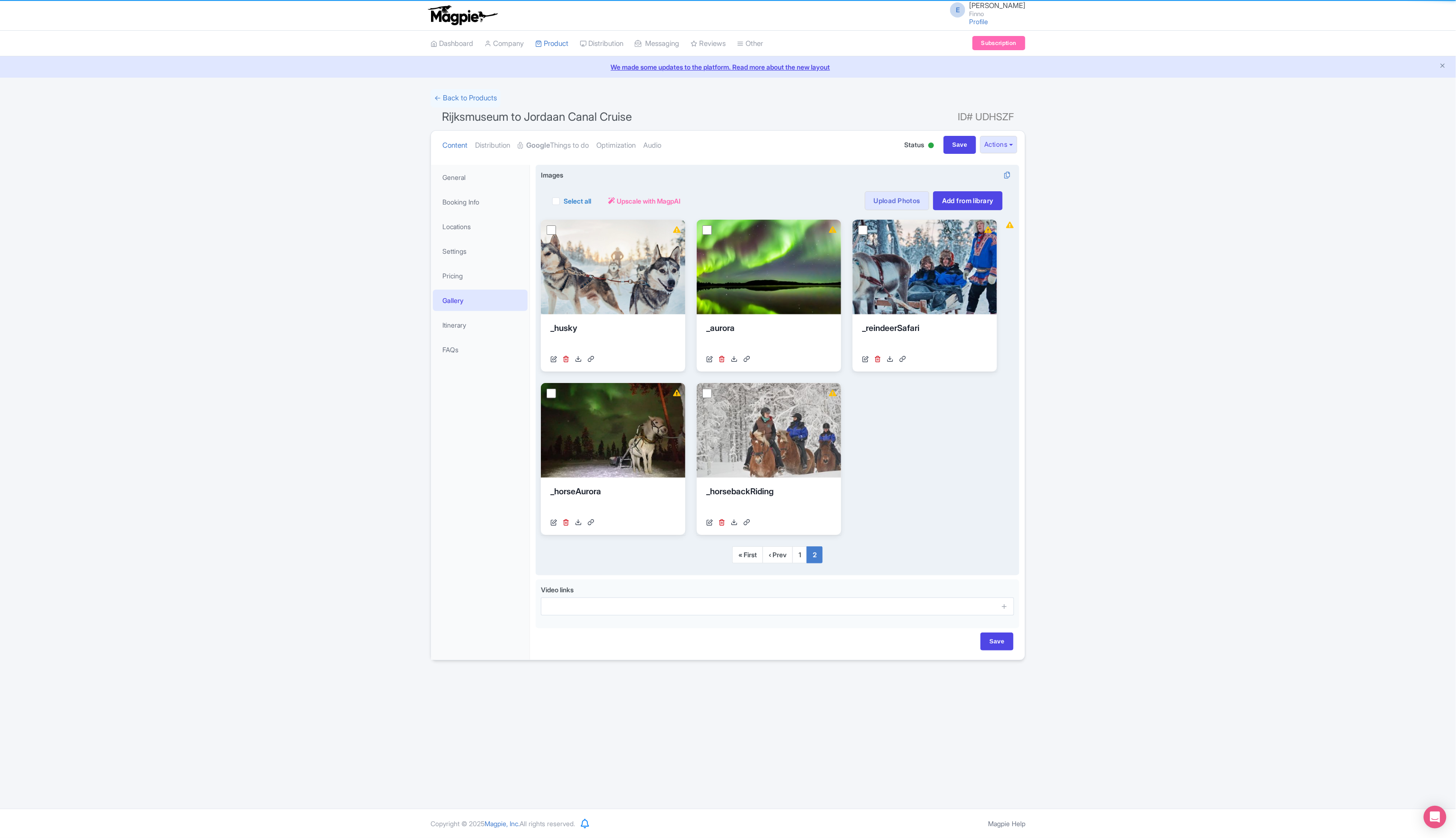
scroll to position [0, 0]
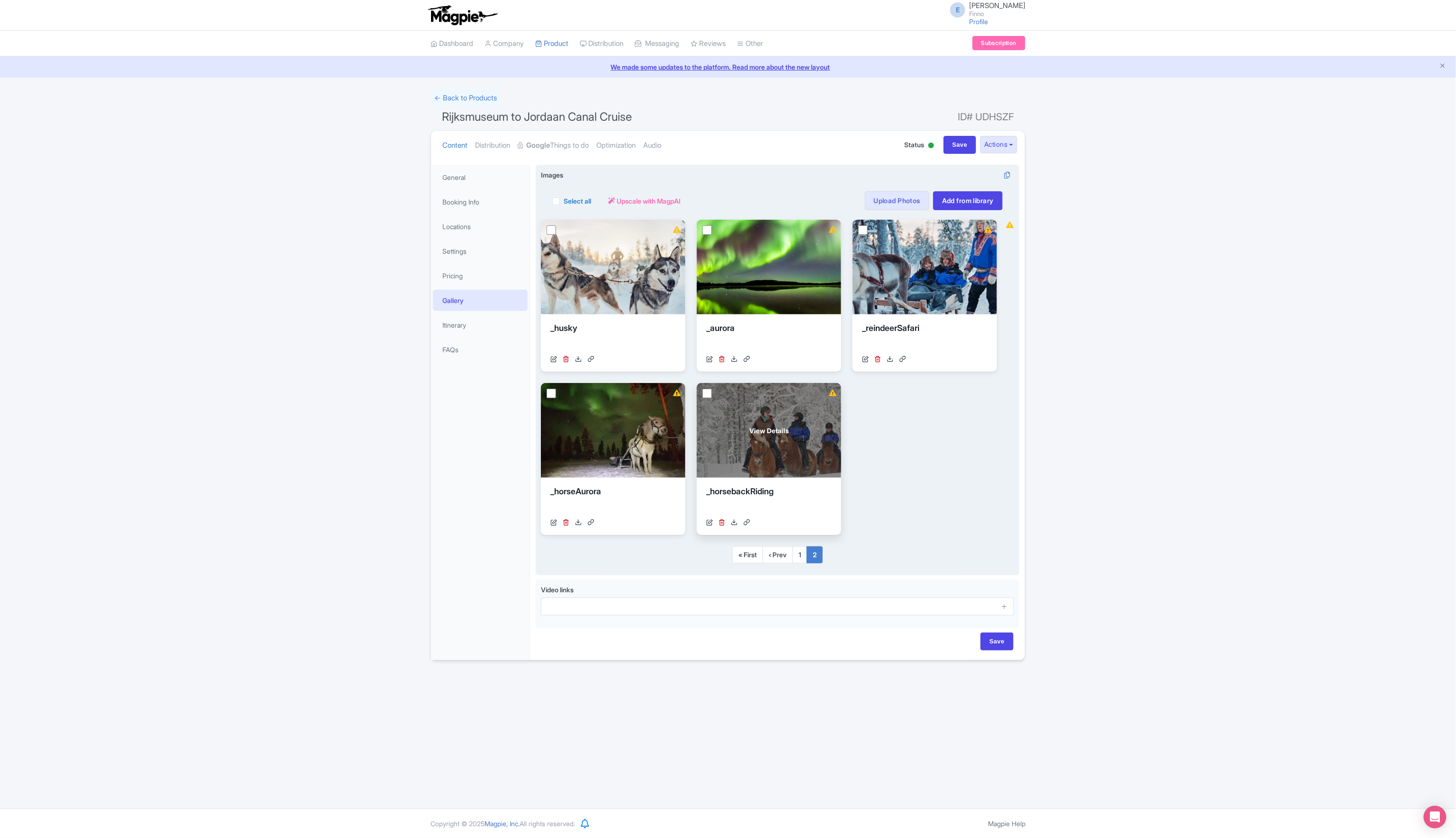
click at [705, 392] on input "checkbox" at bounding box center [707, 394] width 9 height 9
checkbox input "true"
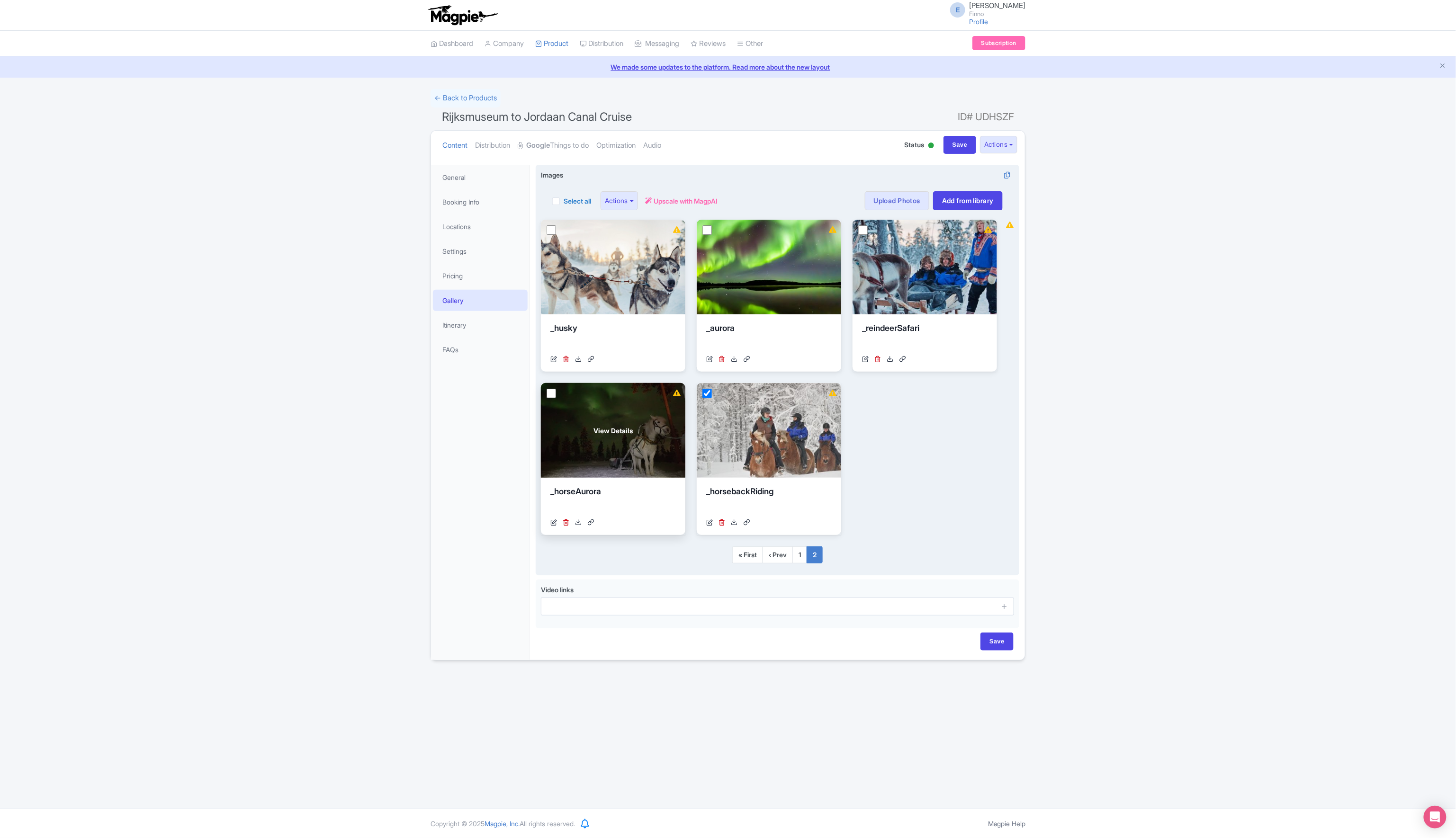
click at [550, 393] on input "checkbox" at bounding box center [552, 394] width 9 height 9
checkbox input "true"
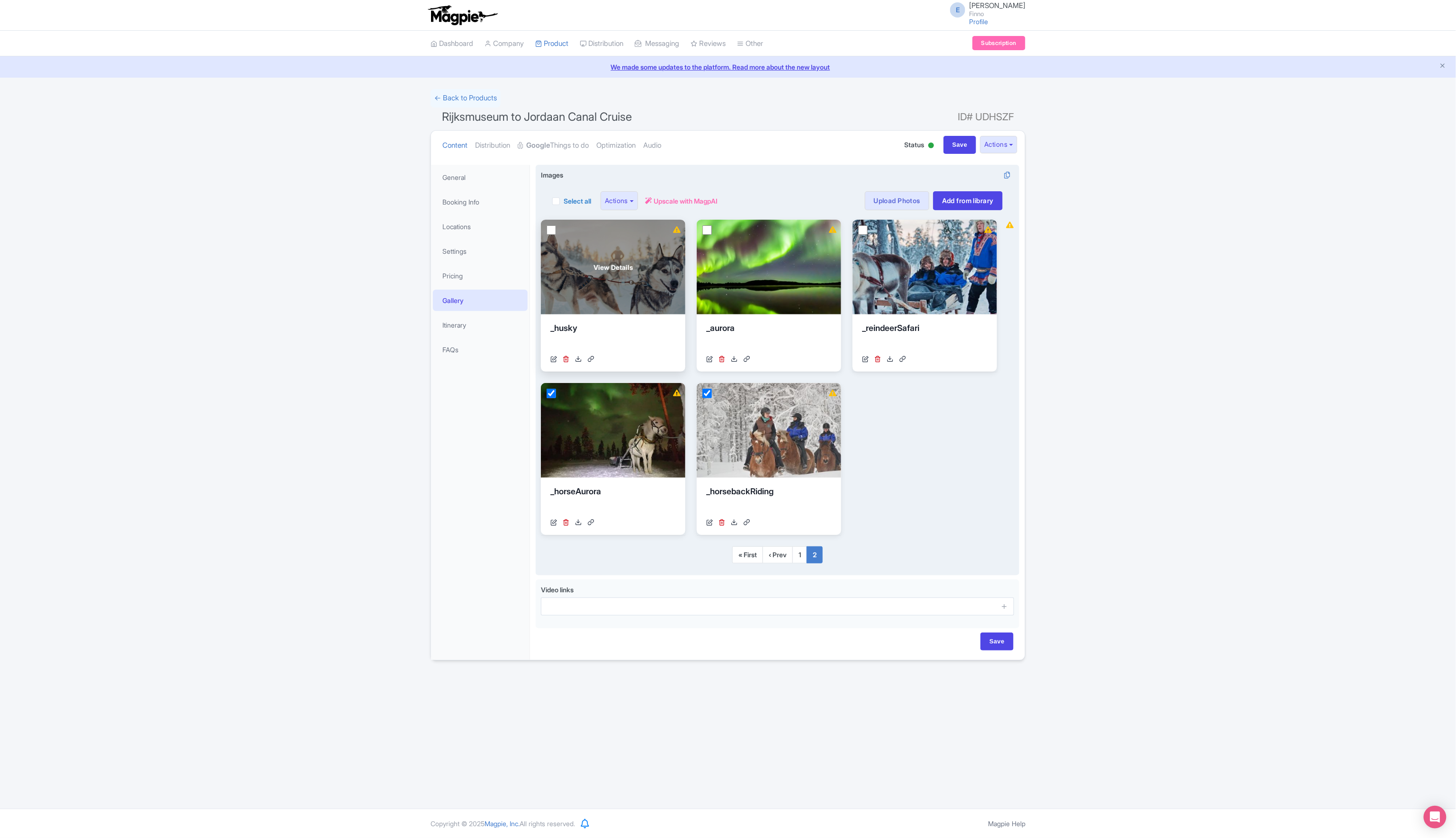
click at [552, 232] on input "checkbox" at bounding box center [552, 230] width 9 height 9
checkbox input "true"
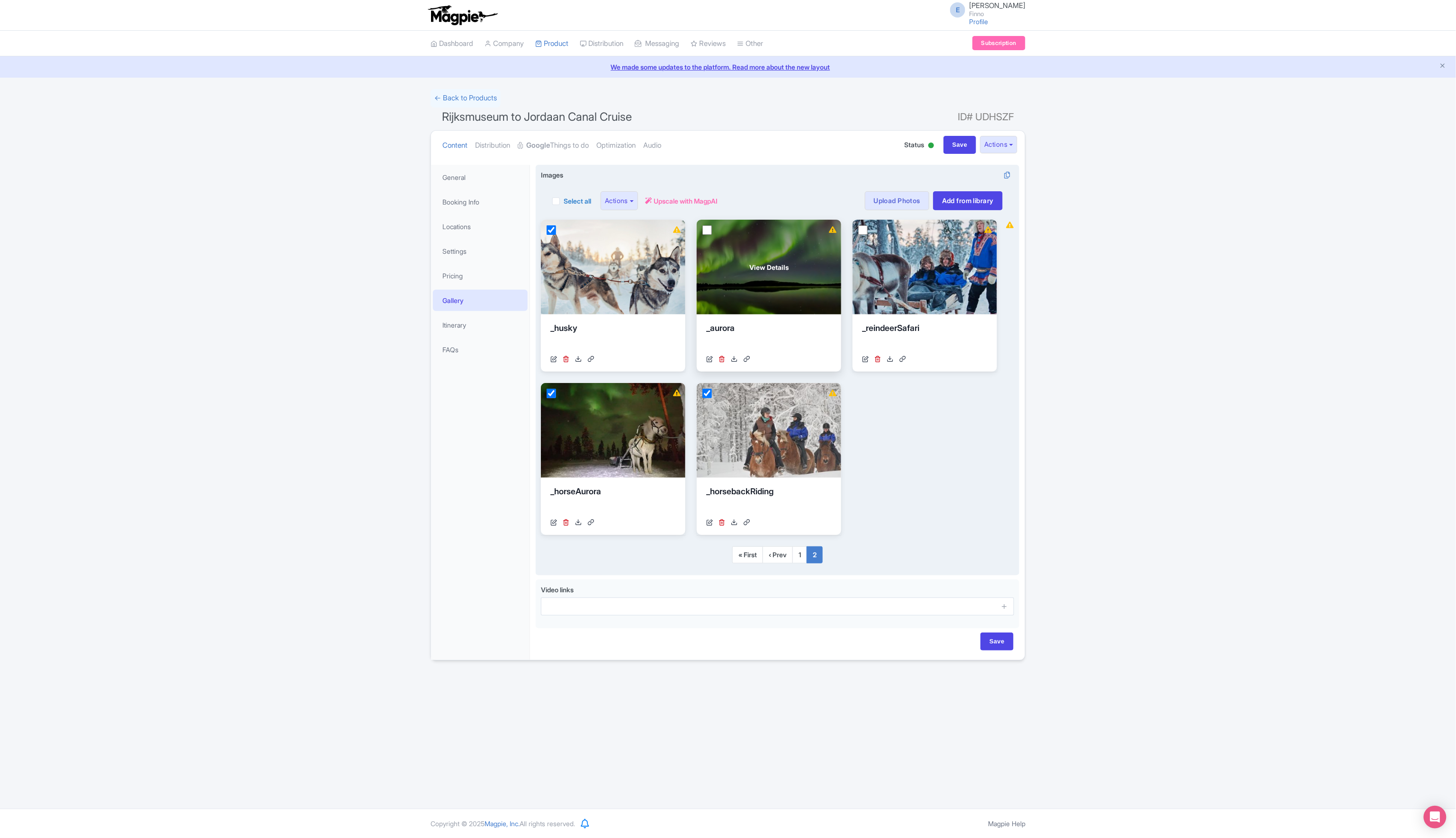
click at [708, 230] on input "checkbox" at bounding box center [707, 230] width 9 height 9
checkbox input "true"
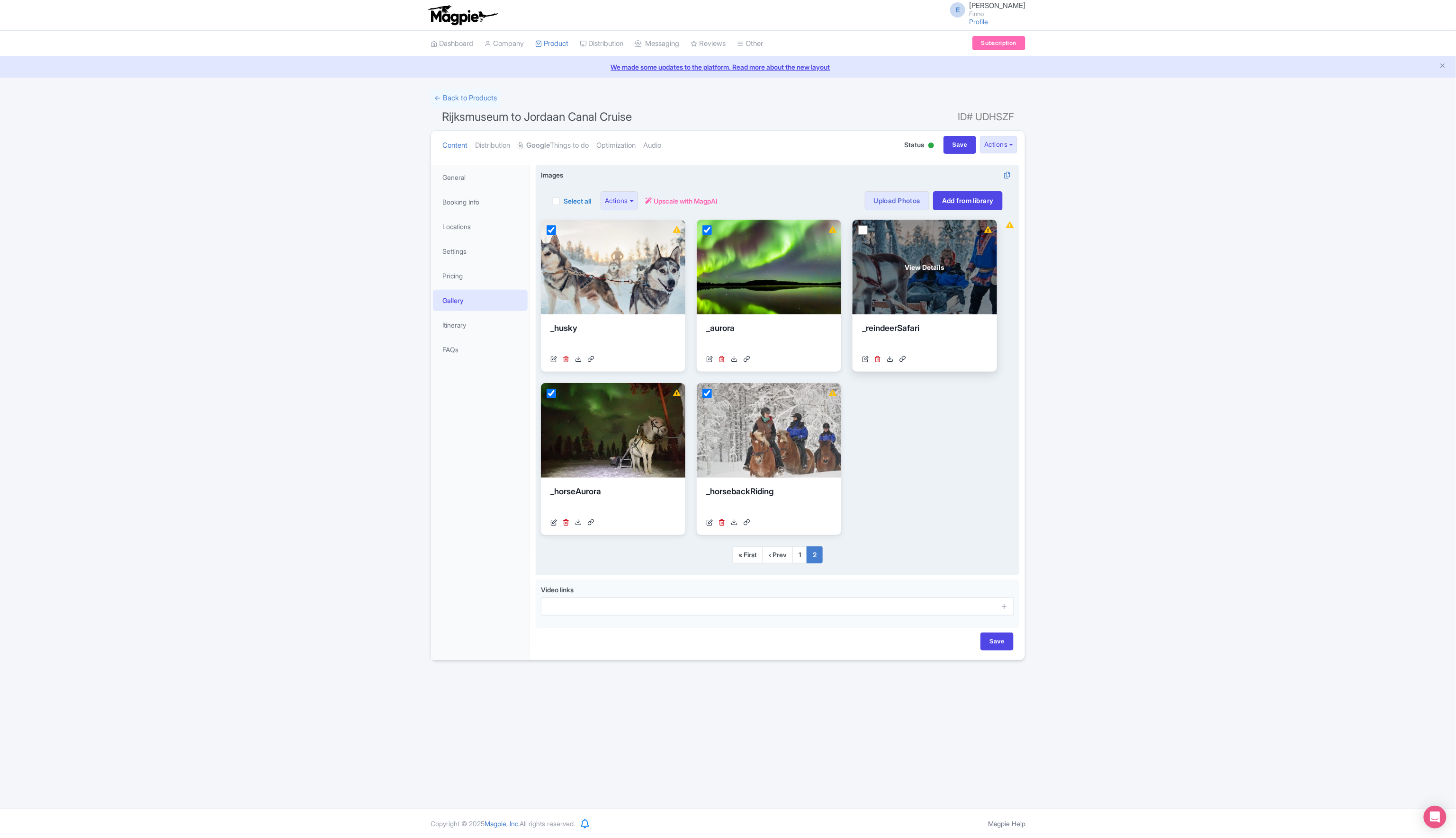
click at [864, 234] on input "checkbox" at bounding box center [863, 230] width 9 height 9
checkbox input "true"
click at [638, 198] on button "Actions" at bounding box center [619, 201] width 37 height 19
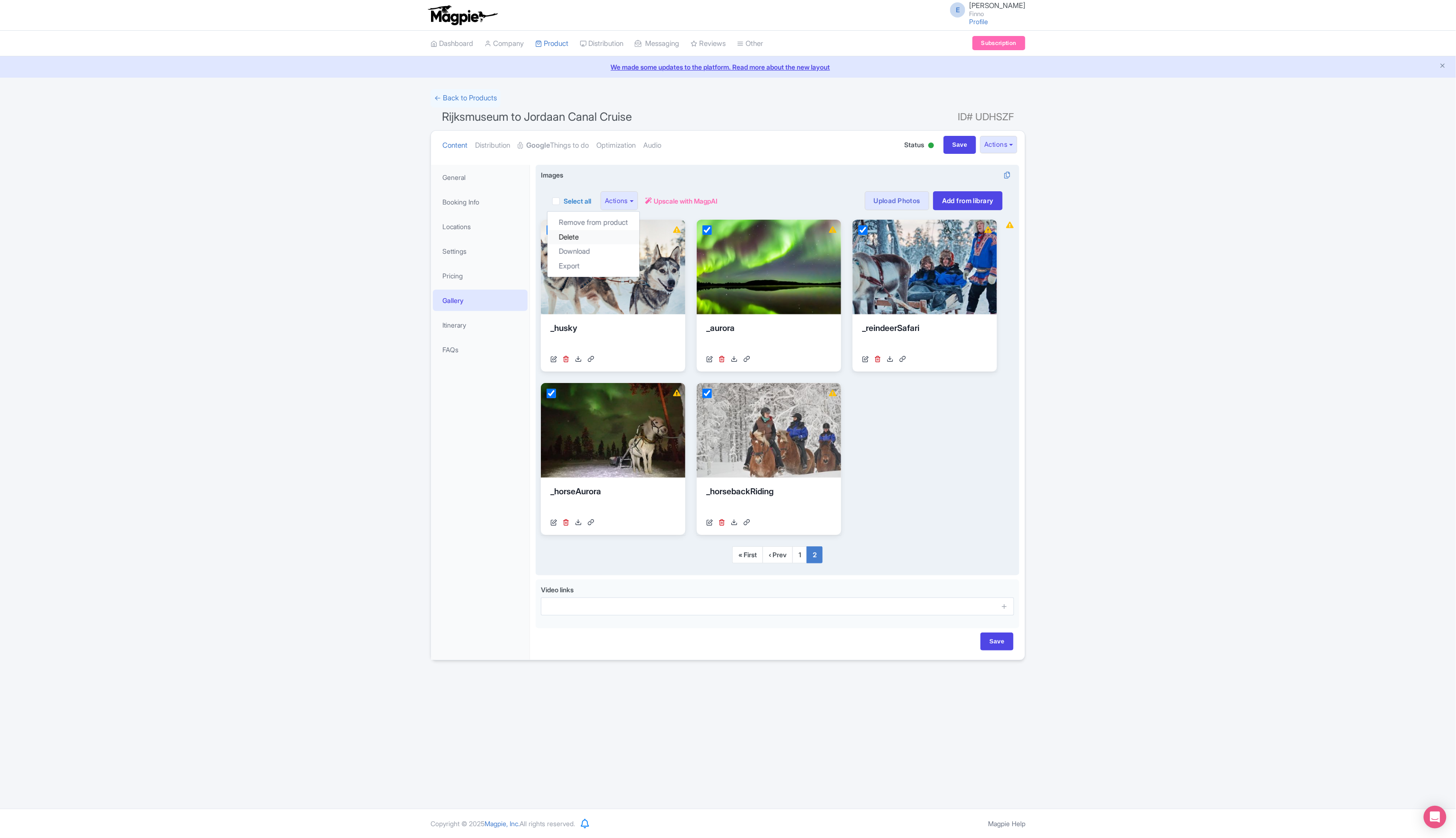
click at [576, 233] on link "Delete" at bounding box center [593, 237] width 92 height 15
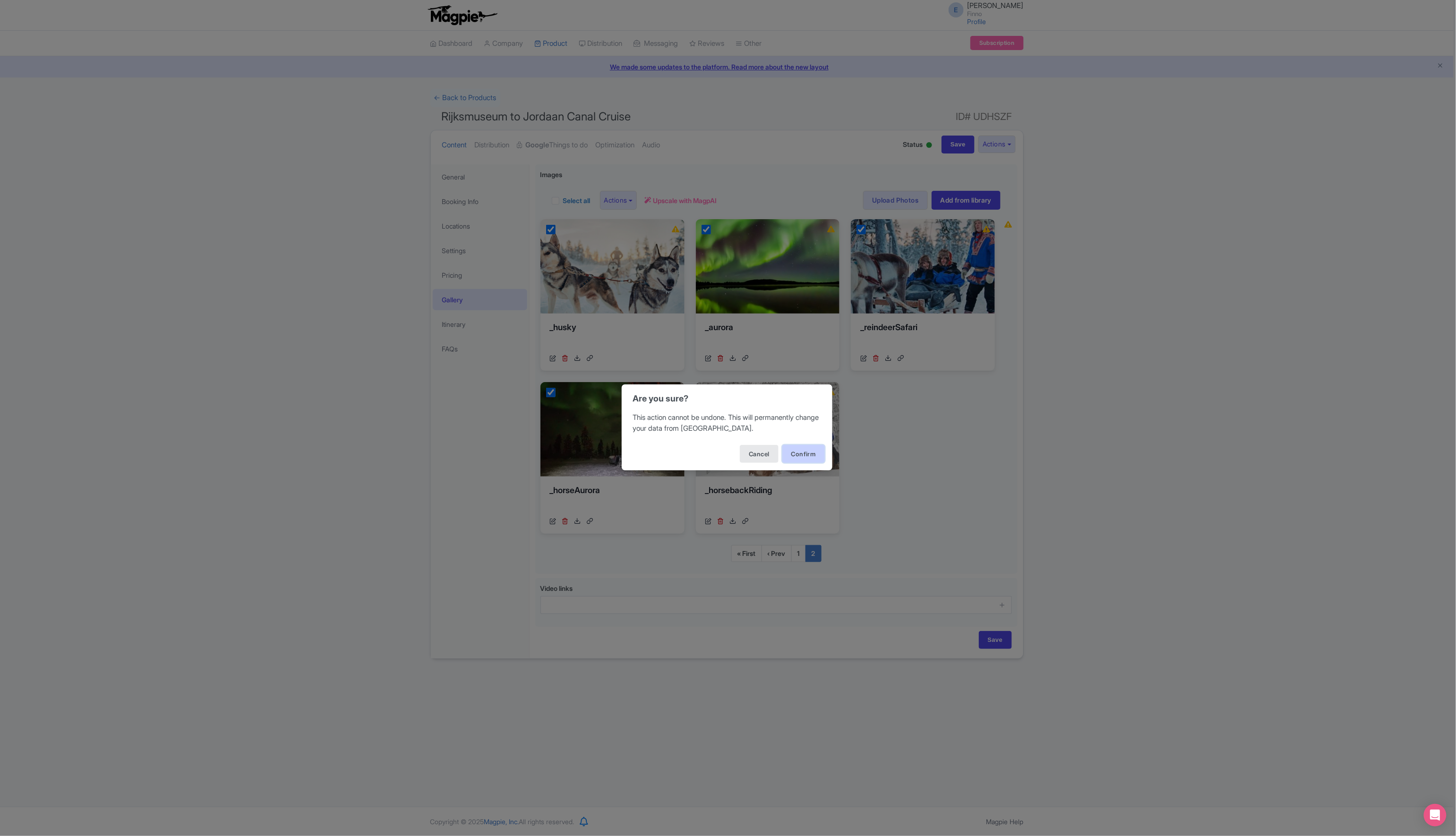
click at [807, 455] on button "Confirm" at bounding box center [804, 454] width 42 height 18
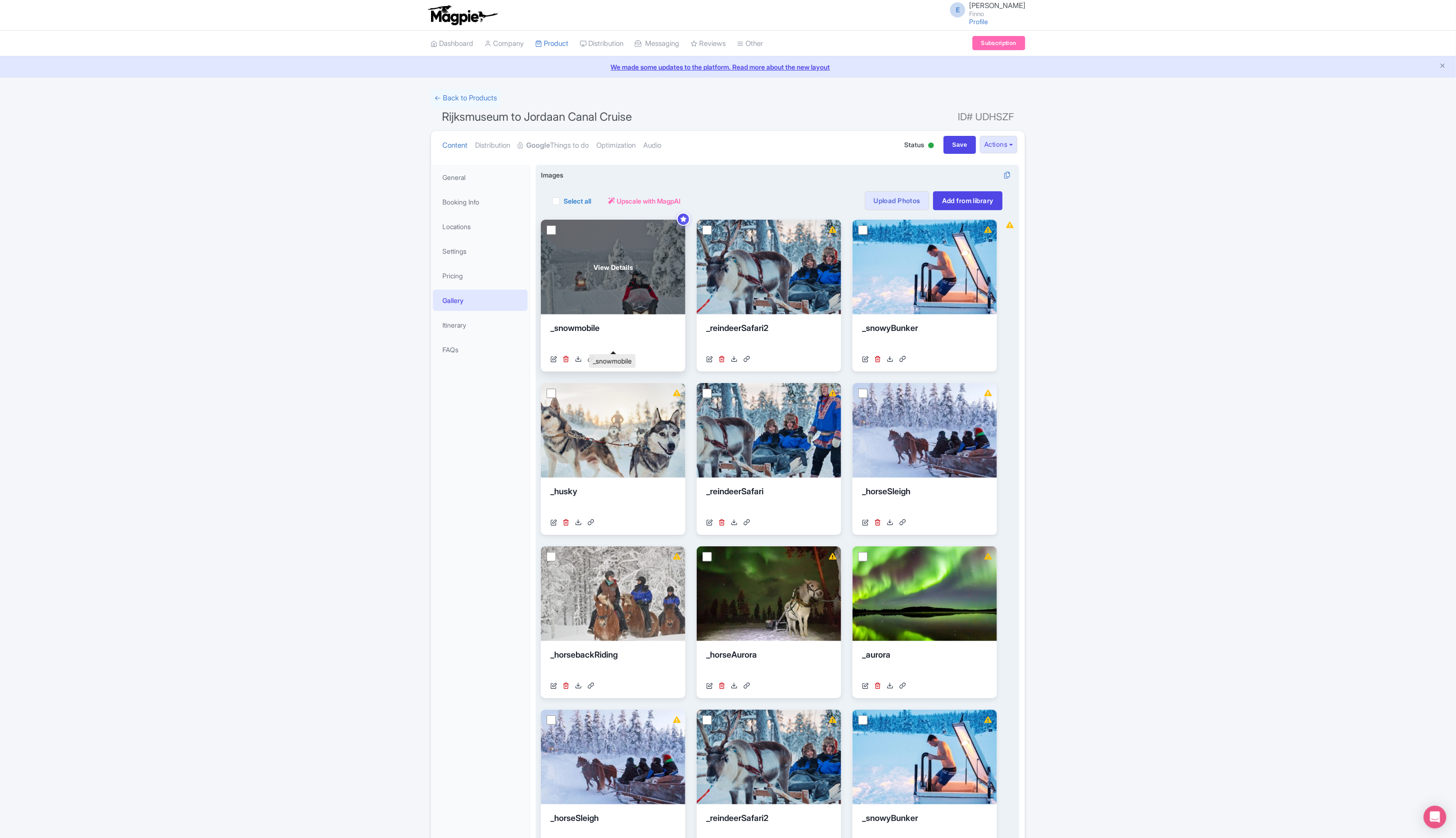
click at [581, 329] on div "_snowmobile" at bounding box center [613, 336] width 125 height 28
click at [552, 360] on icon at bounding box center [553, 359] width 7 height 7
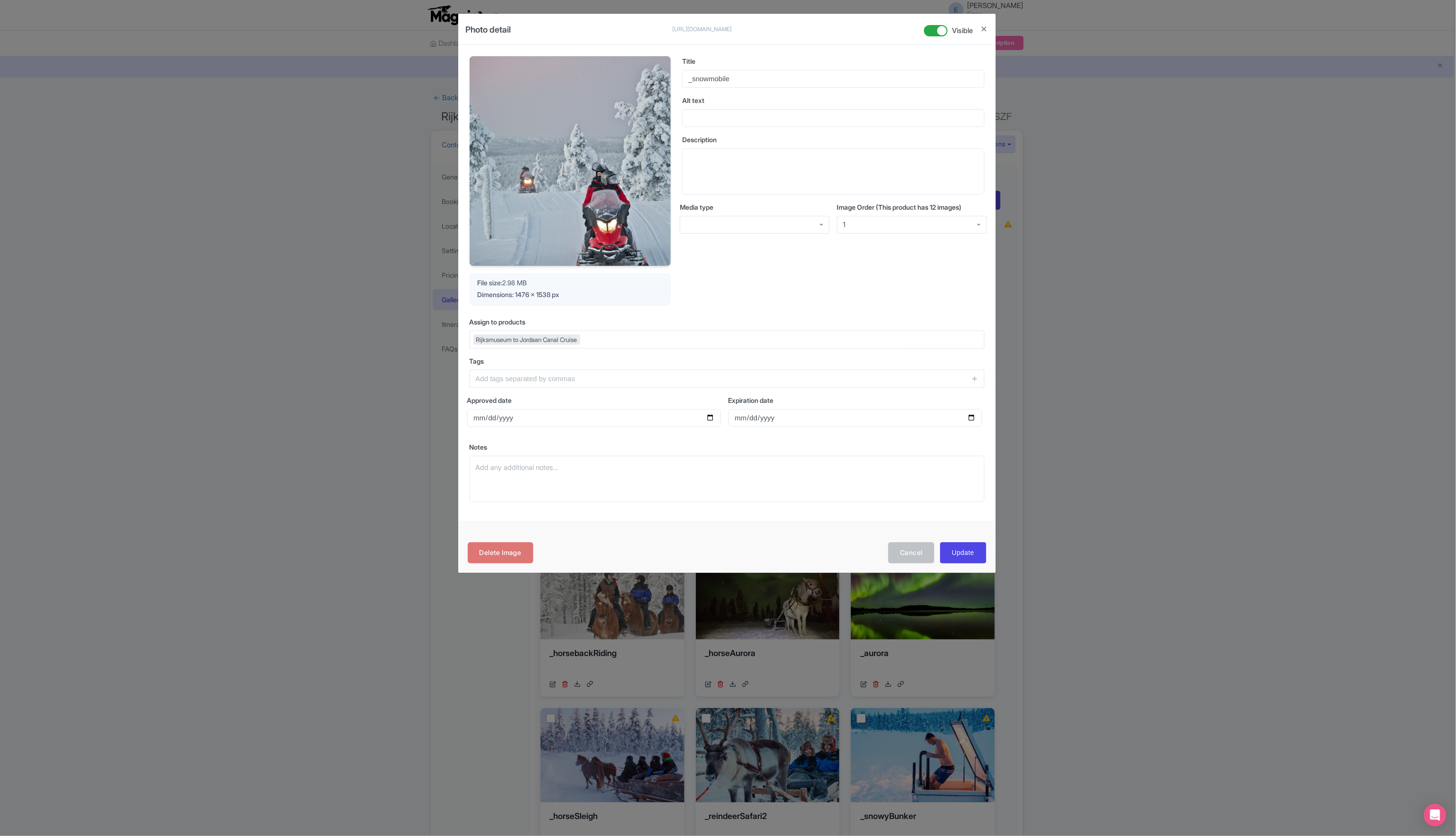
click at [626, 348] on div "Rijksmuseum to Jordaan Canal Cruise" at bounding box center [727, 340] width 515 height 18
click at [584, 378] on input "text" at bounding box center [727, 378] width 515 height 18
click at [605, 365] on label "Tags" at bounding box center [727, 361] width 515 height 10
click at [805, 220] on div at bounding box center [755, 225] width 150 height 18
click at [871, 272] on div "Title _snowmobile Alt text Description Media type Product Image Video Company I…" at bounding box center [833, 180] width 303 height 249
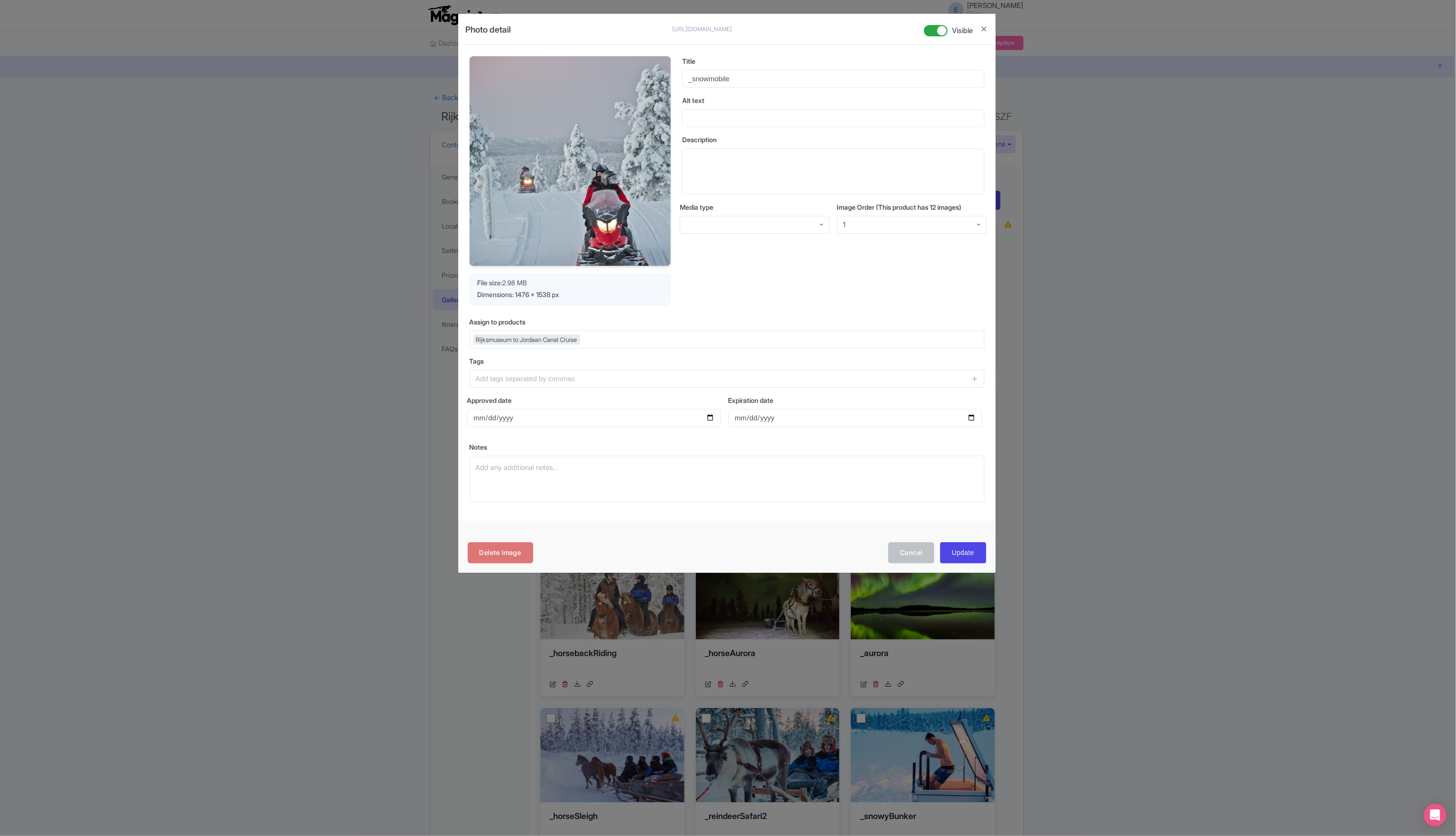
click at [915, 226] on div "1" at bounding box center [912, 225] width 150 height 18
click at [798, 277] on div "Title _snowmobile Alt text Description Media type Product Image Video Company I…" at bounding box center [833, 180] width 303 height 249
click at [969, 557] on input "Update" at bounding box center [963, 553] width 47 height 21
click at [987, 27] on button "Close" at bounding box center [984, 29] width 8 height 12
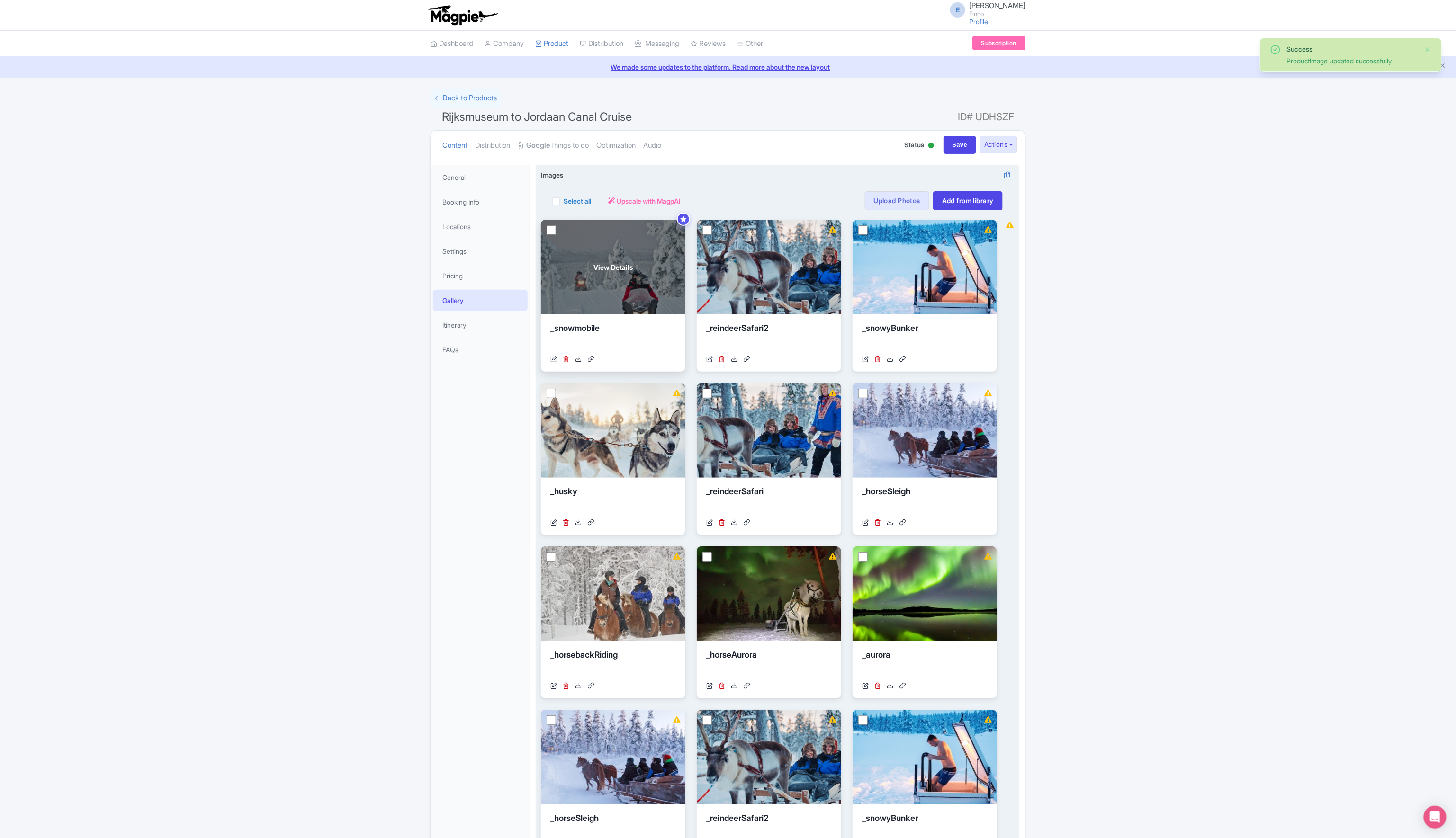
click at [604, 294] on div "View Details" at bounding box center [613, 267] width 144 height 95
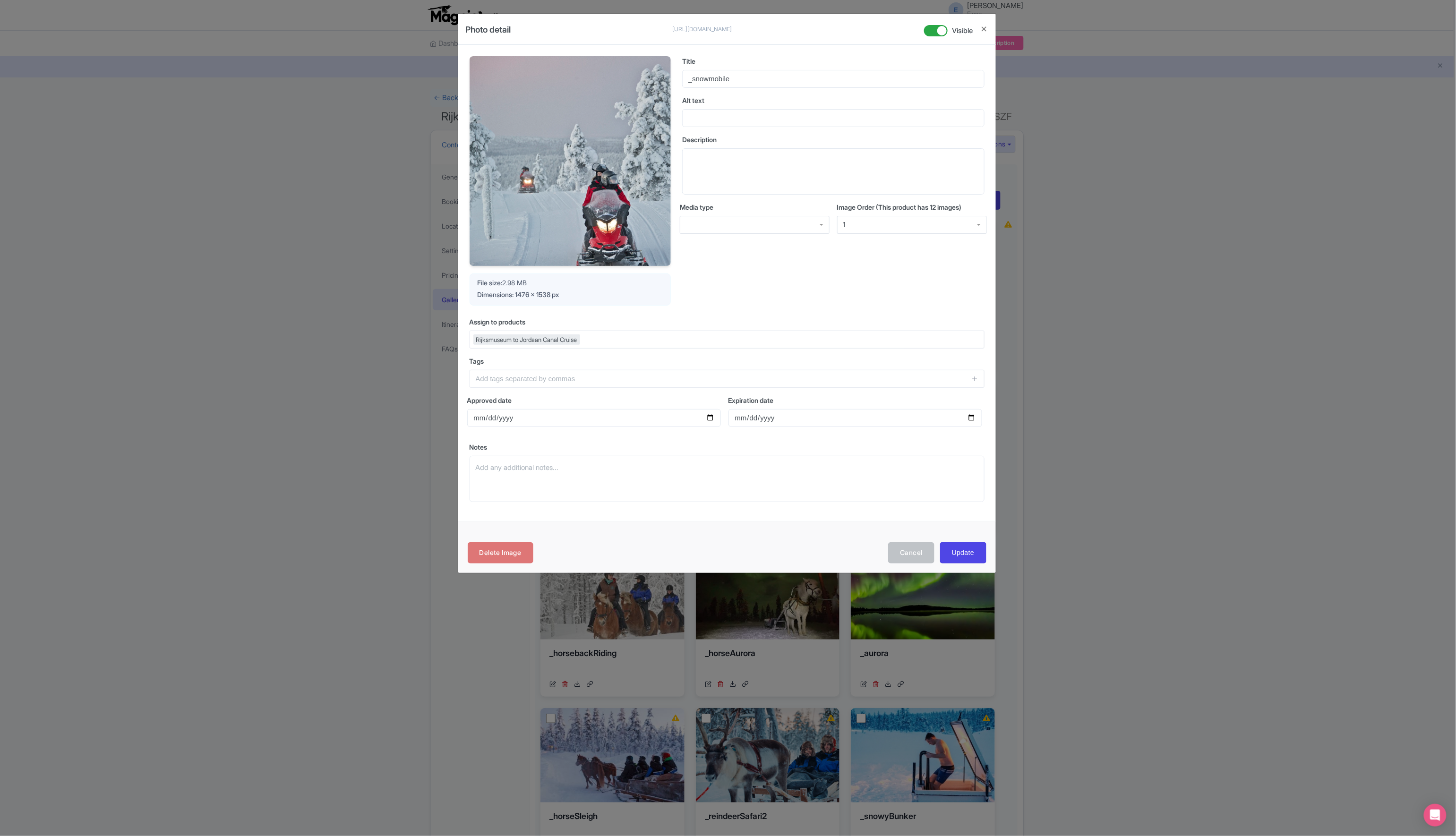
click at [599, 183] on img at bounding box center [570, 161] width 201 height 210
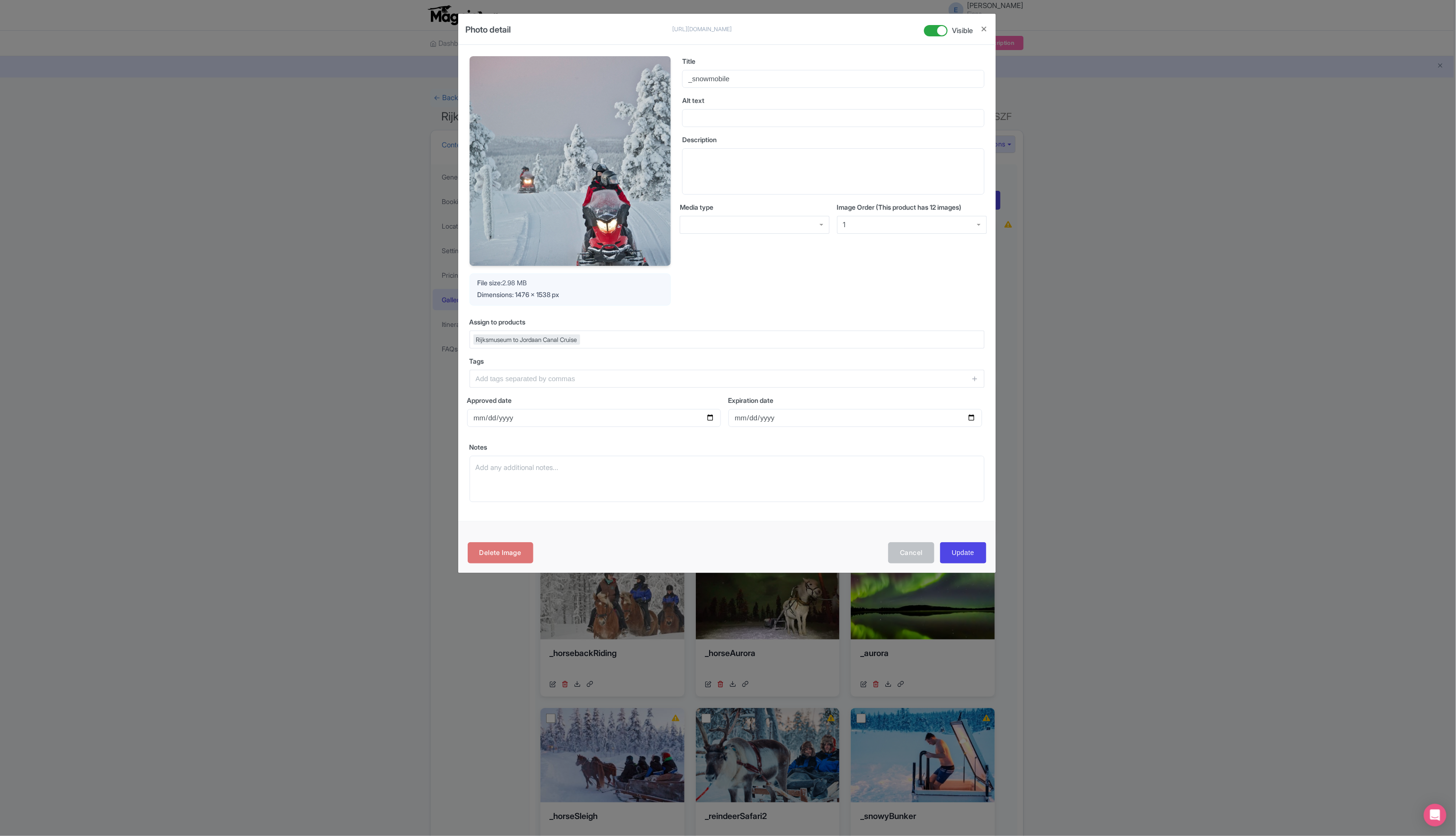
click at [599, 183] on img at bounding box center [570, 161] width 201 height 210
click at [986, 29] on button "Close" at bounding box center [984, 29] width 8 height 12
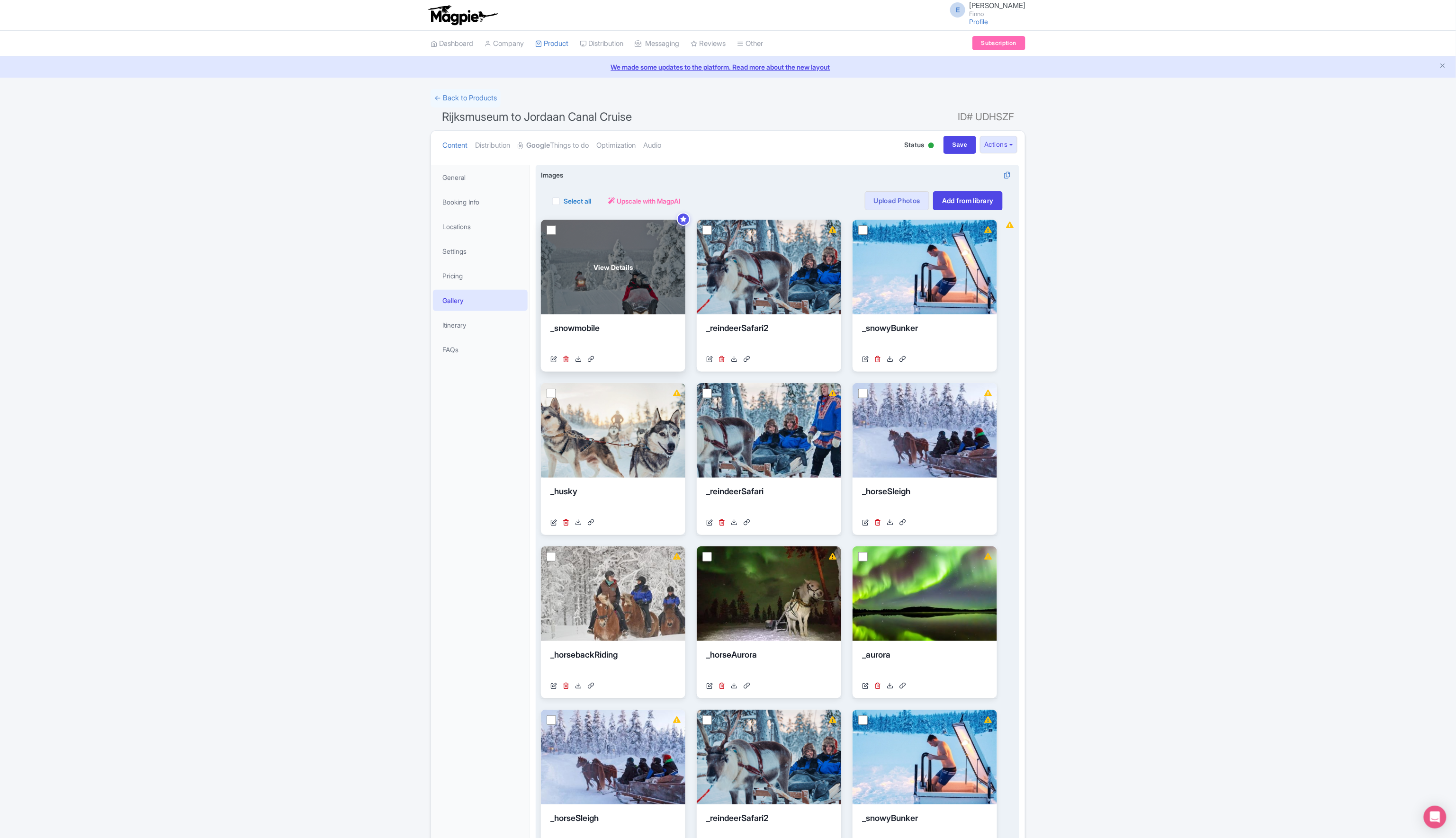
click at [550, 231] on input "checkbox" at bounding box center [552, 230] width 9 height 9
click at [552, 230] on input "checkbox" at bounding box center [552, 230] width 9 height 9
click at [662, 199] on span "Upscale with MagpAI" at bounding box center [648, 201] width 64 height 10
click at [549, 231] on input "checkbox" at bounding box center [552, 230] width 9 height 9
click at [549, 230] on input "checkbox" at bounding box center [552, 230] width 9 height 9
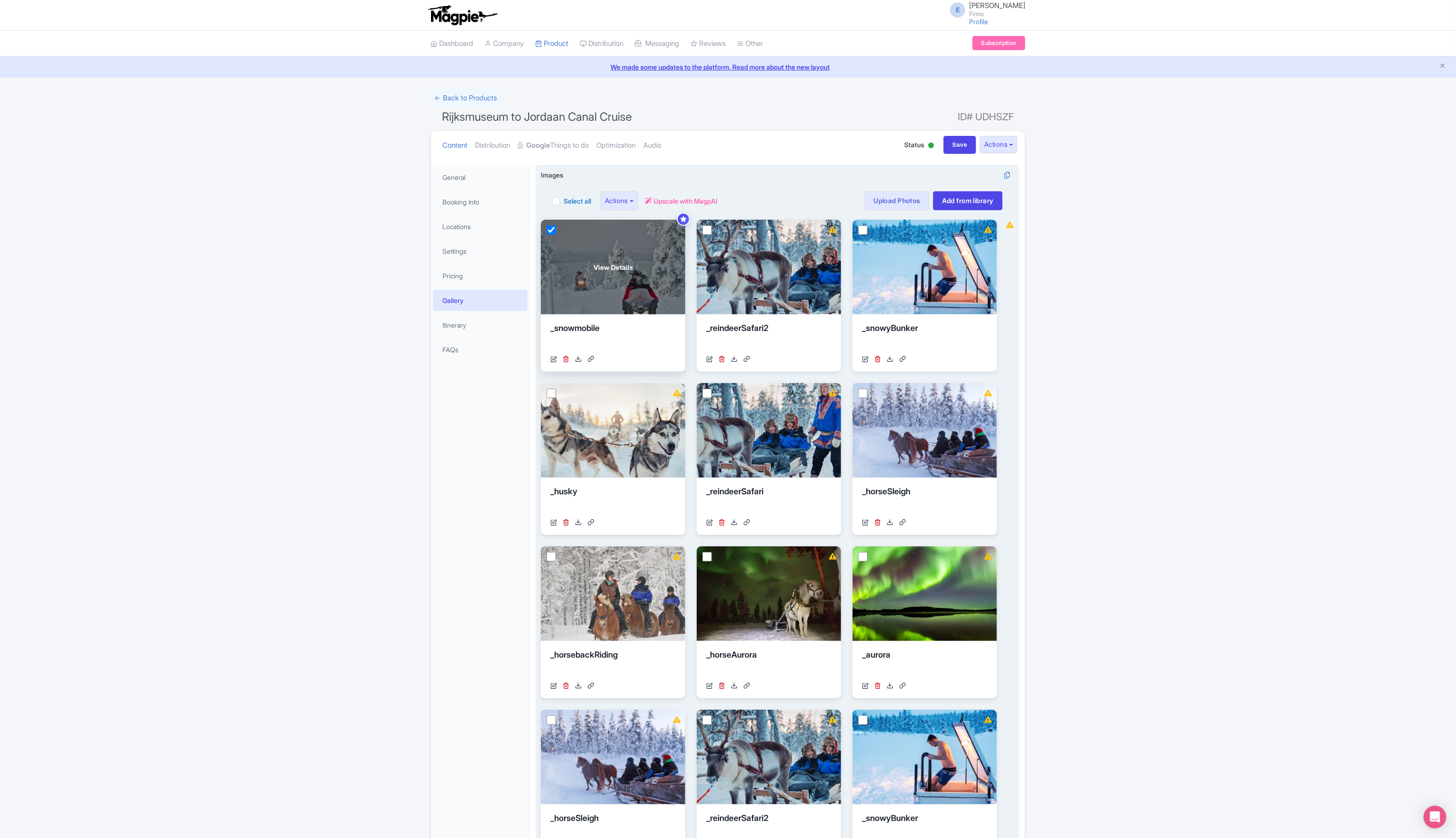
checkbox input "false"
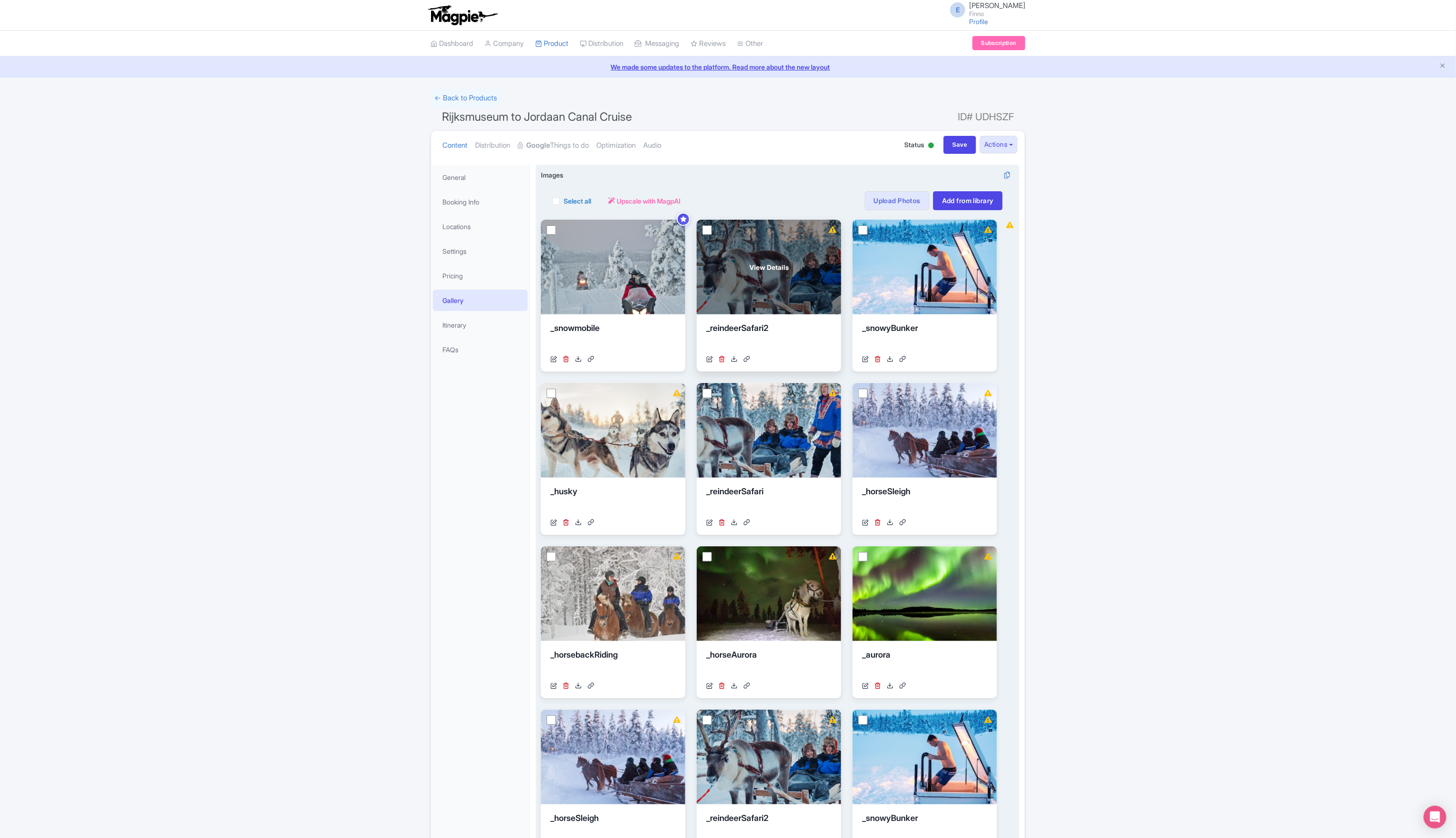
click at [708, 232] on input "checkbox" at bounding box center [707, 230] width 9 height 9
checkbox input "true"
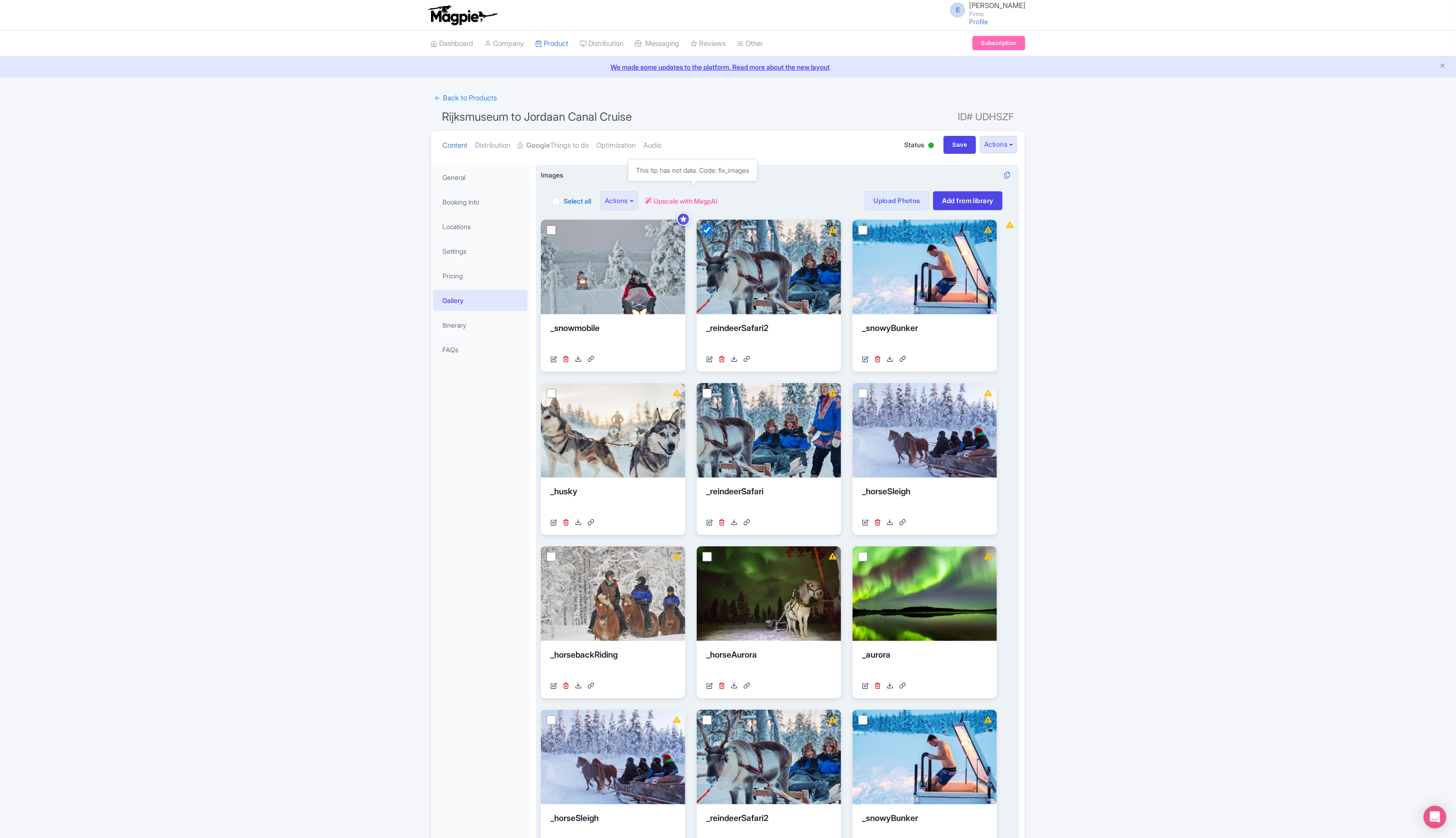
click at [711, 200] on span "Upscale with MagpAI" at bounding box center [686, 201] width 64 height 10
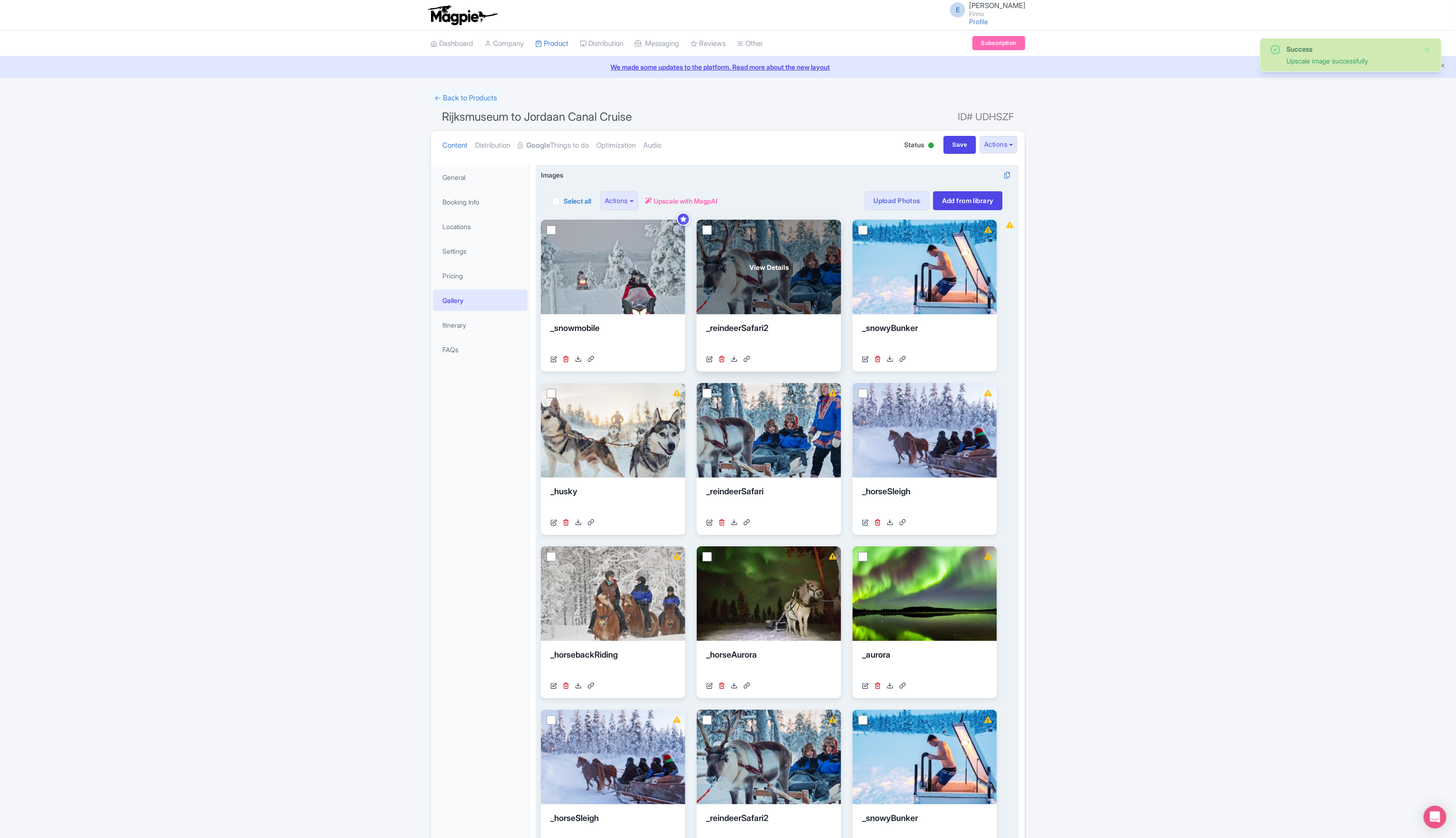
click at [750, 280] on div "View Details" at bounding box center [769, 267] width 144 height 95
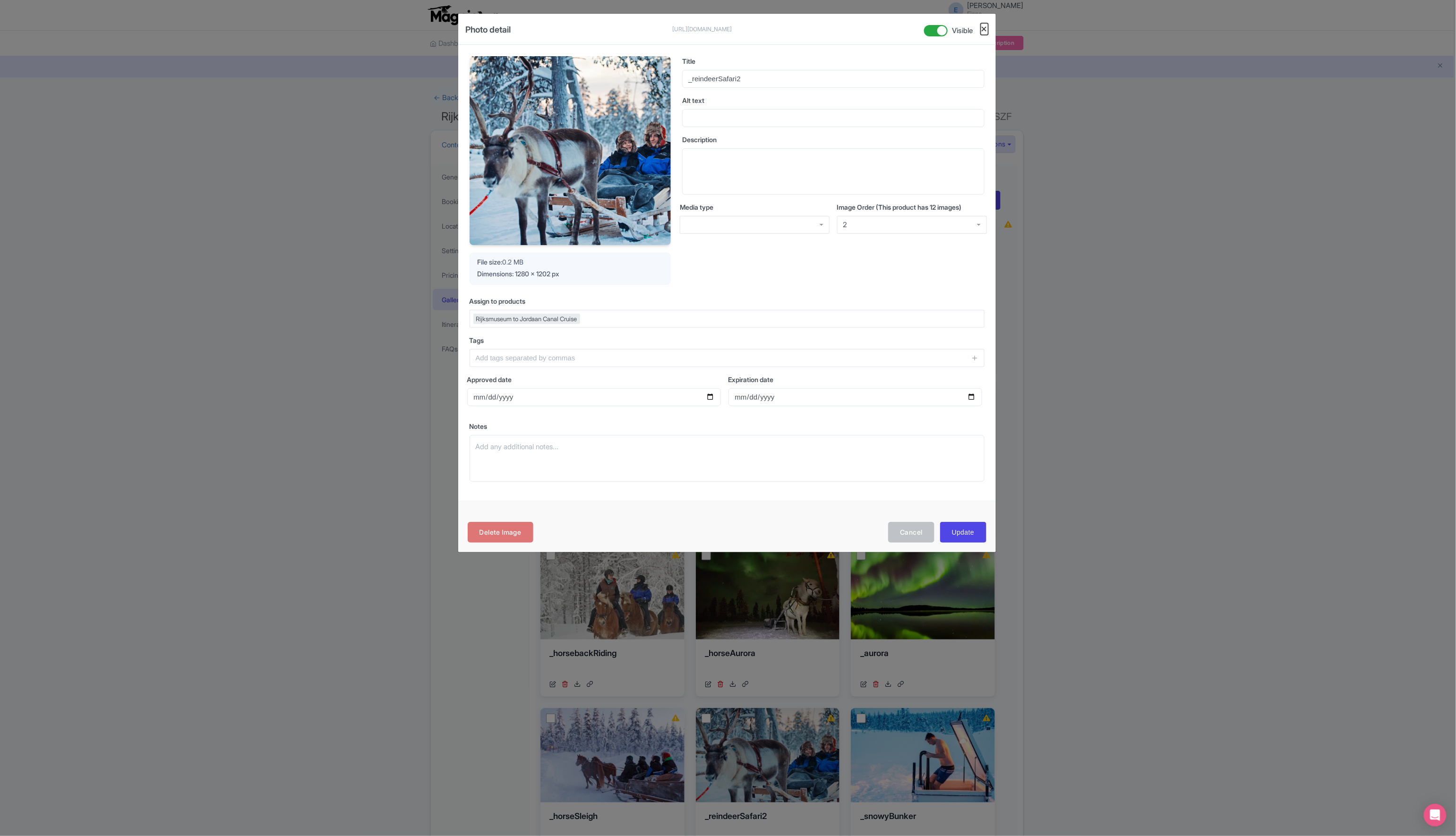
click at [982, 28] on button "Close" at bounding box center [984, 29] width 8 height 12
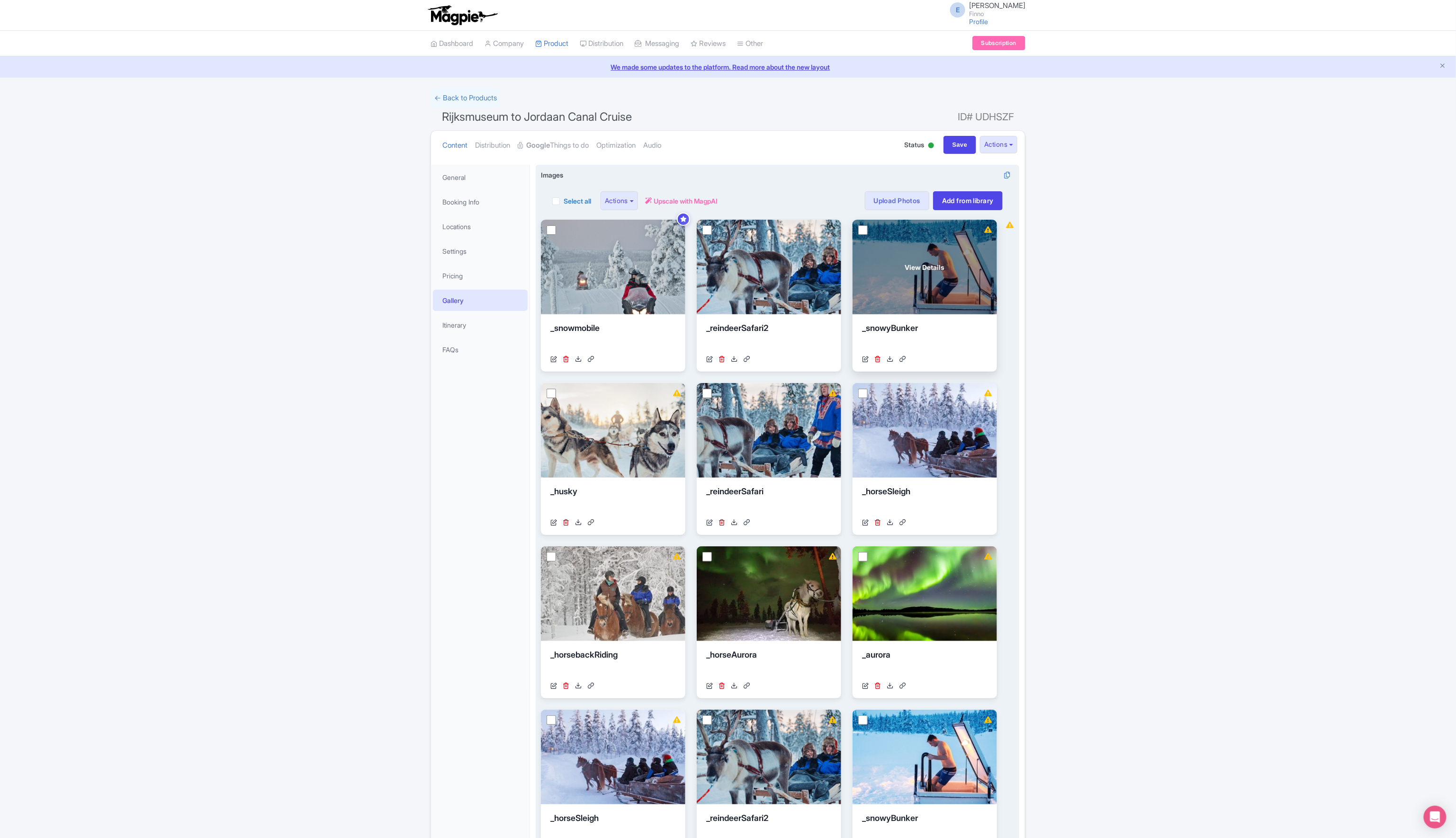
click at [943, 251] on div "View Details" at bounding box center [925, 267] width 144 height 95
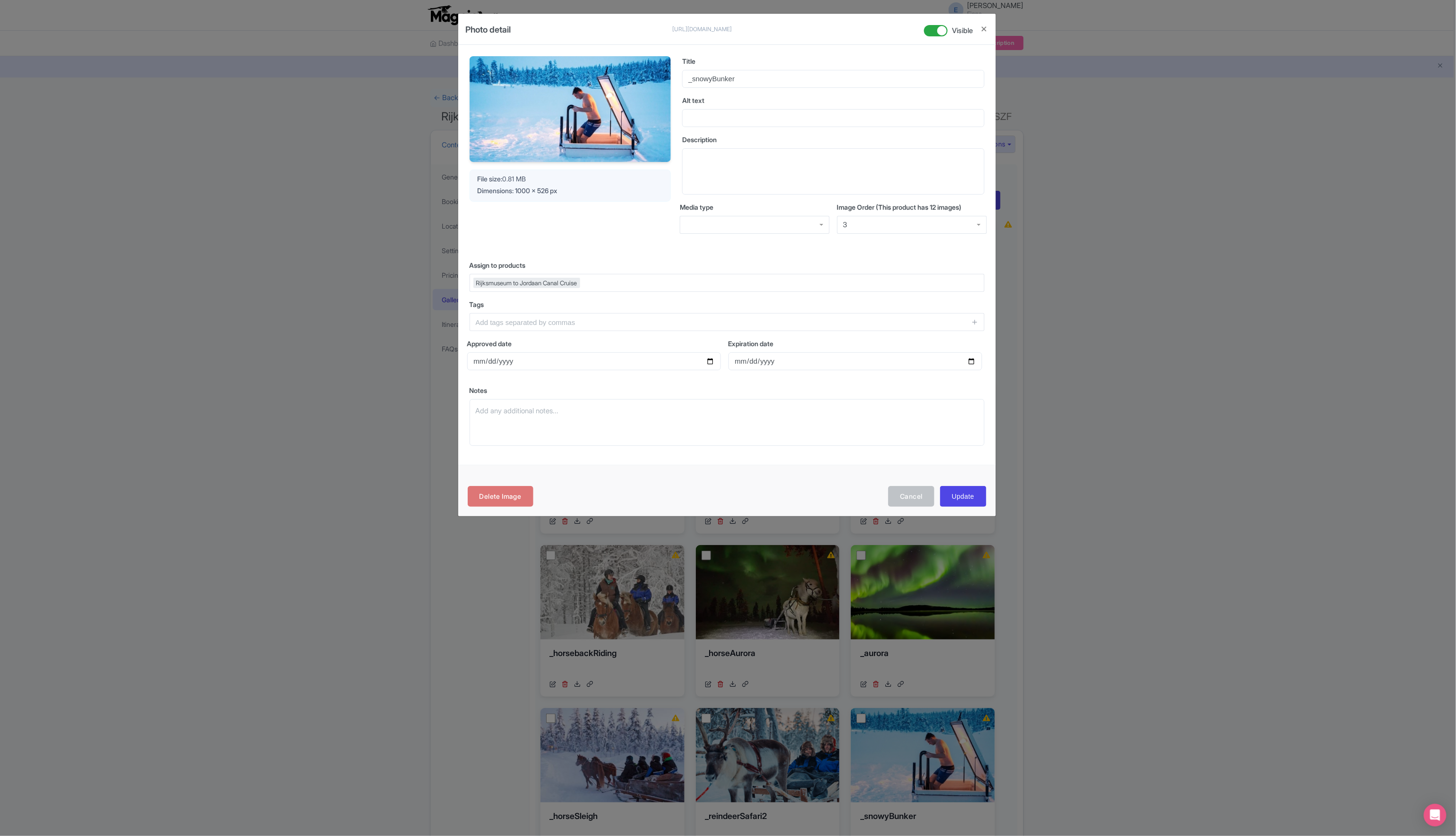
click at [1033, 427] on div "Photo detail https://res.cloudinary.com/hfyvkoyi1/image/upload/v1756298045/_sno…" at bounding box center [728, 418] width 1456 height 836
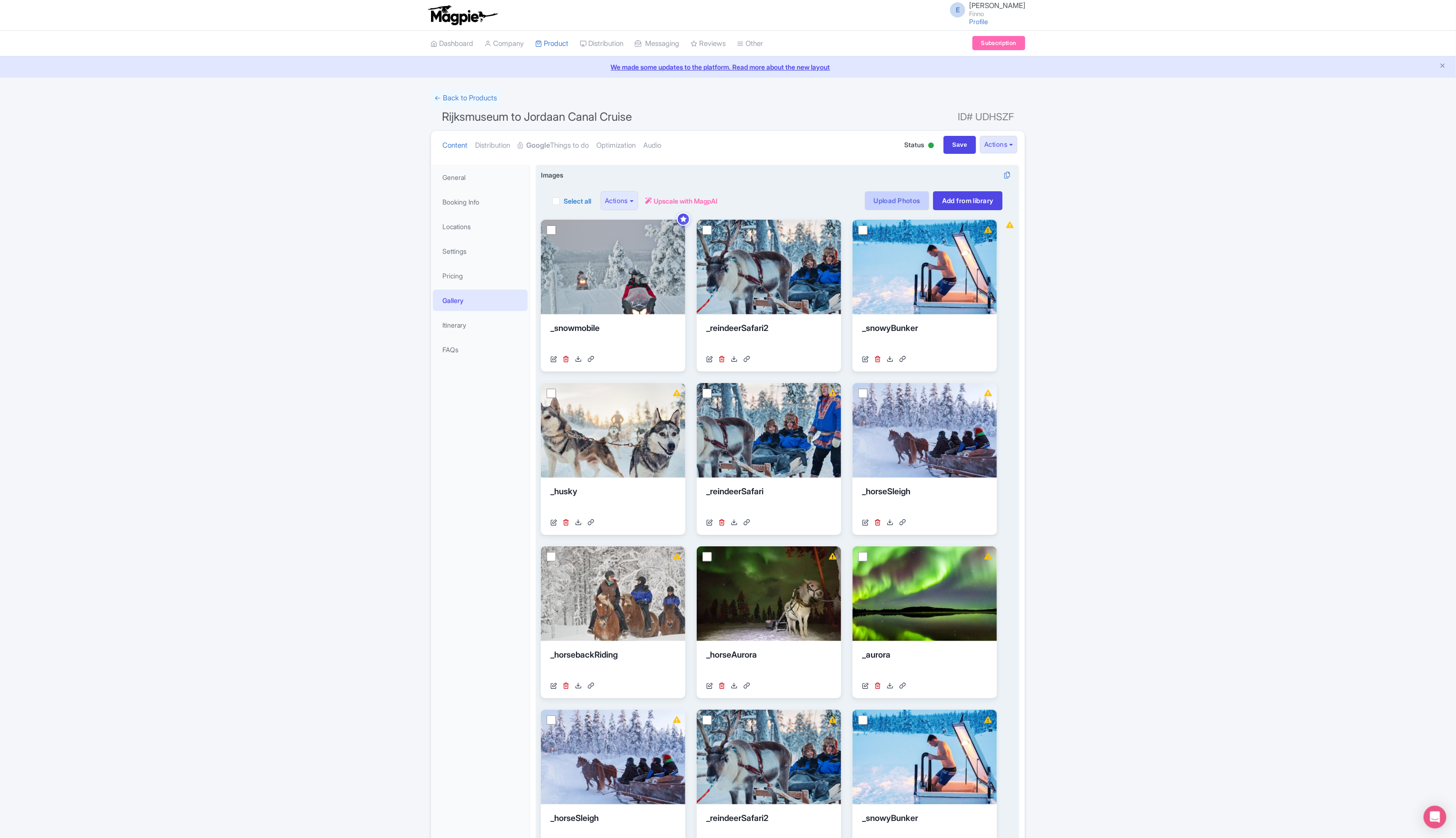
click at [899, 202] on link "Upload Photos" at bounding box center [897, 201] width 64 height 19
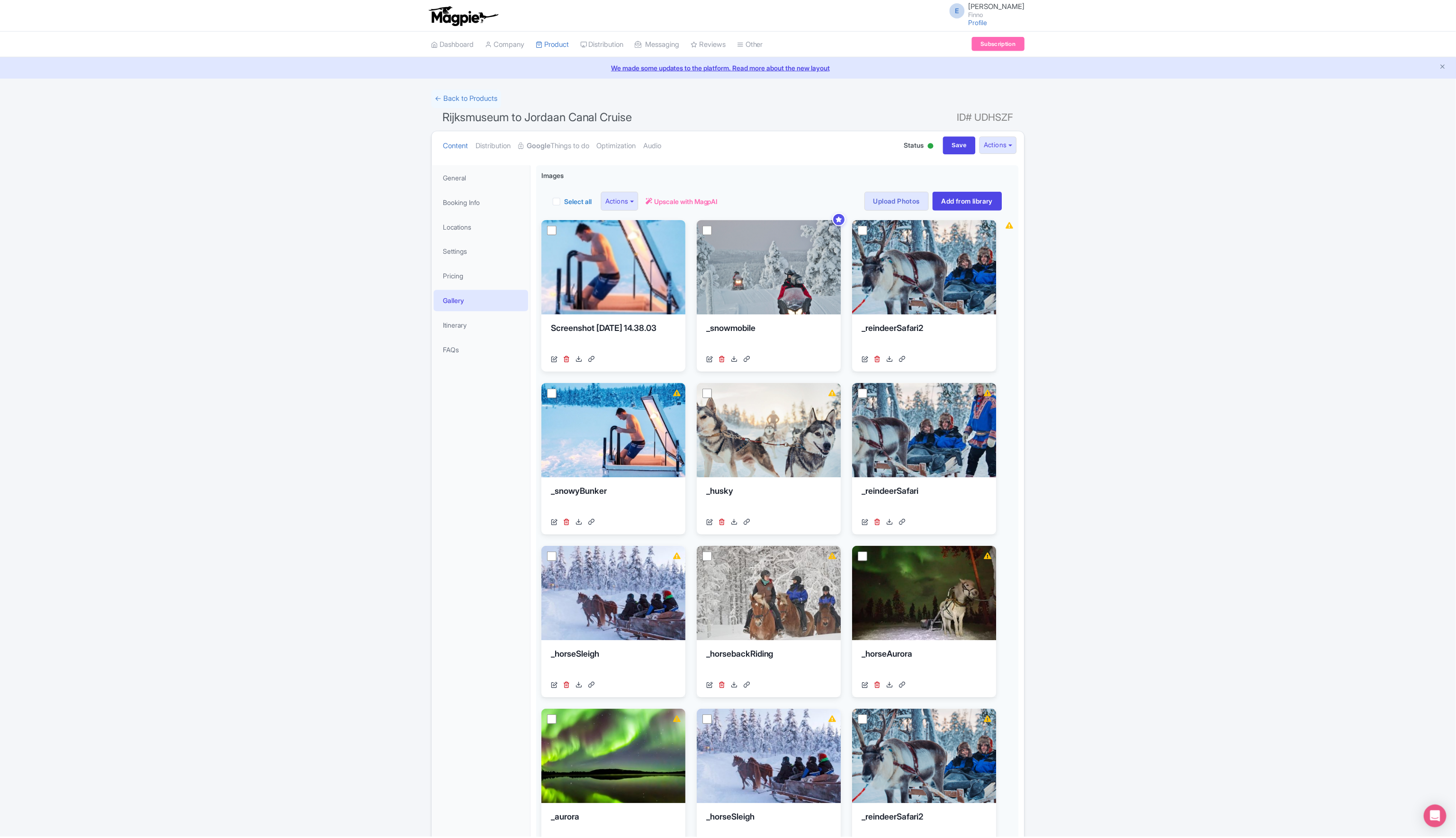
scroll to position [165, 0]
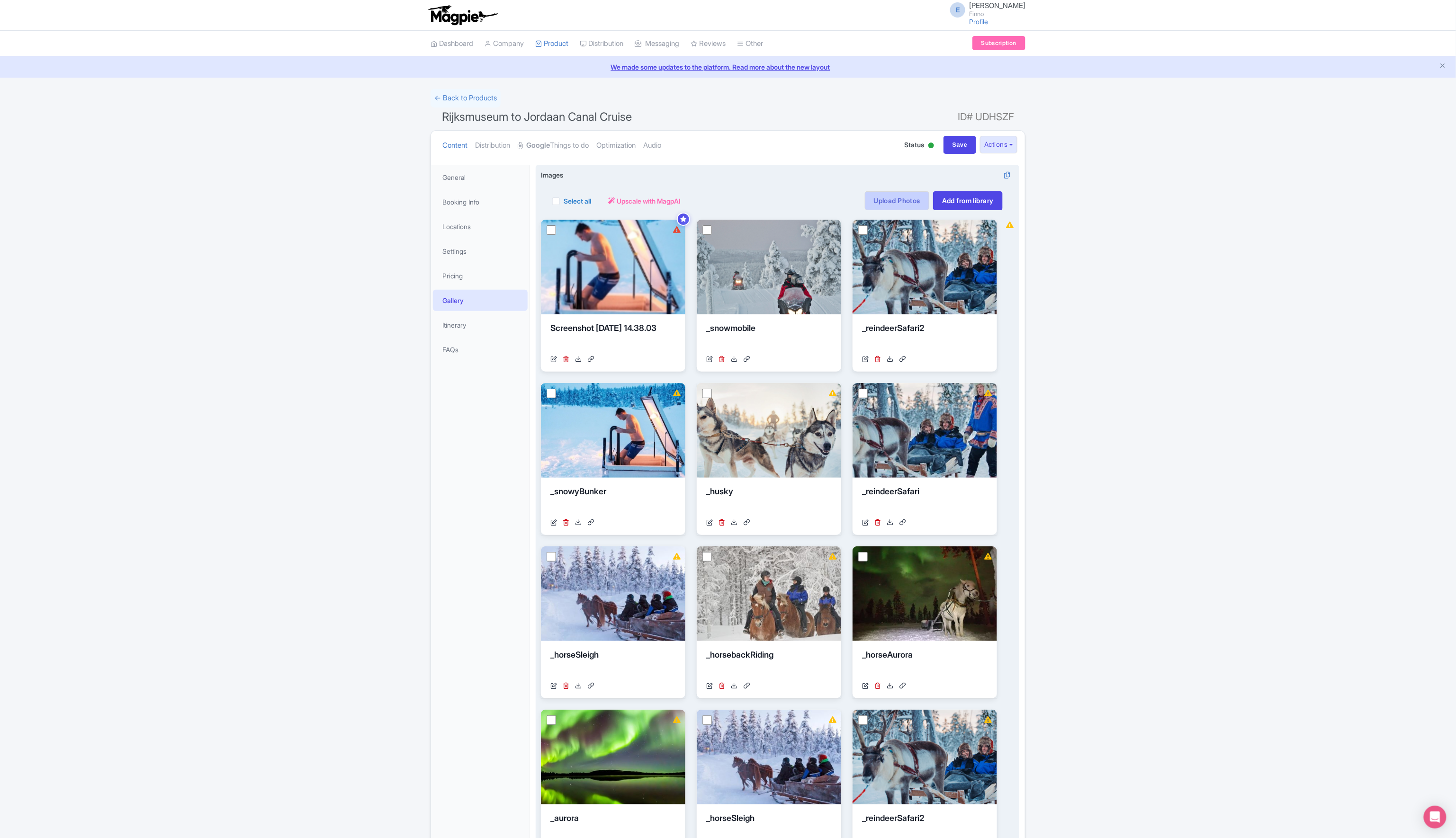
click at [882, 199] on link "Upload Photos" at bounding box center [897, 201] width 64 height 19
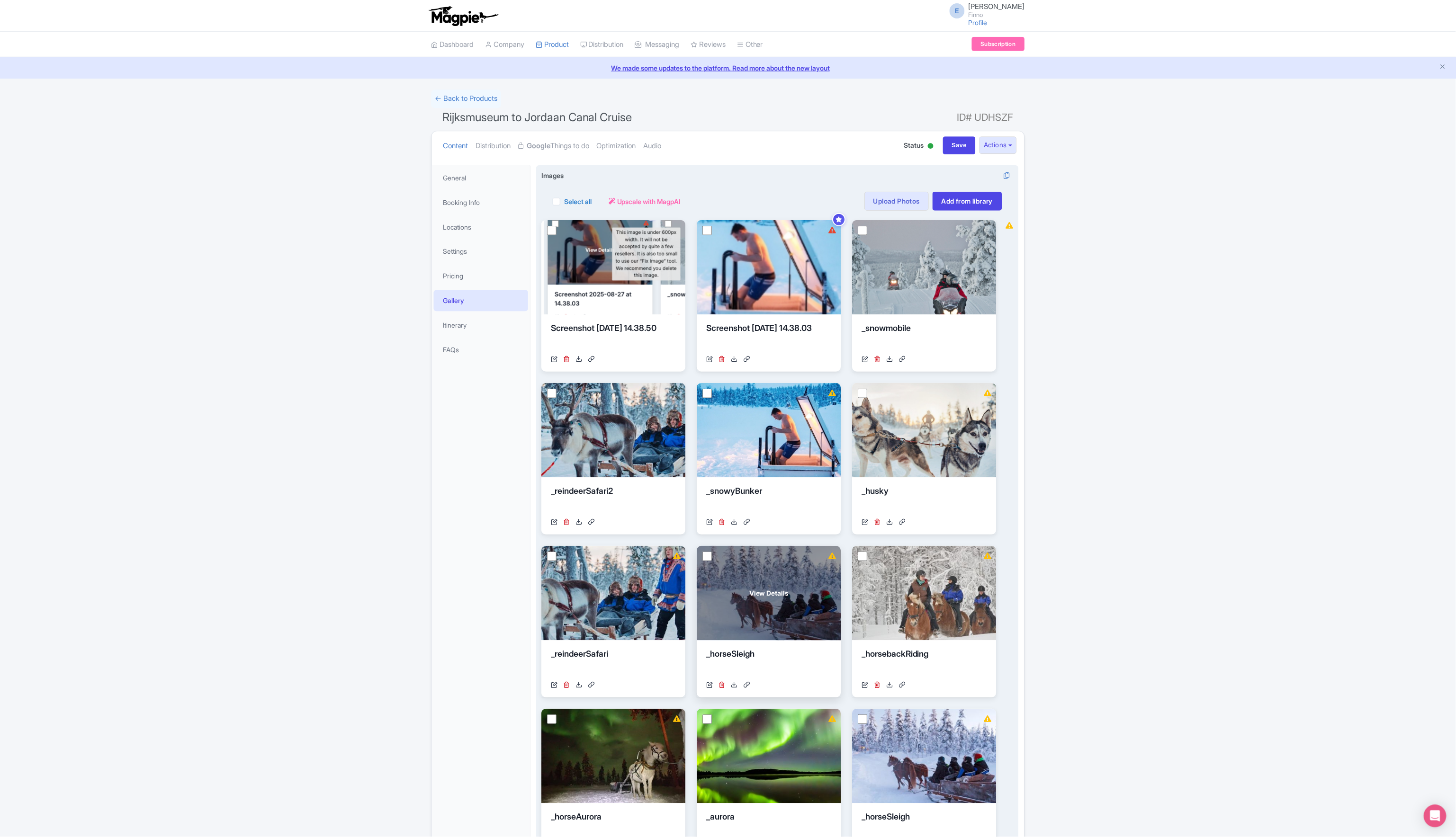
scroll to position [165, 0]
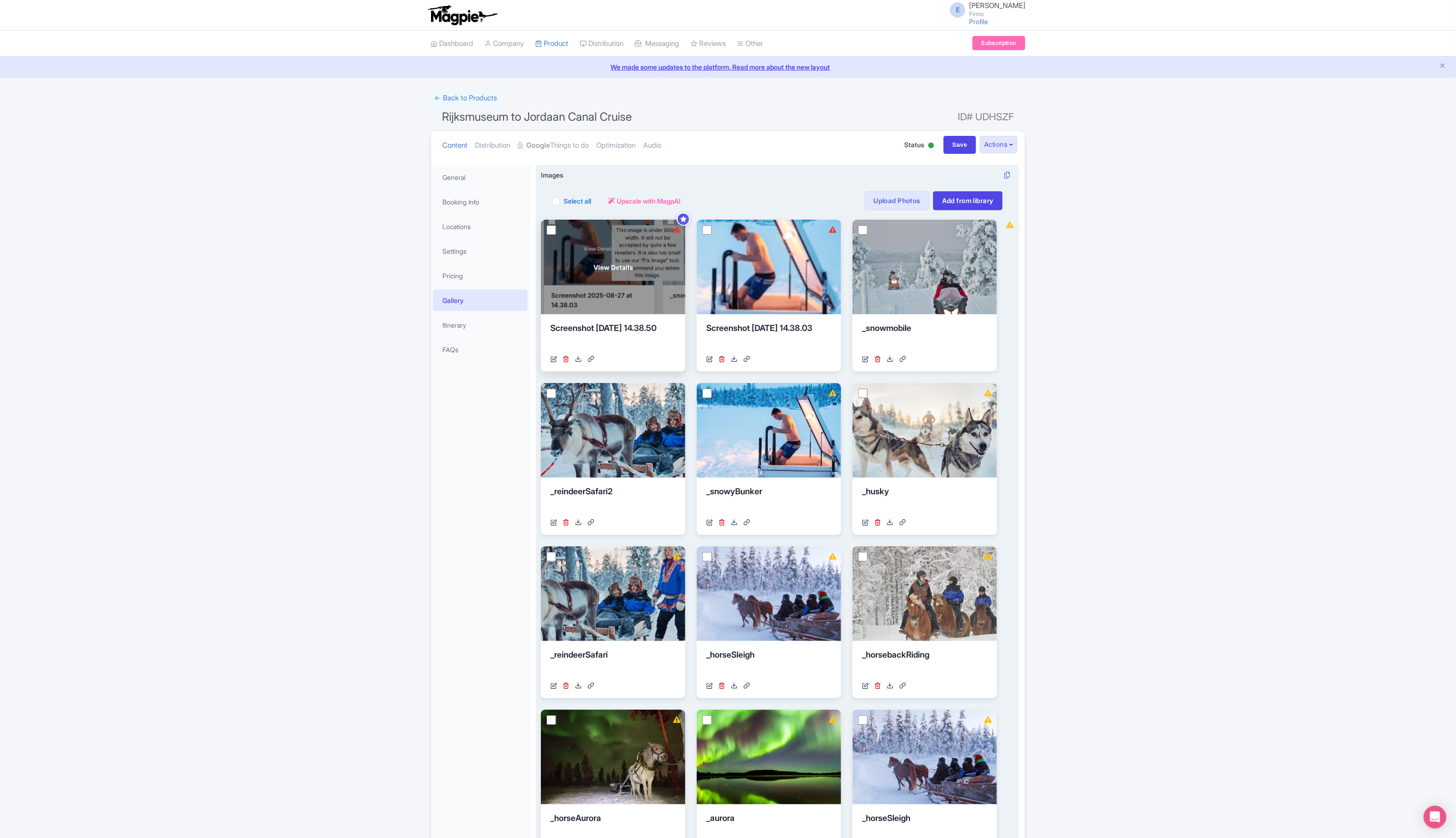
click at [627, 264] on span "View Details" at bounding box center [613, 267] width 40 height 10
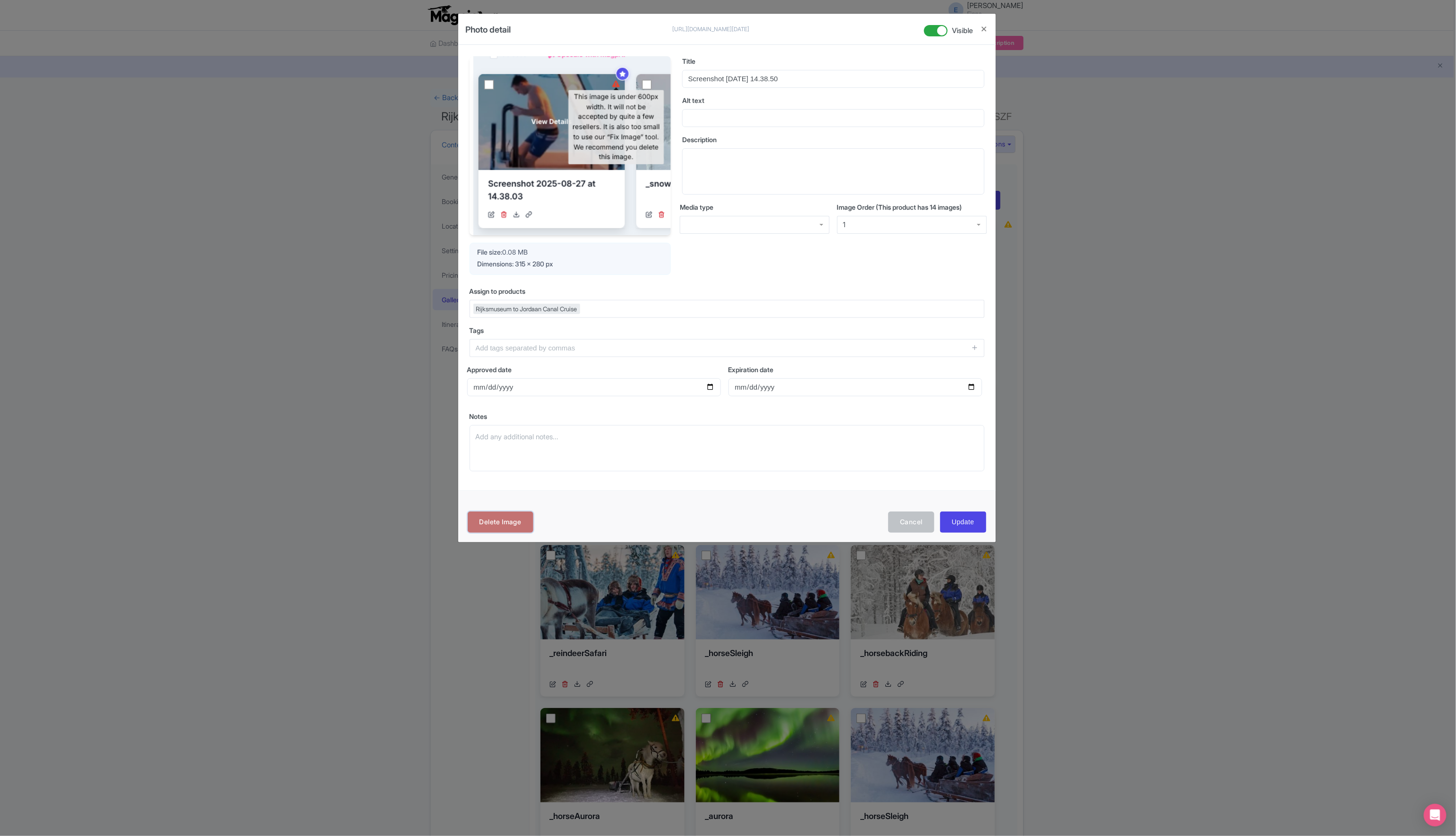
click at [505, 522] on link "Delete Image" at bounding box center [500, 522] width 65 height 21
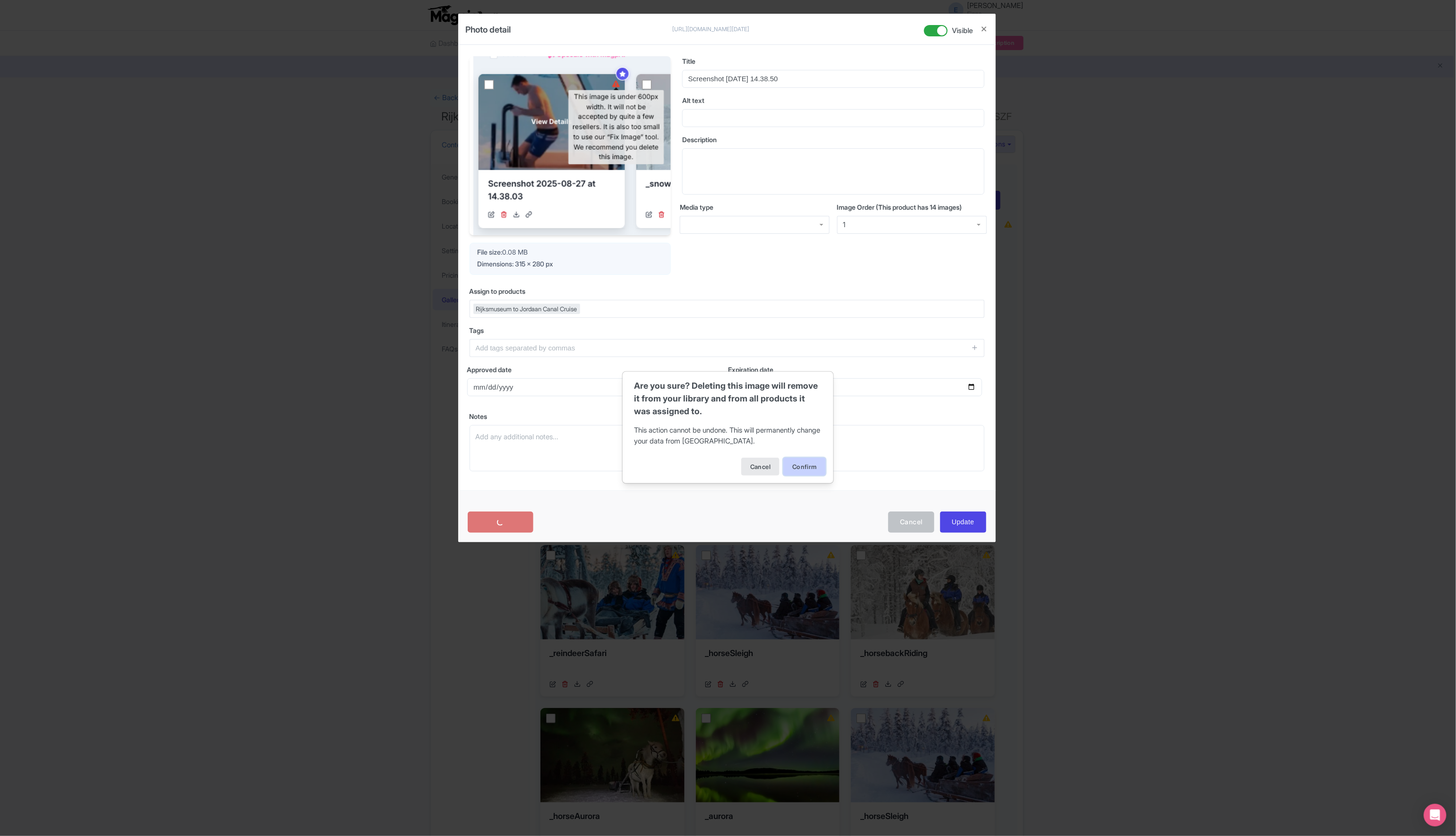
click at [800, 470] on button "Confirm" at bounding box center [804, 466] width 42 height 18
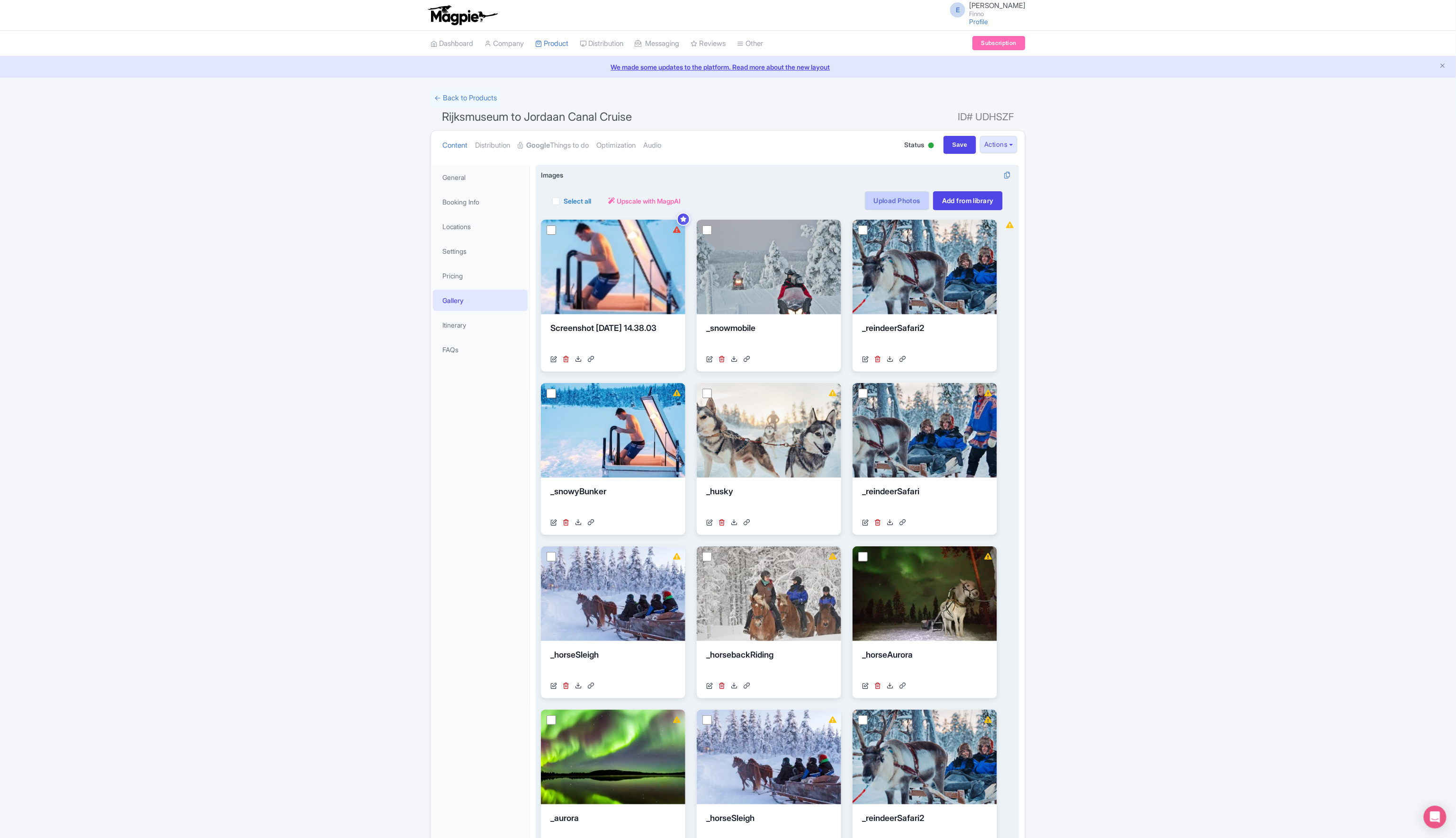
click at [883, 199] on link "Upload Photos" at bounding box center [897, 201] width 64 height 19
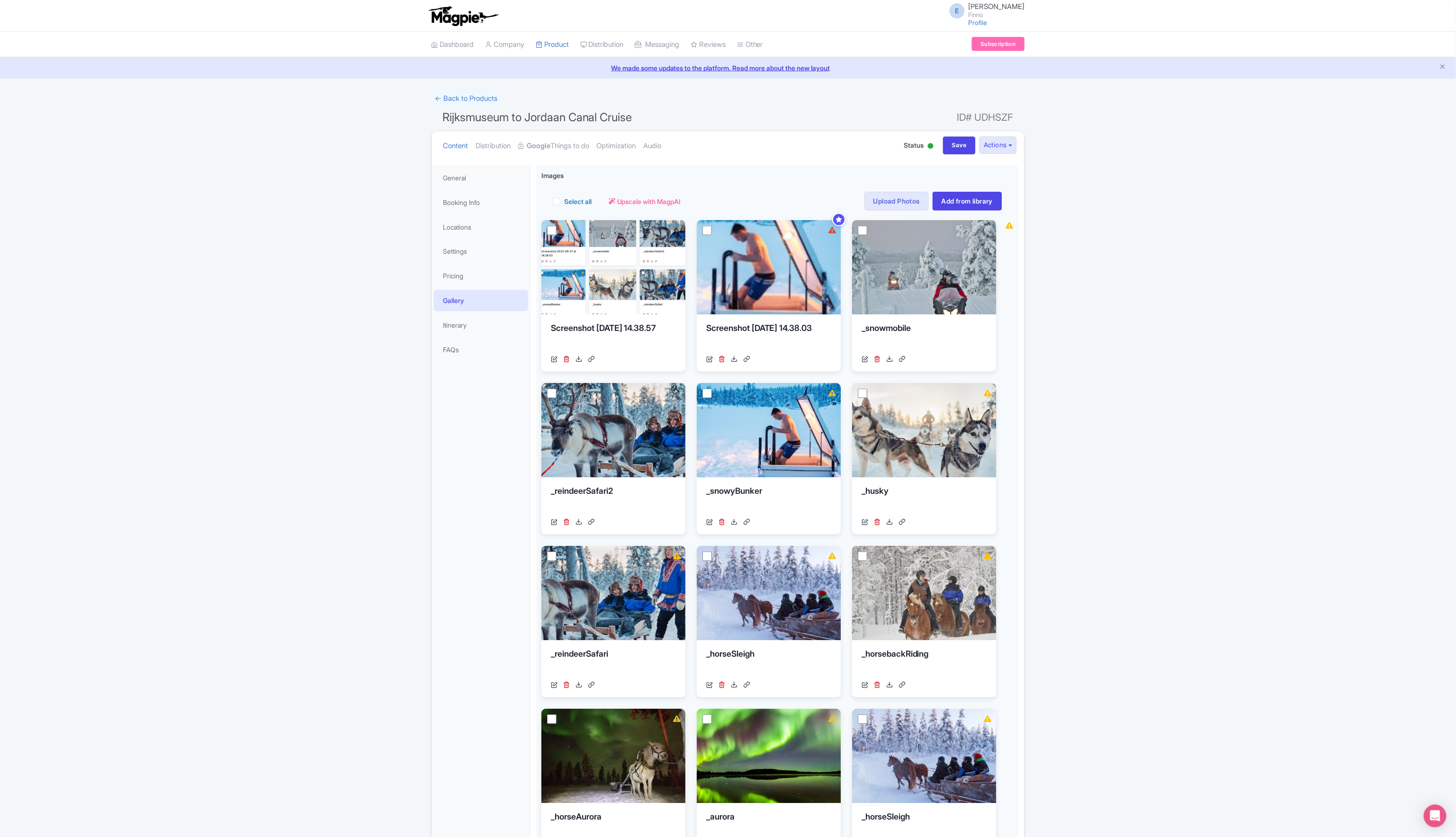
scroll to position [165, 0]
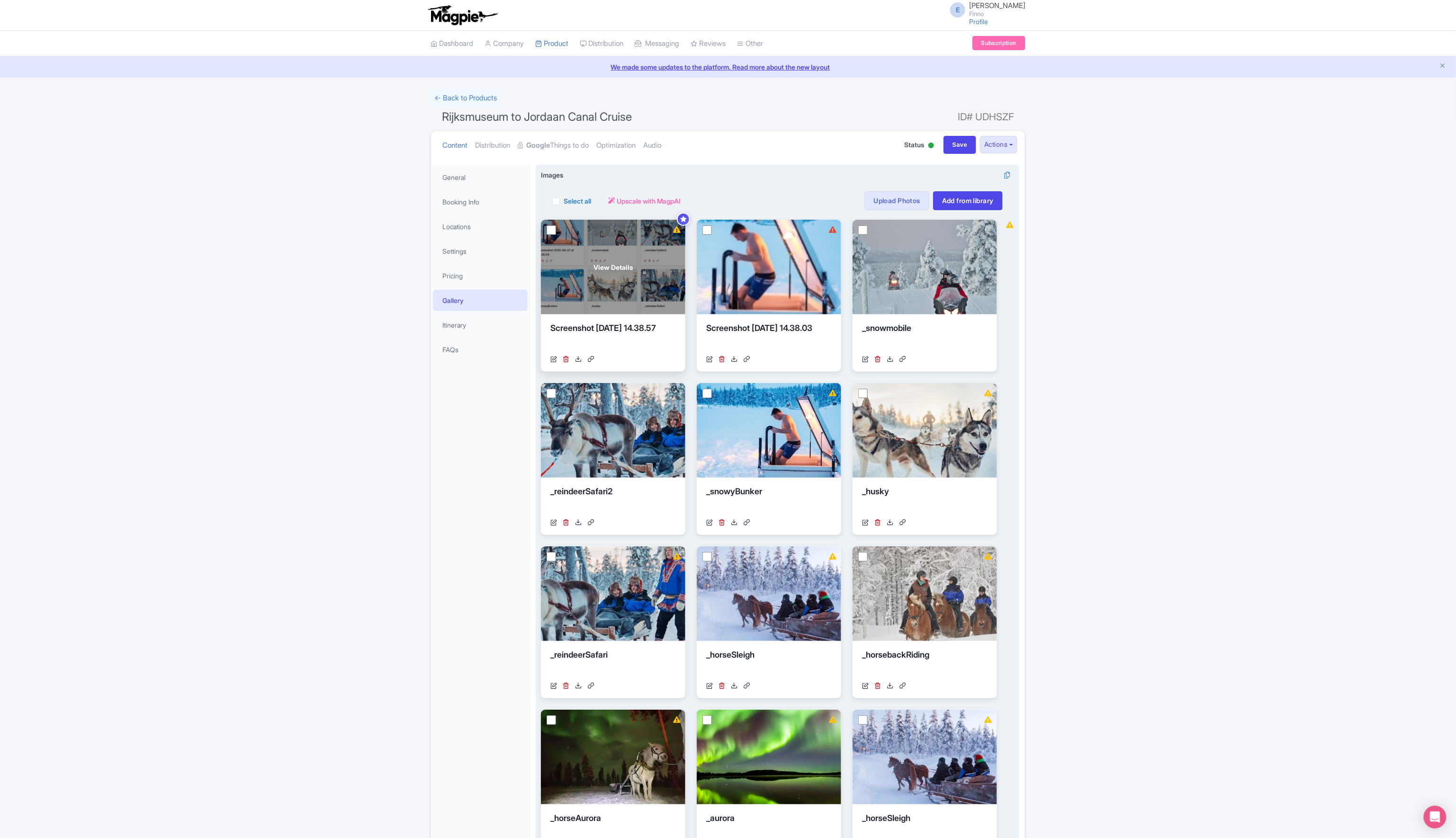
click at [556, 230] on input "checkbox" at bounding box center [552, 230] width 9 height 9
click at [550, 230] on input "checkbox" at bounding box center [552, 230] width 9 height 9
click at [608, 265] on span "View Details" at bounding box center [613, 267] width 40 height 10
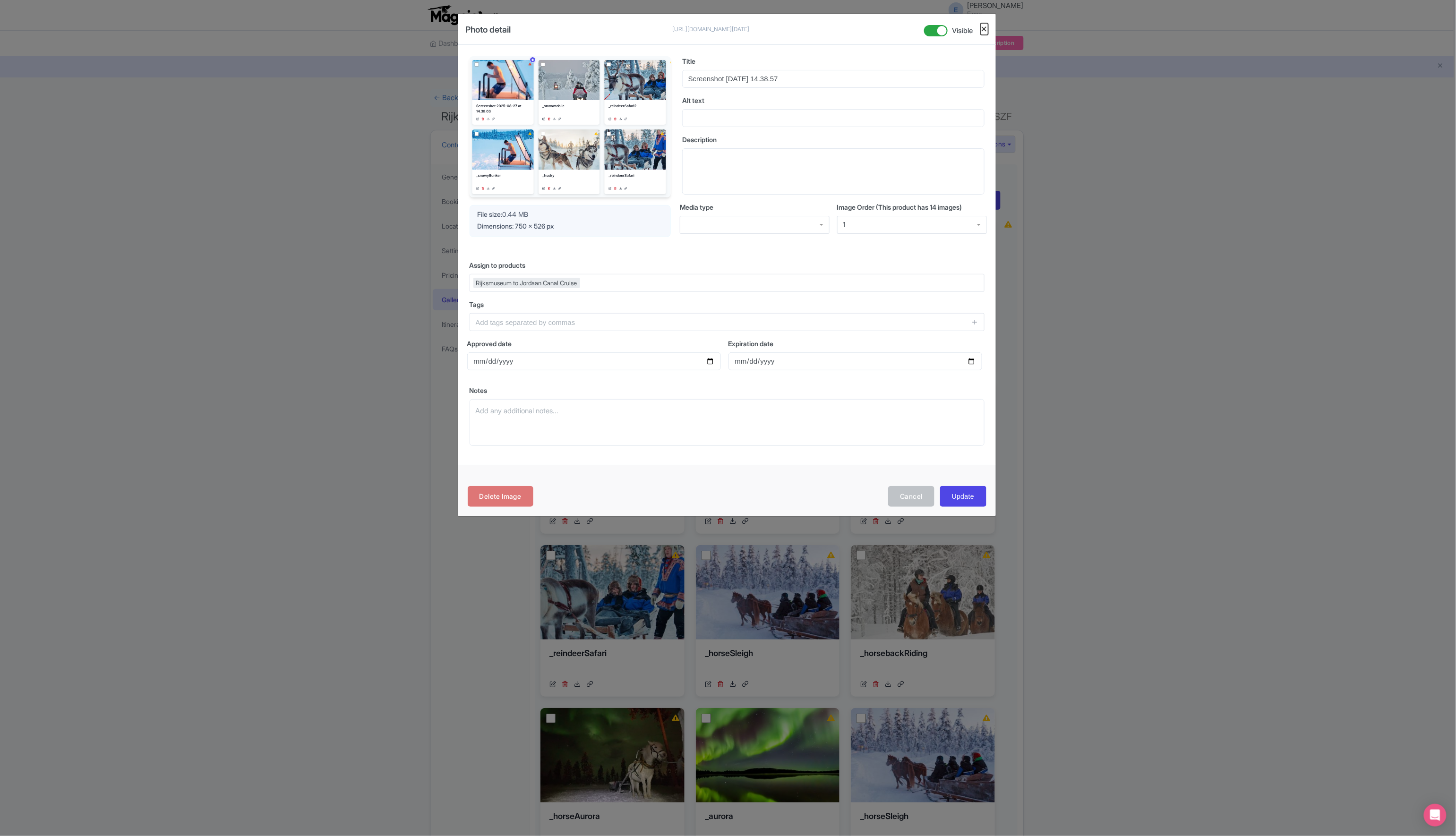
click at [986, 29] on button "Close" at bounding box center [984, 29] width 8 height 12
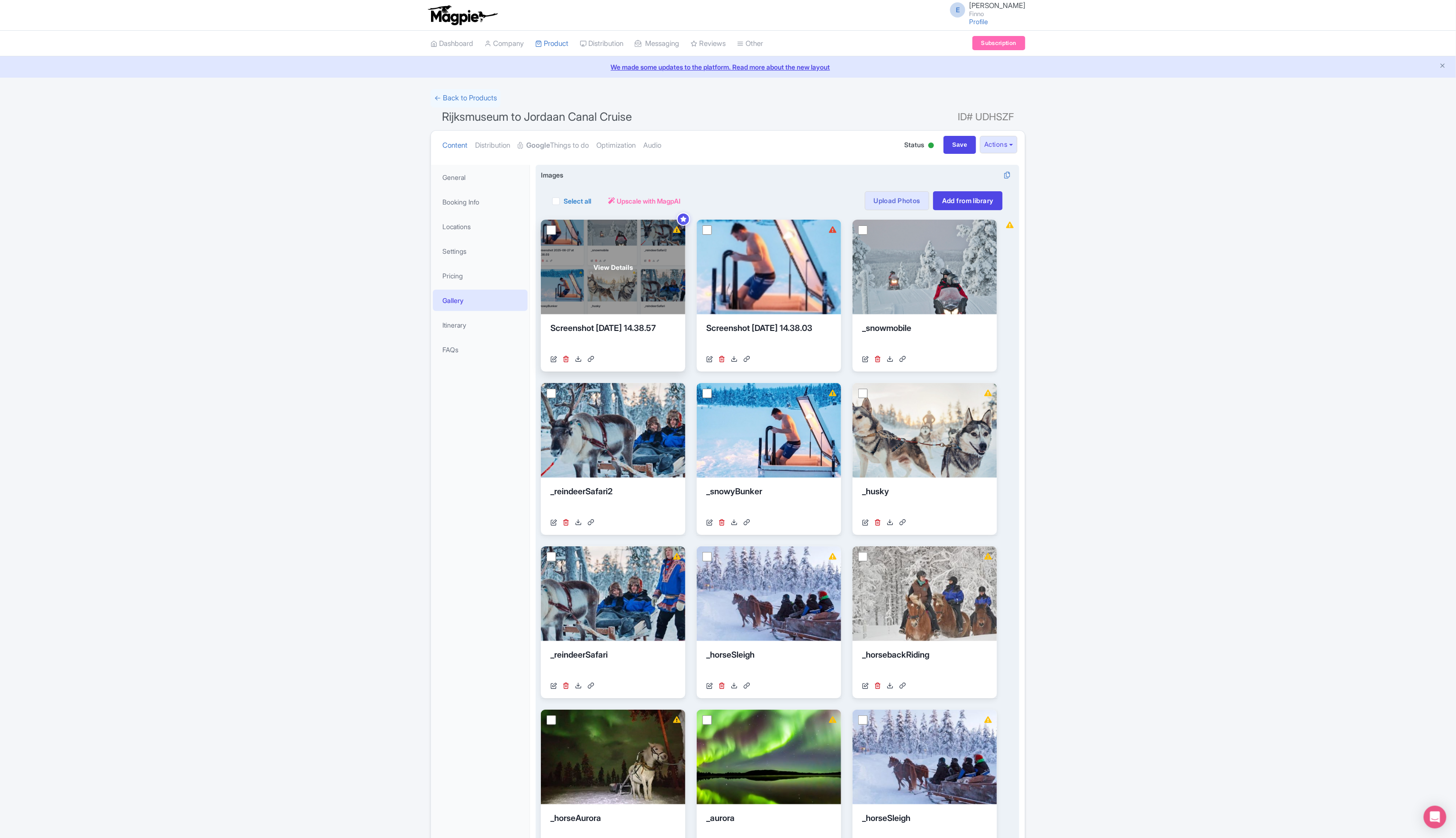
click at [554, 229] on input "checkbox" at bounding box center [552, 230] width 9 height 9
checkbox input "true"
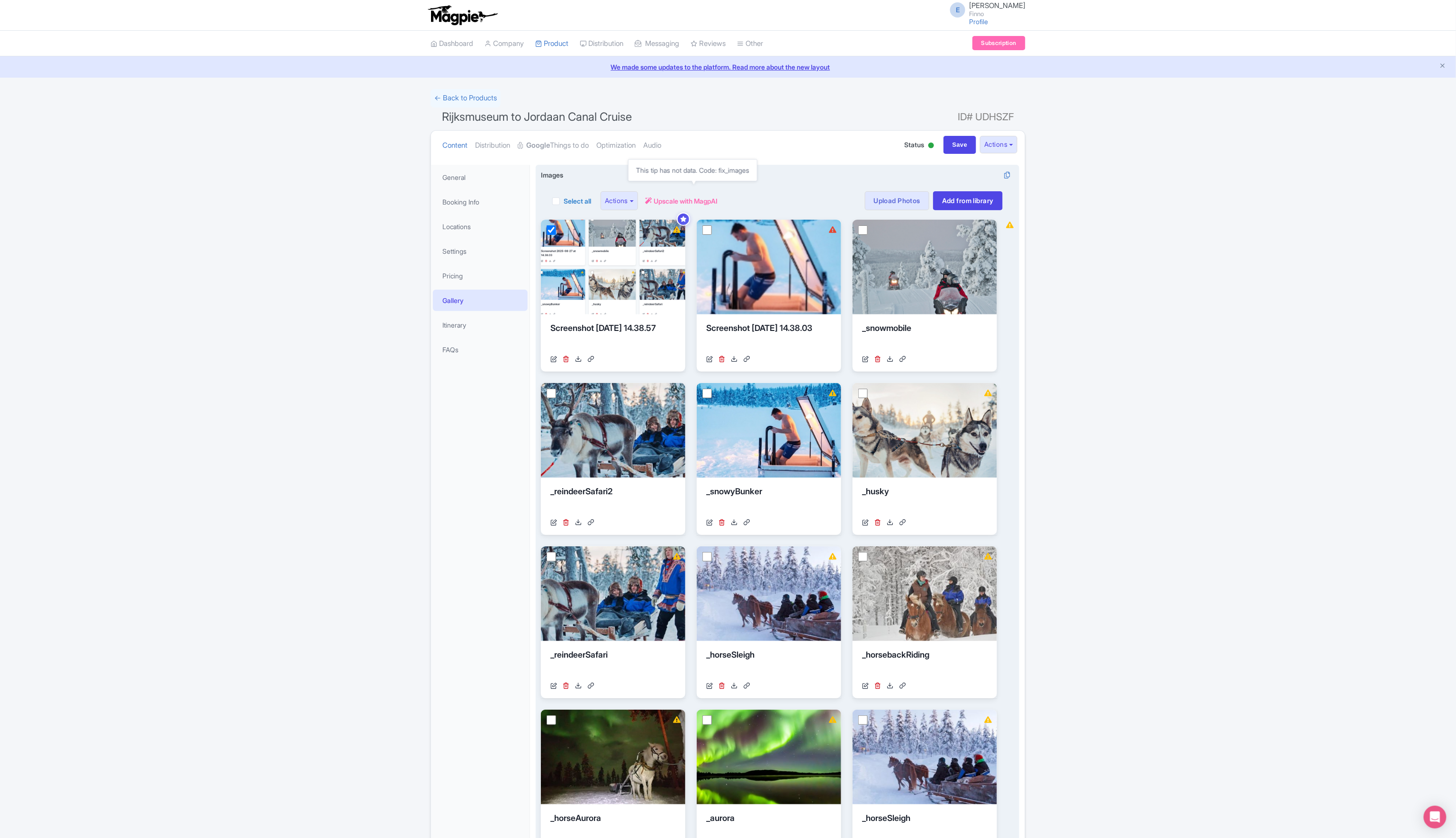
click at [689, 197] on span "Upscale with MagpAI" at bounding box center [686, 201] width 64 height 10
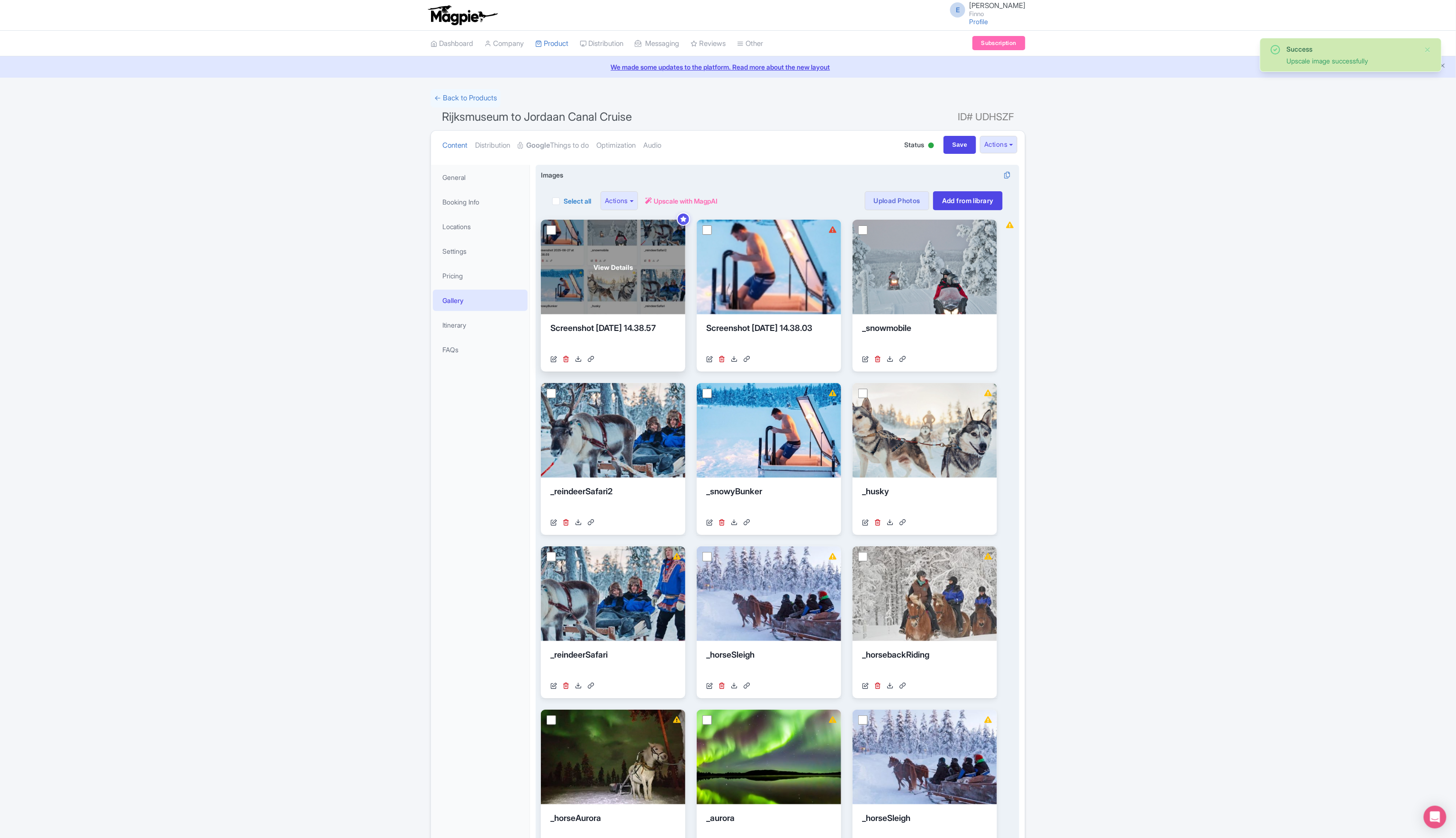
click at [646, 268] on div "View Details" at bounding box center [613, 267] width 144 height 95
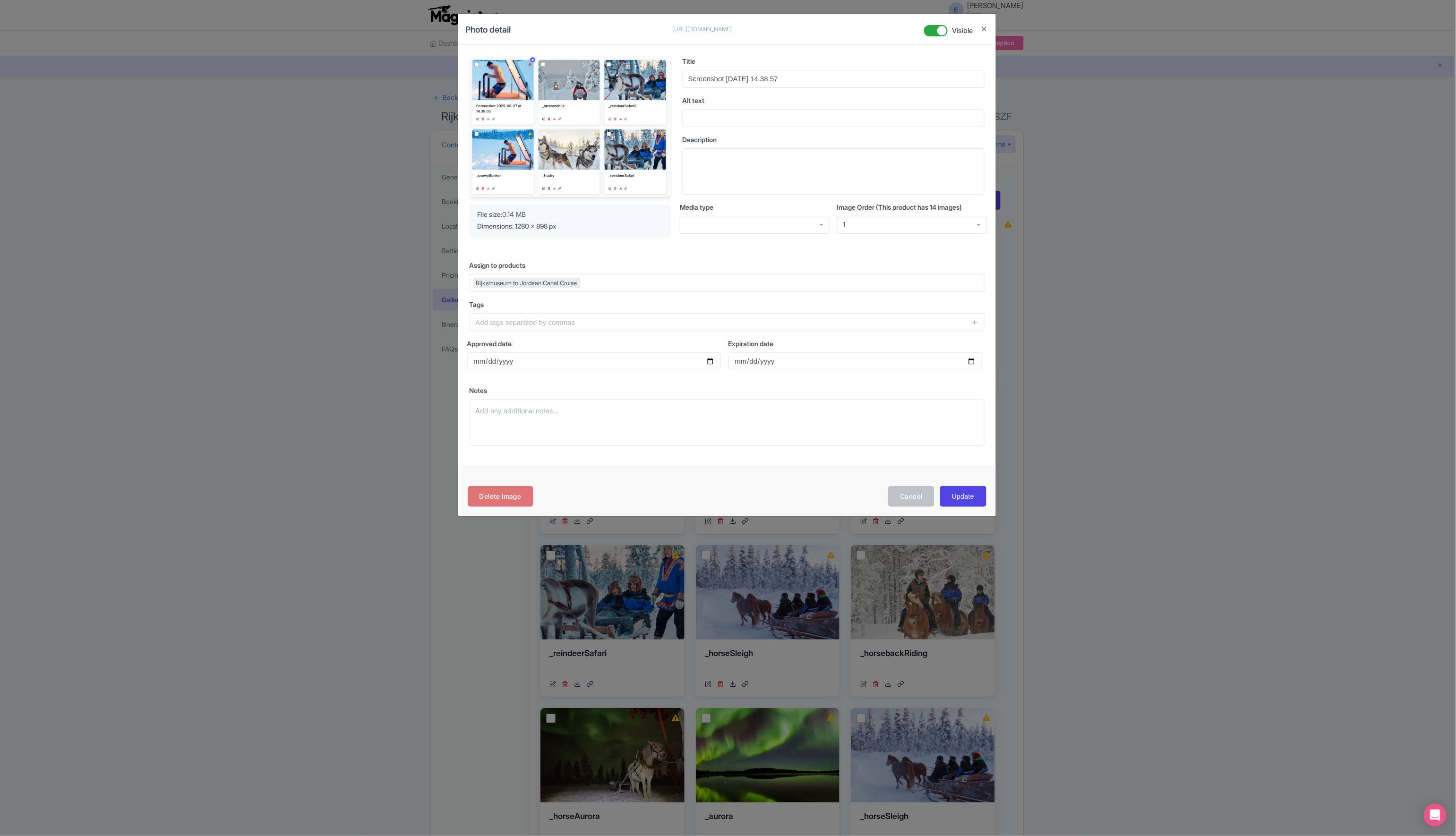
click at [548, 150] on img at bounding box center [570, 127] width 201 height 141
click at [563, 140] on img at bounding box center [570, 127] width 201 height 141
click at [985, 27] on button "Close" at bounding box center [984, 29] width 8 height 12
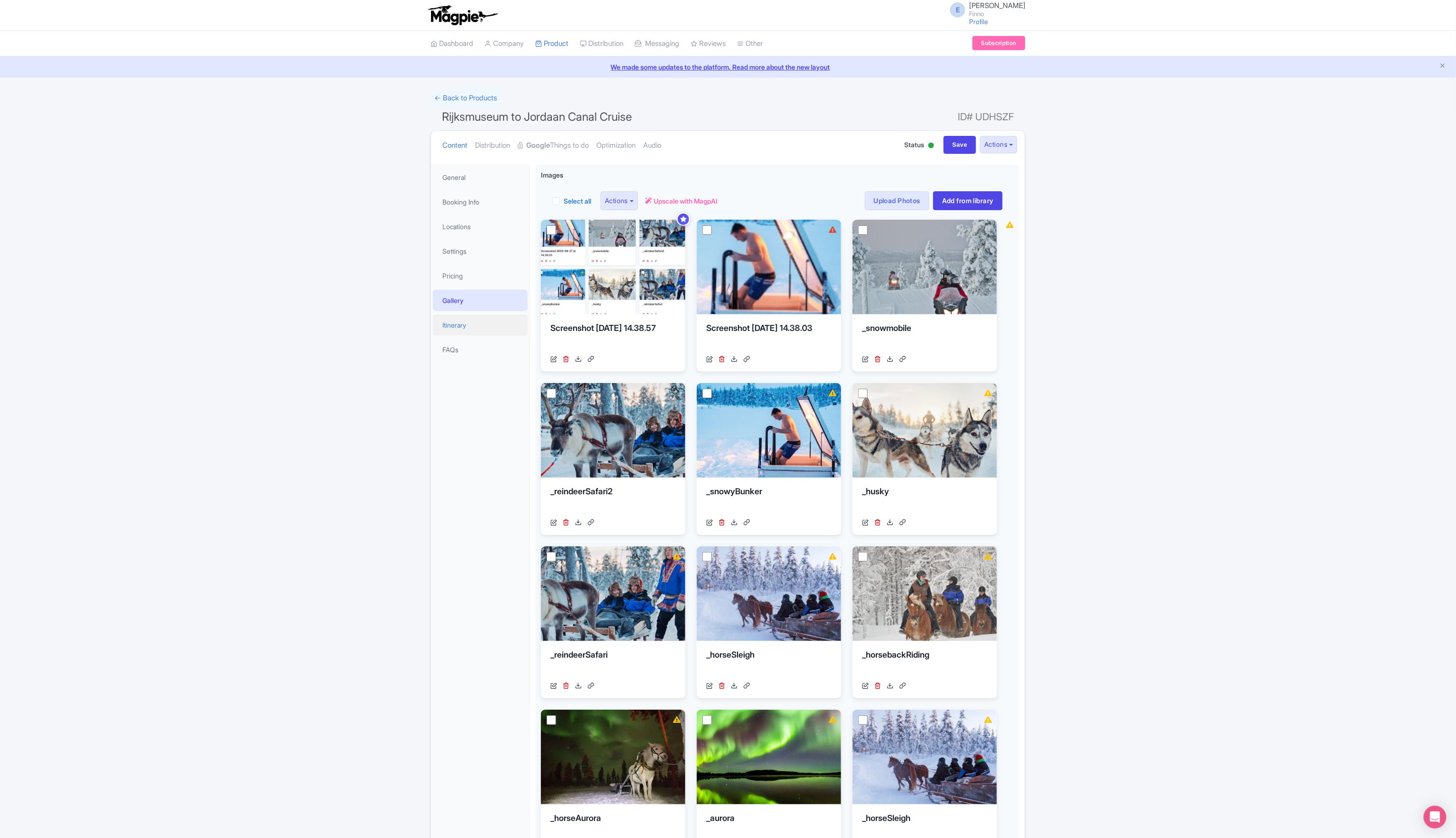
click at [470, 323] on link "Itinerary" at bounding box center [480, 325] width 95 height 21
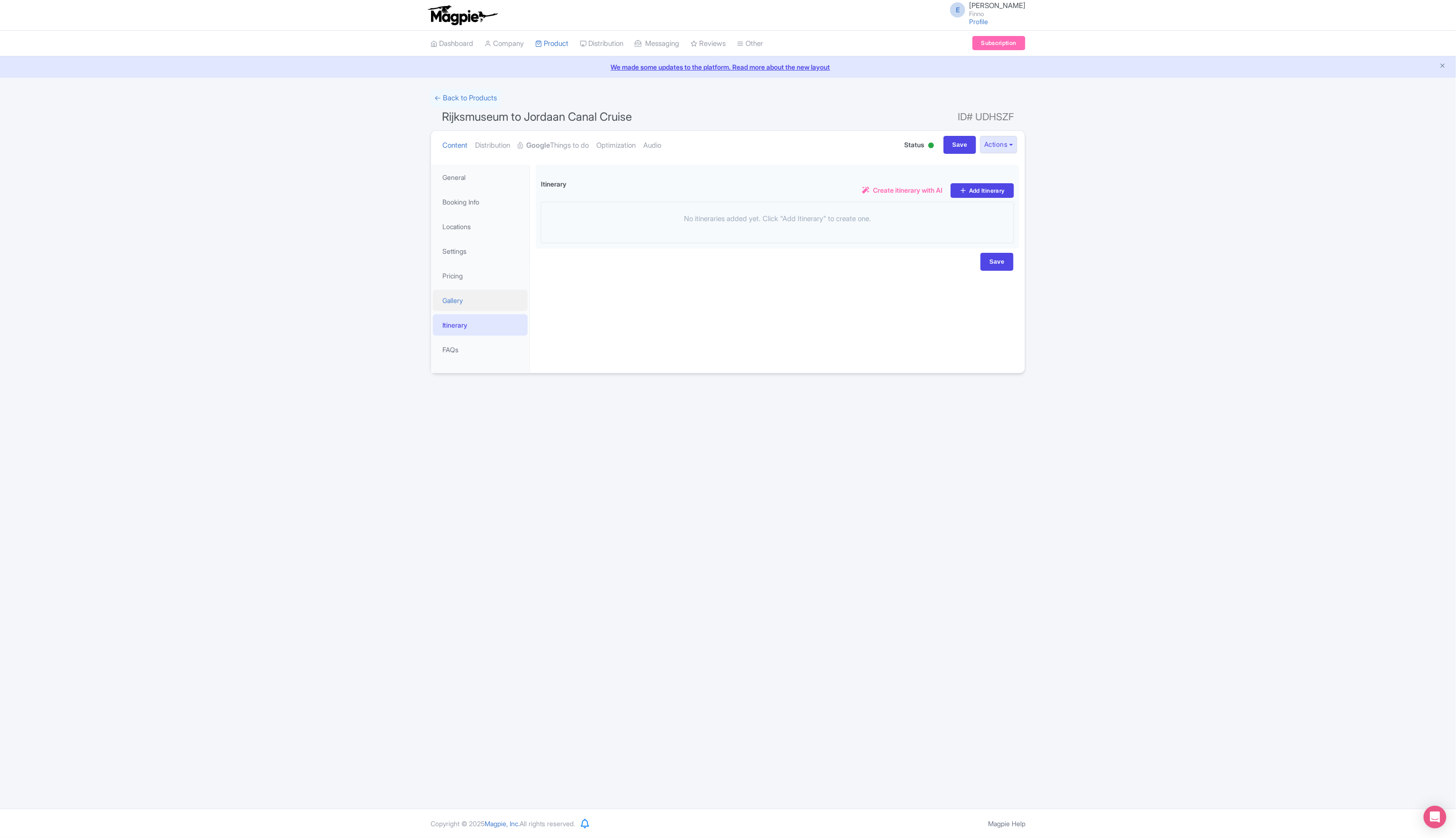
click at [454, 299] on link "Gallery" at bounding box center [480, 300] width 95 height 21
click at [457, 319] on link "Itinerary" at bounding box center [480, 325] width 95 height 21
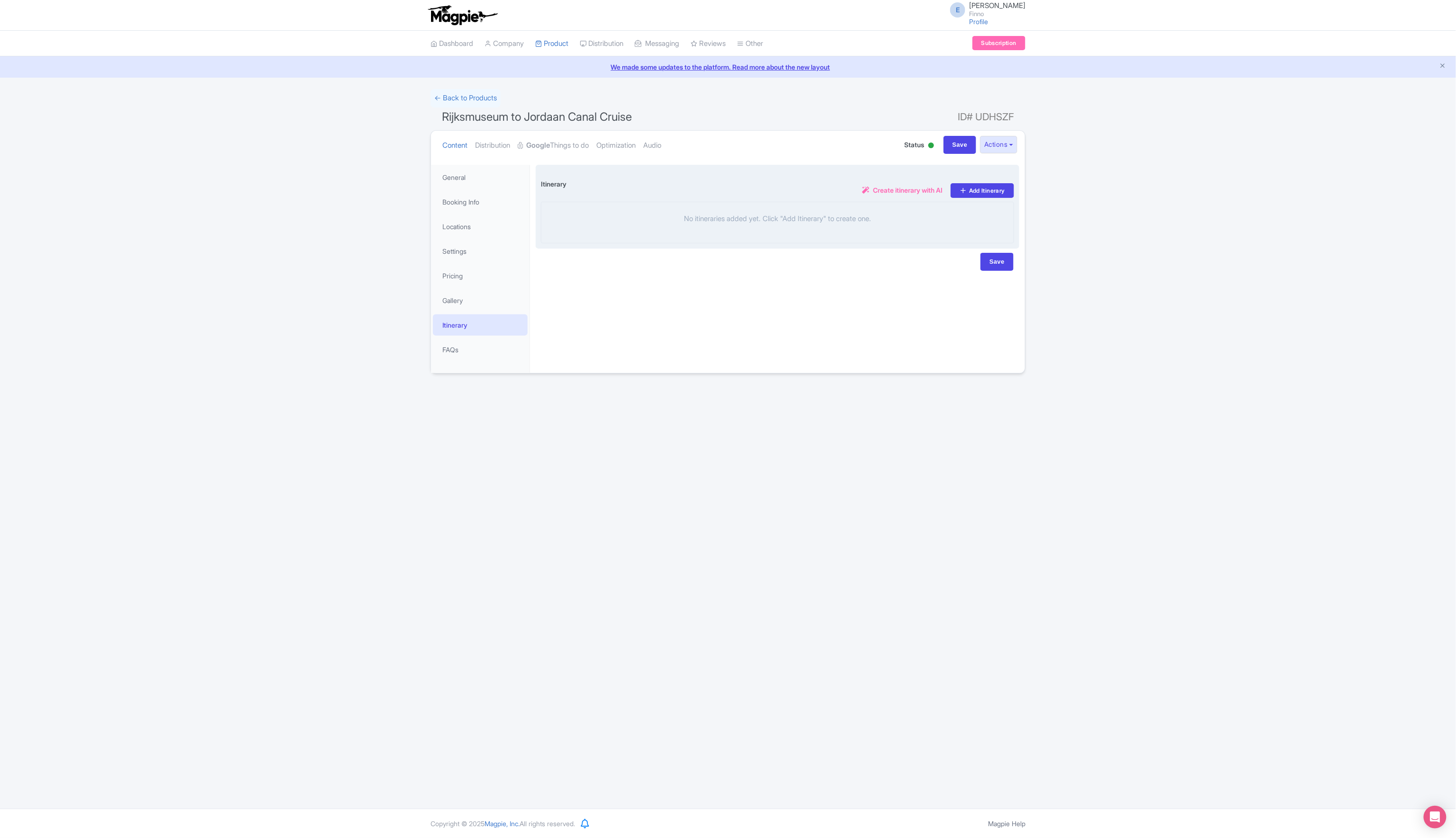
click at [885, 190] on span "Create itinerary with AI" at bounding box center [908, 190] width 70 height 10
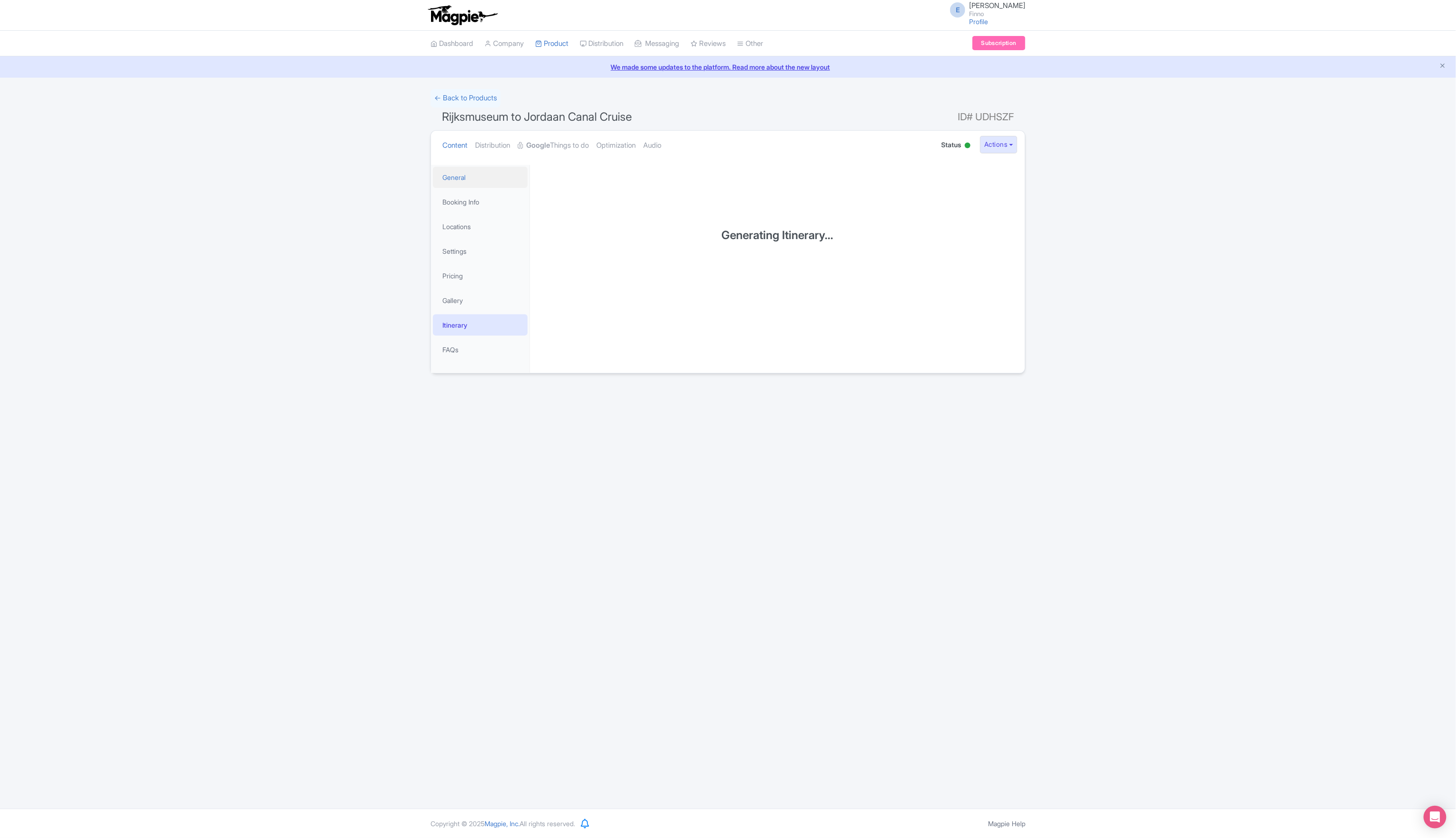
click at [461, 172] on link "General" at bounding box center [480, 177] width 95 height 21
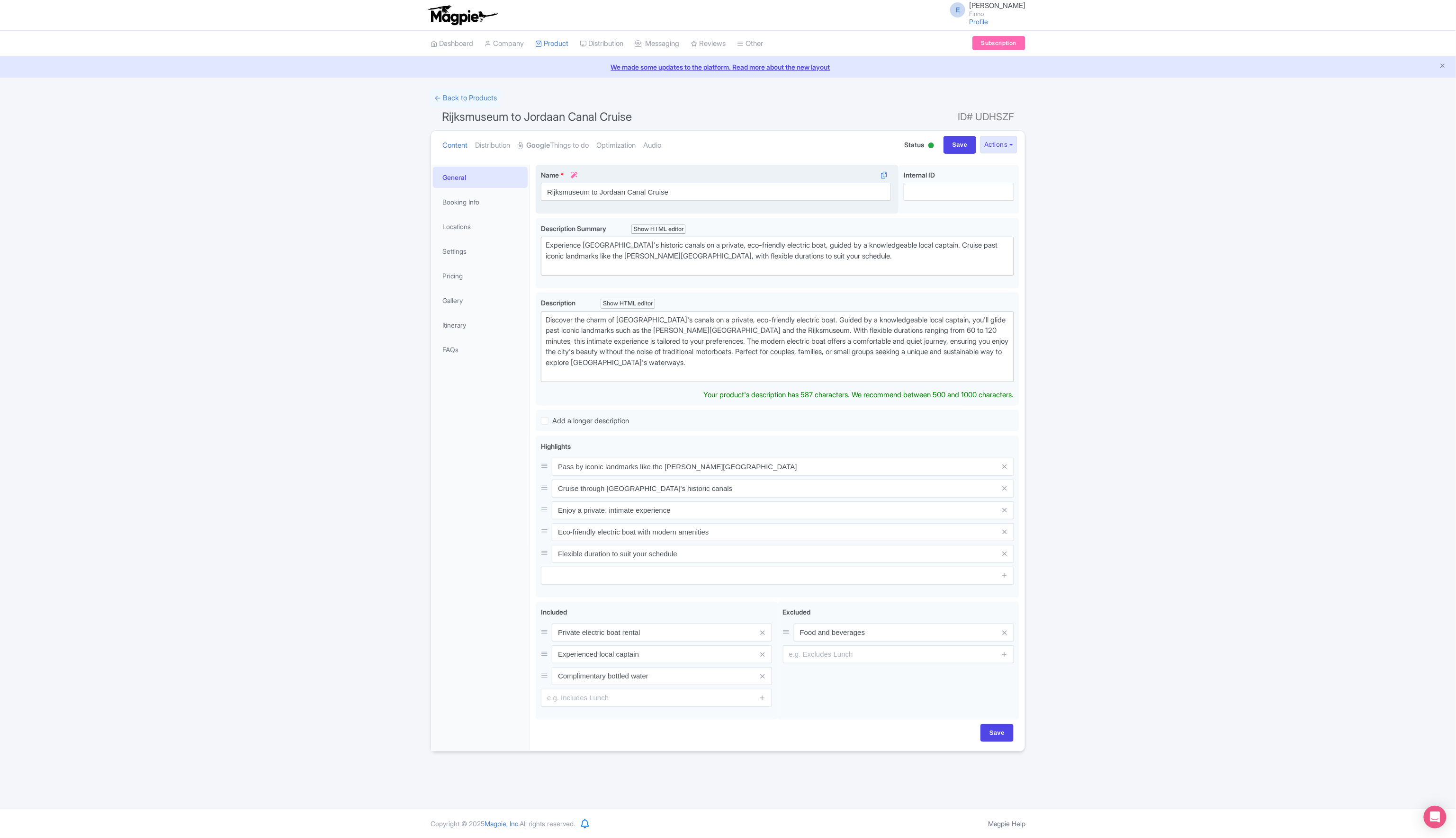
click at [578, 174] on icon at bounding box center [573, 175] width 7 height 7
